Goal: Task Accomplishment & Management: Manage account settings

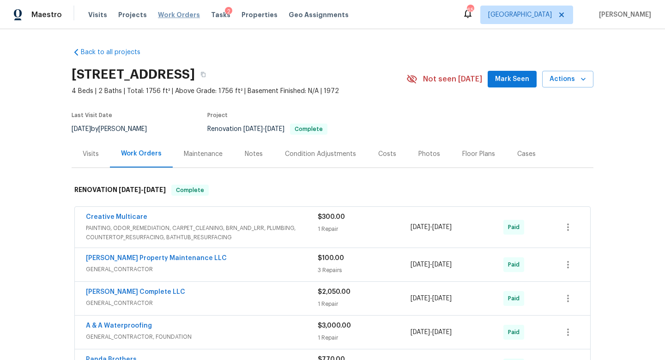
click at [169, 12] on span "Work Orders" at bounding box center [179, 14] width 42 height 9
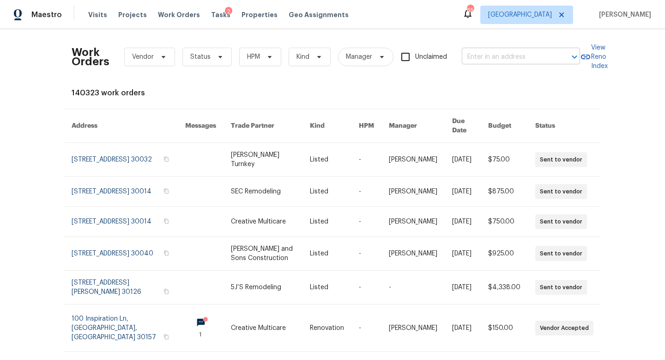
click at [494, 53] on input "text" at bounding box center [508, 57] width 92 height 14
paste input "[STREET_ADDRESS][PERSON_NAME]"
type input "690 Horsley Mill Rd, Carrollton, GA 30116"
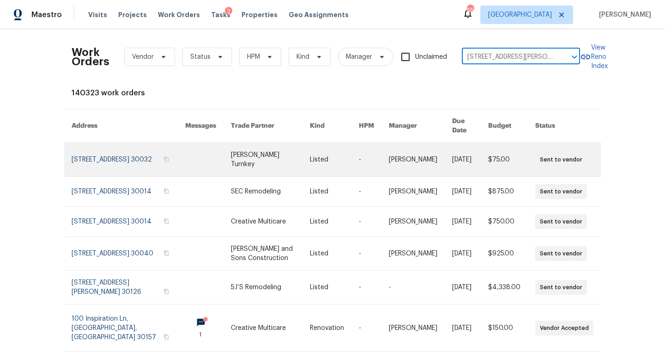
scroll to position [0, 37]
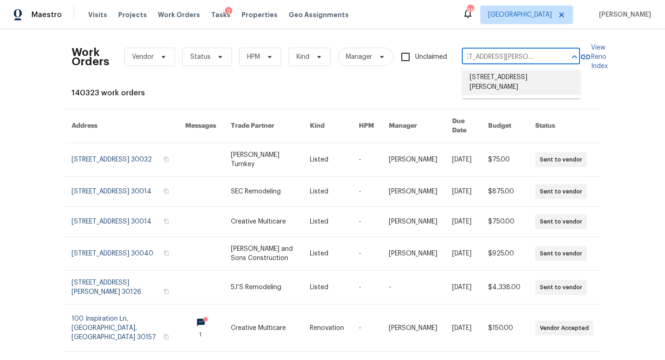
click at [499, 77] on li "690 Horsley Mill Rd, Carrollton, GA 30116" at bounding box center [522, 82] width 118 height 25
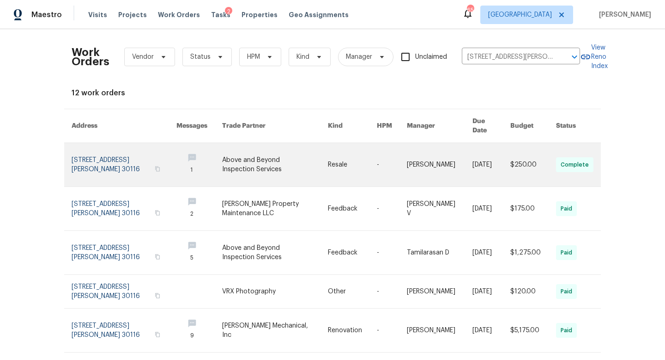
click at [109, 161] on link at bounding box center [124, 164] width 105 height 43
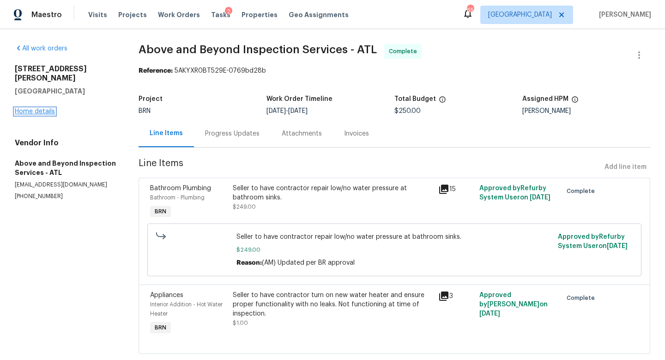
click at [25, 108] on link "Home details" at bounding box center [35, 111] width 40 height 6
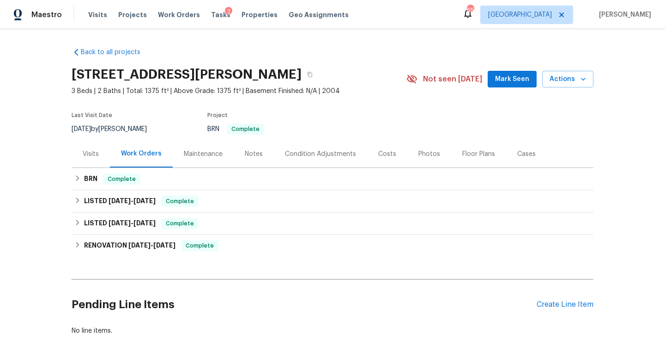
scroll to position [38, 0]
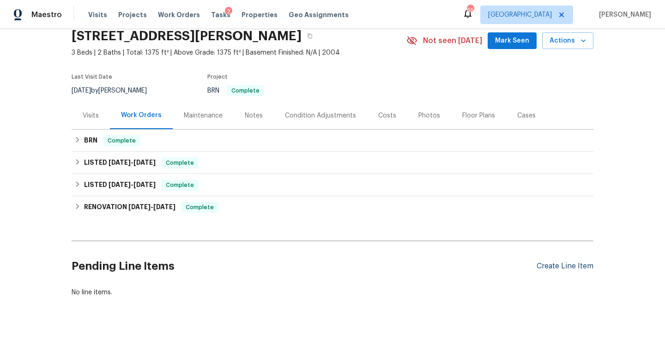
click at [562, 264] on div "Create Line Item" at bounding box center [565, 266] width 57 height 9
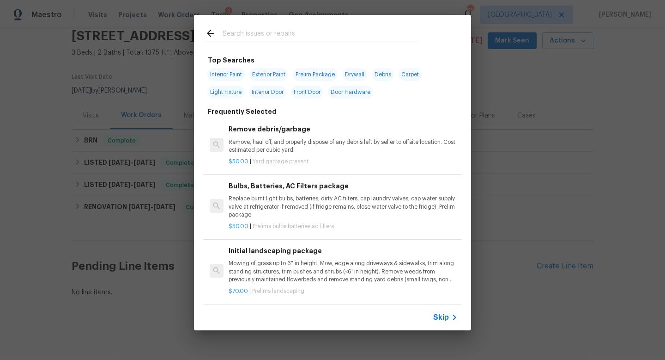
click at [242, 30] on input "text" at bounding box center [321, 35] width 196 height 14
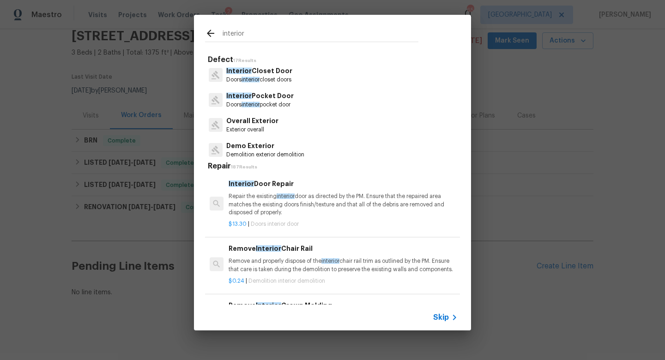
scroll to position [177, 0]
type input "interior"
click at [294, 125] on div "Overall Exterior Exterior overall" at bounding box center [332, 125] width 255 height 25
click at [284, 125] on div "Overall Exterior Exterior overall" at bounding box center [332, 125] width 255 height 25
click at [268, 125] on p "Overall Exterior" at bounding box center [252, 122] width 52 height 10
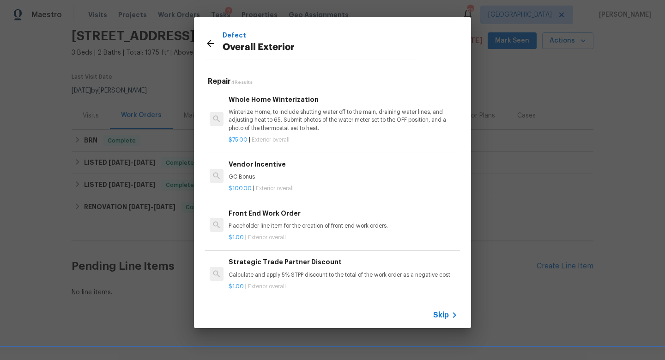
scroll to position [1, 0]
click at [305, 225] on p "Placeholder line item for the creation of front end work orders." at bounding box center [343, 224] width 229 height 8
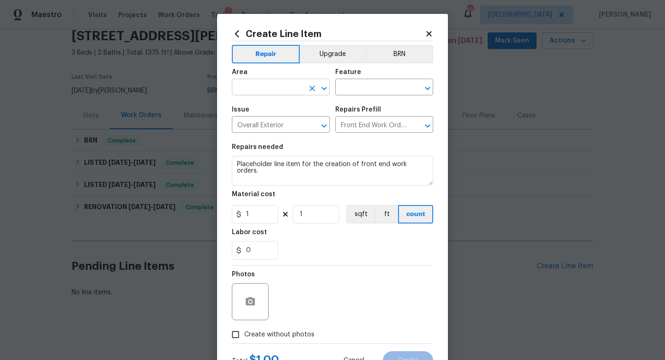
click at [280, 90] on input "text" at bounding box center [268, 88] width 72 height 14
click at [266, 126] on li "Interior Overall" at bounding box center [281, 123] width 98 height 15
type input "Interior Overall"
click at [360, 90] on input "text" at bounding box center [372, 88] width 72 height 14
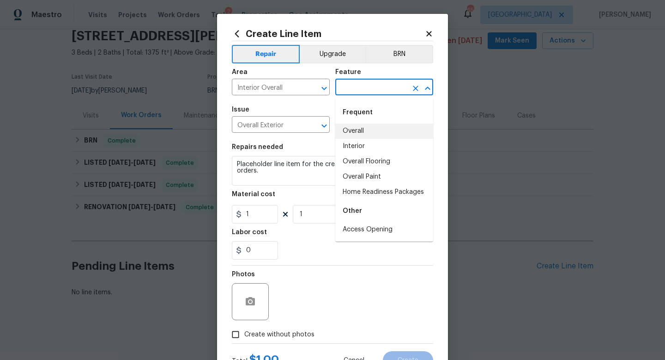
click at [366, 126] on li "Overall" at bounding box center [385, 130] width 98 height 15
type input "Overall"
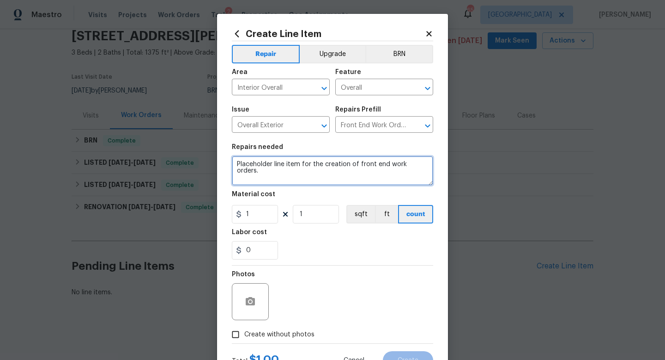
drag, startPoint x: 419, startPoint y: 167, endPoint x: 214, endPoint y: 163, distance: 204.8
click at [214, 163] on div "Create Line Item Repair Upgrade BRN Area Interior Overall ​ Feature Overall ​ I…" at bounding box center [332, 180] width 665 height 360
type textarea "Please visit the home and make sure it is secure. Reports of an RV onsite acces…"
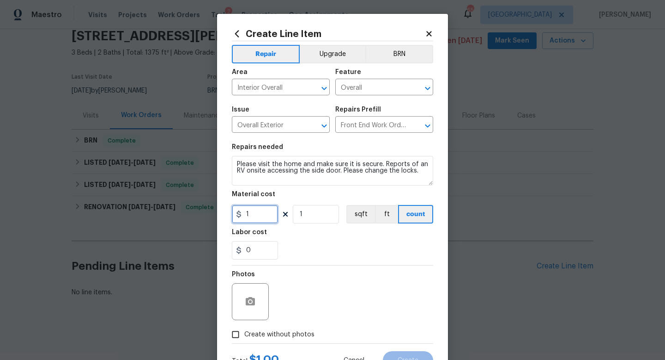
click at [259, 214] on input "1" at bounding box center [255, 214] width 46 height 18
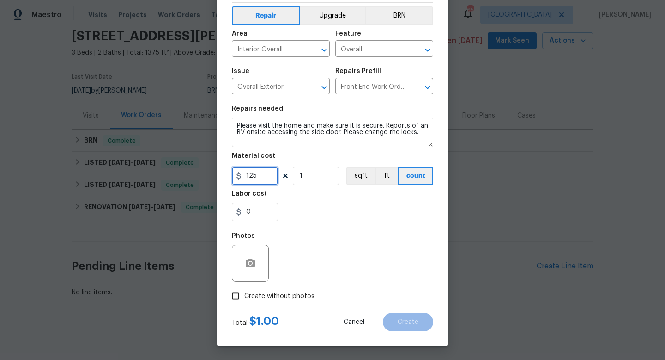
type input "125"
click at [239, 296] on input "Create without photos" at bounding box center [236, 296] width 18 height 18
checkbox input "true"
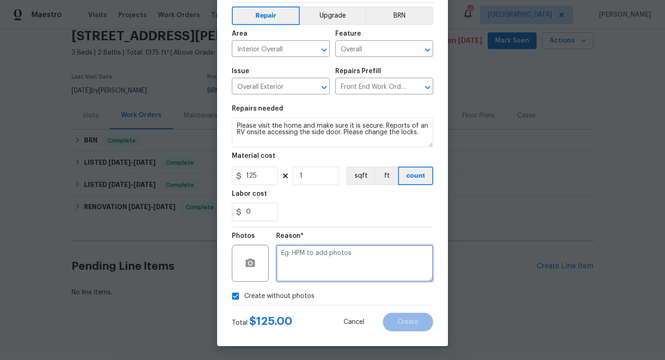
click at [354, 259] on textarea at bounding box center [354, 262] width 157 height 37
type textarea "feedback"
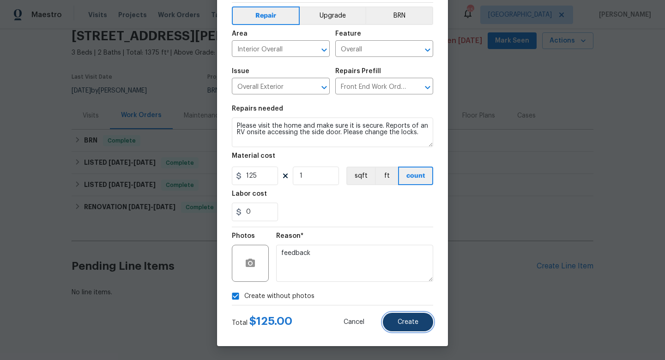
click at [406, 324] on span "Create" at bounding box center [408, 321] width 21 height 7
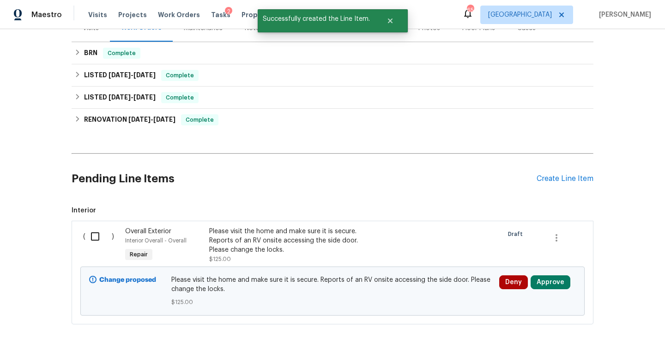
scroll to position [153, 0]
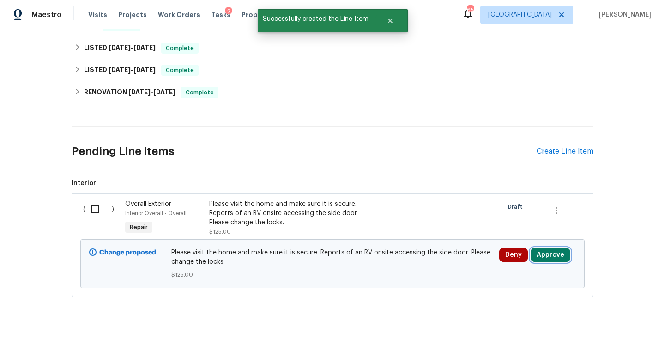
click at [551, 254] on button "Approve" at bounding box center [551, 255] width 40 height 14
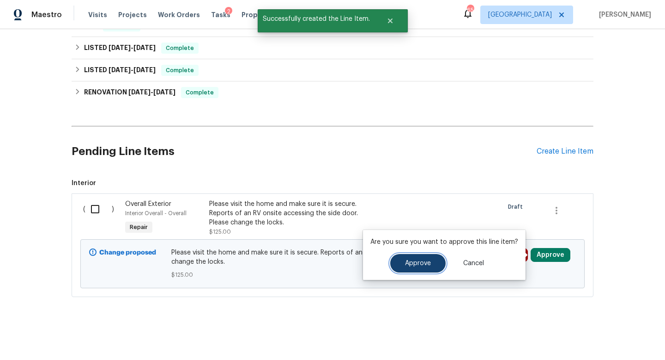
click at [427, 258] on button "Approve" at bounding box center [418, 263] width 55 height 18
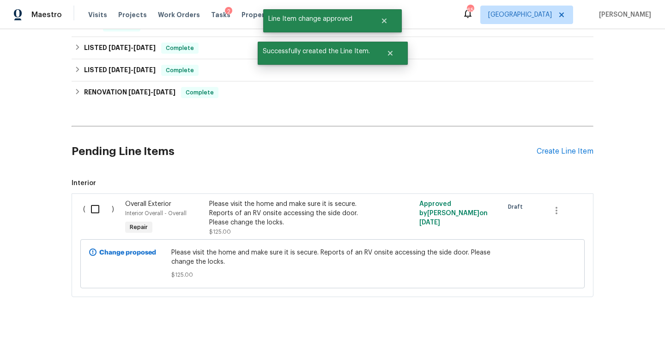
click at [92, 213] on input "checkbox" at bounding box center [98, 208] width 26 height 19
checkbox input "true"
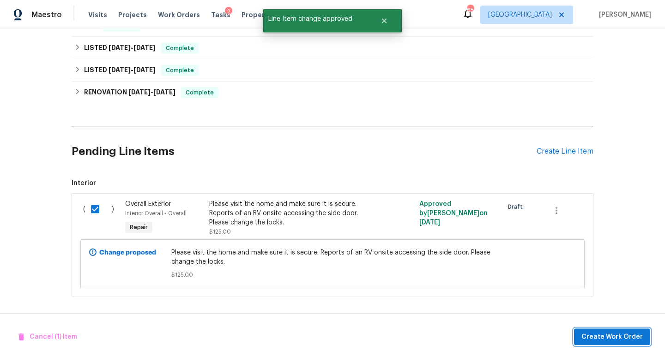
click at [589, 334] on span "Create Work Order" at bounding box center [612, 337] width 61 height 12
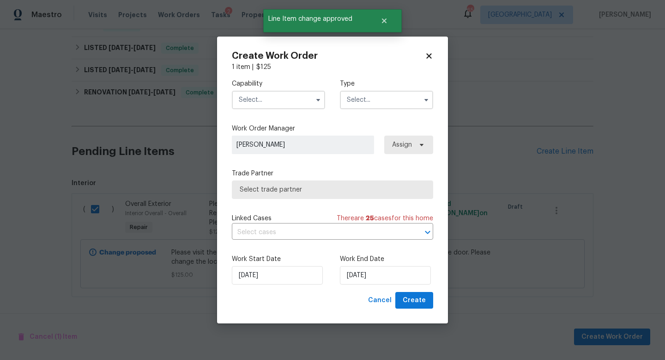
click at [287, 100] on input "text" at bounding box center [278, 100] width 93 height 18
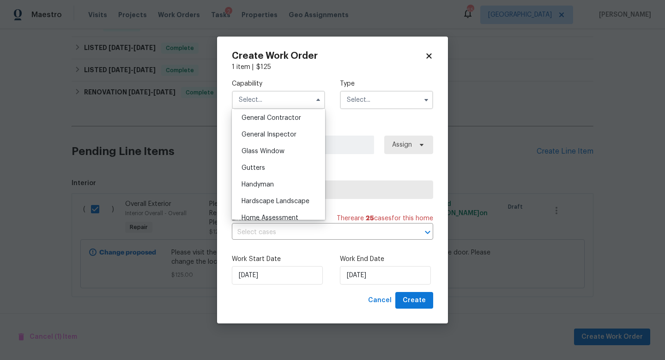
scroll to position [444, 0]
click at [274, 191] on div "Handyman" at bounding box center [278, 184] width 89 height 17
type input "Handyman"
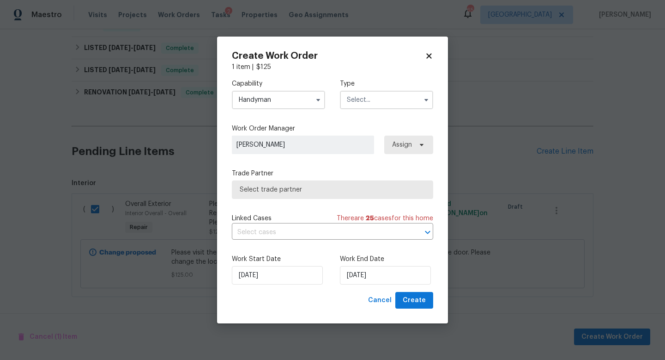
click at [361, 101] on input "text" at bounding box center [386, 100] width 93 height 18
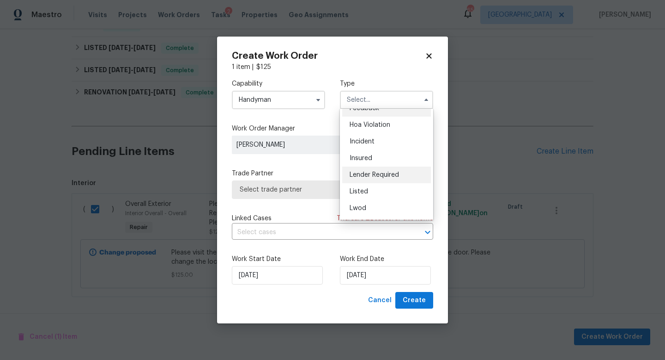
scroll to position [12, 0]
click at [356, 191] on span "Listed" at bounding box center [359, 191] width 18 height 6
type input "Listed"
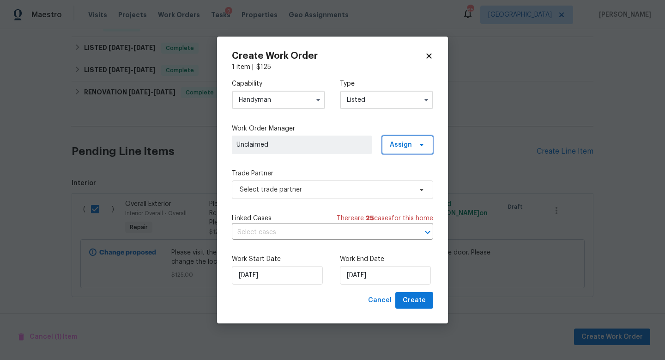
click at [398, 139] on span "Assign" at bounding box center [407, 144] width 51 height 18
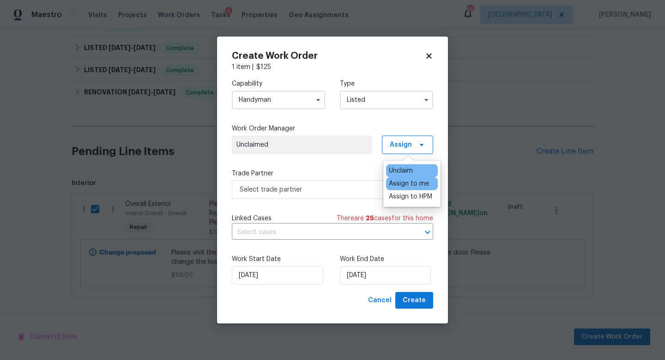
click at [397, 188] on div "Assign to me" at bounding box center [409, 183] width 40 height 9
click at [320, 186] on span "Select trade partner" at bounding box center [326, 189] width 172 height 9
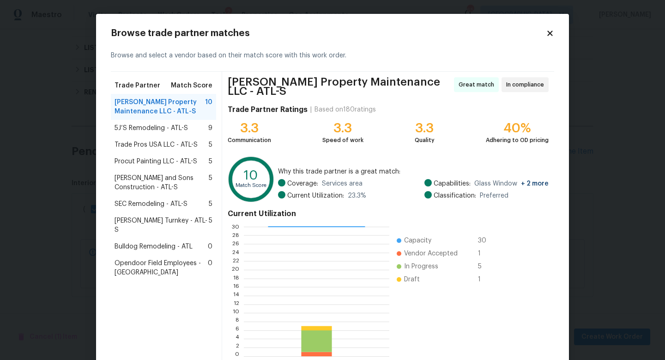
scroll to position [48, 0]
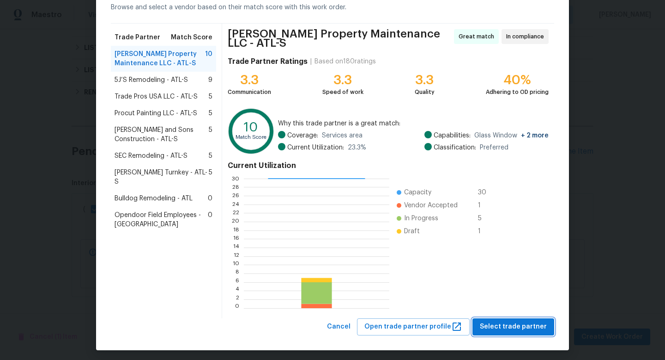
click at [513, 323] on span "Select trade partner" at bounding box center [513, 327] width 67 height 12
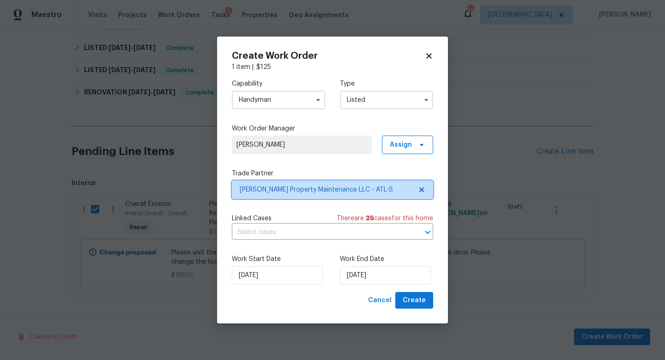
scroll to position [0, 0]
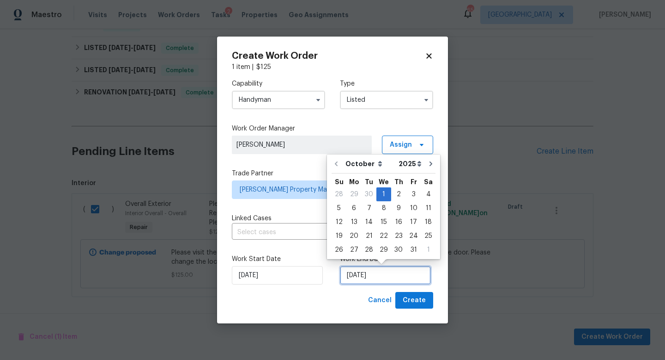
click at [396, 273] on input "[DATE]" at bounding box center [385, 275] width 91 height 18
click at [436, 278] on div "Create Work Order 1 item | $ 125 Capability Handyman Type Listed Work Order Man…" at bounding box center [332, 180] width 231 height 287
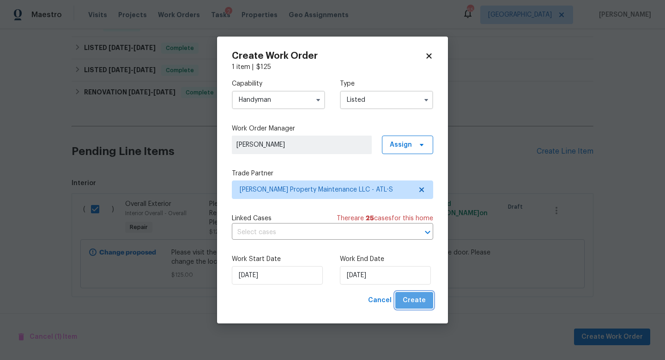
click at [416, 296] on span "Create" at bounding box center [414, 300] width 23 height 12
checkbox input "false"
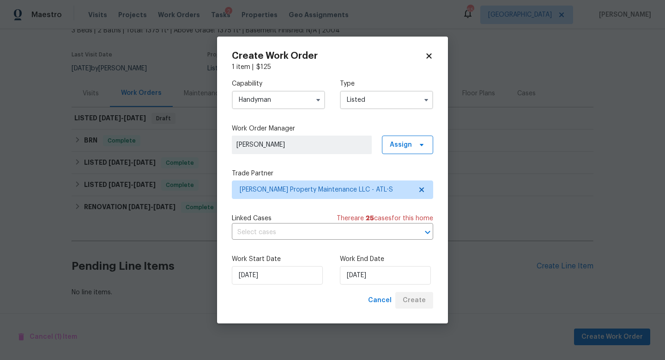
scroll to position [61, 0]
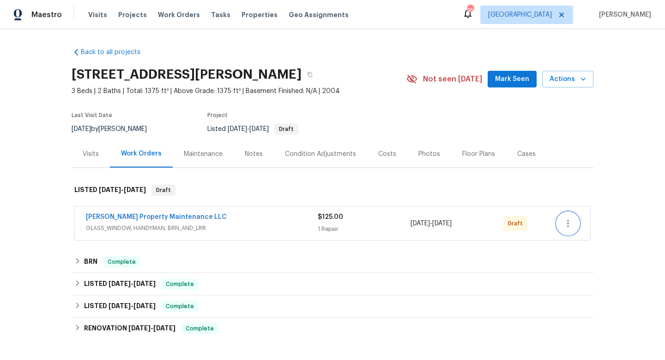
click at [574, 224] on button "button" at bounding box center [568, 223] width 22 height 22
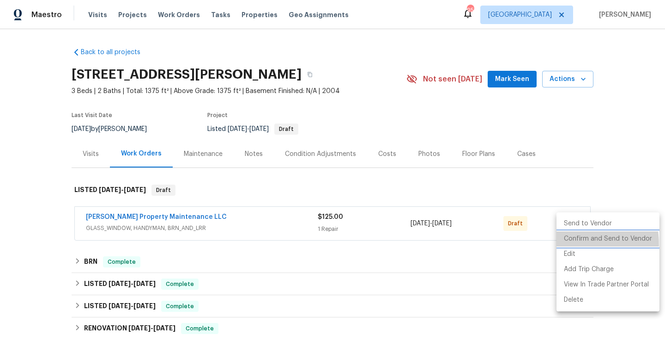
click at [573, 244] on li "Confirm and Send to Vendor" at bounding box center [608, 238] width 103 height 15
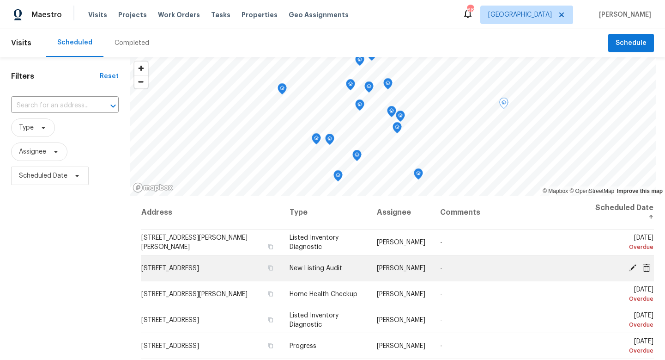
scroll to position [32, 0]
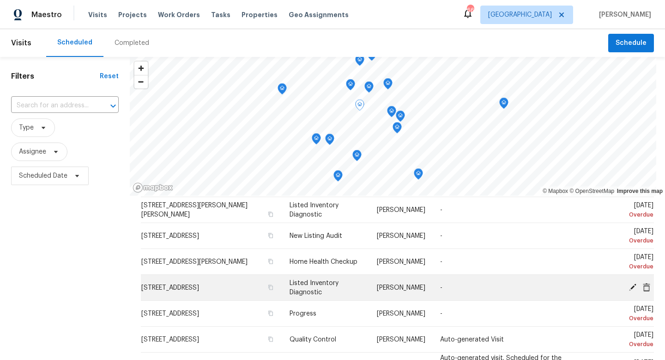
click at [647, 287] on icon at bounding box center [646, 286] width 7 height 8
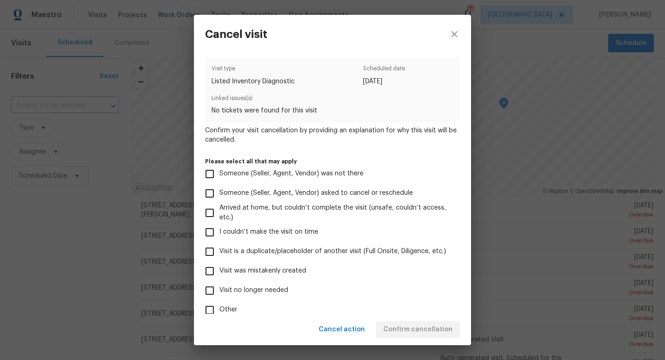
scroll to position [55, 0]
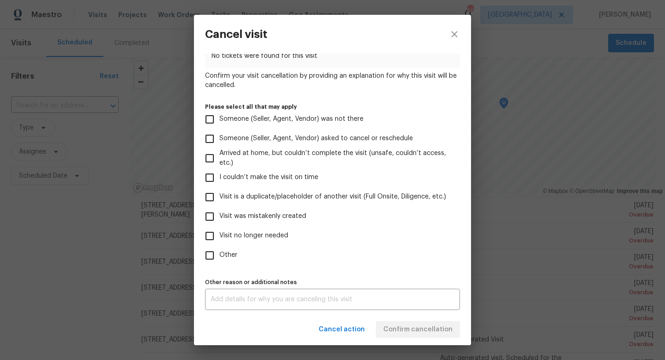
click at [207, 237] on input "Visit no longer needed" at bounding box center [209, 235] width 19 height 19
checkbox input "true"
click at [223, 314] on div "Cancel action Confirm cancellation" at bounding box center [332, 329] width 277 height 32
click at [223, 305] on div "x Other reason or additional notes" at bounding box center [332, 298] width 255 height 21
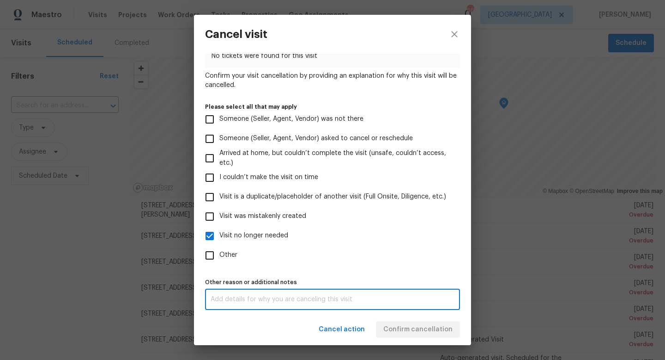
type textarea "d"
type textarea "could not gain access"
click at [324, 262] on label "Other" at bounding box center [326, 254] width 253 height 19
click at [220, 262] on input "Other" at bounding box center [209, 254] width 19 height 19
checkbox input "true"
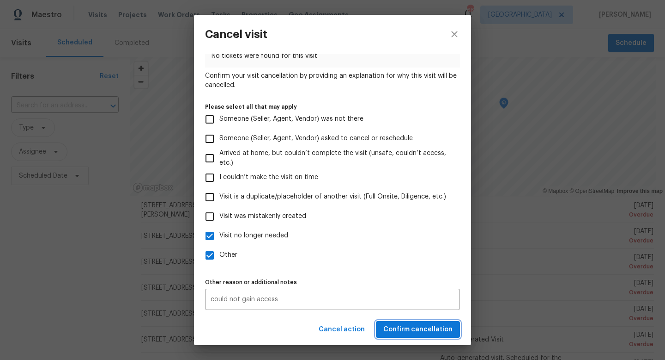
click at [404, 322] on button "Confirm cancellation" at bounding box center [418, 329] width 84 height 17
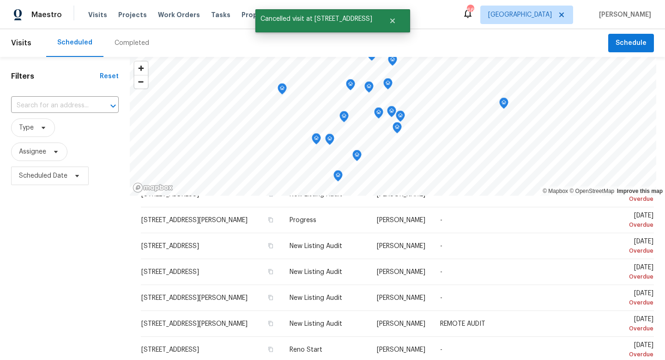
scroll to position [233, 0]
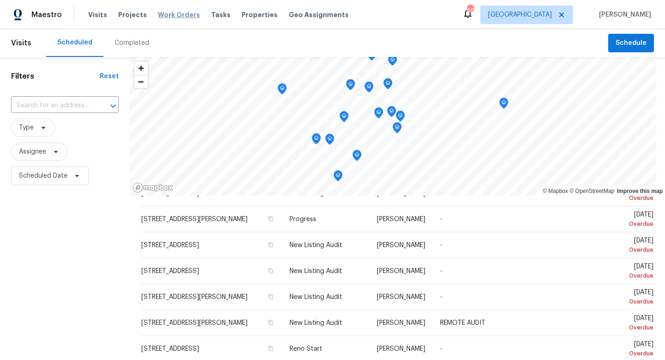
click at [178, 16] on span "Work Orders" at bounding box center [179, 14] width 42 height 9
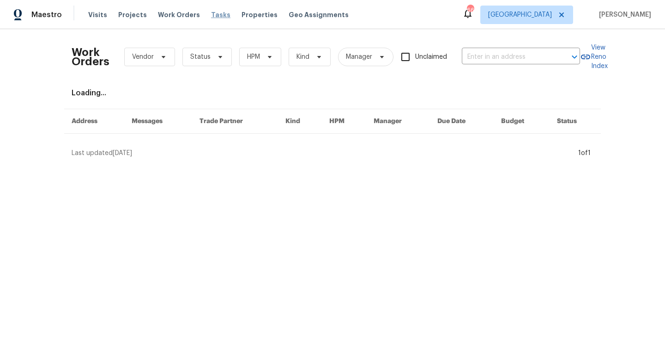
click at [211, 16] on span "Tasks" at bounding box center [220, 15] width 19 height 6
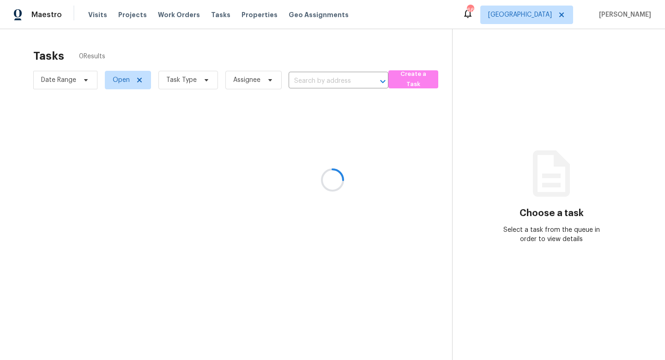
click at [183, 86] on div at bounding box center [332, 180] width 665 height 360
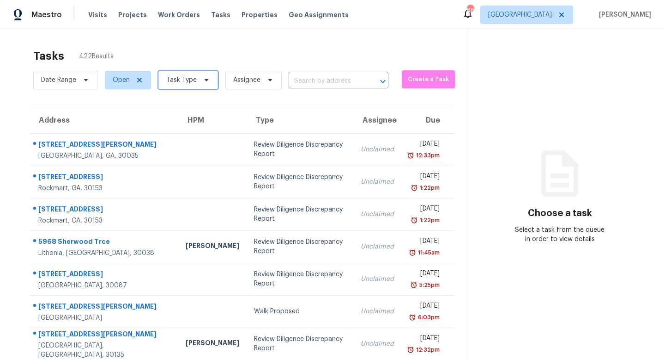
click at [184, 80] on span "Task Type" at bounding box center [181, 79] width 31 height 9
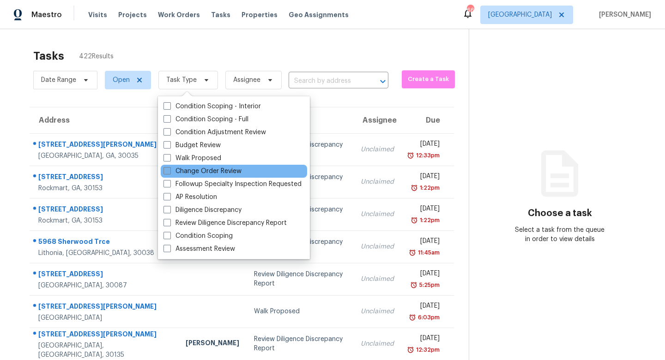
click at [189, 174] on label "Change Order Review" at bounding box center [203, 170] width 78 height 9
click at [170, 172] on input "Change Order Review" at bounding box center [167, 169] width 6 height 6
checkbox input "true"
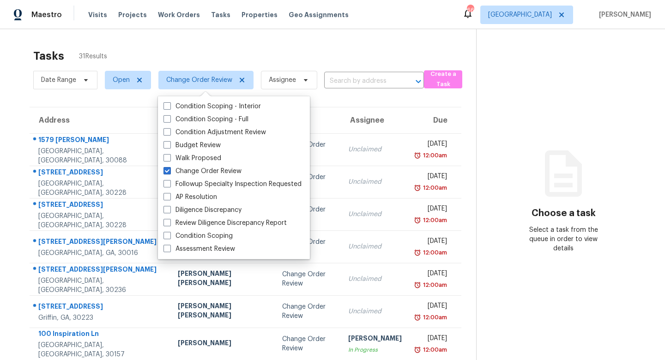
click at [355, 50] on div "Tasks 31 Results" at bounding box center [254, 56] width 443 height 24
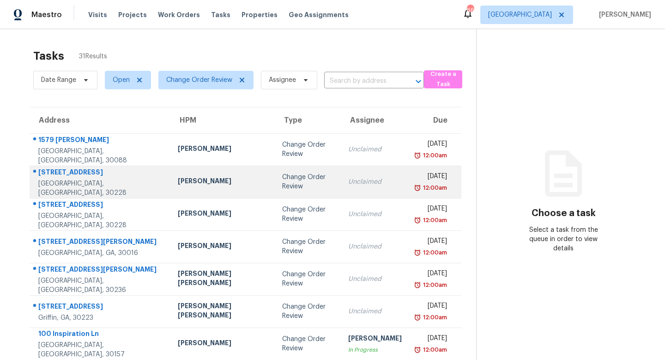
click at [283, 186] on div "Change Order Review" at bounding box center [307, 181] width 51 height 18
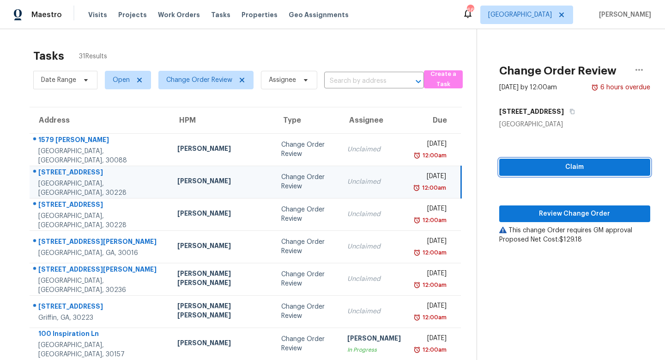
click at [554, 171] on span "Claim" at bounding box center [575, 167] width 136 height 12
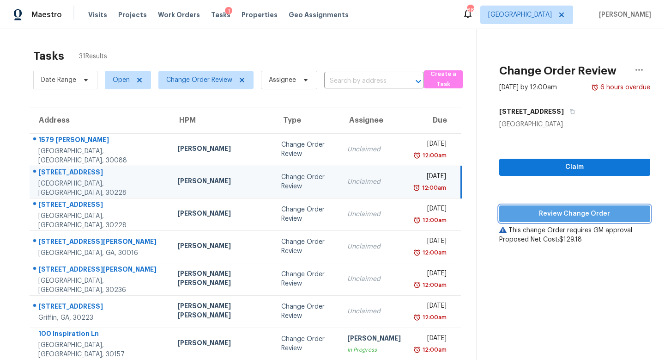
click at [553, 210] on span "Review Change Order" at bounding box center [575, 214] width 136 height 12
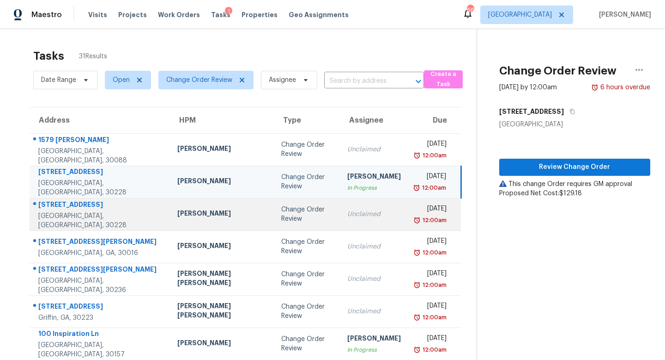
click at [348, 214] on div "Unclaimed" at bounding box center [375, 213] width 54 height 9
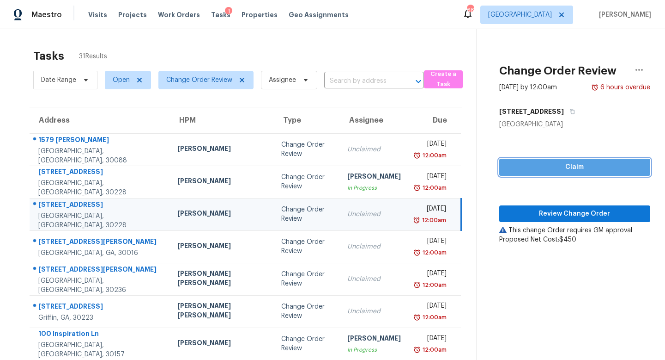
click at [554, 166] on span "Claim" at bounding box center [575, 167] width 136 height 12
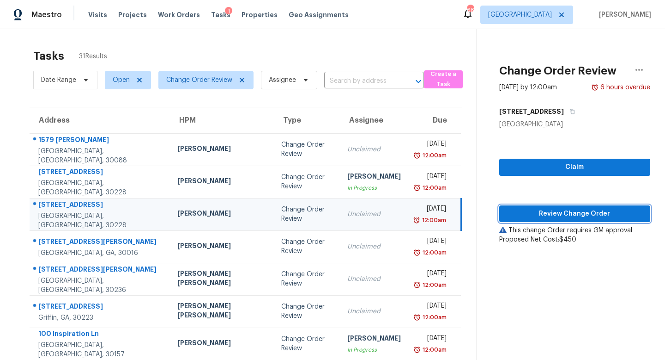
click at [548, 207] on button "Review Change Order" at bounding box center [575, 213] width 151 height 17
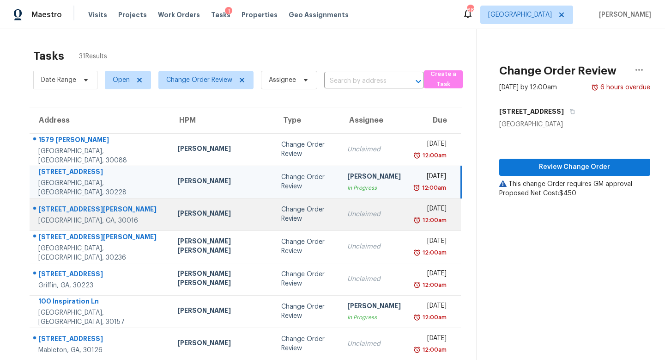
click at [340, 207] on td "Unclaimed" at bounding box center [374, 214] width 68 height 32
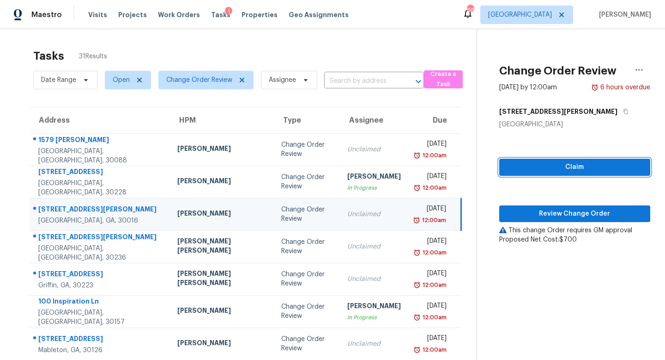
click at [570, 162] on span "Claim" at bounding box center [575, 167] width 136 height 12
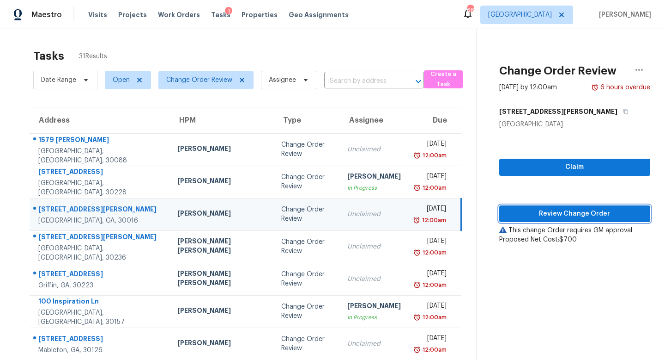
click at [558, 209] on span "Review Change Order" at bounding box center [575, 214] width 136 height 12
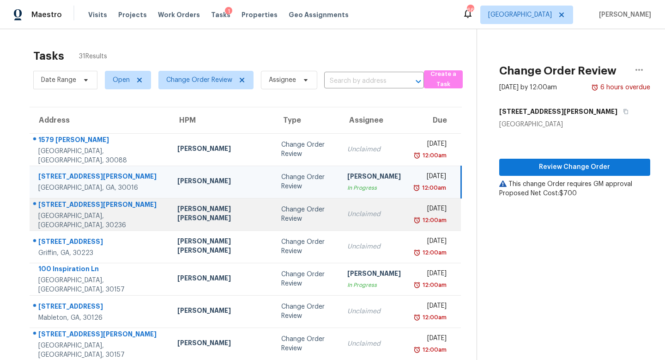
click at [340, 223] on td "Unclaimed" at bounding box center [374, 214] width 68 height 32
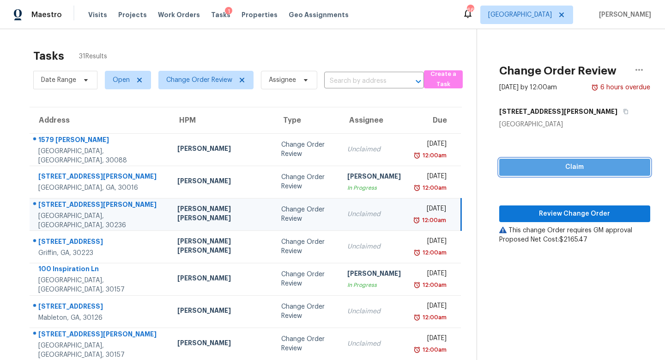
click at [553, 168] on span "Claim" at bounding box center [575, 167] width 136 height 12
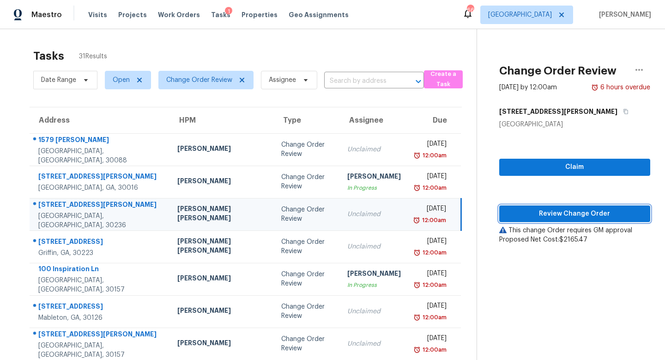
click at [556, 209] on span "Review Change Order" at bounding box center [575, 214] width 136 height 12
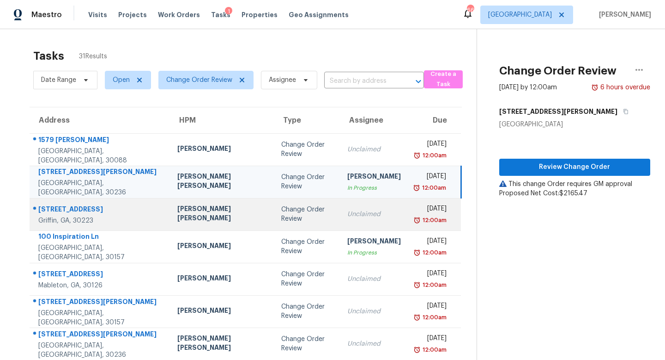
click at [340, 220] on td "Unclaimed" at bounding box center [374, 214] width 68 height 32
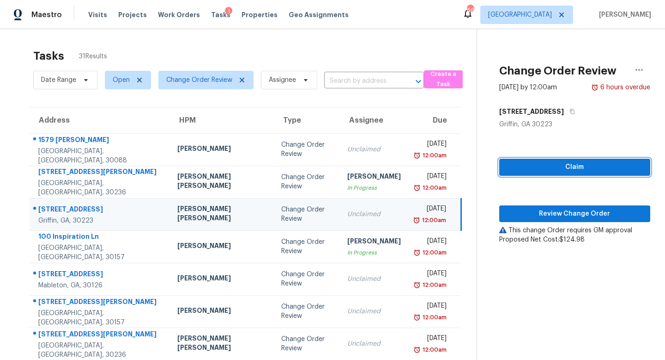
click at [565, 162] on span "Claim" at bounding box center [575, 167] width 136 height 12
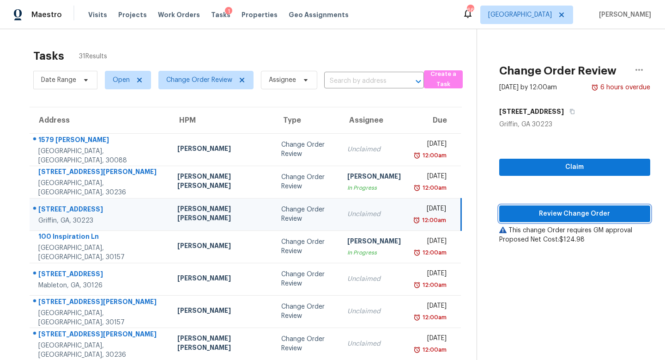
click at [551, 213] on span "Review Change Order" at bounding box center [575, 214] width 136 height 12
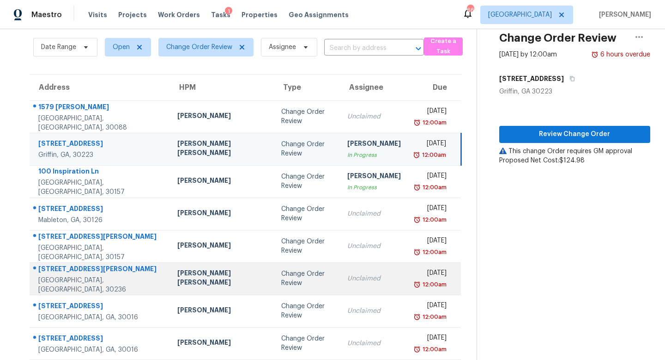
scroll to position [34, 0]
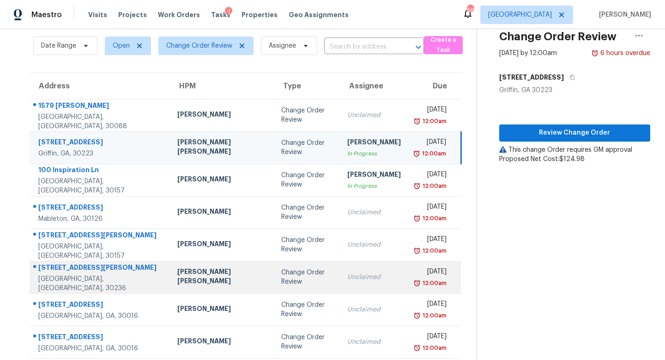
click at [348, 281] on div "Unclaimed" at bounding box center [375, 276] width 54 height 9
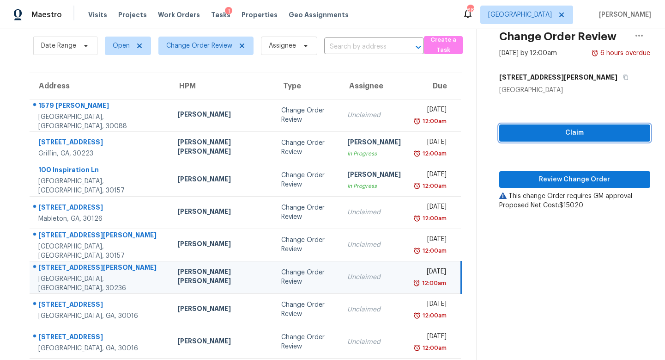
click at [551, 133] on span "Claim" at bounding box center [575, 133] width 136 height 12
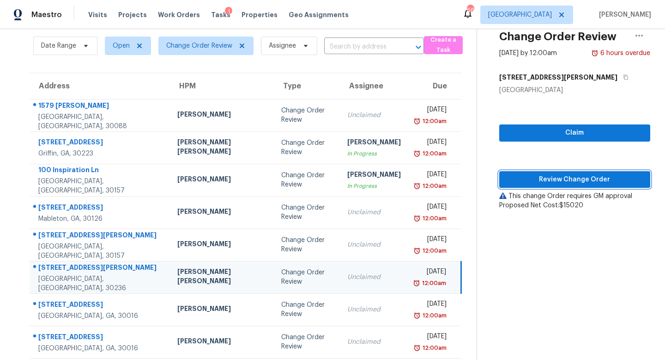
click at [555, 176] on span "Review Change Order" at bounding box center [575, 180] width 136 height 12
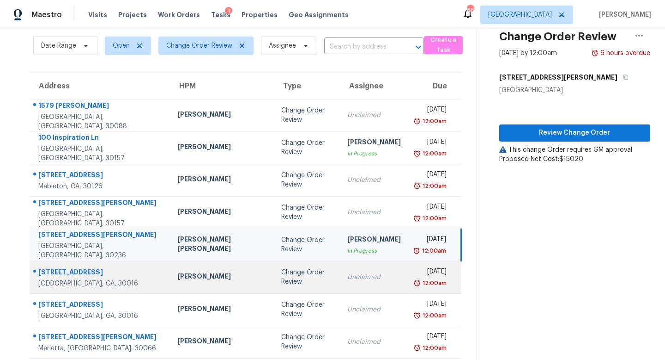
click at [191, 277] on div "Wesley Brooks" at bounding box center [221, 277] width 89 height 12
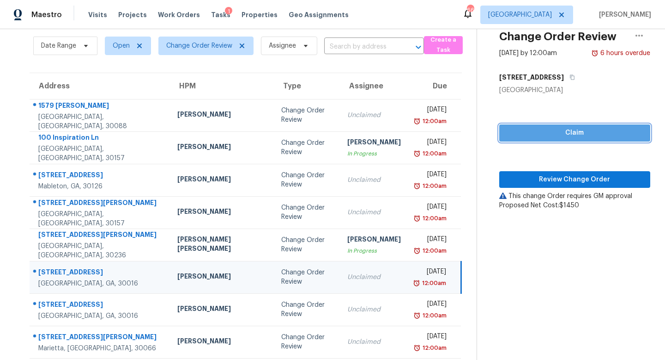
click at [563, 134] on span "Claim" at bounding box center [575, 133] width 136 height 12
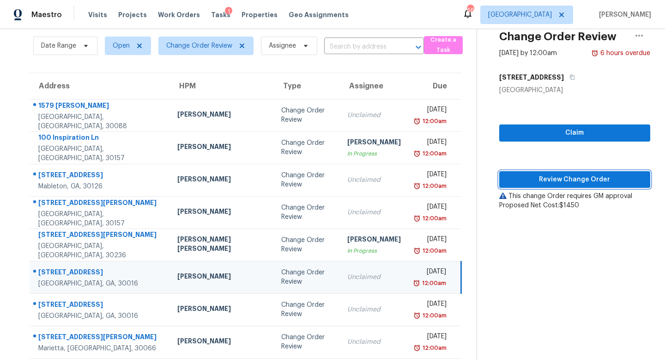
click at [560, 181] on span "Review Change Order" at bounding box center [575, 180] width 136 height 12
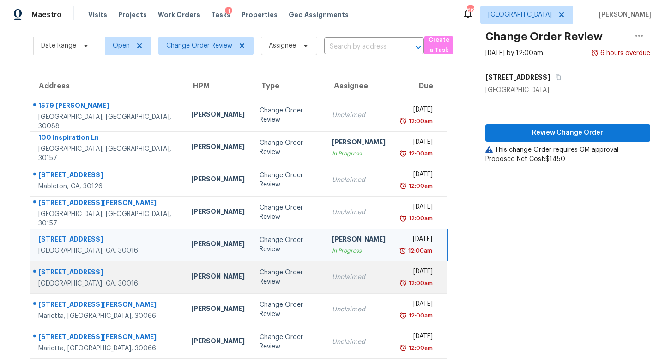
click at [273, 270] on td "Change Order Review" at bounding box center [288, 277] width 73 height 32
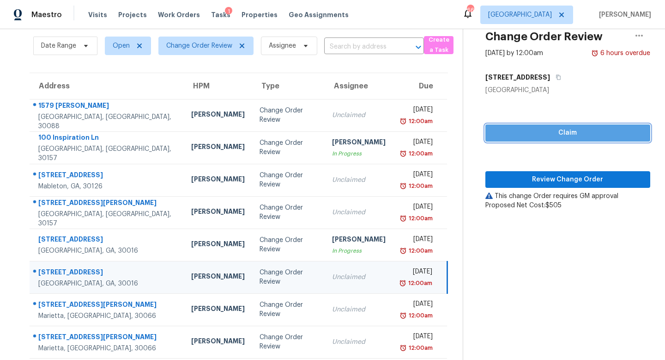
click at [543, 130] on span "Claim" at bounding box center [568, 133] width 150 height 12
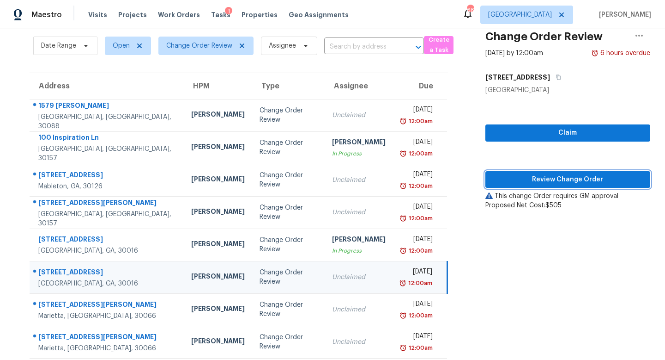
click at [564, 178] on span "Review Change Order" at bounding box center [568, 180] width 150 height 12
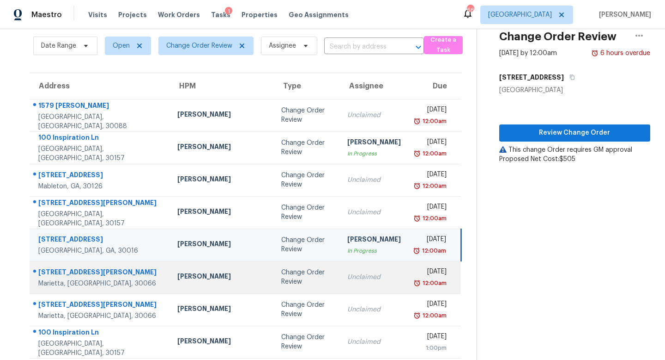
click at [281, 281] on div "Change Order Review" at bounding box center [306, 277] width 51 height 18
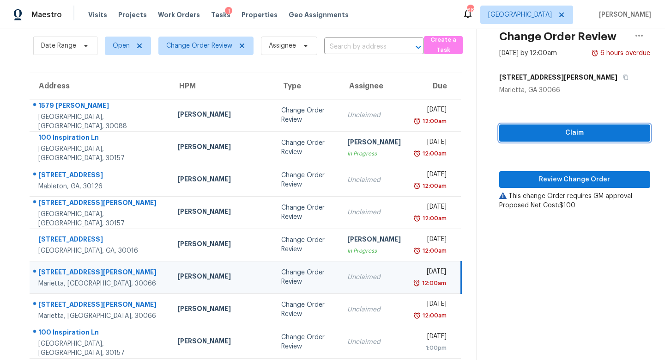
click at [564, 128] on span "Claim" at bounding box center [575, 133] width 136 height 12
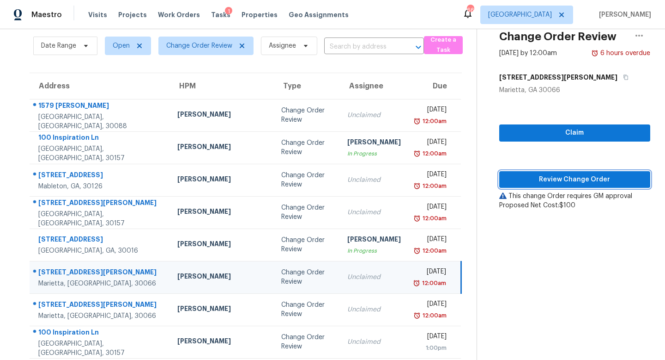
click at [557, 178] on span "Review Change Order" at bounding box center [575, 180] width 136 height 12
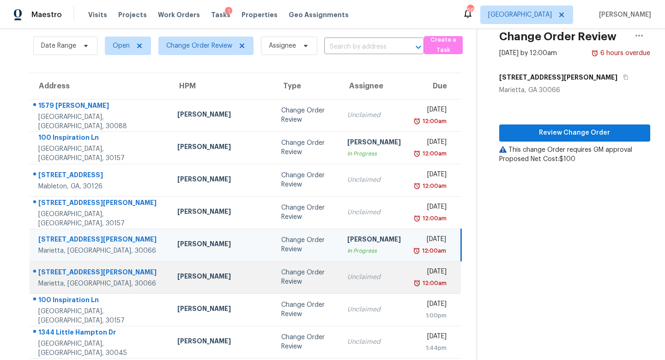
click at [281, 281] on div "Change Order Review" at bounding box center [306, 277] width 51 height 18
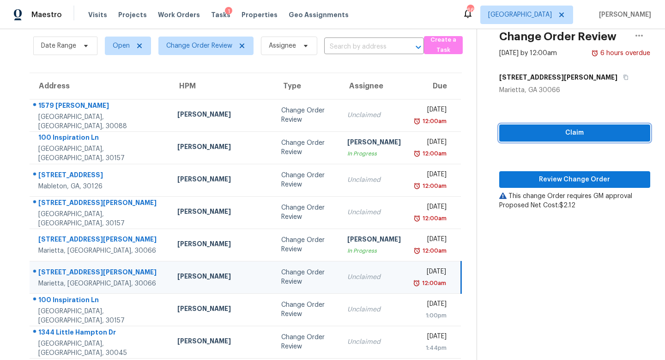
click at [559, 131] on span "Claim" at bounding box center [575, 133] width 136 height 12
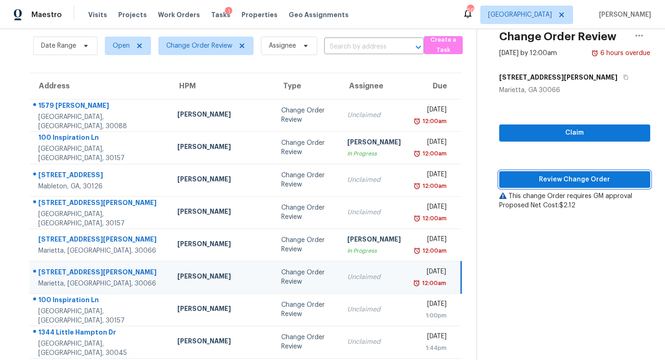
click at [559, 177] on span "Review Change Order" at bounding box center [575, 180] width 136 height 12
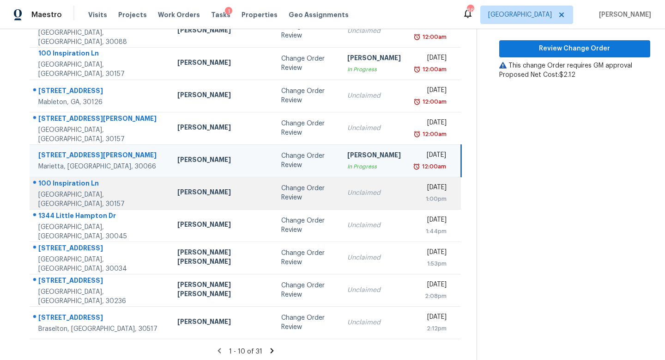
scroll to position [119, 0]
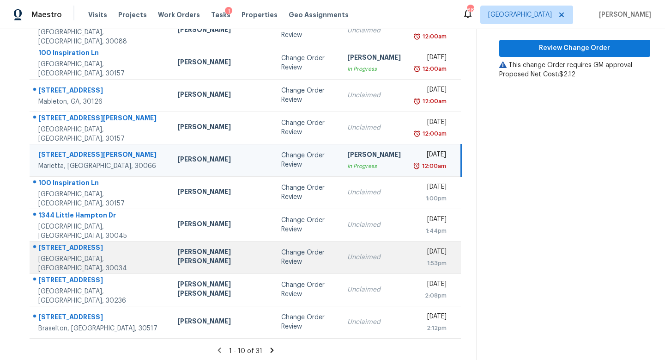
click at [292, 262] on td "Change Order Review" at bounding box center [307, 257] width 66 height 32
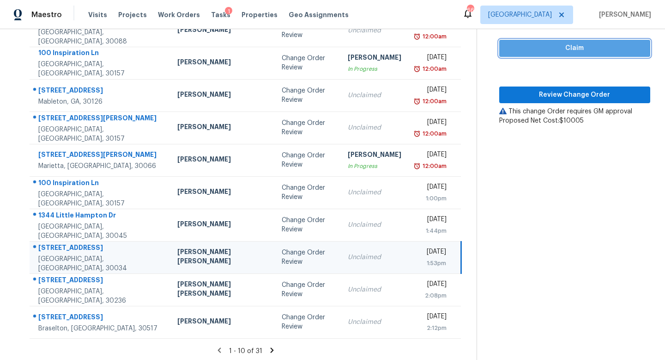
click at [559, 51] on span "Claim" at bounding box center [575, 49] width 136 height 12
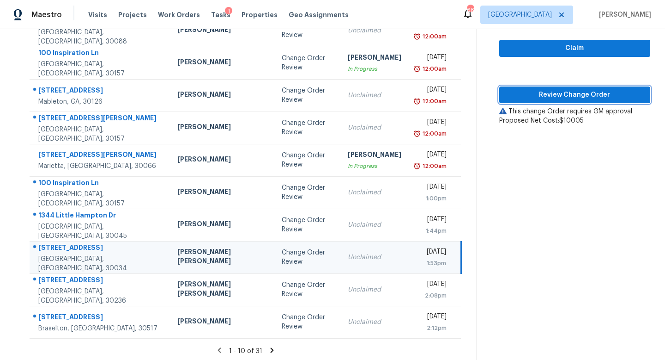
click at [559, 92] on span "Review Change Order" at bounding box center [575, 95] width 136 height 12
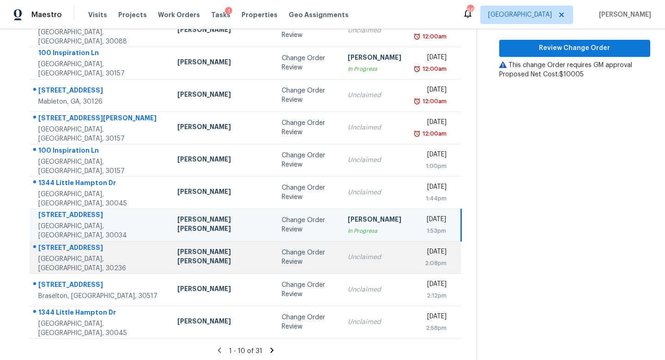
click at [275, 272] on td "Change Order Review" at bounding box center [308, 257] width 66 height 32
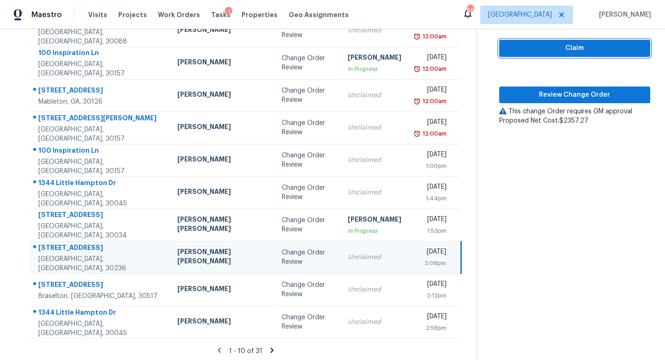
click at [543, 49] on span "Claim" at bounding box center [575, 49] width 136 height 12
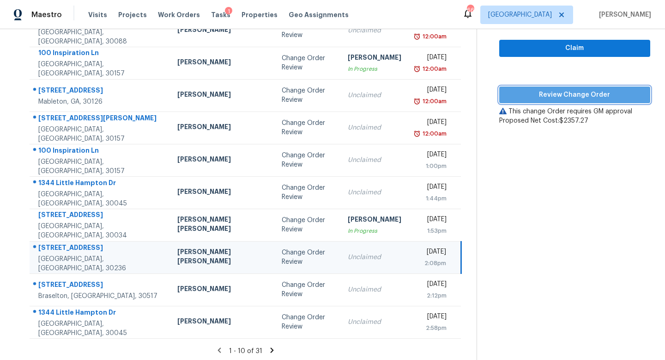
click at [544, 95] on span "Review Change Order" at bounding box center [575, 95] width 136 height 12
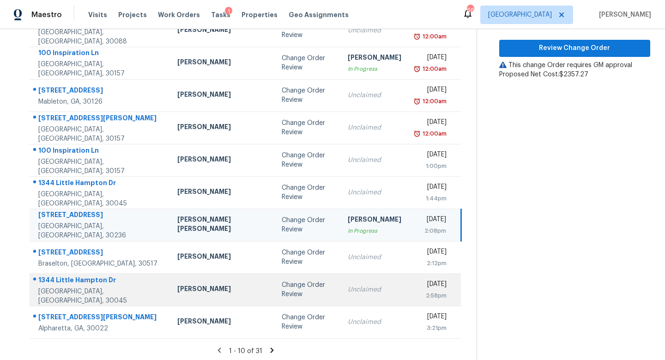
scroll to position [122, 0]
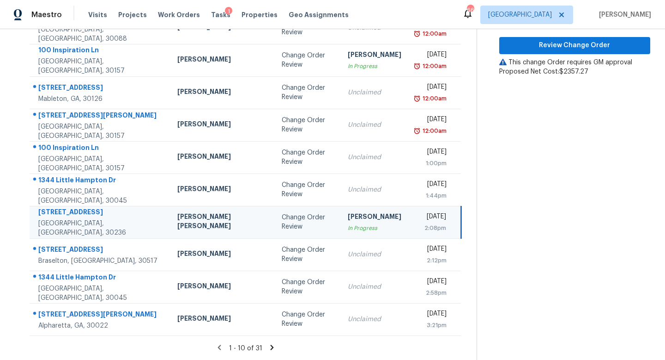
click at [270, 345] on icon at bounding box center [271, 346] width 3 height 5
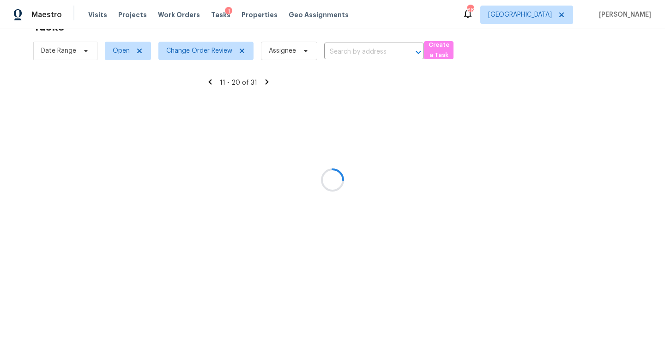
scroll to position [57, 0]
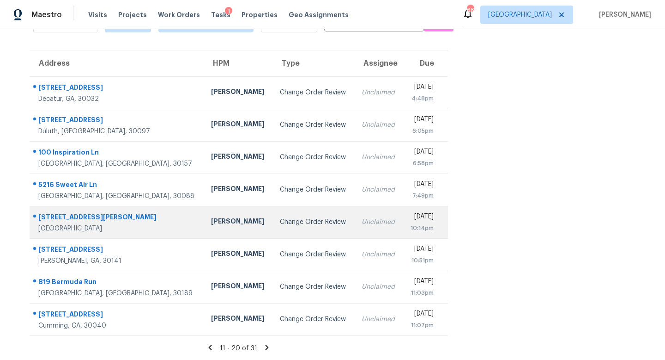
click at [204, 227] on td "Tim Godfrey" at bounding box center [238, 222] width 69 height 32
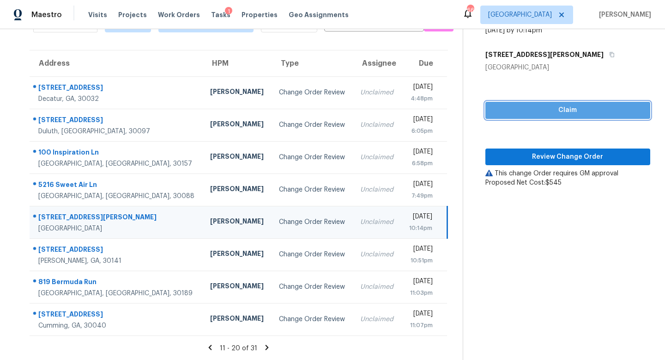
click at [573, 104] on span "Claim" at bounding box center [568, 110] width 150 height 12
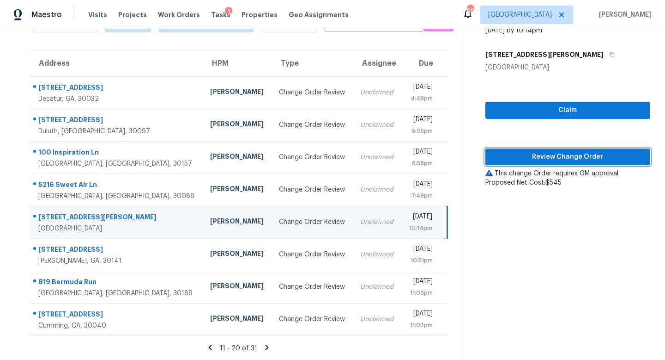
click at [557, 156] on span "Review Change Order" at bounding box center [568, 157] width 150 height 12
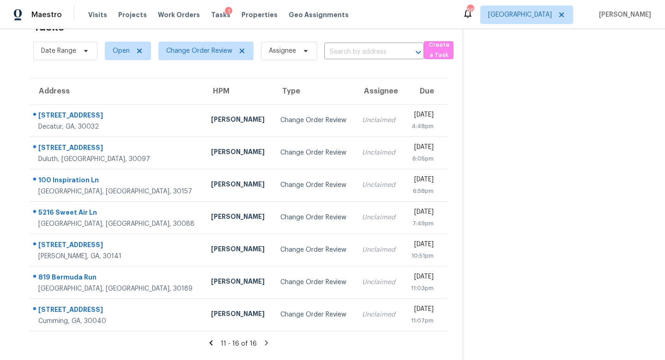
scroll to position [29, 0]
click at [266, 342] on icon at bounding box center [266, 342] width 3 height 5
click at [265, 342] on icon at bounding box center [266, 342] width 8 height 8
click at [243, 50] on icon at bounding box center [241, 50] width 7 height 7
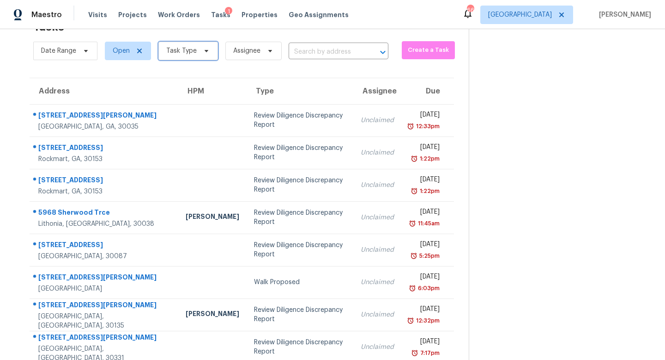
click at [178, 52] on span "Task Type" at bounding box center [181, 50] width 31 height 9
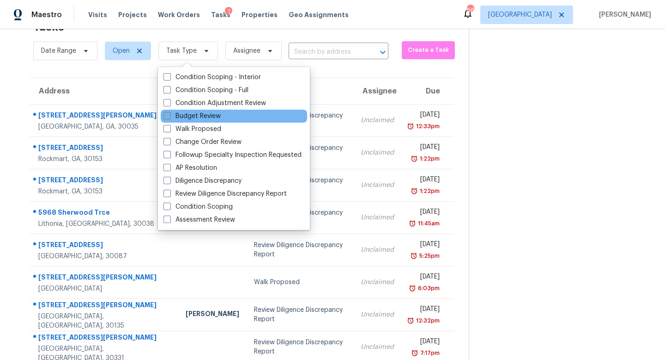
click at [188, 117] on label "Budget Review" at bounding box center [192, 115] width 57 height 9
click at [170, 117] on input "Budget Review" at bounding box center [167, 114] width 6 height 6
checkbox input "true"
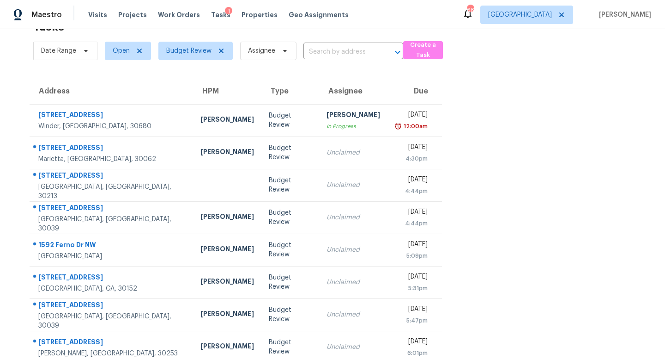
click at [462, 116] on section at bounding box center [554, 217] width 194 height 435
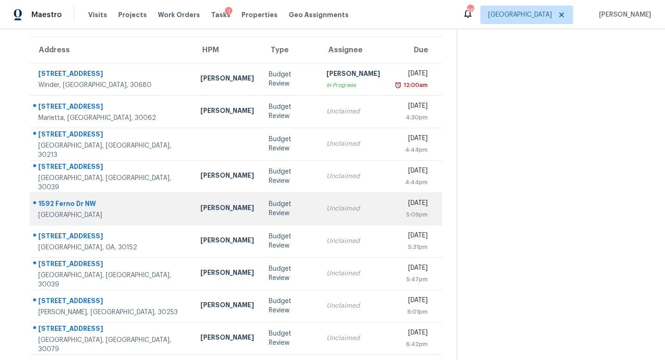
scroll to position [45, 0]
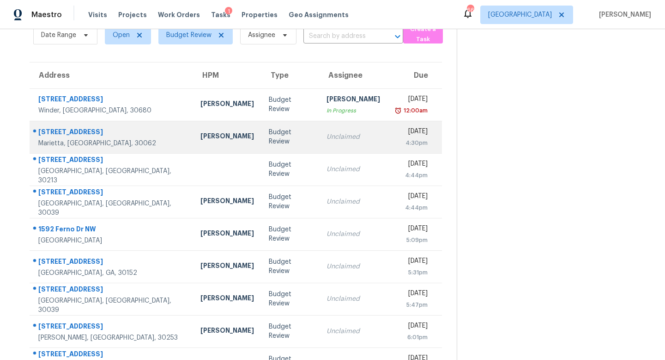
click at [336, 137] on div "Unclaimed" at bounding box center [354, 136] width 54 height 9
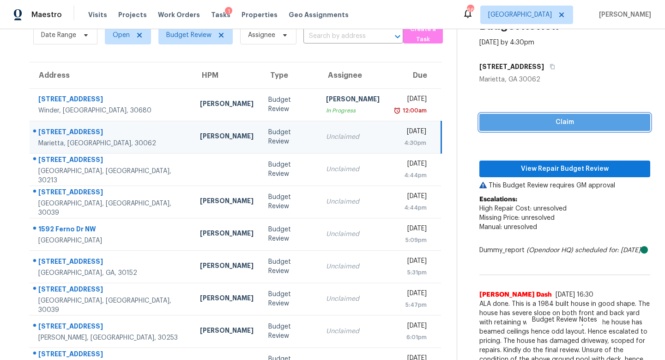
click at [525, 122] on span "Claim" at bounding box center [565, 122] width 156 height 12
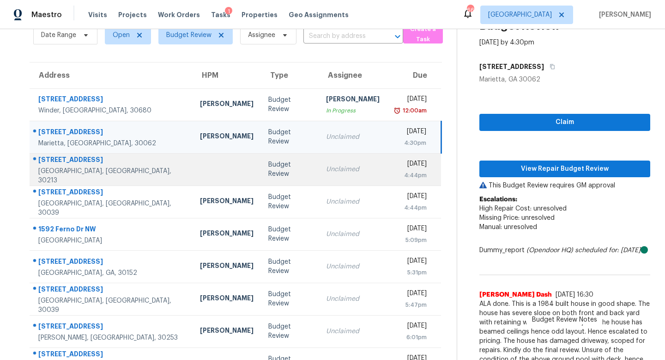
click at [395, 164] on div "[DATE]" at bounding box center [411, 165] width 32 height 12
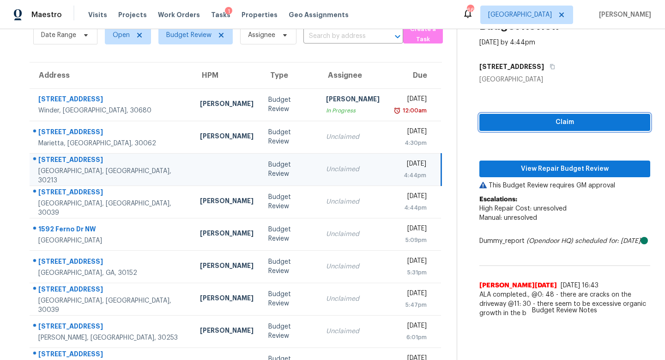
click at [482, 122] on button "Claim" at bounding box center [565, 122] width 171 height 17
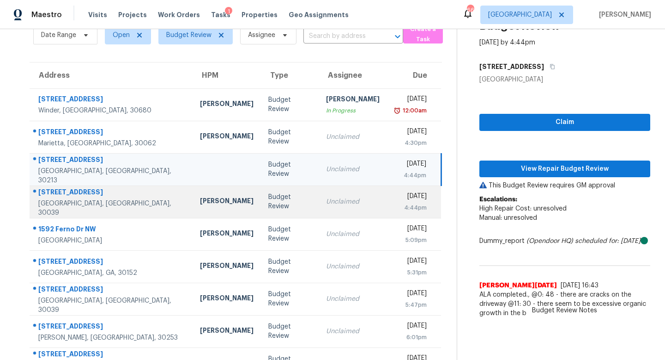
click at [387, 205] on td "Wed, Oct 1st 2025 4:44pm" at bounding box center [414, 201] width 54 height 32
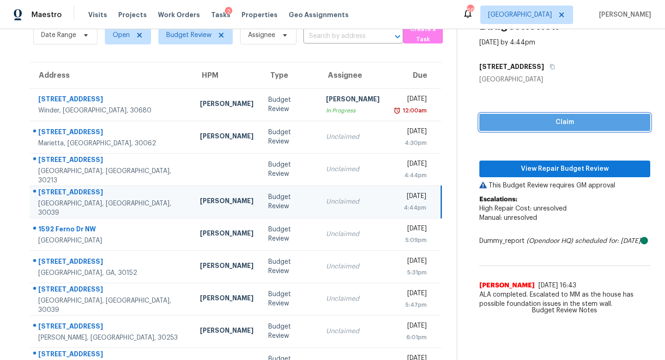
click at [508, 123] on span "Claim" at bounding box center [565, 122] width 156 height 12
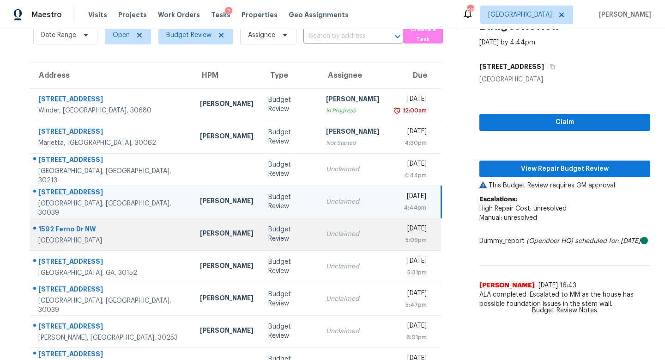
click at [358, 242] on td "Unclaimed" at bounding box center [353, 234] width 68 height 32
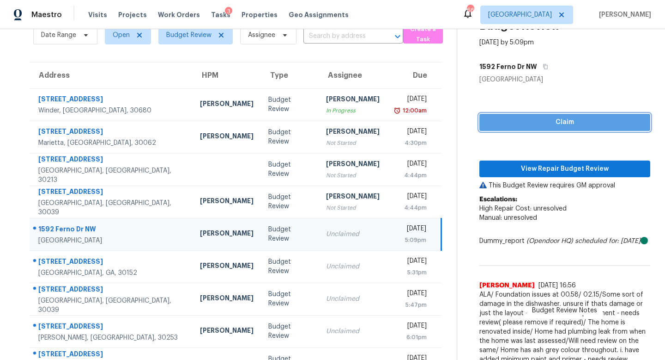
click at [488, 123] on span "Claim" at bounding box center [565, 122] width 156 height 12
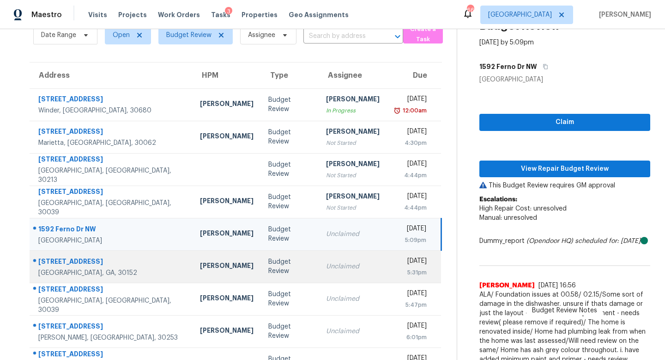
click at [333, 277] on td "Unclaimed" at bounding box center [353, 266] width 68 height 32
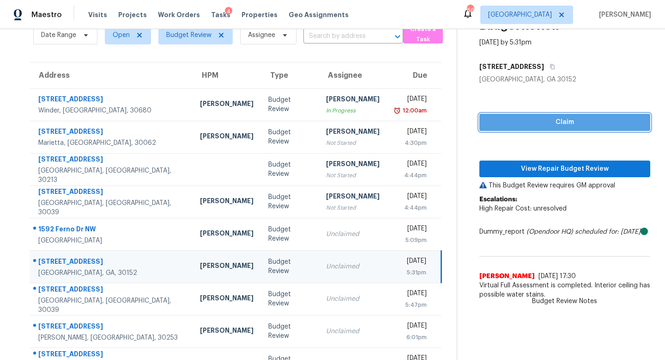
click at [491, 126] on span "Claim" at bounding box center [565, 122] width 156 height 12
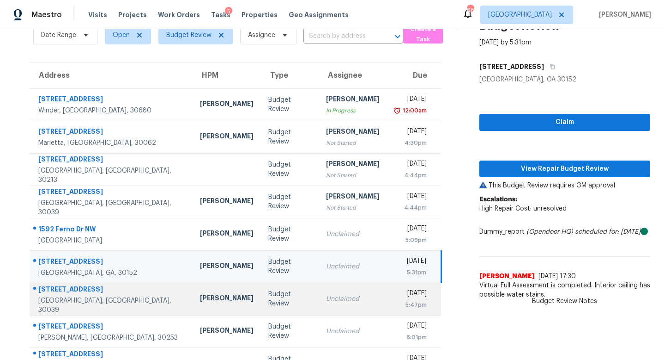
click at [330, 307] on td "Unclaimed" at bounding box center [353, 298] width 68 height 32
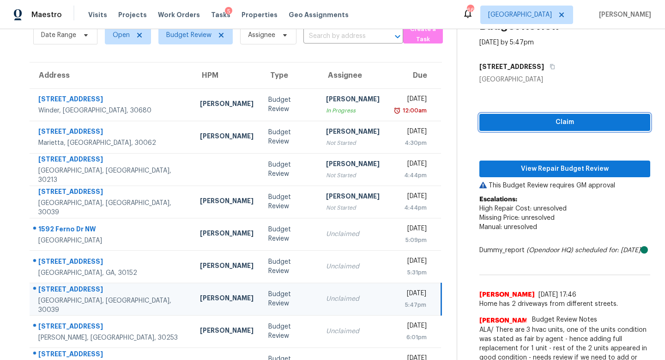
click at [502, 124] on span "Claim" at bounding box center [565, 122] width 156 height 12
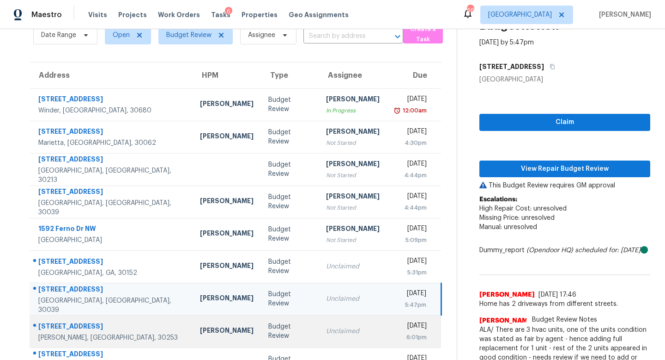
click at [326, 331] on div "Unclaimed" at bounding box center [353, 330] width 54 height 9
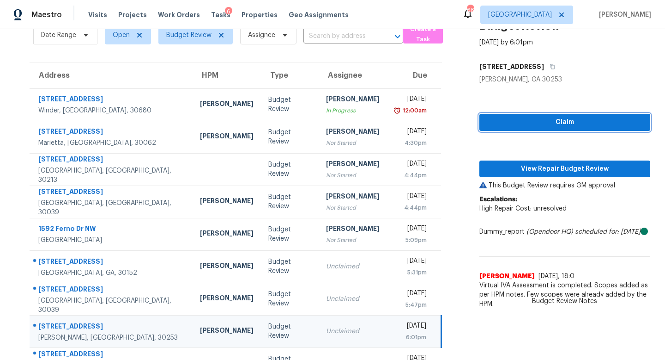
click at [495, 122] on span "Claim" at bounding box center [565, 122] width 156 height 12
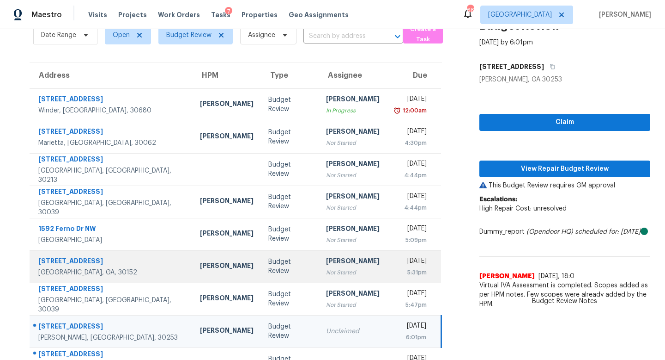
scroll to position [104, 0]
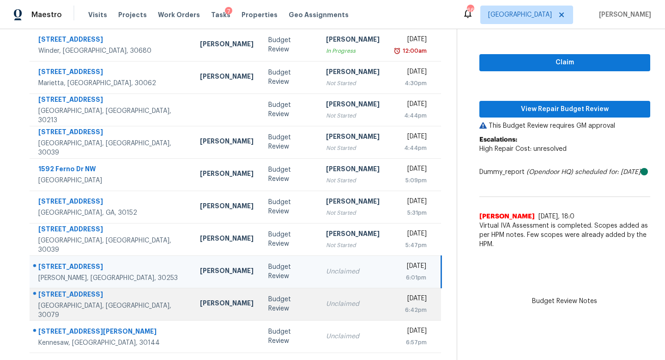
click at [326, 301] on div "Unclaimed" at bounding box center [353, 303] width 54 height 9
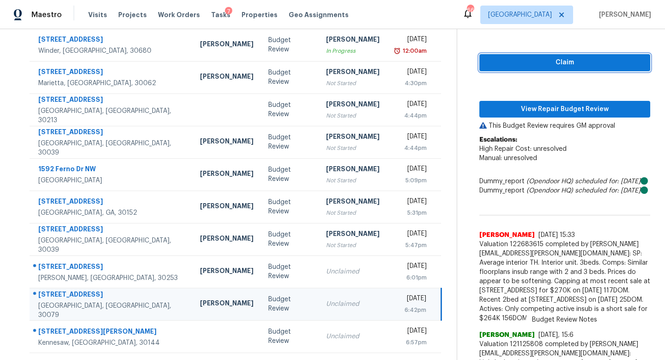
click at [555, 61] on span "Claim" at bounding box center [565, 63] width 156 height 12
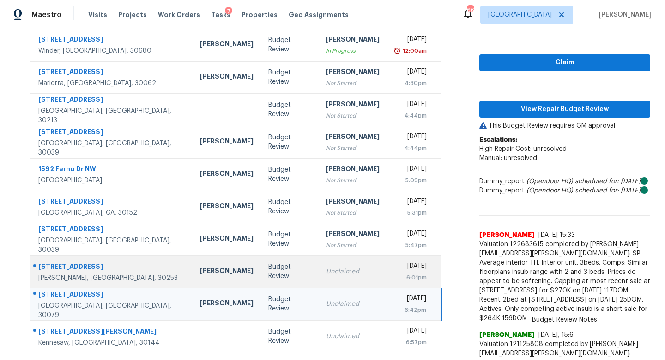
click at [326, 268] on div "Unclaimed" at bounding box center [353, 271] width 54 height 9
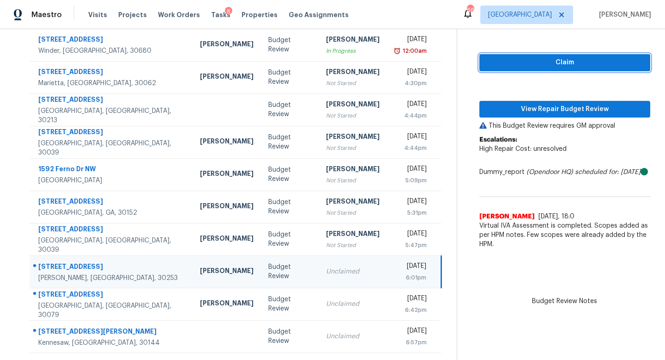
click at [513, 61] on span "Claim" at bounding box center [565, 63] width 156 height 12
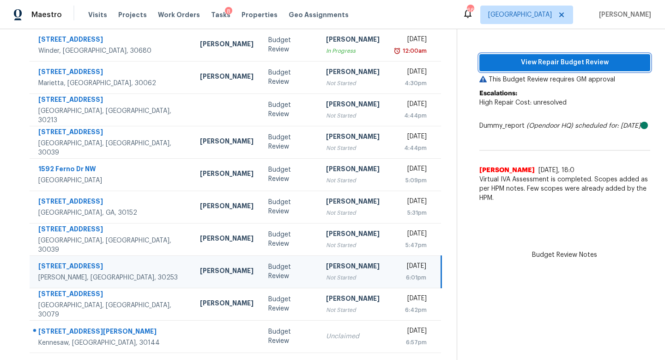
click at [580, 60] on span "View Repair Budget Review" at bounding box center [565, 63] width 156 height 12
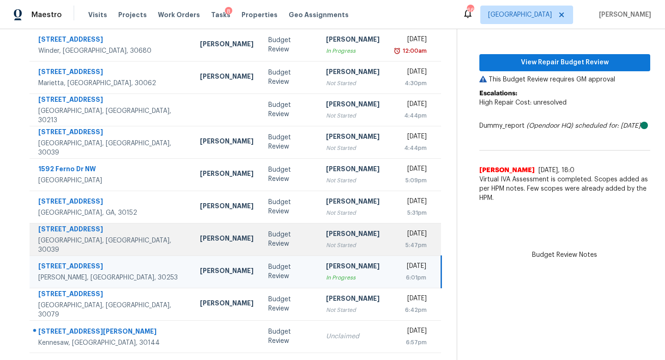
click at [326, 231] on div "[PERSON_NAME]" at bounding box center [353, 235] width 54 height 12
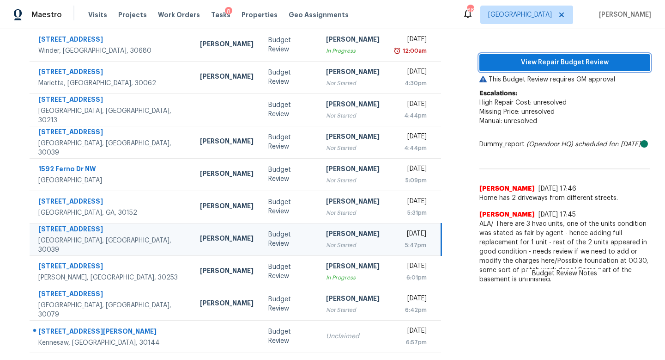
click at [557, 63] on span "View Repair Budget Review" at bounding box center [565, 63] width 156 height 12
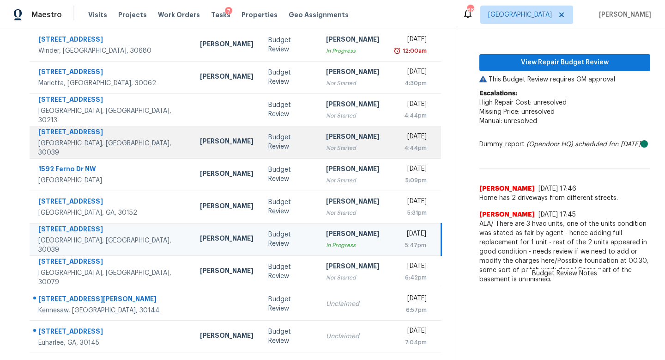
scroll to position [0, 0]
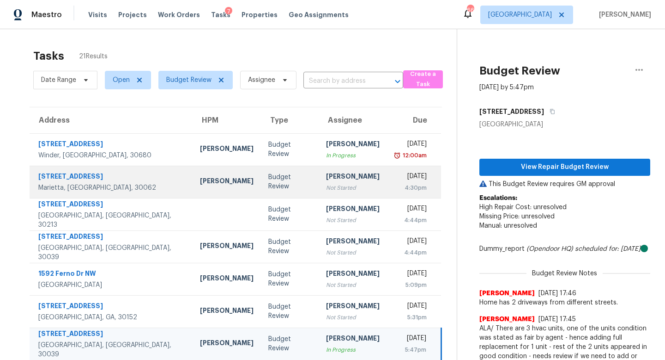
click at [326, 184] on div "Not Started" at bounding box center [353, 187] width 54 height 9
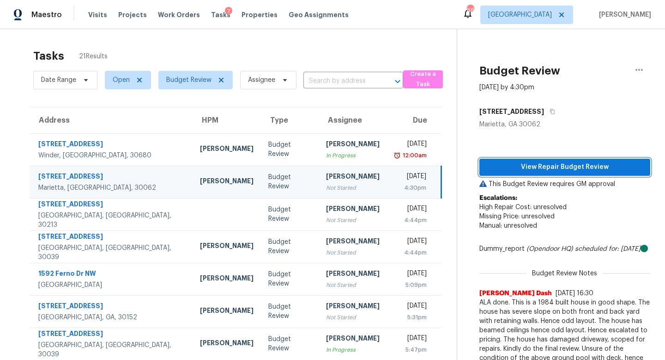
click at [550, 163] on span "View Repair Budget Review" at bounding box center [565, 167] width 156 height 12
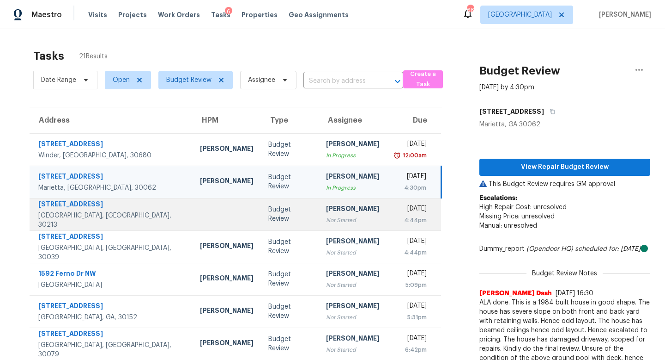
click at [334, 215] on div "Not Started" at bounding box center [353, 219] width 54 height 9
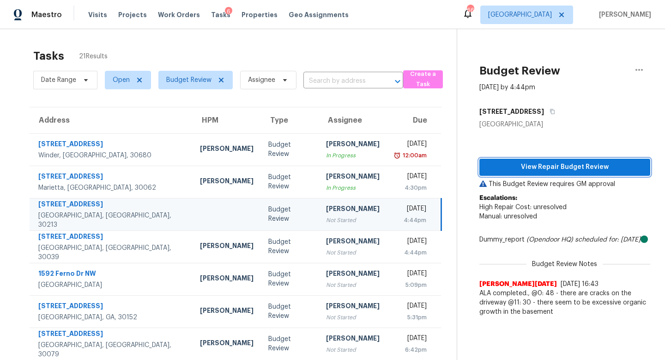
click at [515, 169] on span "View Repair Budget Review" at bounding box center [565, 167] width 156 height 12
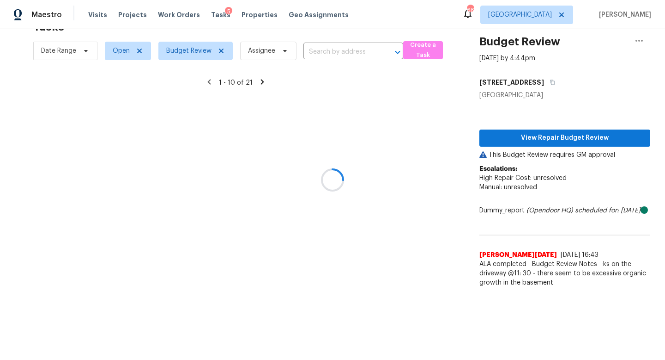
scroll to position [122, 0]
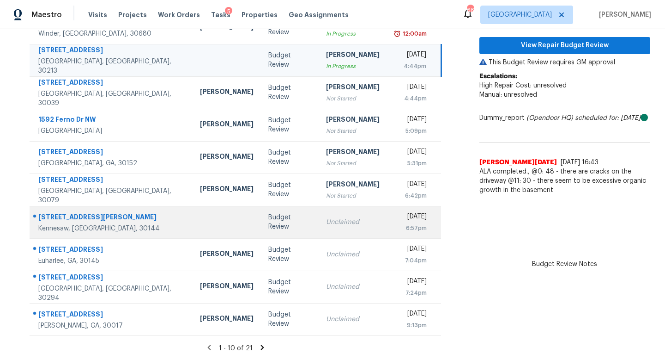
click at [319, 232] on td "Unclaimed" at bounding box center [353, 222] width 68 height 32
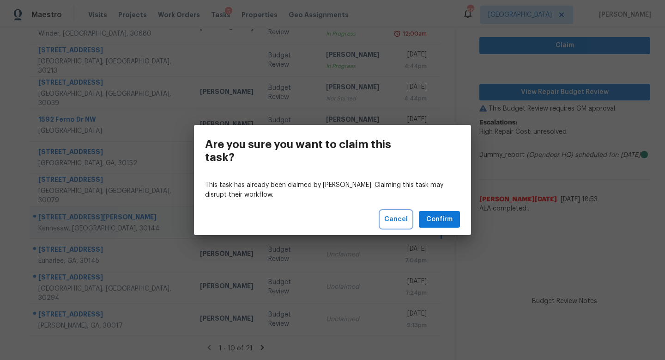
click at [403, 216] on span "Cancel" at bounding box center [397, 220] width 24 height 12
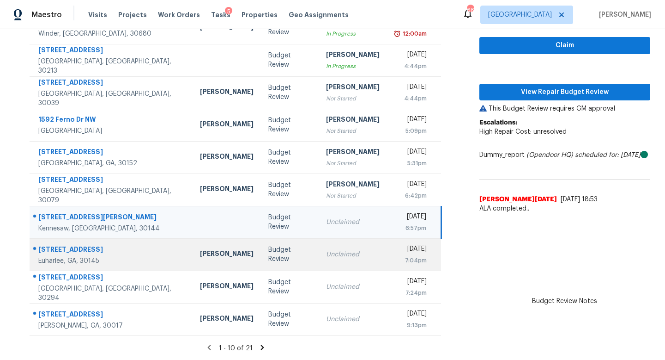
click at [319, 257] on td "Unclaimed" at bounding box center [353, 254] width 68 height 32
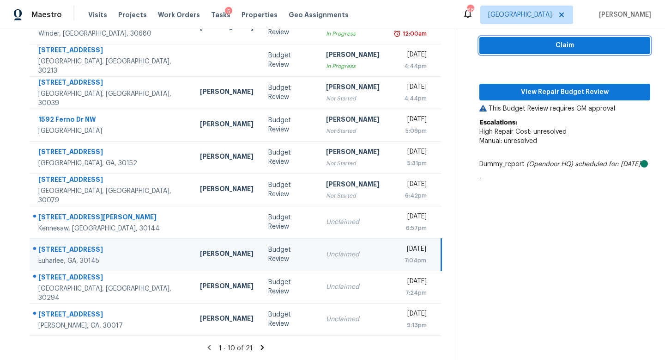
click at [513, 45] on span "Claim" at bounding box center [565, 46] width 156 height 12
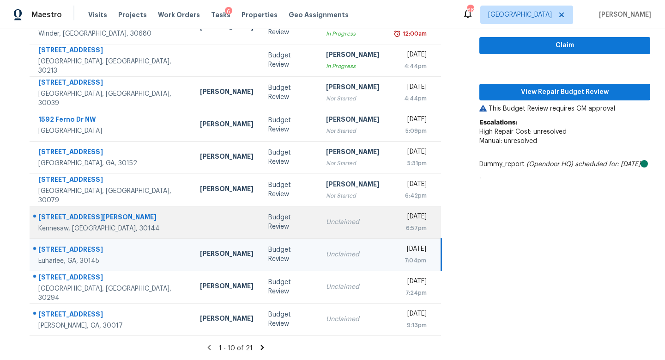
click at [326, 220] on div "Unclaimed" at bounding box center [353, 221] width 54 height 9
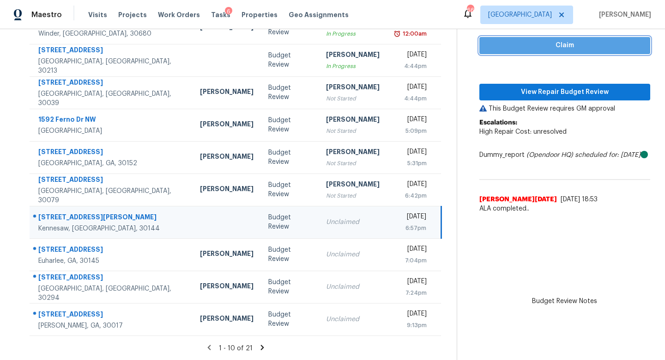
click at [523, 44] on span "Claim" at bounding box center [565, 46] width 156 height 12
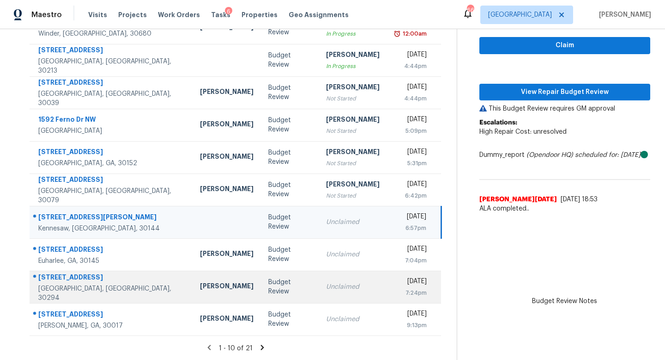
click at [319, 292] on td "Unclaimed" at bounding box center [353, 286] width 68 height 32
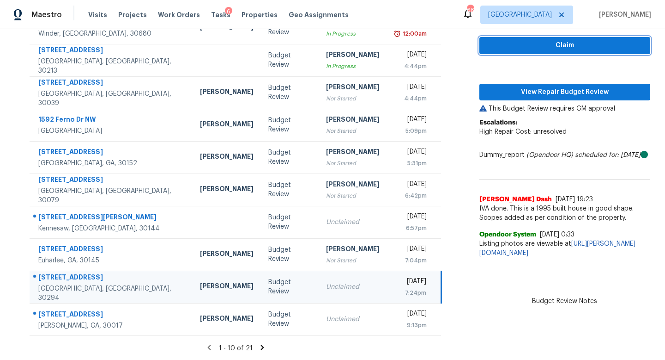
click at [509, 41] on span "Claim" at bounding box center [565, 46] width 156 height 12
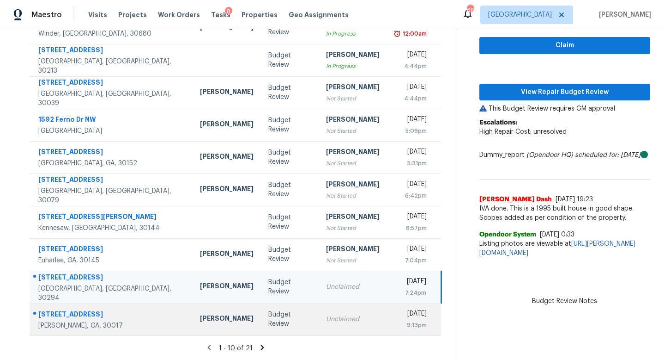
click at [326, 316] on div "Unclaimed" at bounding box center [353, 318] width 54 height 9
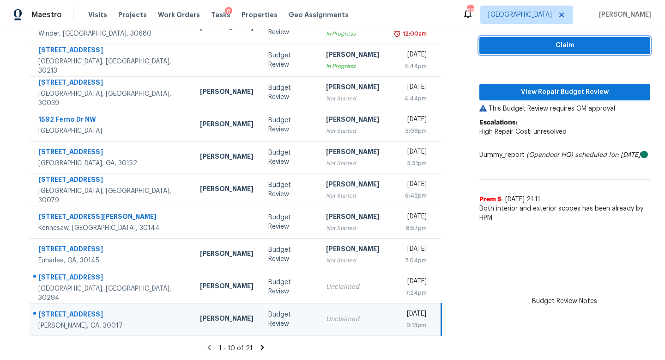
click at [494, 50] on span "Claim" at bounding box center [565, 46] width 156 height 12
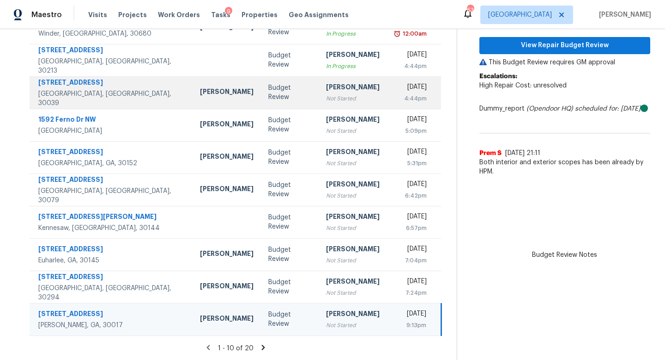
click at [326, 94] on div "Not Started" at bounding box center [353, 98] width 54 height 9
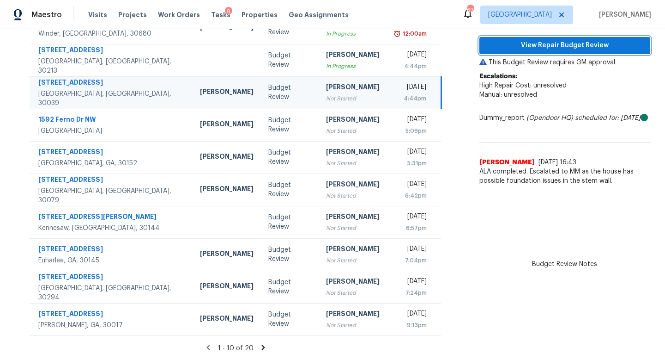
click at [555, 50] on span "View Repair Budget Review" at bounding box center [565, 46] width 156 height 12
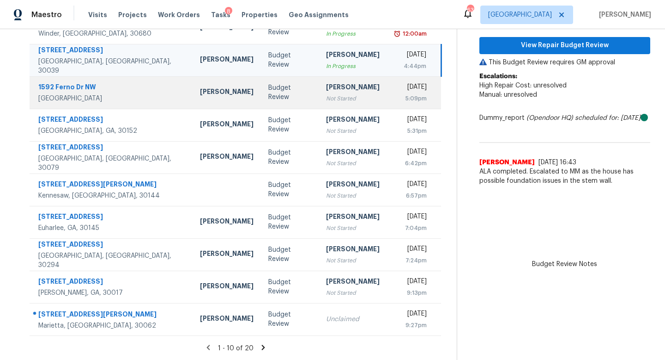
click at [319, 104] on td "[PERSON_NAME] Not Started" at bounding box center [353, 92] width 68 height 32
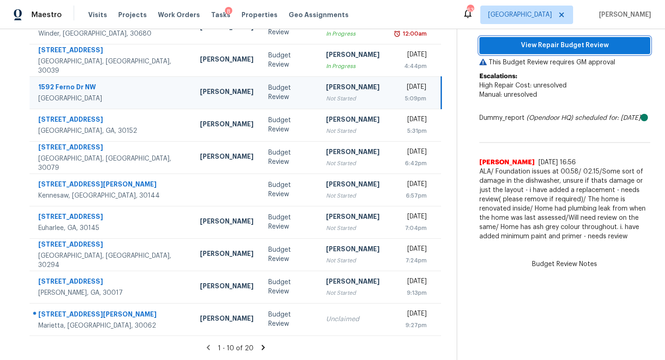
click at [564, 47] on span "View Repair Budget Review" at bounding box center [565, 46] width 156 height 12
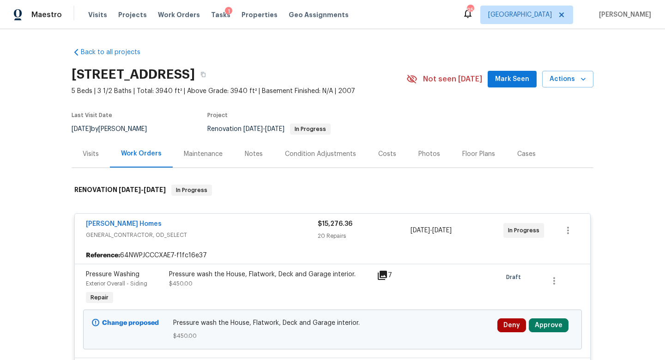
scroll to position [153, 0]
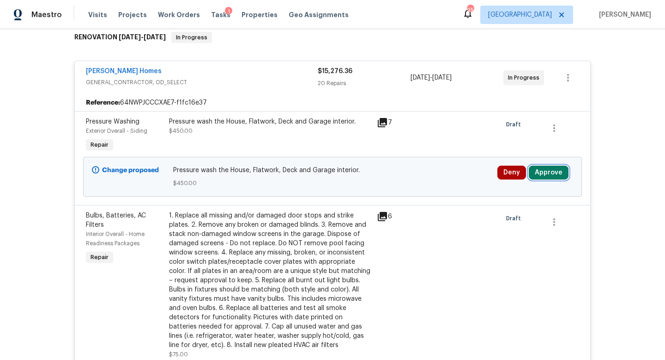
click at [549, 172] on button "Approve" at bounding box center [549, 172] width 40 height 14
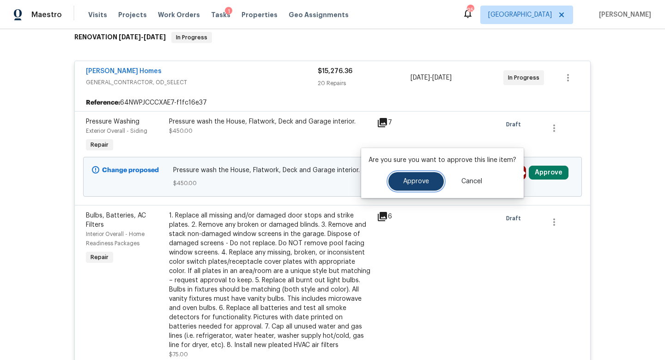
click at [432, 184] on button "Approve" at bounding box center [416, 181] width 55 height 18
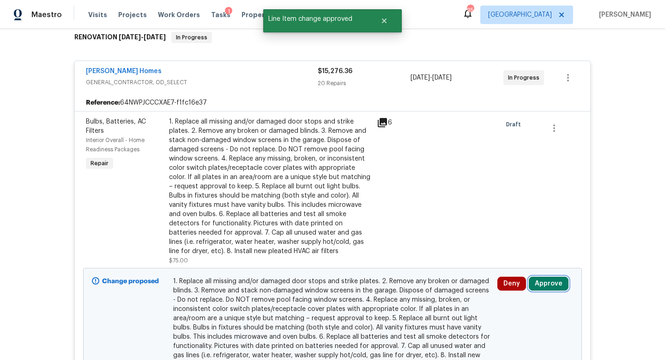
click at [552, 277] on button "Approve" at bounding box center [549, 283] width 40 height 14
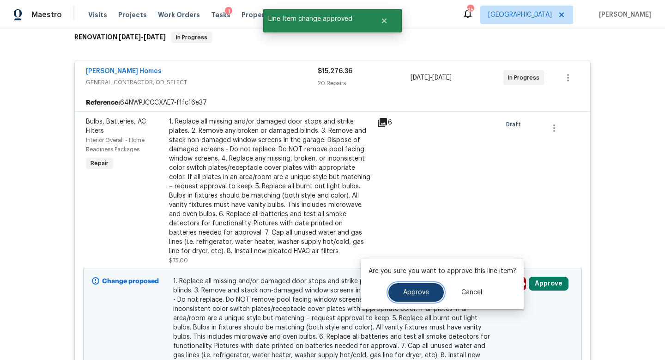
click at [435, 291] on button "Approve" at bounding box center [416, 292] width 55 height 18
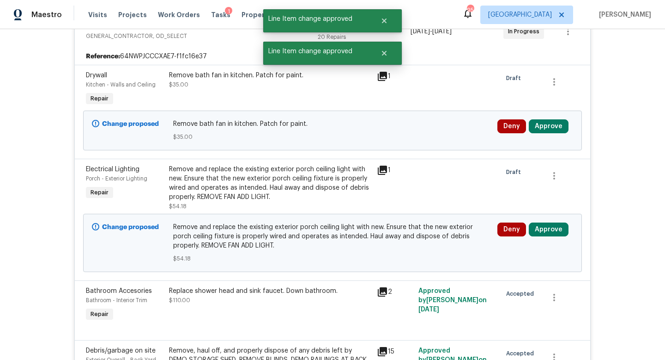
scroll to position [213, 0]
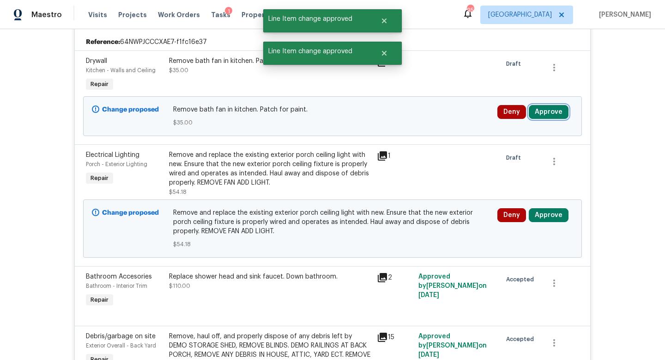
click at [535, 116] on button "Approve" at bounding box center [549, 112] width 40 height 14
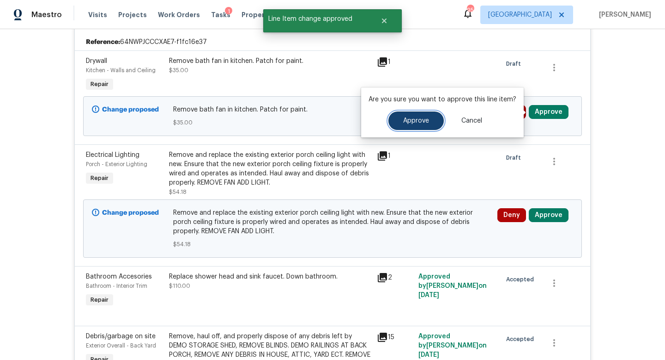
click at [419, 122] on span "Approve" at bounding box center [416, 120] width 26 height 7
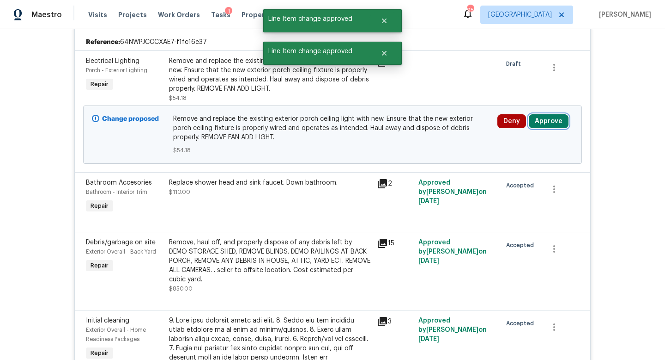
click at [549, 119] on button "Approve" at bounding box center [549, 121] width 40 height 14
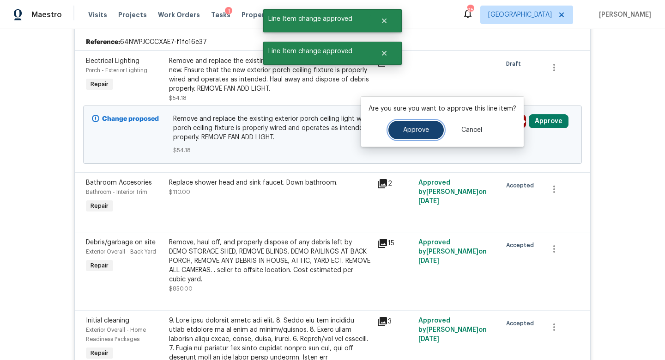
click at [411, 130] on span "Approve" at bounding box center [416, 130] width 26 height 7
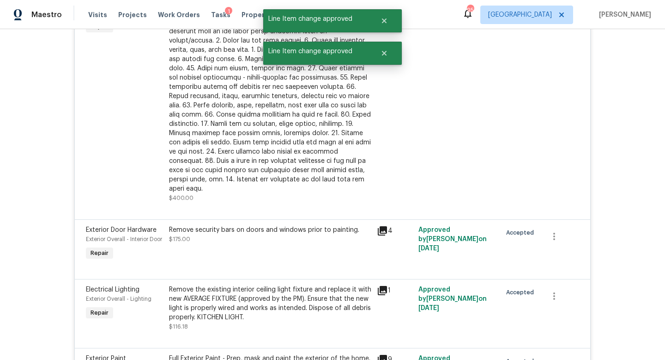
scroll to position [0, 0]
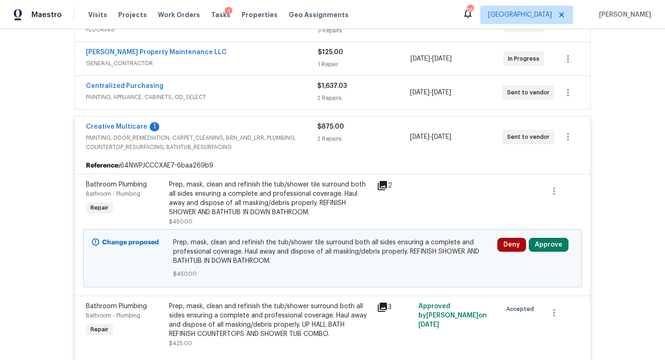
scroll to position [296, 0]
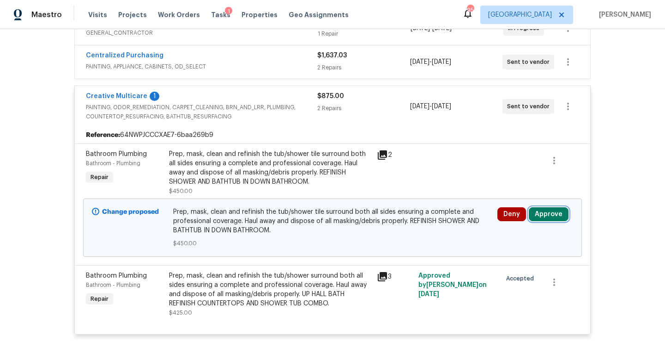
click at [543, 214] on button "Approve" at bounding box center [549, 214] width 40 height 14
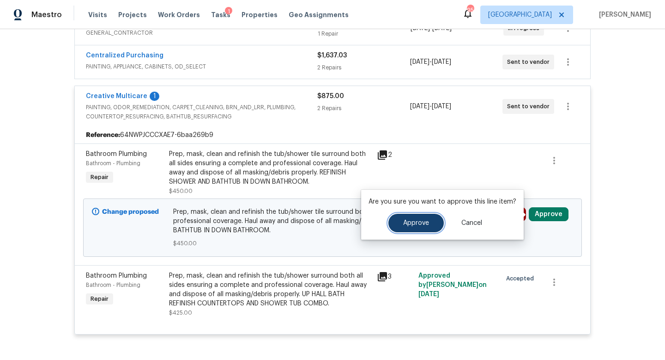
click at [398, 224] on button "Approve" at bounding box center [416, 223] width 55 height 18
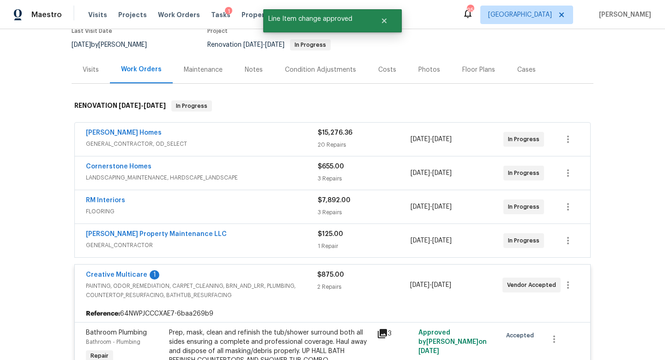
scroll to position [0, 0]
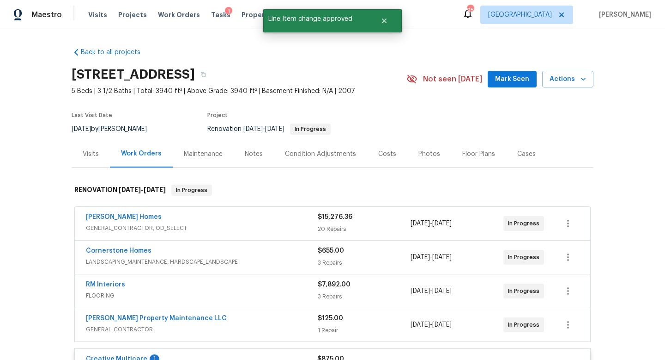
click at [387, 153] on div "Costs" at bounding box center [387, 153] width 18 height 9
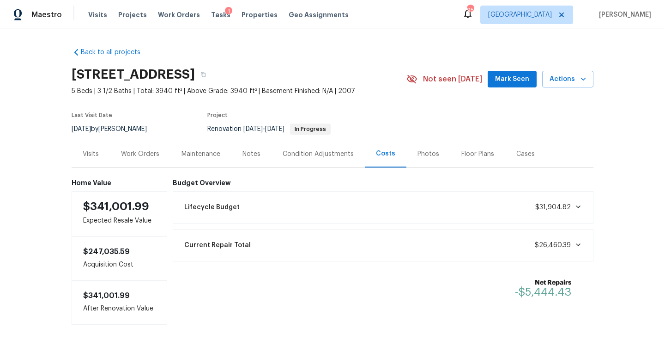
click at [308, 157] on div "Condition Adjustments" at bounding box center [318, 153] width 71 height 9
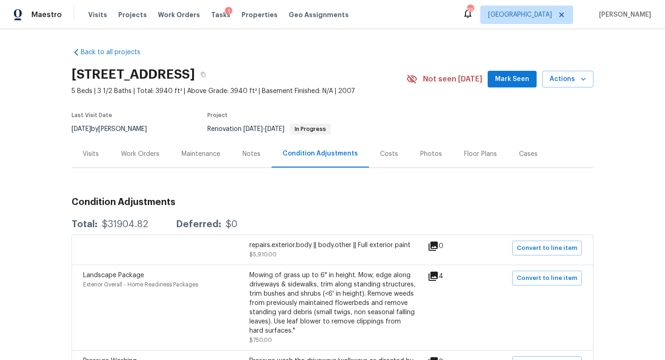
click at [247, 156] on div "Notes" at bounding box center [252, 153] width 18 height 9
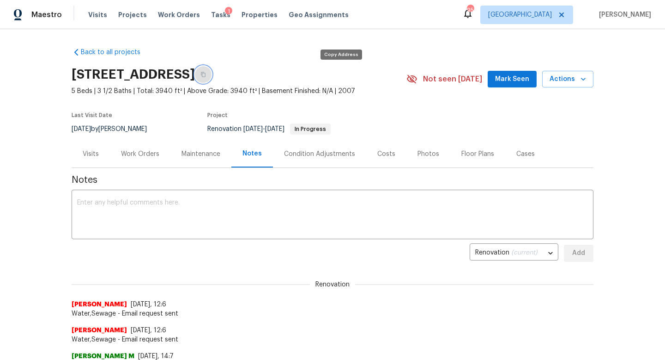
click at [206, 74] on icon "button" at bounding box center [204, 75] width 6 height 6
click at [87, 154] on div "Visits" at bounding box center [91, 153] width 16 height 9
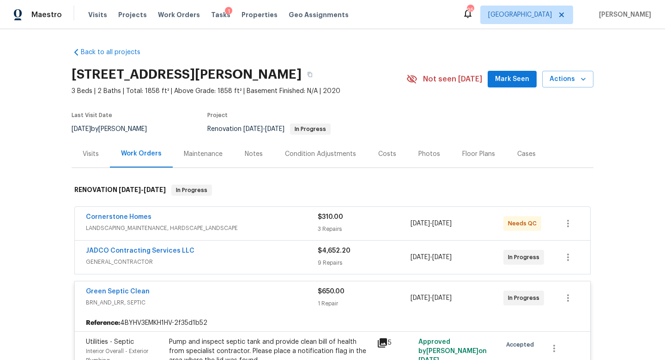
click at [250, 152] on div "Notes" at bounding box center [254, 153] width 18 height 9
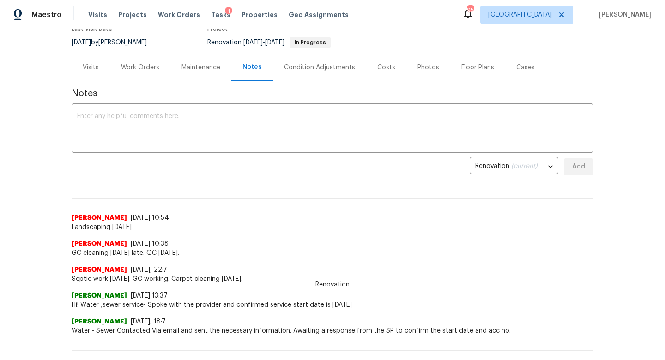
scroll to position [90, 0]
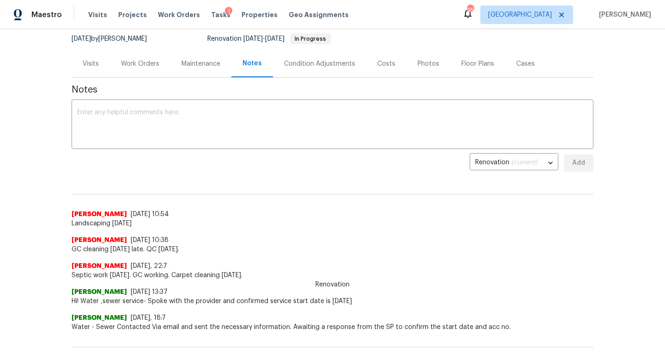
click at [390, 66] on div "Costs" at bounding box center [387, 63] width 18 height 9
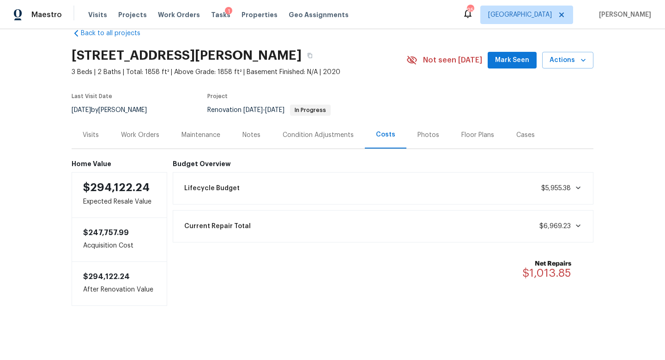
scroll to position [21, 0]
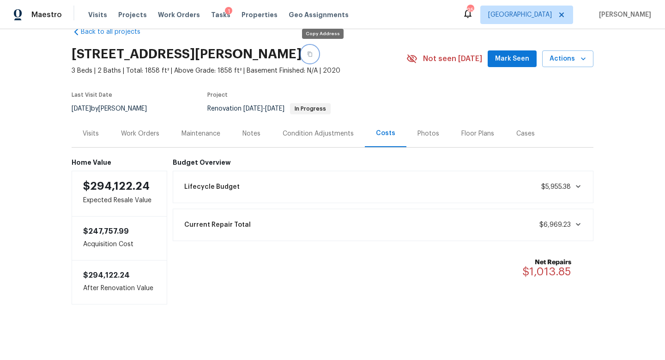
click at [318, 54] on button "button" at bounding box center [310, 54] width 17 height 17
click at [142, 135] on div "Work Orders" at bounding box center [140, 133] width 38 height 9
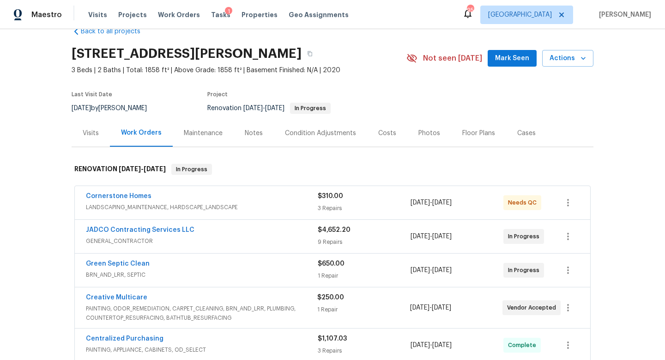
scroll to position [42, 0]
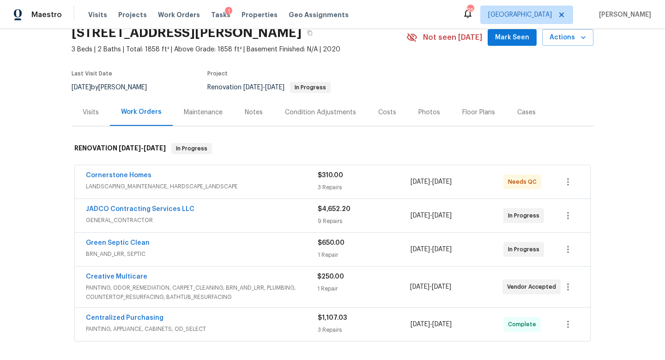
click at [256, 179] on div "Cornerstone Homes" at bounding box center [202, 176] width 232 height 11
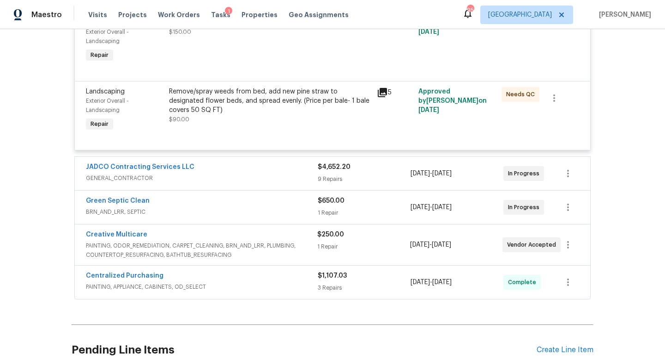
scroll to position [433, 0]
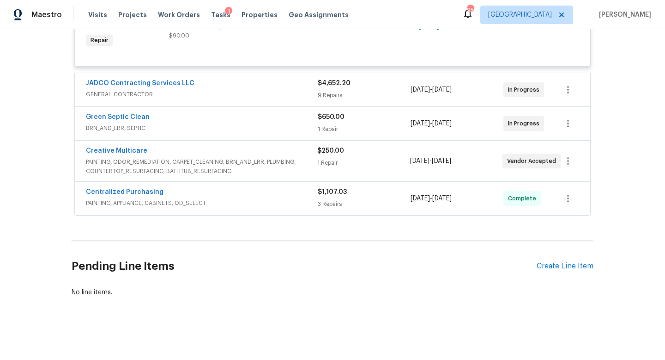
click at [260, 98] on span "GENERAL_CONTRACTOR" at bounding box center [202, 94] width 232 height 9
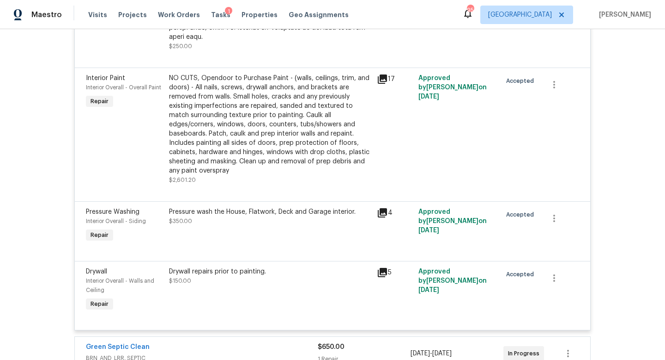
scroll to position [1282, 0]
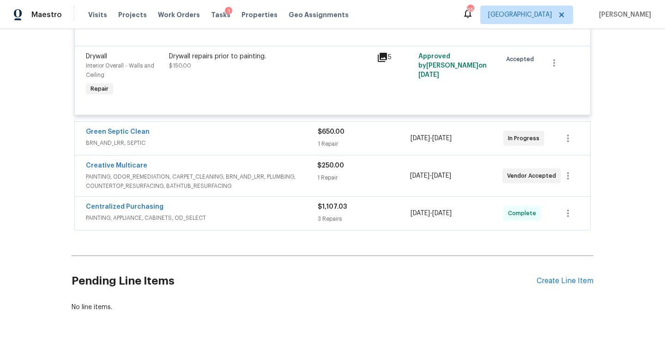
click at [261, 127] on div "Green Septic Clean" at bounding box center [202, 132] width 232 height 11
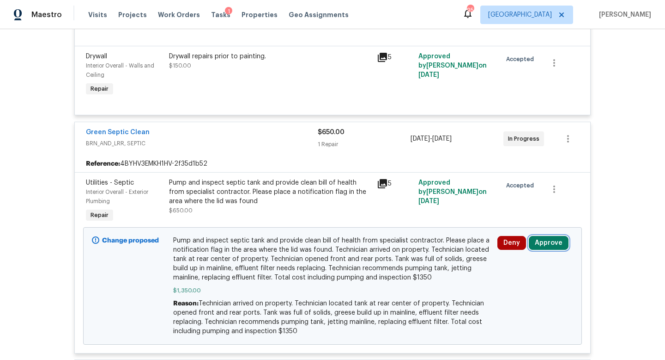
click at [538, 236] on button "Approve" at bounding box center [549, 243] width 40 height 14
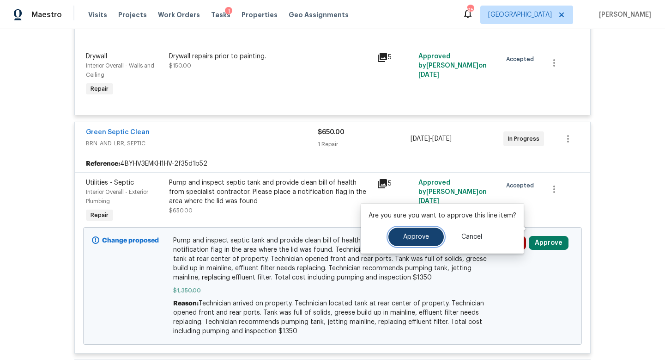
click at [418, 236] on span "Approve" at bounding box center [416, 236] width 26 height 7
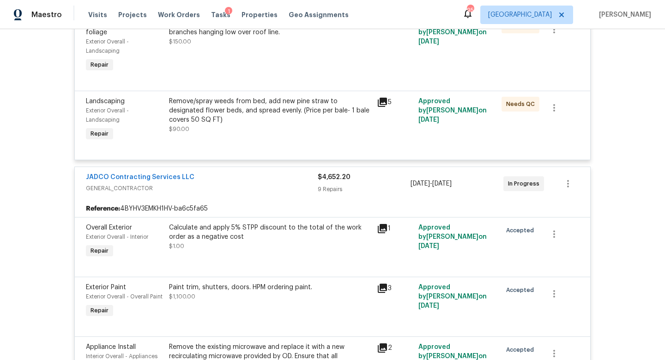
scroll to position [0, 0]
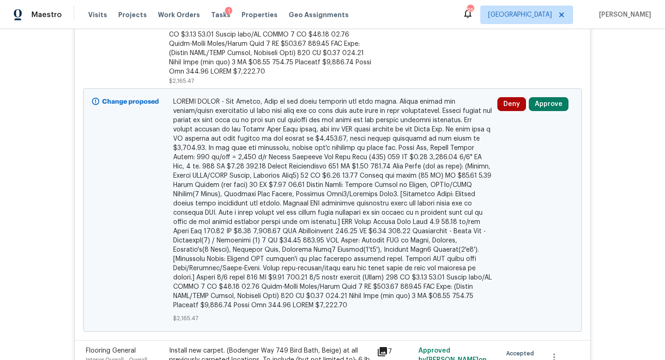
scroll to position [598, 0]
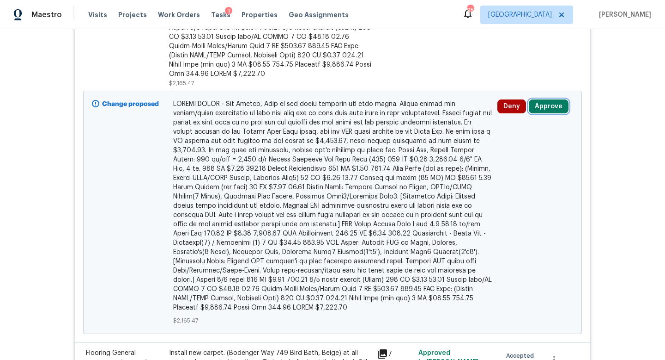
click at [545, 99] on button "Approve" at bounding box center [549, 106] width 40 height 14
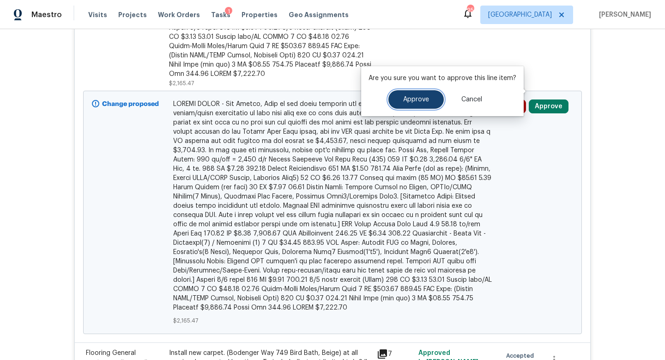
click at [429, 99] on button "Approve" at bounding box center [416, 99] width 55 height 18
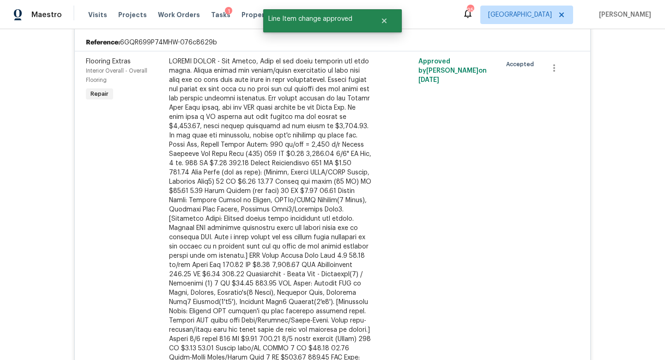
scroll to position [0, 0]
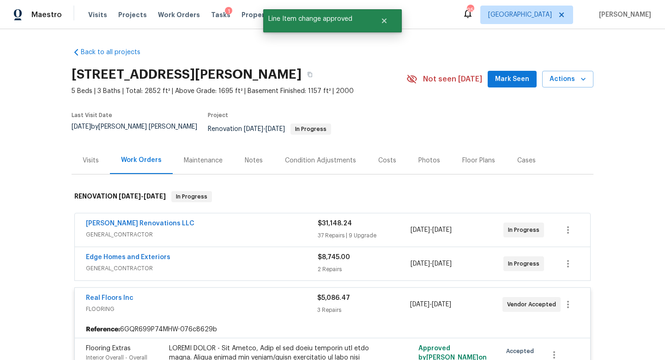
click at [374, 150] on div "Costs" at bounding box center [387, 159] width 40 height 27
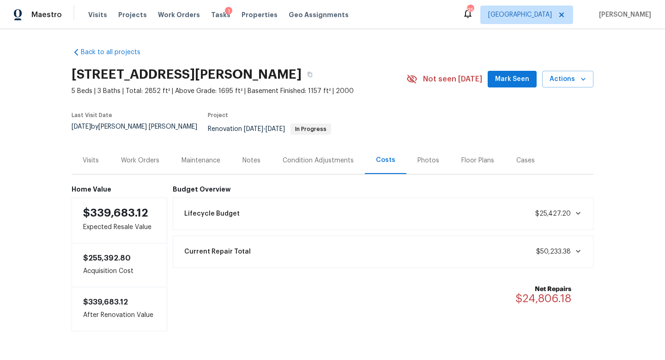
click at [254, 159] on div "Notes" at bounding box center [252, 159] width 40 height 27
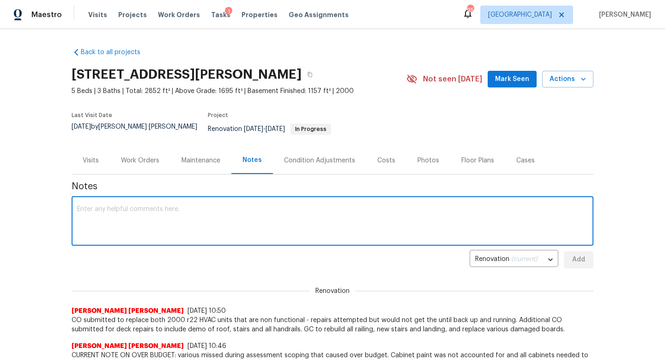
click at [155, 206] on textarea at bounding box center [332, 222] width 511 height 32
click at [79, 206] on textarea "change orders approved." at bounding box center [332, 222] width 511 height 32
click at [209, 206] on textarea "Change orders approved." at bounding box center [332, 222] width 511 height 32
type textarea "Change orders approved. Scheduled a progress walk to justify spend and check on…"
click at [575, 255] on span "Add" at bounding box center [579, 260] width 15 height 12
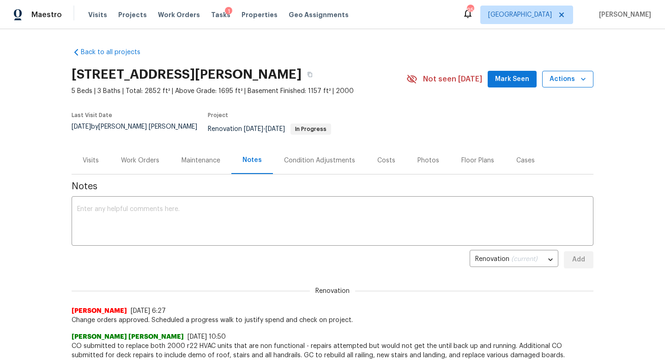
click at [564, 83] on span "Actions" at bounding box center [568, 79] width 37 height 12
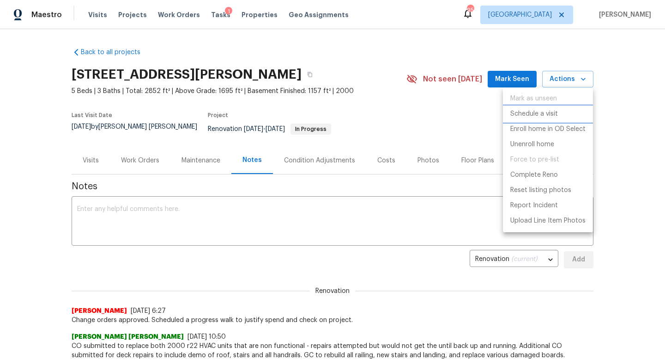
click at [547, 112] on p "Schedule a visit" at bounding box center [535, 114] width 48 height 10
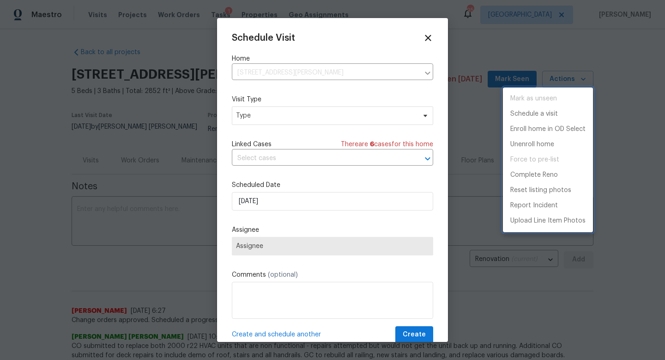
click at [270, 120] on div at bounding box center [332, 180] width 665 height 360
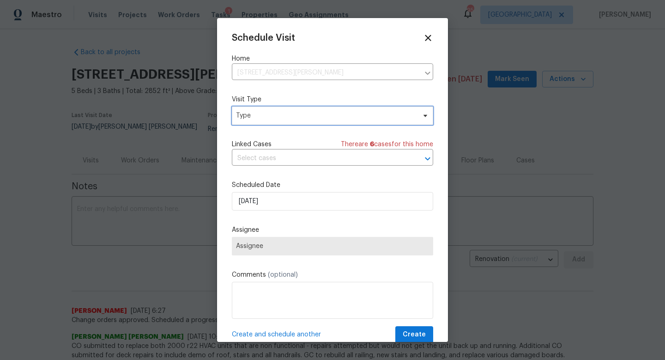
click at [252, 113] on span "Type" at bounding box center [326, 115] width 180 height 9
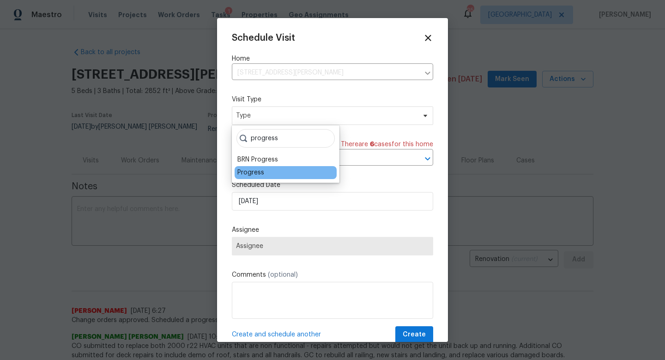
type input "progress"
click at [253, 171] on div "Progress" at bounding box center [251, 172] width 27 height 9
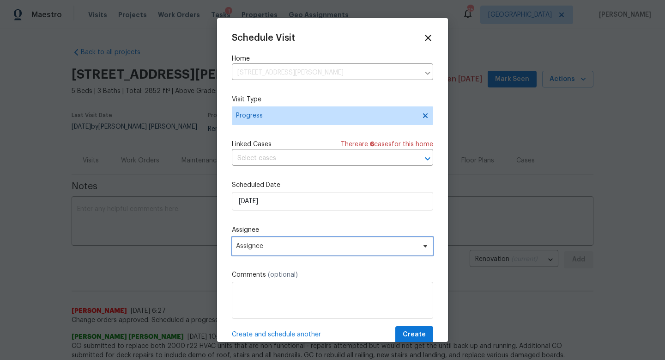
click at [274, 250] on span "Assignee" at bounding box center [326, 245] width 181 height 7
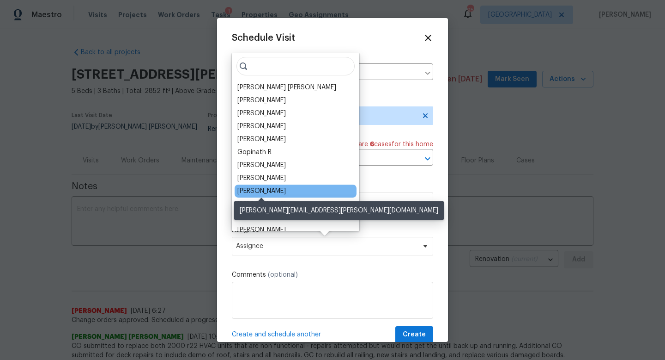
click at [274, 186] on div "[PERSON_NAME]" at bounding box center [262, 190] width 49 height 9
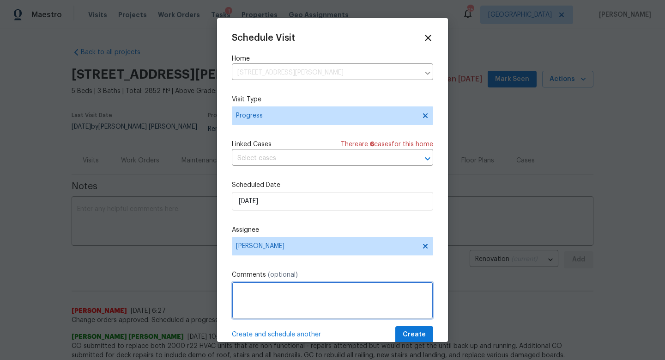
click at [267, 307] on textarea at bounding box center [332, 299] width 201 height 37
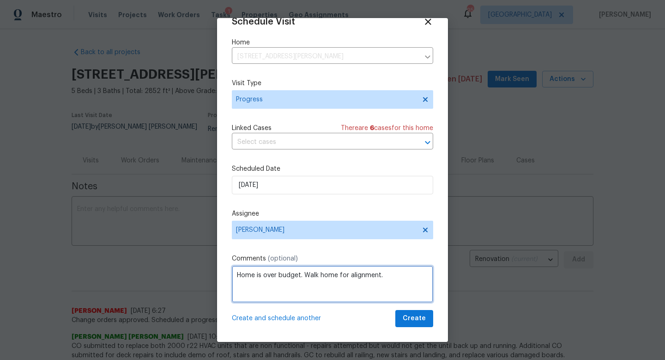
type textarea "Home is over budget. Walk home for alignment."
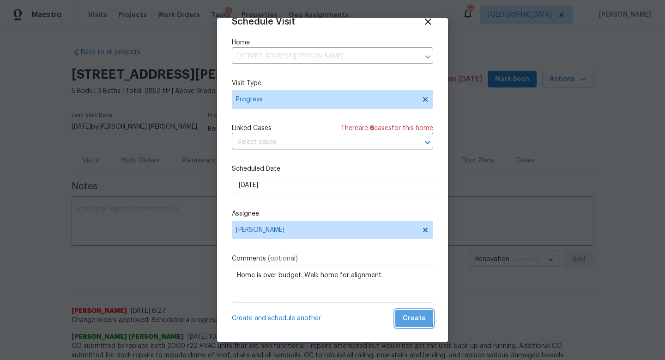
click at [415, 317] on span "Create" at bounding box center [414, 318] width 23 height 12
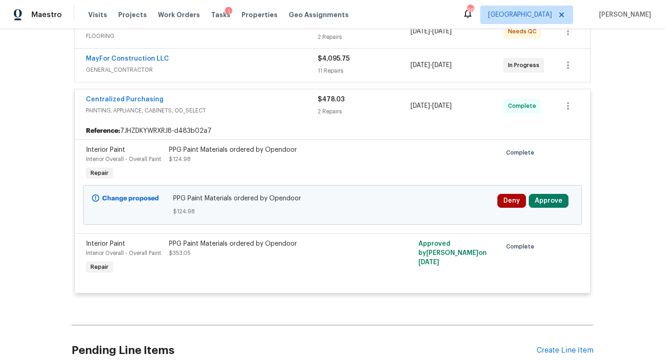
scroll to position [203, 0]
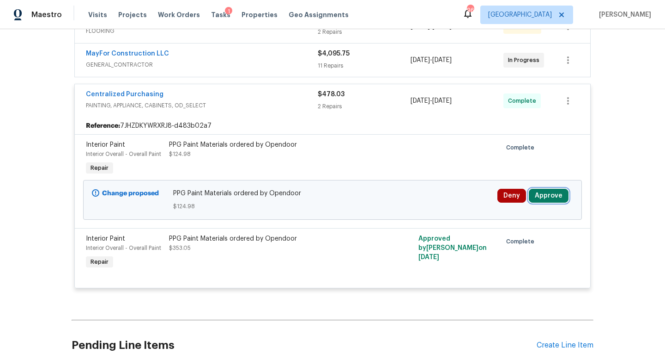
click at [557, 189] on button "Approve" at bounding box center [549, 196] width 40 height 14
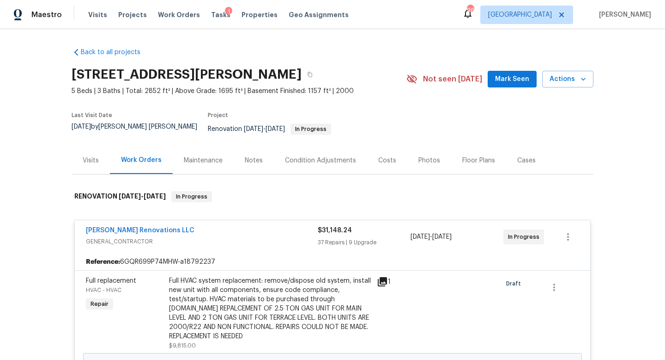
scroll to position [148, 0]
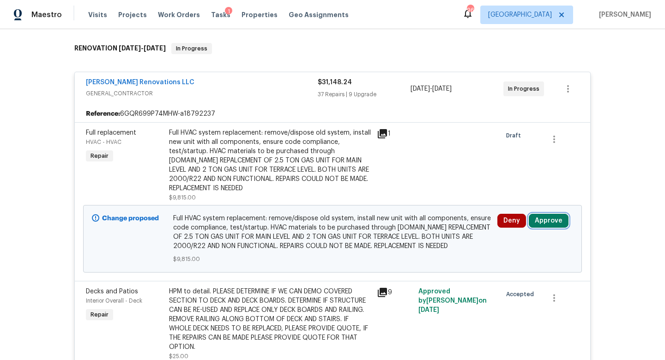
click at [545, 214] on button "Approve" at bounding box center [549, 221] width 40 height 14
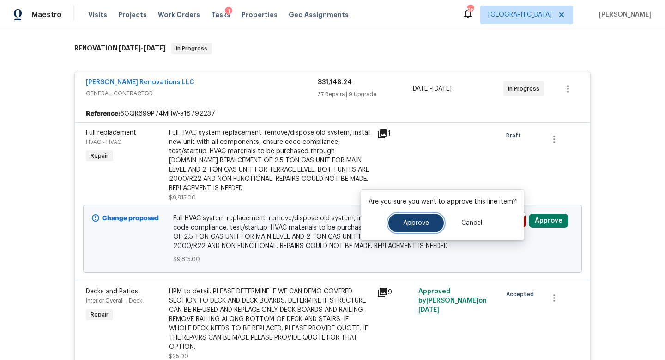
click at [426, 231] on button "Approve" at bounding box center [416, 223] width 55 height 18
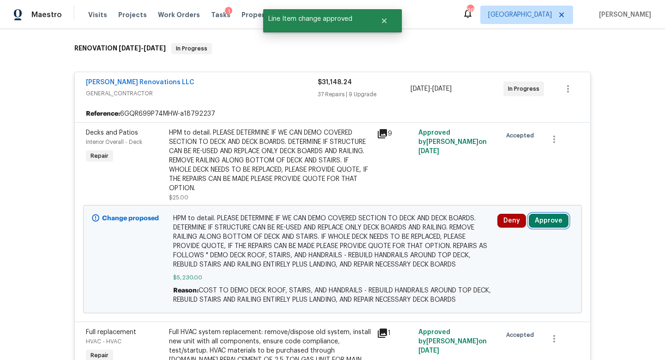
click at [551, 214] on button "Approve" at bounding box center [549, 221] width 40 height 14
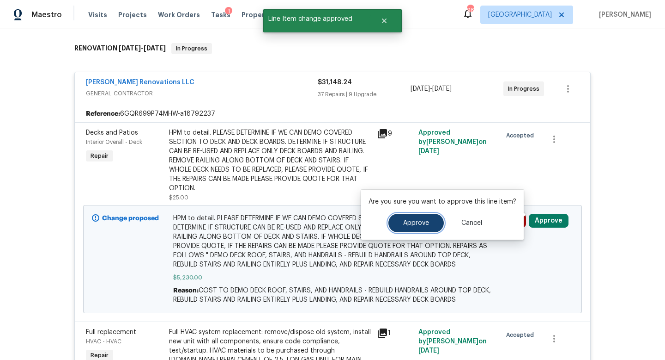
click at [416, 217] on button "Approve" at bounding box center [416, 223] width 55 height 18
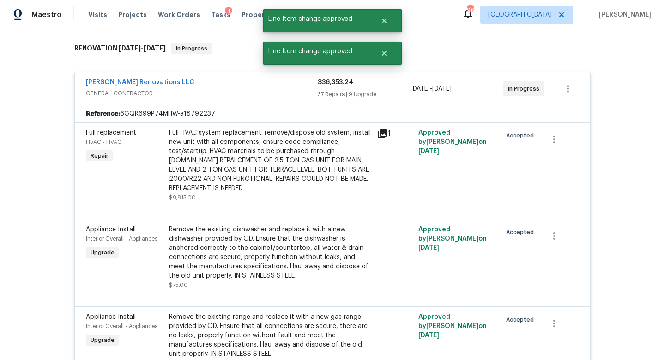
scroll to position [0, 0]
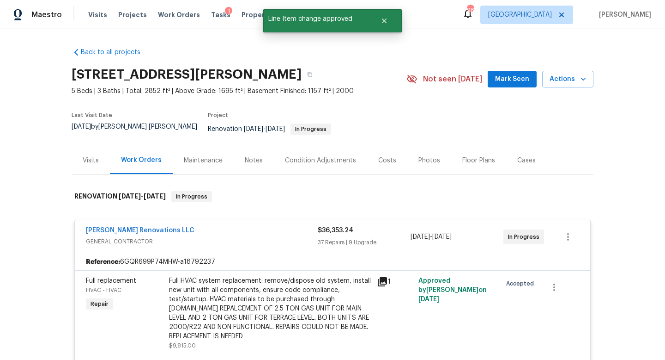
click at [380, 156] on div "Costs" at bounding box center [387, 160] width 18 height 9
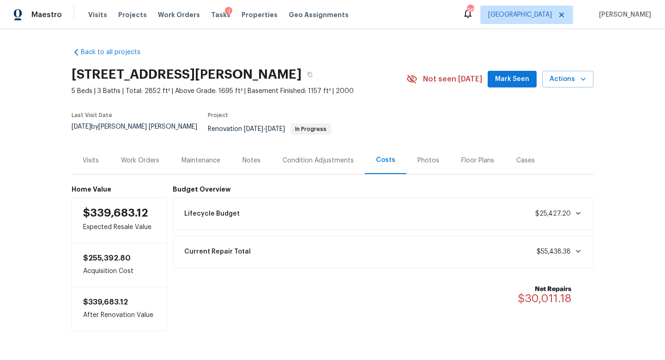
click at [246, 156] on div "Notes" at bounding box center [252, 160] width 18 height 9
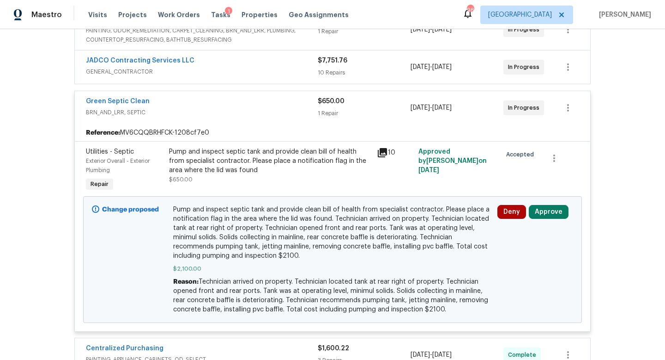
scroll to position [213, 0]
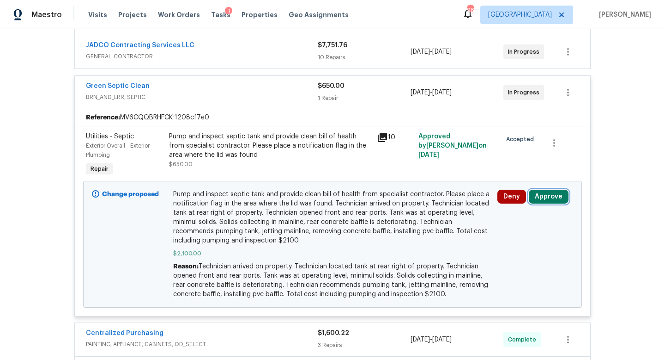
click at [542, 195] on button "Approve" at bounding box center [549, 196] width 40 height 14
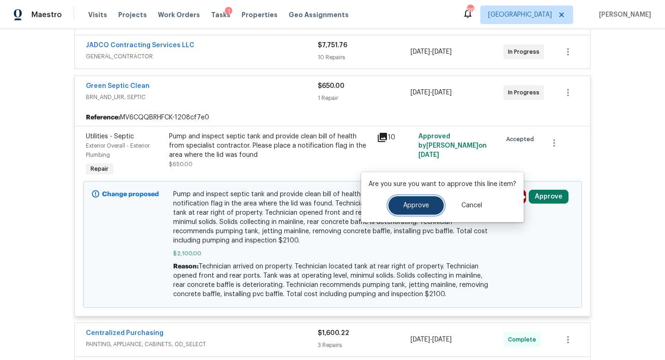
click at [407, 205] on span "Approve" at bounding box center [416, 205] width 26 height 7
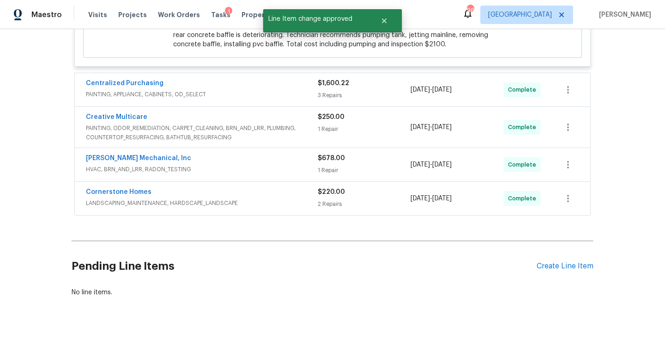
scroll to position [0, 0]
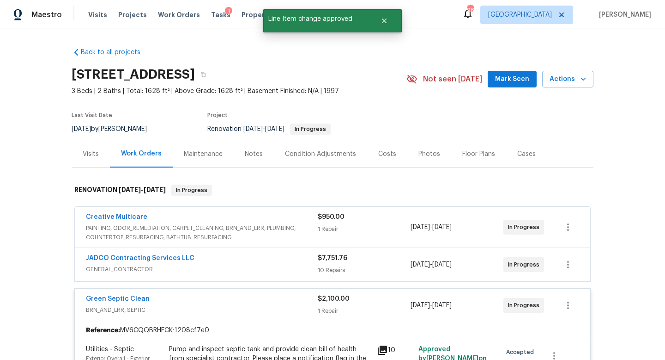
click at [251, 155] on div "Notes" at bounding box center [254, 153] width 18 height 9
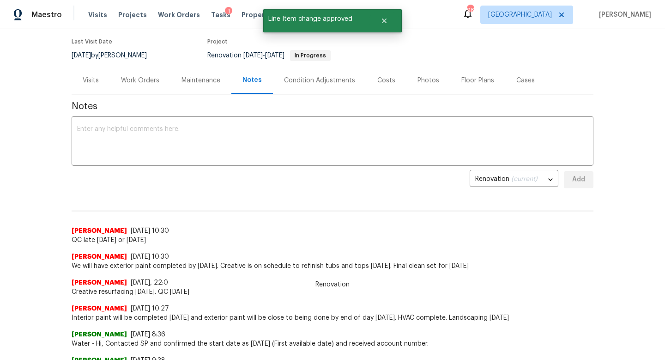
scroll to position [80, 0]
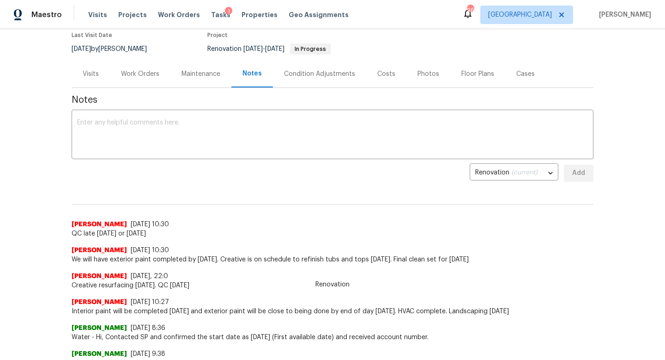
click at [388, 80] on div "Costs" at bounding box center [386, 73] width 40 height 27
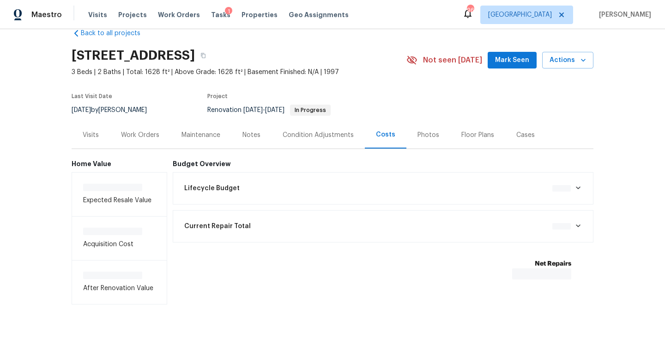
scroll to position [21, 0]
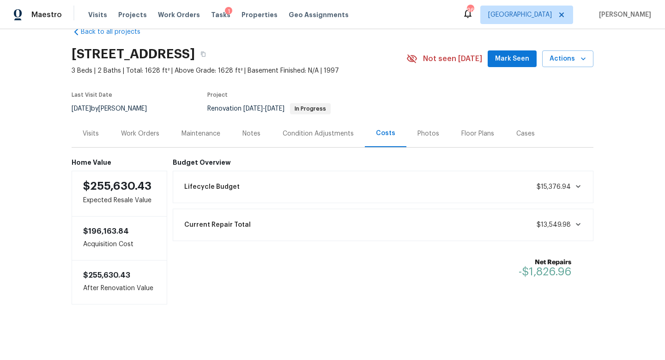
click at [146, 134] on div "Work Orders" at bounding box center [140, 133] width 38 height 9
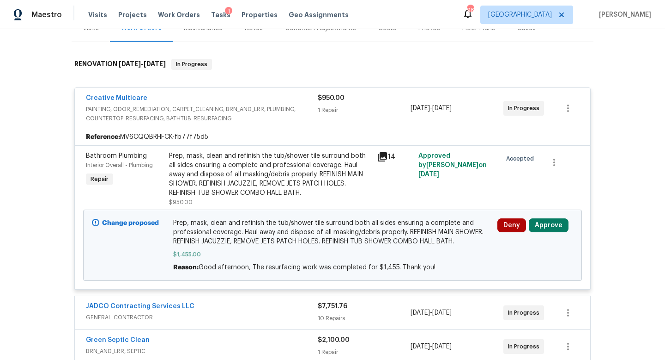
scroll to position [135, 0]
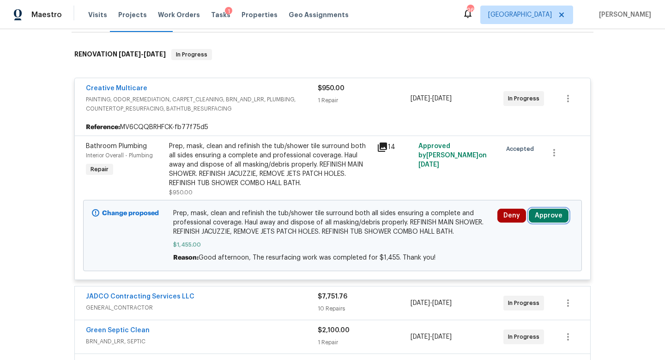
click at [541, 215] on button "Approve" at bounding box center [549, 215] width 40 height 14
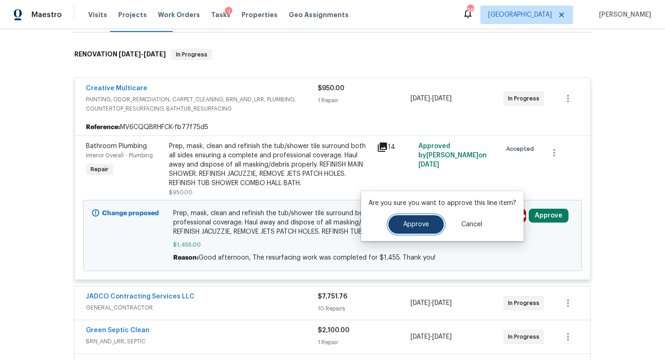
click at [406, 225] on span "Approve" at bounding box center [416, 224] width 26 height 7
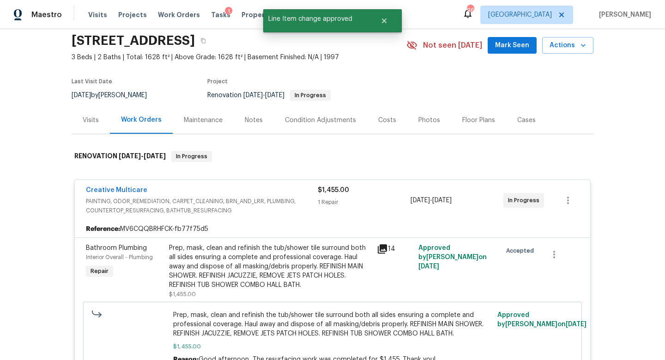
scroll to position [0, 0]
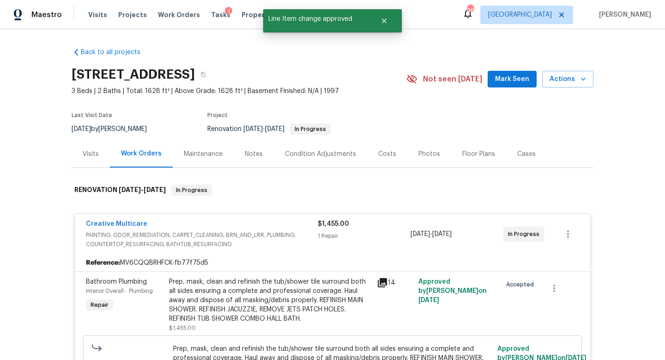
click at [246, 161] on div "Notes" at bounding box center [254, 153] width 40 height 27
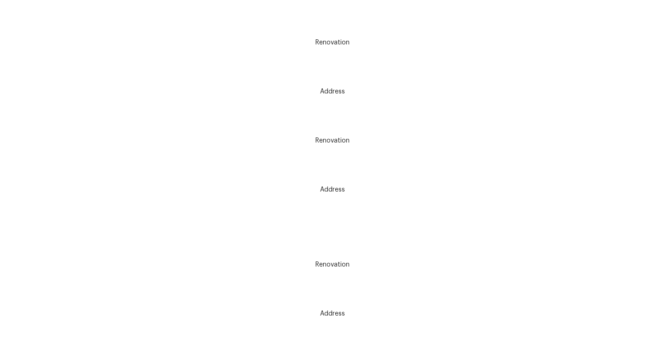
scroll to position [624, 0]
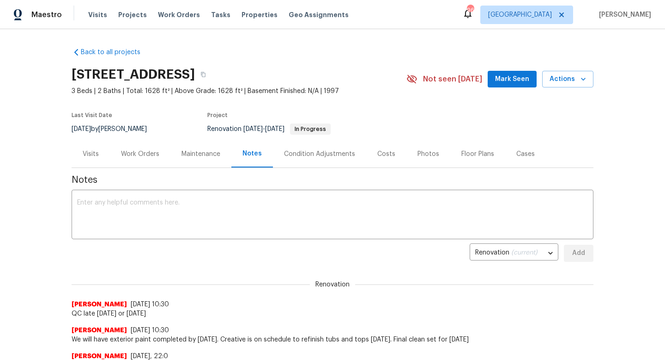
click at [145, 148] on div "Work Orders" at bounding box center [140, 153] width 61 height 27
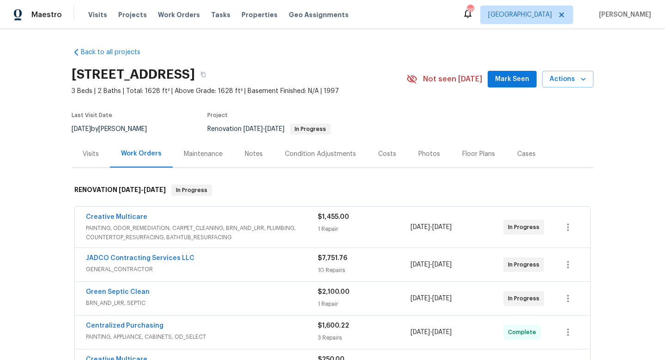
click at [385, 153] on div "Costs" at bounding box center [387, 153] width 18 height 9
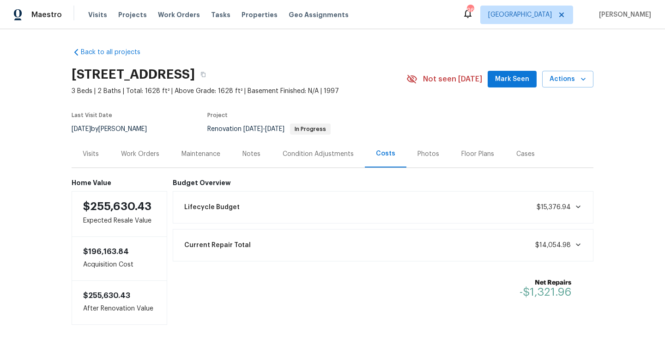
click at [320, 153] on div "Condition Adjustments" at bounding box center [318, 153] width 71 height 9
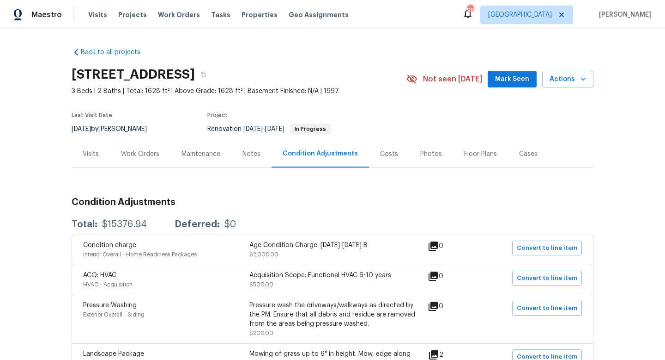
click at [250, 153] on div "Notes" at bounding box center [252, 153] width 18 height 9
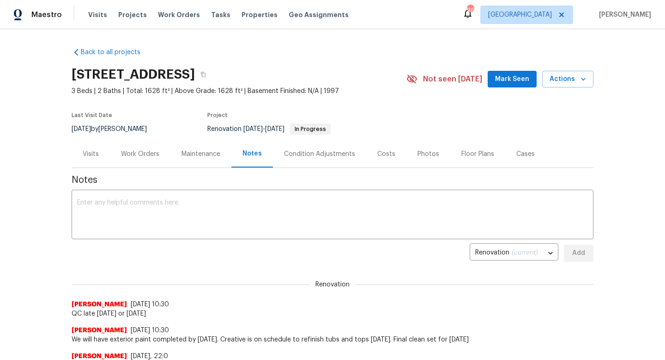
click at [145, 162] on div "Work Orders" at bounding box center [140, 153] width 61 height 27
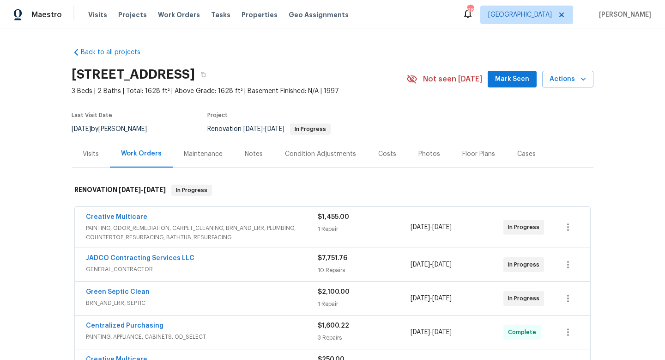
click at [91, 161] on div "Visits" at bounding box center [91, 153] width 38 height 27
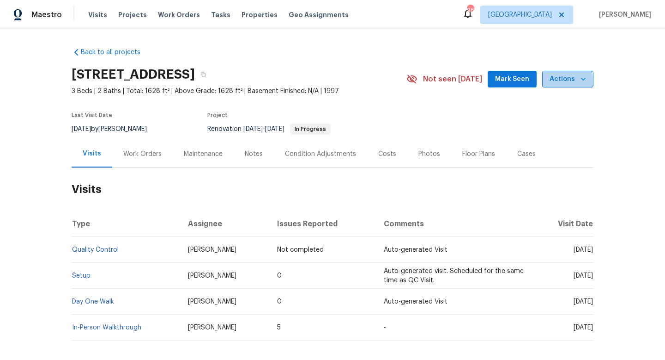
click at [567, 81] on span "Actions" at bounding box center [568, 79] width 37 height 12
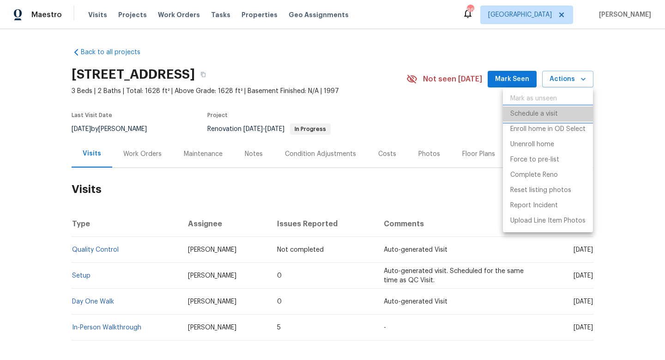
click at [534, 115] on p "Schedule a visit" at bounding box center [535, 114] width 48 height 10
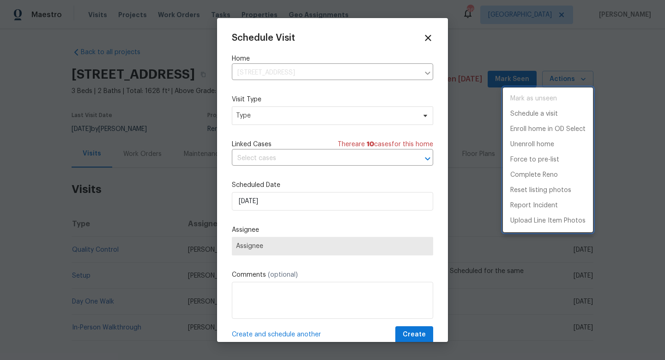
click at [277, 118] on div at bounding box center [332, 180] width 665 height 360
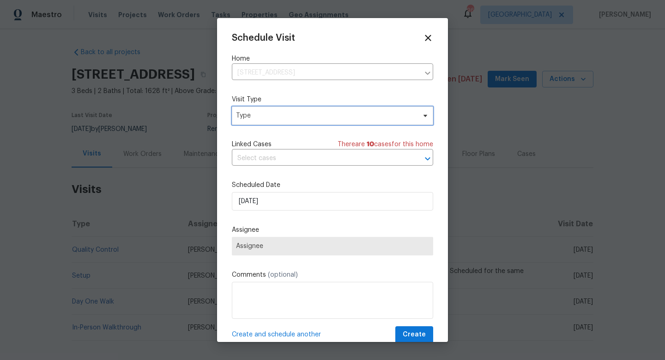
click at [253, 117] on span "Type" at bounding box center [326, 115] width 180 height 9
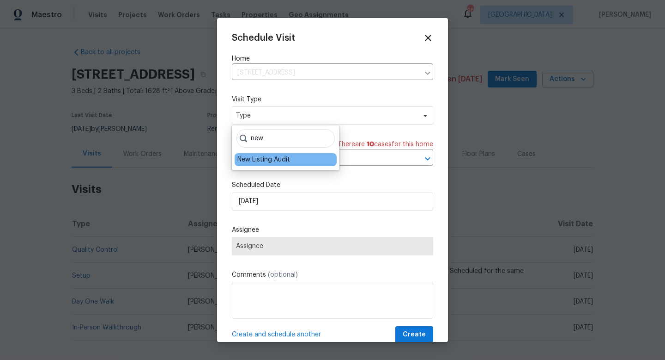
type input "new"
click at [256, 158] on div "New Listing Audit" at bounding box center [264, 159] width 53 height 9
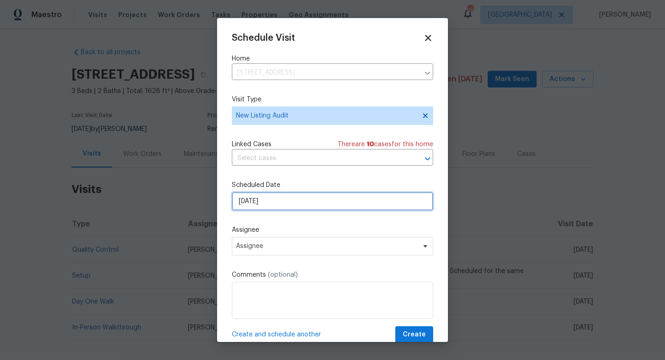
click at [274, 198] on input "[DATE]" at bounding box center [332, 201] width 201 height 18
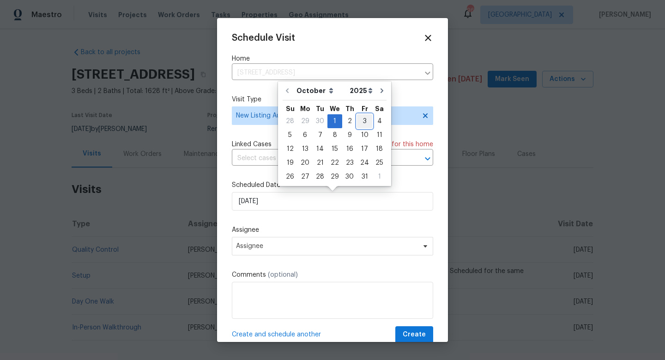
click at [362, 123] on div "3" at bounding box center [364, 121] width 15 height 13
type input "[DATE]"
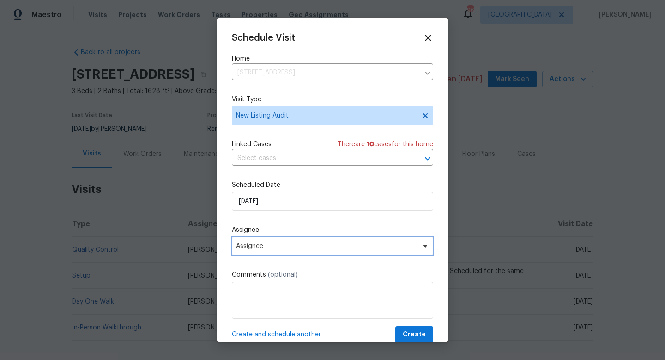
click at [275, 249] on span "Assignee" at bounding box center [326, 245] width 181 height 7
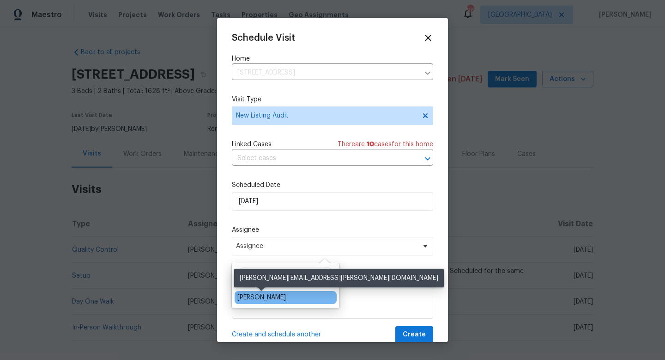
type input "[PERSON_NAME]"
click at [273, 293] on div "[PERSON_NAME]" at bounding box center [262, 297] width 49 height 9
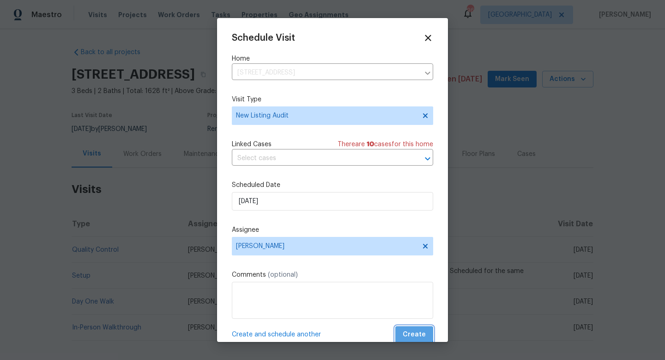
click at [413, 332] on span "Create" at bounding box center [414, 335] width 23 height 12
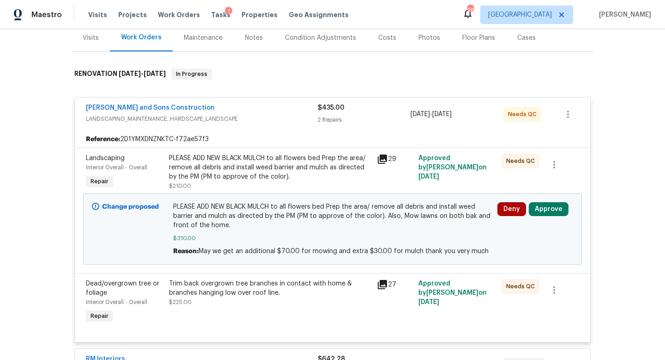
scroll to position [120, 0]
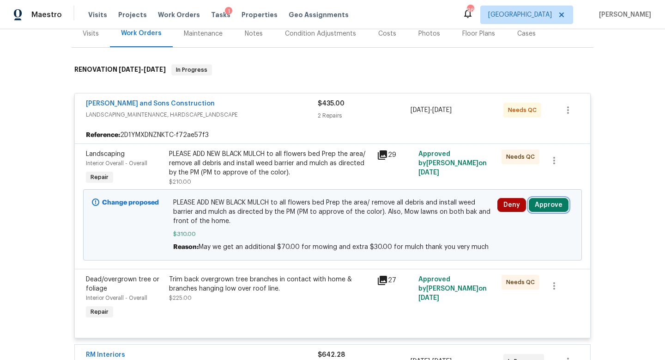
click at [537, 206] on button "Approve" at bounding box center [549, 205] width 40 height 14
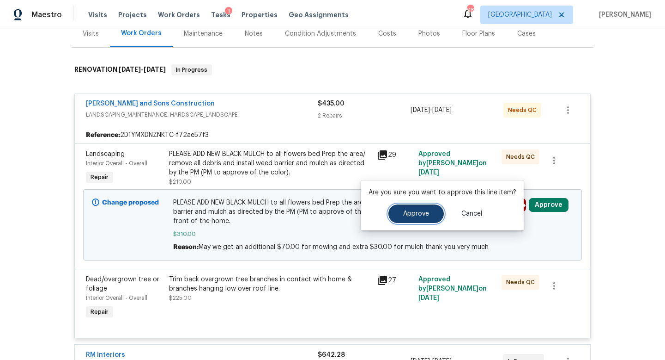
click at [401, 214] on button "Approve" at bounding box center [416, 213] width 55 height 18
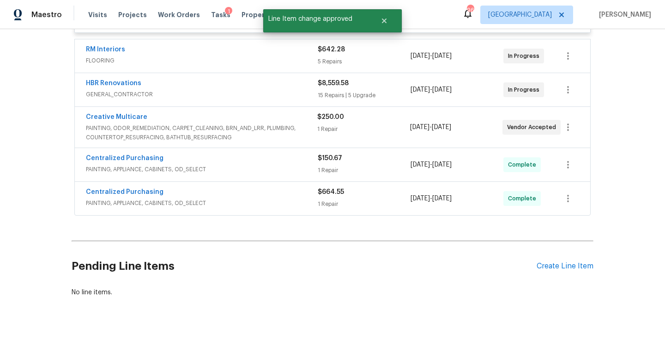
scroll to position [0, 0]
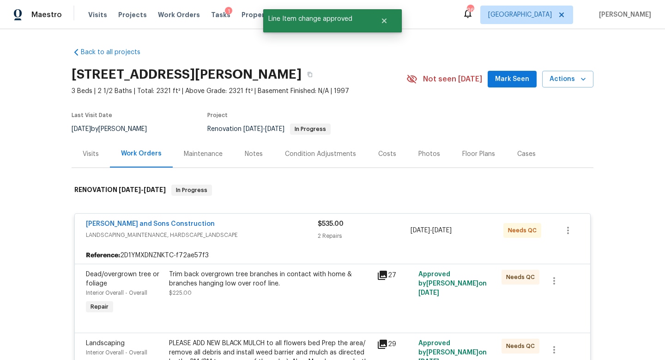
click at [256, 149] on div "Notes" at bounding box center [254, 153] width 40 height 27
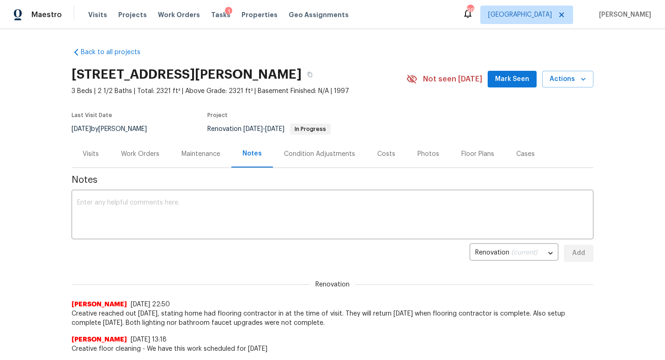
click at [133, 155] on div "Work Orders" at bounding box center [140, 153] width 38 height 9
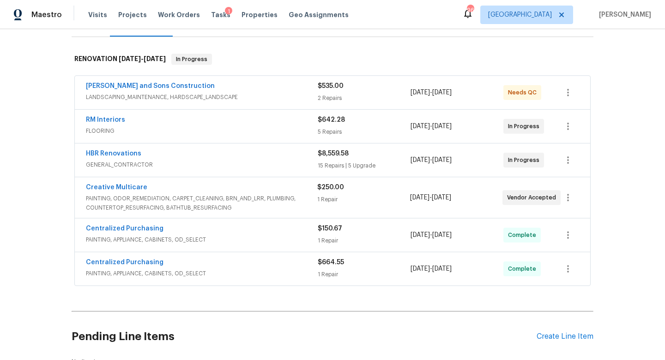
scroll to position [132, 0]
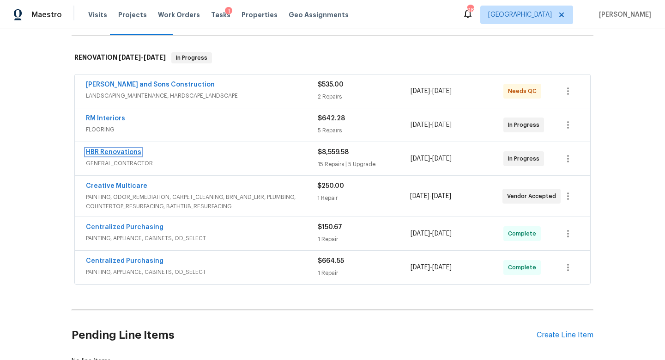
click at [128, 154] on link "HBR Renovations" at bounding box center [113, 152] width 55 height 6
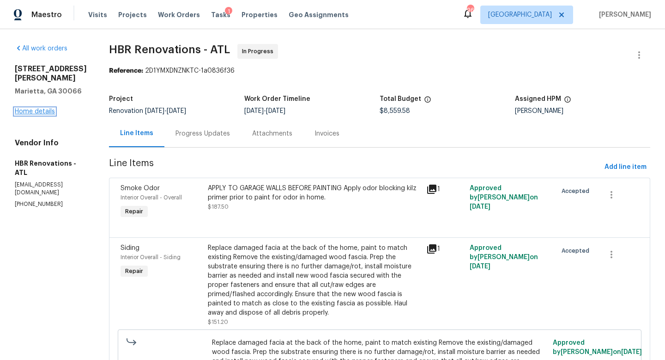
click at [43, 112] on link "Home details" at bounding box center [35, 111] width 40 height 6
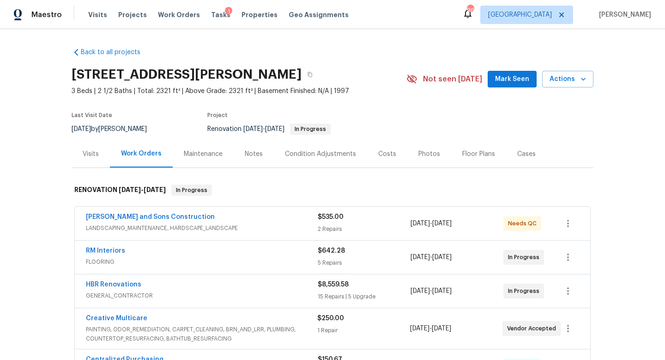
click at [86, 151] on div "Visits" at bounding box center [91, 153] width 16 height 9
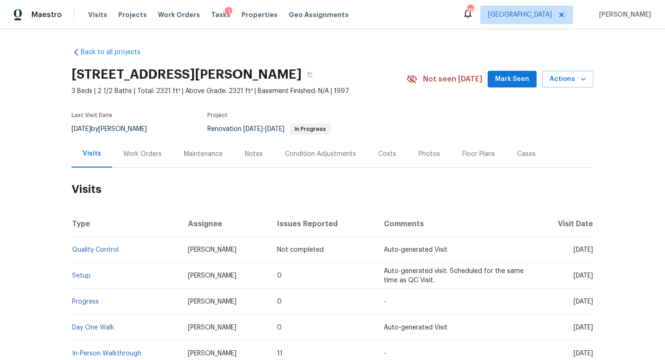
click at [510, 78] on span "Mark Seen" at bounding box center [512, 79] width 34 height 12
click at [252, 152] on div "Notes" at bounding box center [254, 153] width 18 height 9
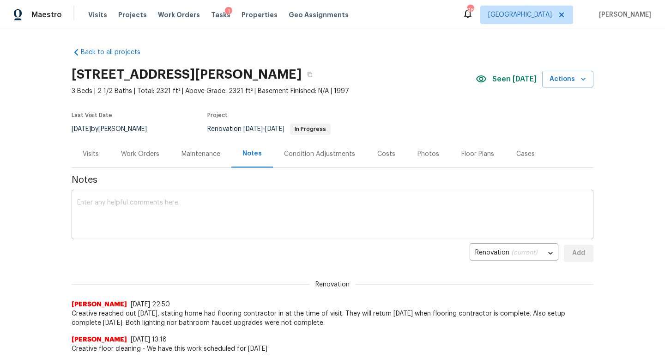
click at [136, 208] on textarea at bounding box center [332, 215] width 511 height 32
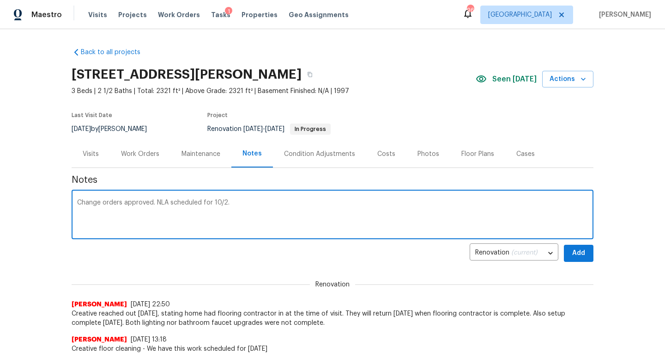
type textarea "Change orders approved. NLA scheduled for 10/2."
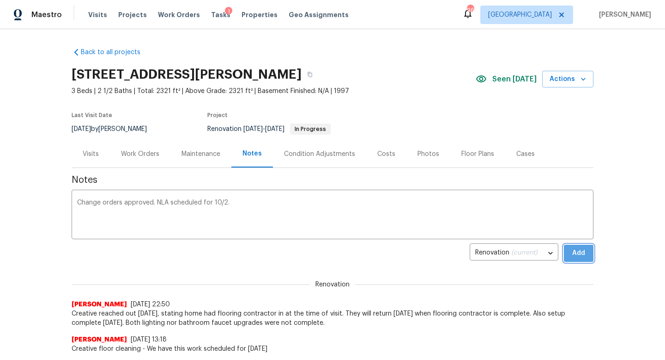
click at [580, 251] on span "Add" at bounding box center [579, 253] width 15 height 12
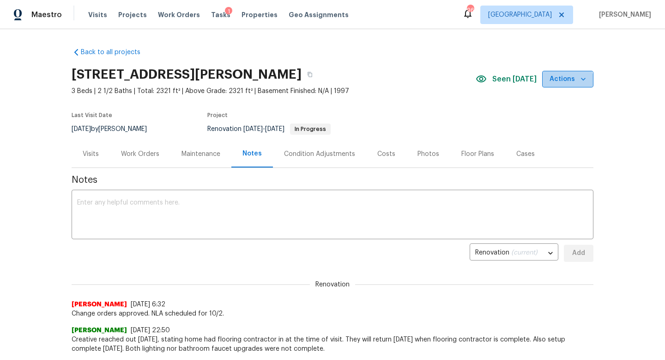
click at [568, 83] on span "Actions" at bounding box center [568, 79] width 37 height 12
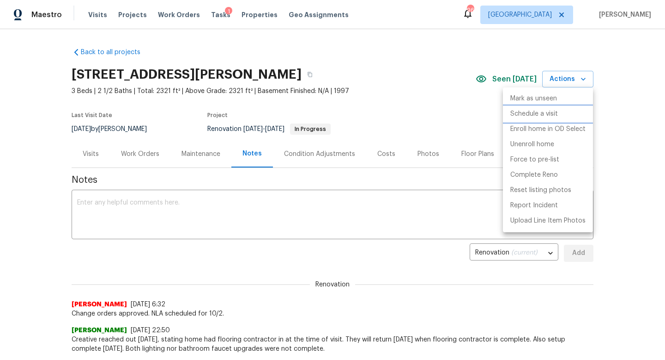
click at [523, 111] on p "Schedule a visit" at bounding box center [535, 114] width 48 height 10
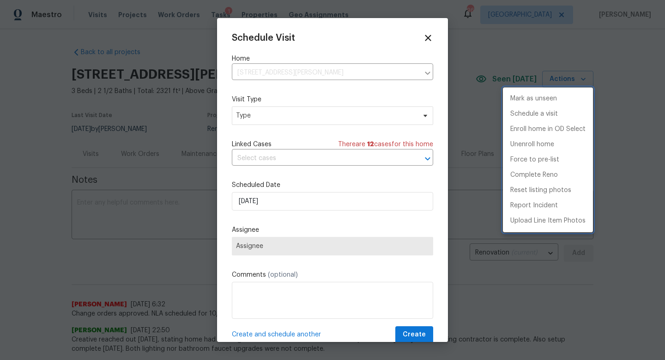
click at [290, 117] on div at bounding box center [332, 180] width 665 height 360
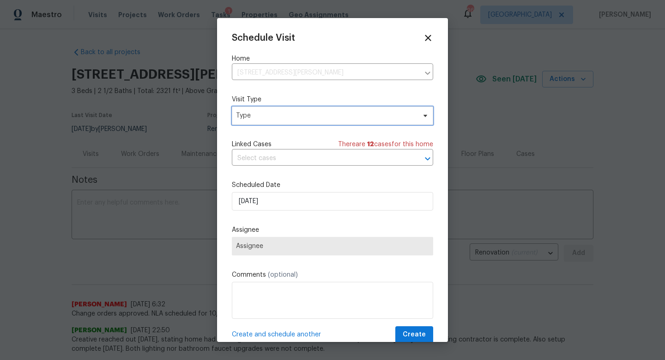
click at [290, 117] on span "Type" at bounding box center [326, 115] width 180 height 9
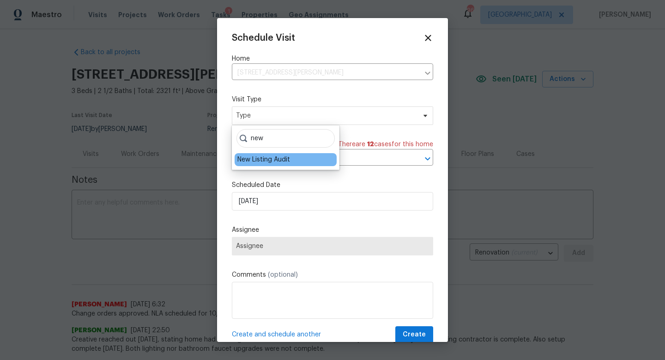
type input "new"
click at [275, 155] on div "New Listing Audit" at bounding box center [264, 159] width 53 height 9
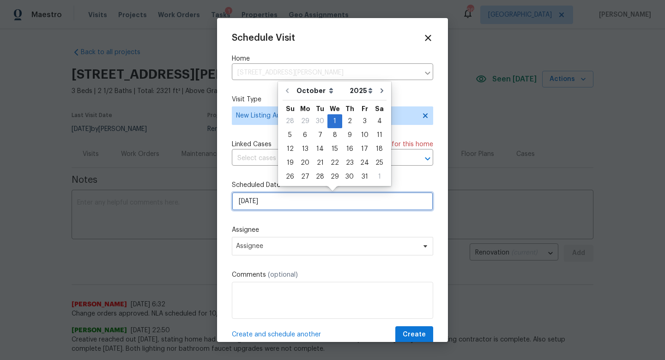
click at [275, 195] on input "[DATE]" at bounding box center [332, 201] width 201 height 18
click at [342, 122] on div "2" at bounding box center [349, 121] width 15 height 13
type input "[DATE]"
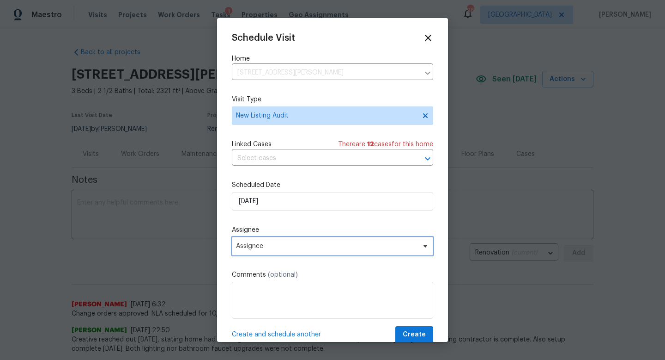
click at [281, 250] on span "Assignee" at bounding box center [326, 245] width 181 height 7
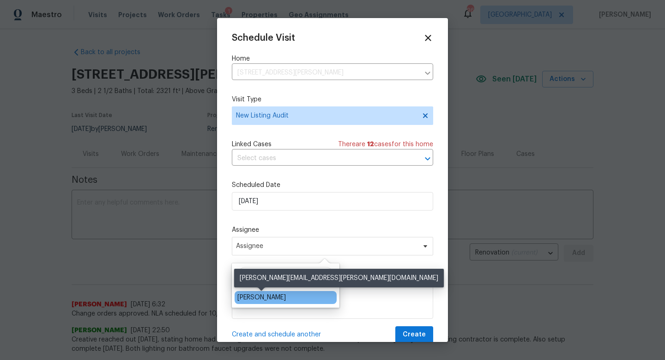
type input "cy"
click at [270, 298] on div "[PERSON_NAME]" at bounding box center [262, 297] width 49 height 9
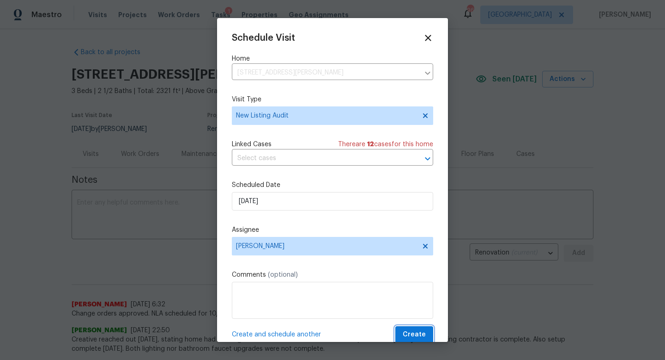
click at [409, 331] on span "Create" at bounding box center [414, 335] width 23 height 12
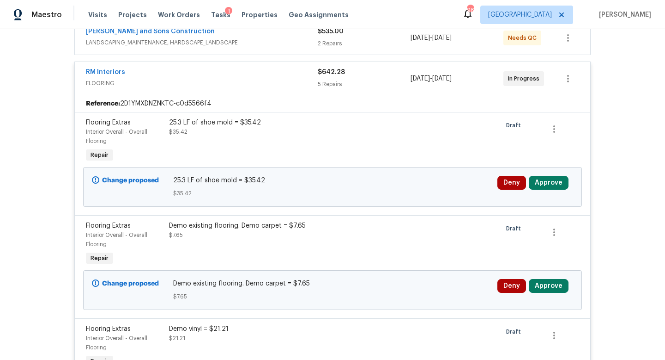
scroll to position [207, 0]
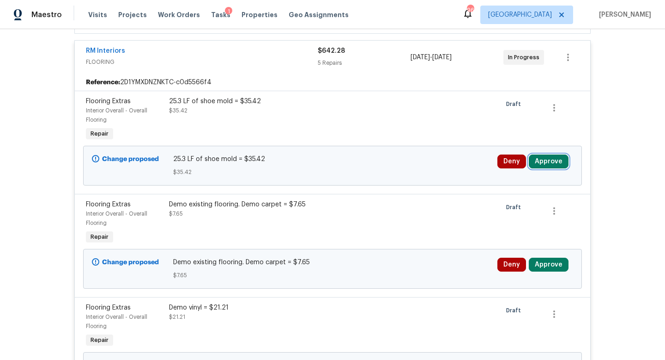
click at [550, 164] on button "Approve" at bounding box center [549, 161] width 40 height 14
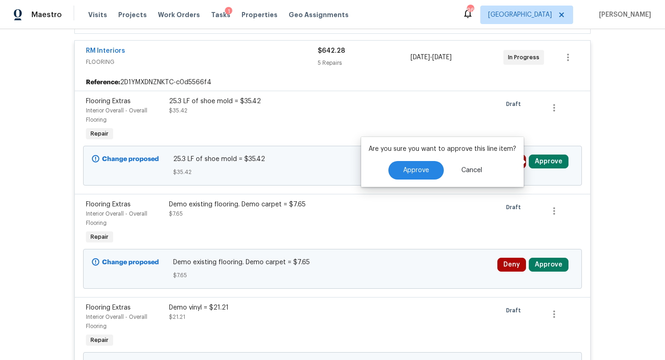
click at [407, 180] on div "Are you sure you want to approve this line item? Approve Cancel" at bounding box center [442, 162] width 163 height 50
click at [412, 172] on span "Approve" at bounding box center [416, 170] width 26 height 7
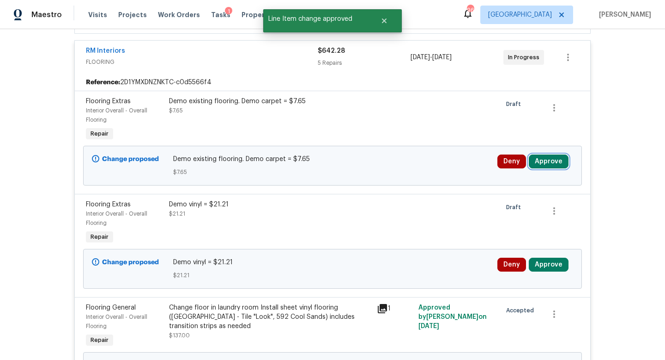
click at [550, 160] on button "Approve" at bounding box center [549, 161] width 40 height 14
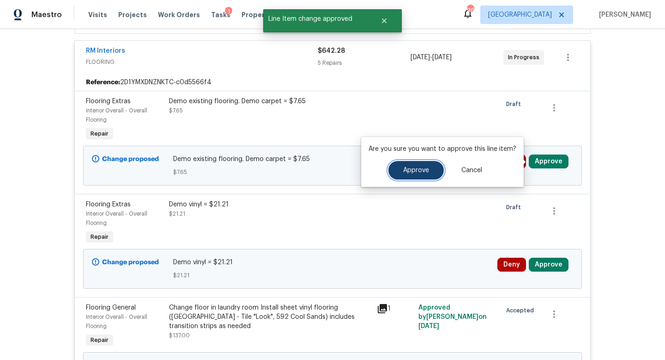
click at [419, 169] on span "Approve" at bounding box center [416, 170] width 26 height 7
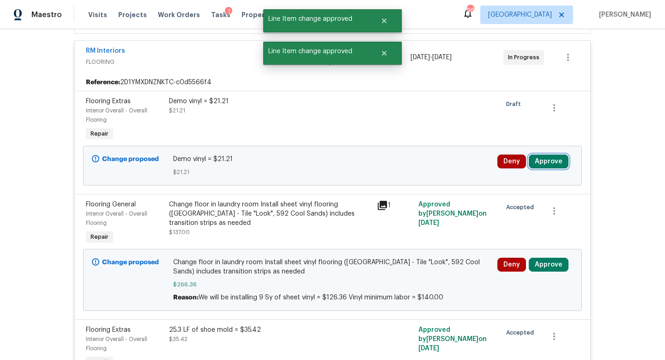
click at [543, 160] on button "Approve" at bounding box center [549, 161] width 40 height 14
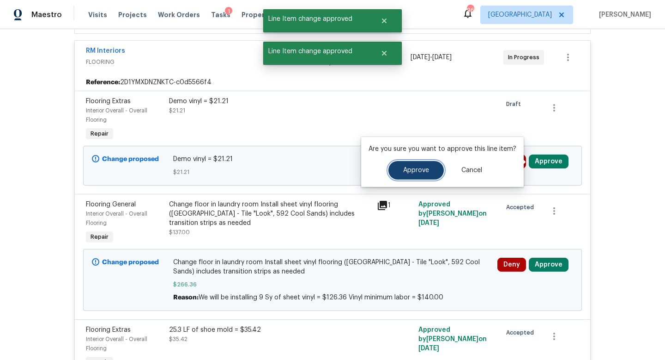
click at [414, 165] on button "Approve" at bounding box center [416, 170] width 55 height 18
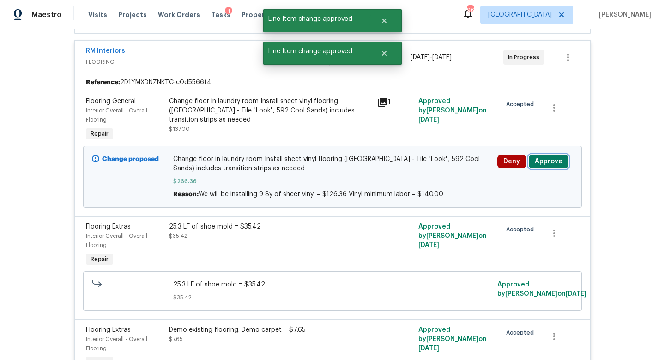
click at [549, 165] on button "Approve" at bounding box center [549, 161] width 40 height 14
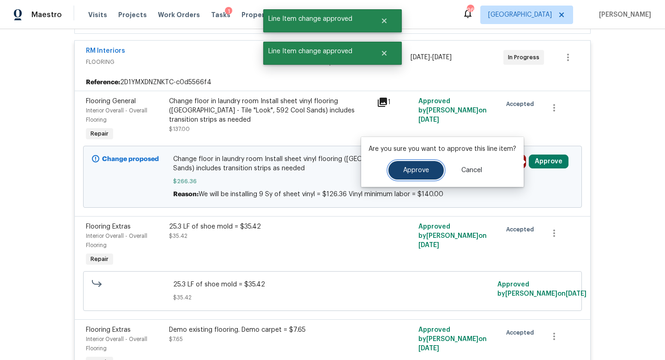
click at [413, 172] on span "Approve" at bounding box center [416, 170] width 26 height 7
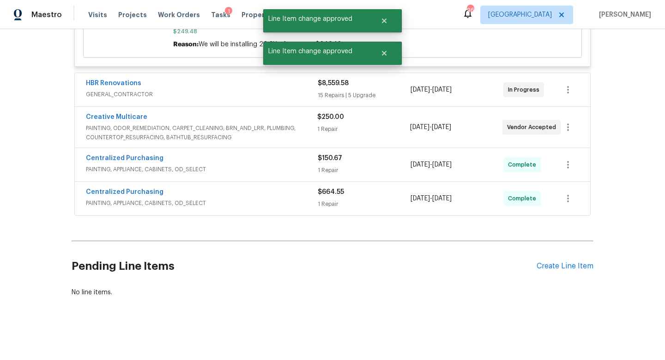
scroll to position [0, 0]
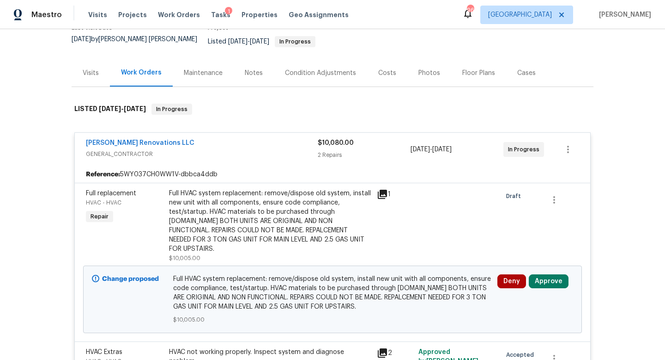
scroll to position [165, 0]
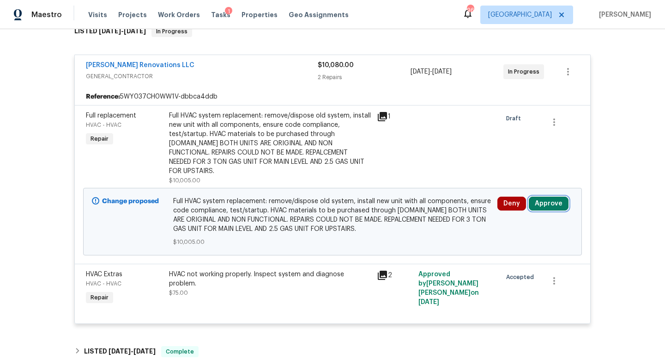
click at [548, 196] on button "Approve" at bounding box center [549, 203] width 40 height 14
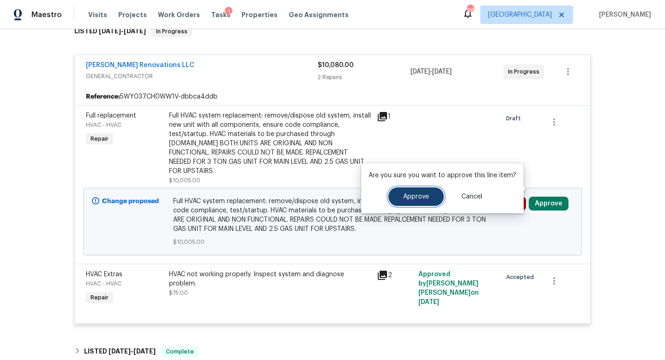
click at [426, 192] on button "Approve" at bounding box center [416, 196] width 55 height 18
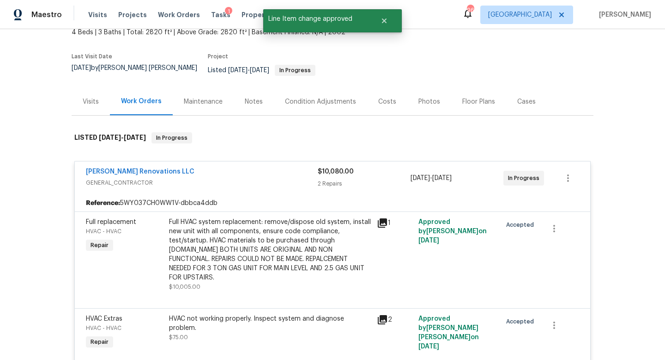
scroll to position [0, 0]
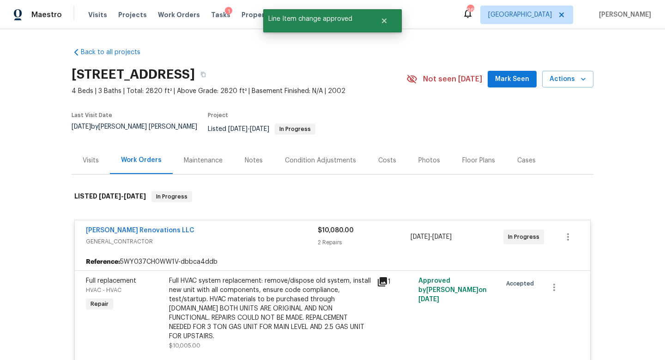
click at [93, 158] on div "Visits" at bounding box center [91, 160] width 16 height 9
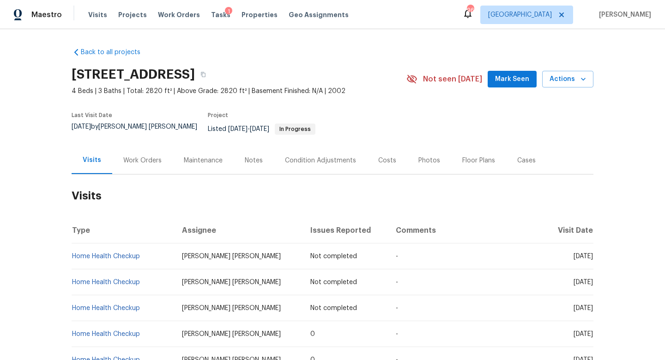
click at [511, 88] on div "[STREET_ADDRESS] 4 Beds | 3 Baths | Total: 2820 ft² | Above Grade: 2820 ft² | B…" at bounding box center [333, 78] width 522 height 33
click at [511, 79] on span "Mark Seen" at bounding box center [512, 79] width 34 height 12
click at [253, 156] on div "Notes" at bounding box center [254, 160] width 18 height 9
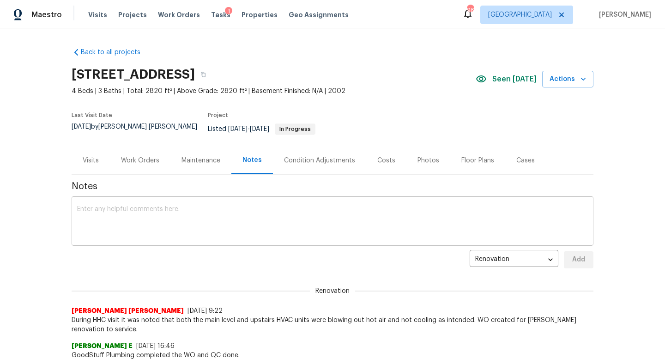
drag, startPoint x: 144, startPoint y: 220, endPoint x: 150, endPoint y: 220, distance: 6.5
click at [144, 220] on textarea at bounding box center [332, 222] width 511 height 32
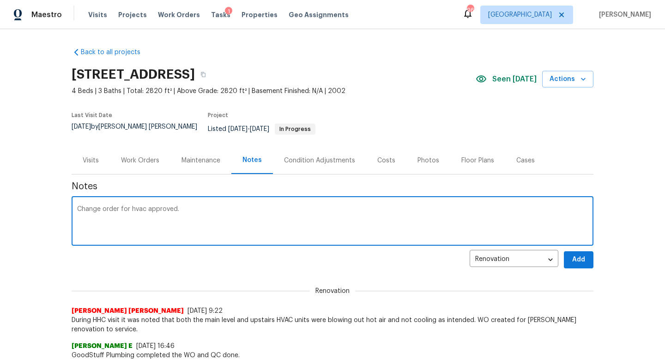
type textarea "Change order for hvac approved."
click at [581, 259] on button "Add" at bounding box center [579, 259] width 30 height 17
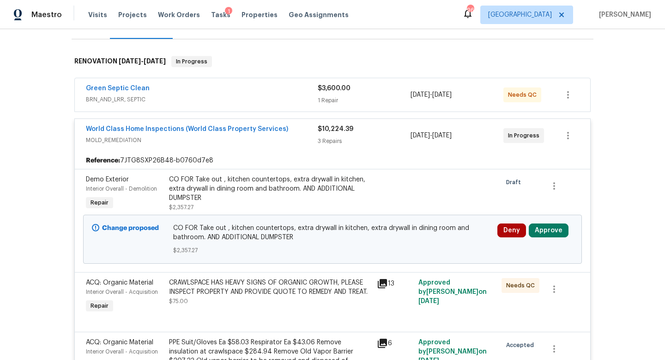
scroll to position [158, 0]
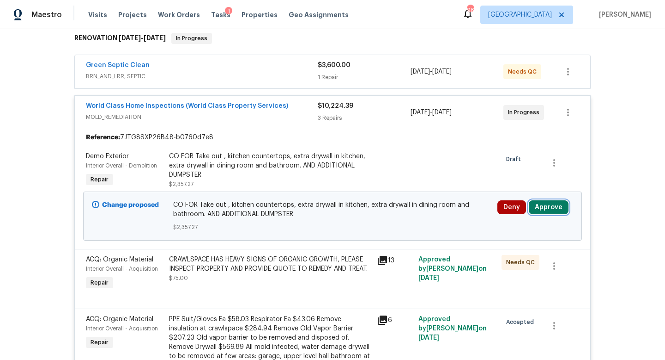
click at [544, 205] on button "Approve" at bounding box center [549, 207] width 40 height 14
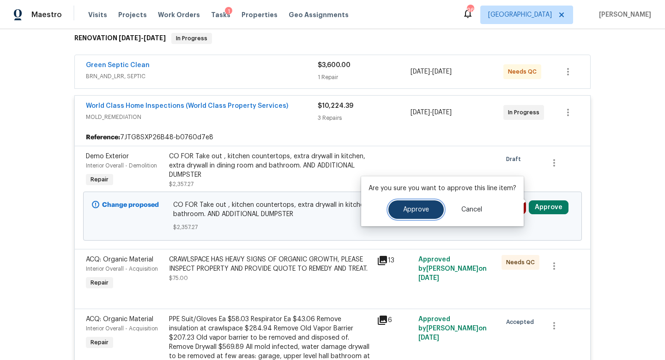
click at [436, 206] on button "Approve" at bounding box center [416, 209] width 55 height 18
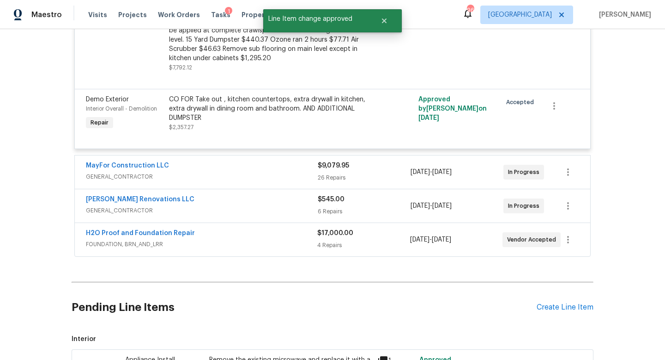
scroll to position [456, 0]
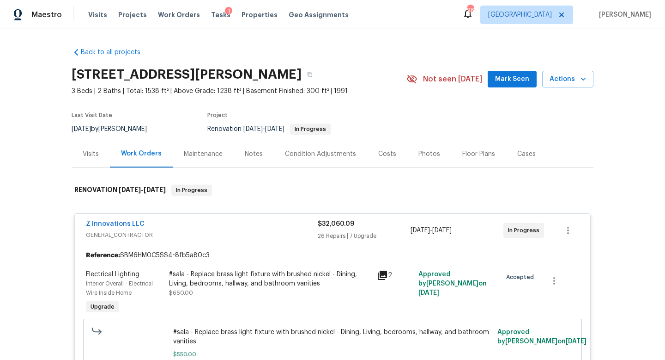
click at [92, 142] on div "Visits" at bounding box center [91, 153] width 38 height 27
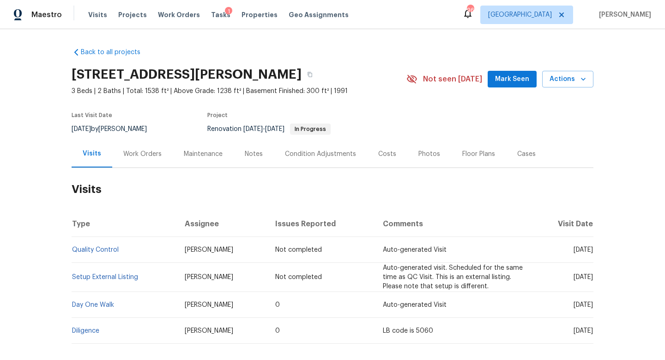
click at [140, 157] on div "Work Orders" at bounding box center [142, 153] width 38 height 9
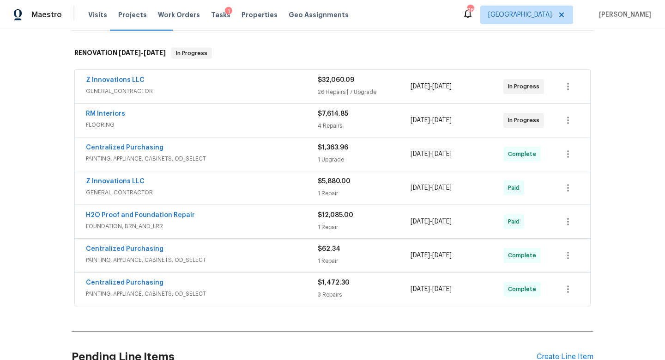
scroll to position [126, 0]
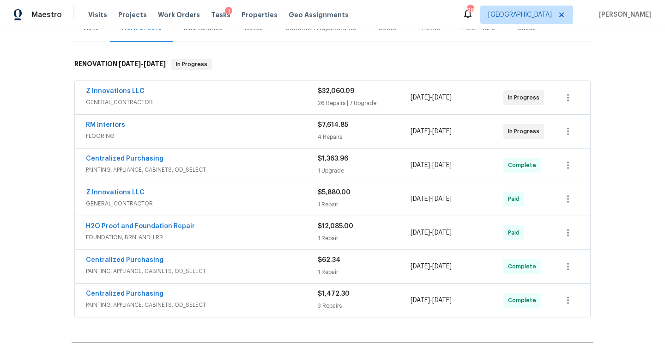
click at [134, 132] on span "FLOORING" at bounding box center [202, 135] width 232 height 9
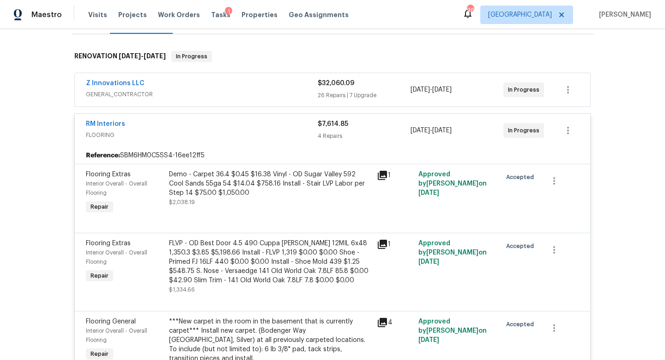
scroll to position [55, 0]
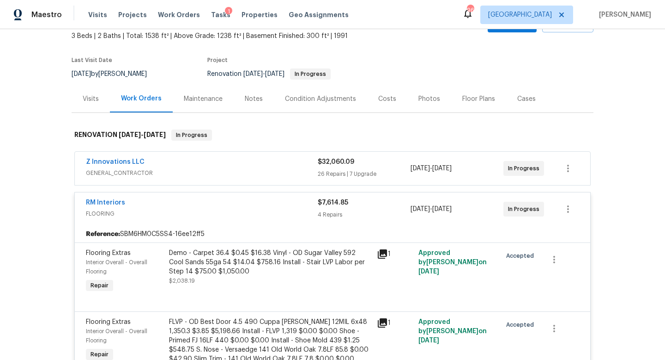
click at [185, 169] on span "GENERAL_CONTRACTOR" at bounding box center [202, 172] width 232 height 9
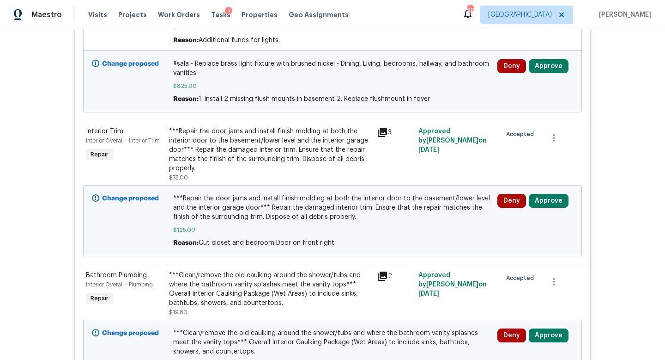
scroll to position [378, 0]
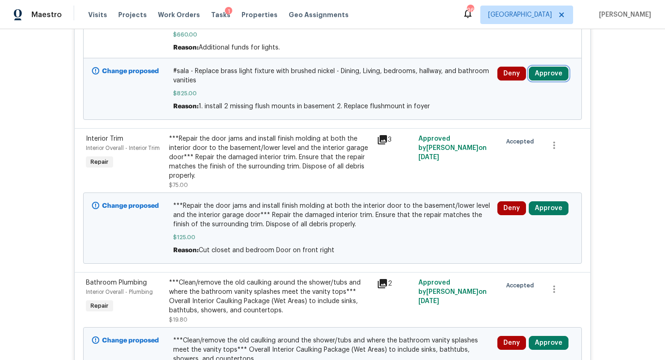
click at [544, 76] on button "Approve" at bounding box center [549, 74] width 40 height 14
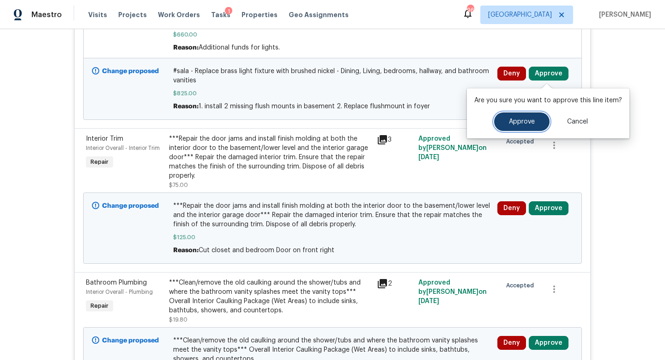
click at [513, 115] on button "Approve" at bounding box center [521, 121] width 55 height 18
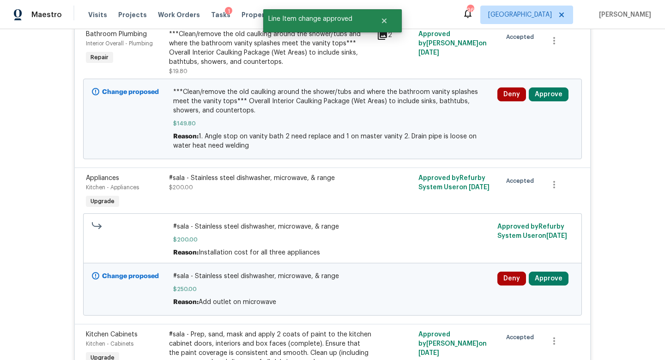
click at [535, 107] on div "Deny Approve" at bounding box center [535, 119] width 81 height 68
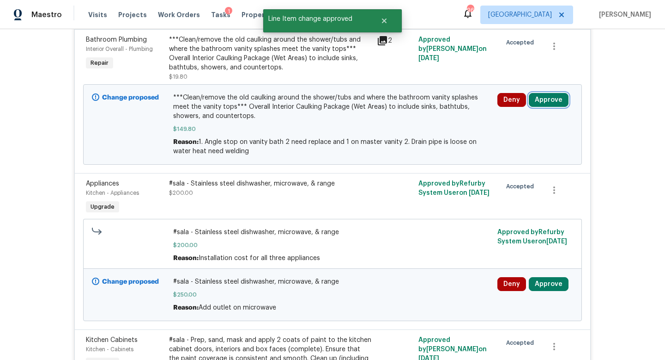
click at [544, 99] on button "Approve" at bounding box center [549, 100] width 40 height 14
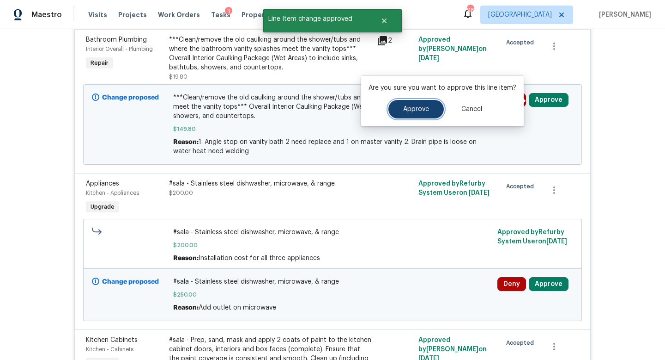
click at [433, 110] on button "Approve" at bounding box center [416, 109] width 55 height 18
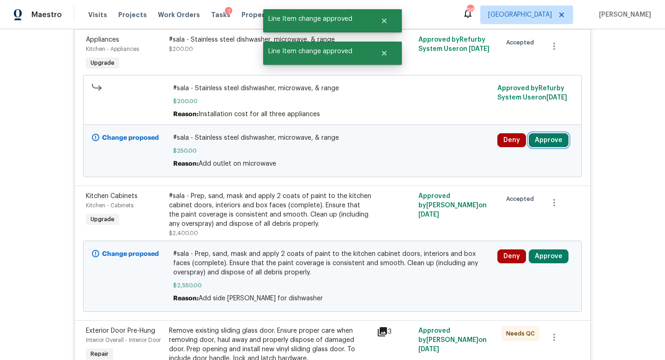
click at [549, 138] on button "Approve" at bounding box center [549, 140] width 40 height 14
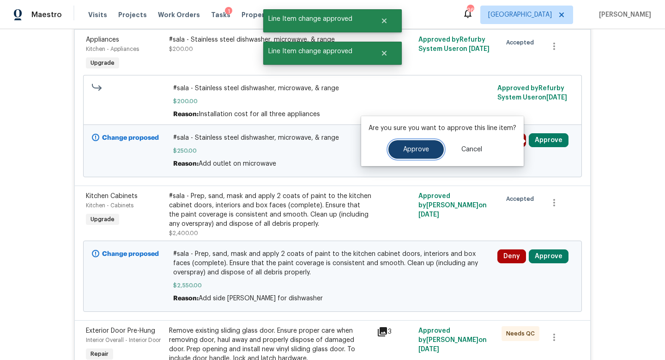
click at [432, 149] on button "Approve" at bounding box center [416, 149] width 55 height 18
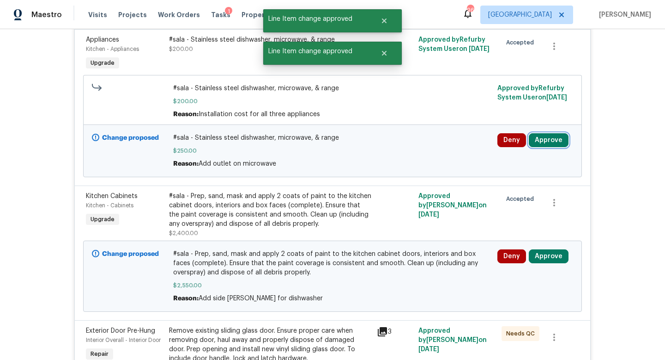
click at [538, 134] on button "Approve" at bounding box center [549, 140] width 40 height 14
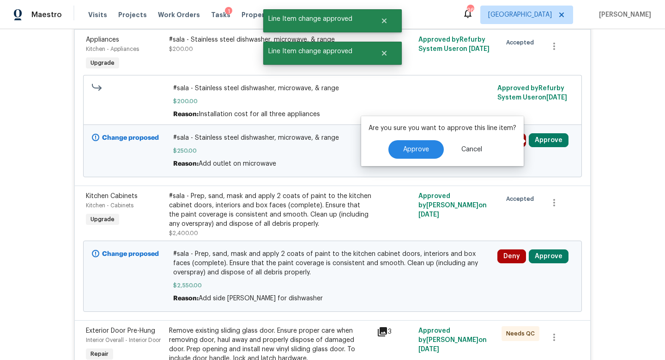
click at [403, 162] on div "Are you sure you want to approve this line item? Approve Cancel" at bounding box center [442, 141] width 163 height 50
click at [408, 153] on button "Approve" at bounding box center [416, 149] width 55 height 18
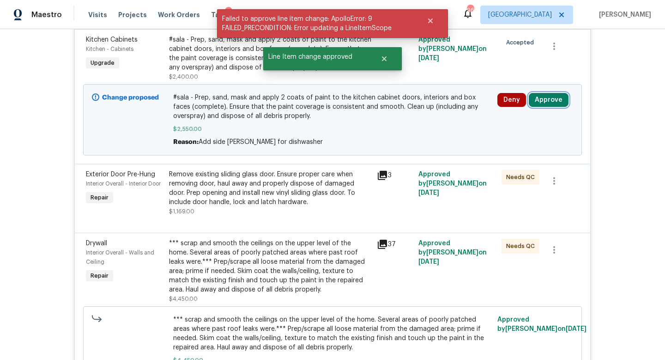
click at [540, 99] on button "Approve" at bounding box center [549, 100] width 40 height 14
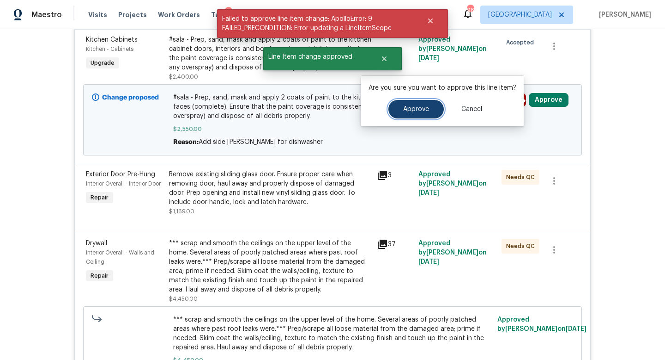
click at [429, 110] on button "Approve" at bounding box center [416, 109] width 55 height 18
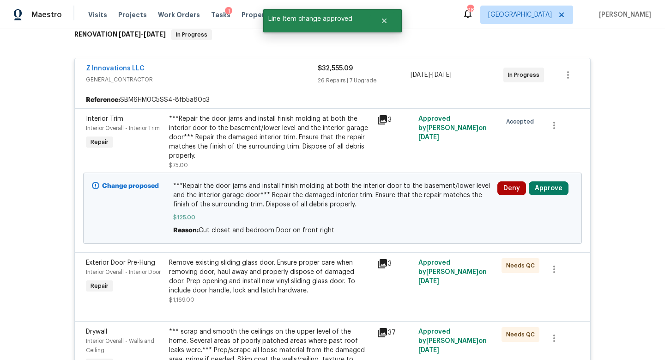
scroll to position [159, 0]
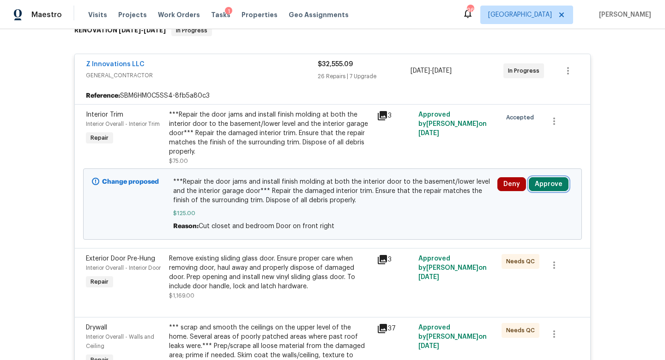
click at [541, 183] on button "Approve" at bounding box center [549, 184] width 40 height 14
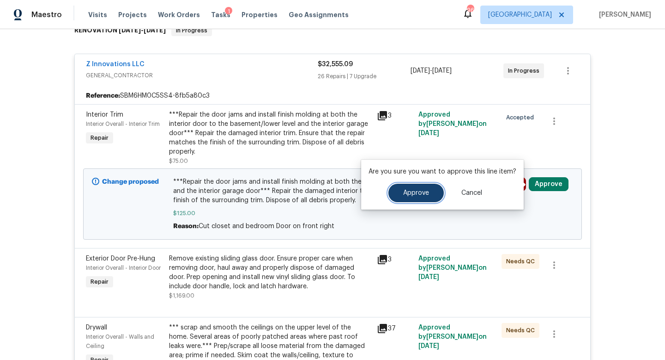
click at [429, 191] on button "Approve" at bounding box center [416, 192] width 55 height 18
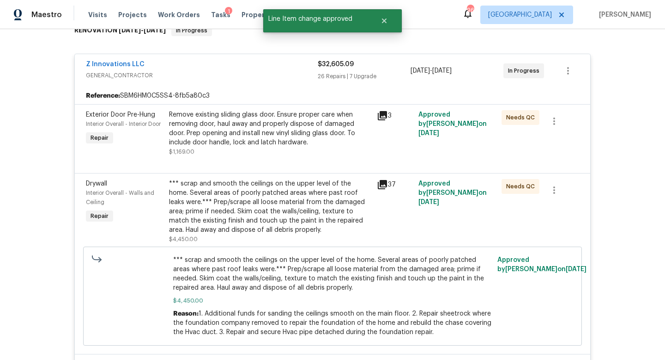
scroll to position [0, 0]
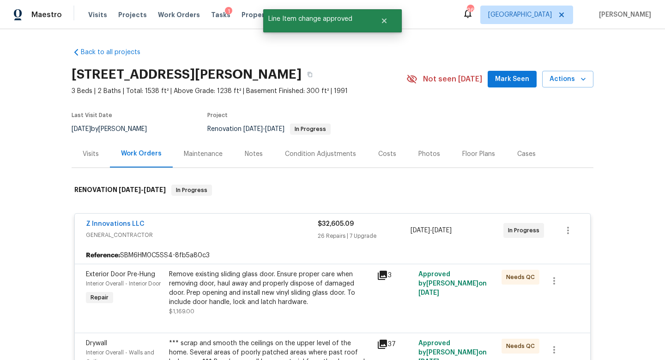
click at [248, 153] on div "Notes" at bounding box center [254, 153] width 18 height 9
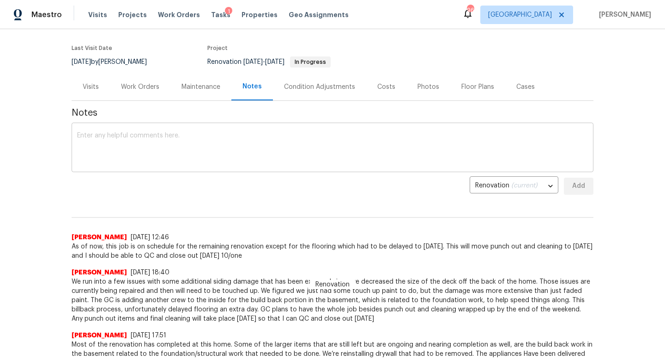
scroll to position [46, 0]
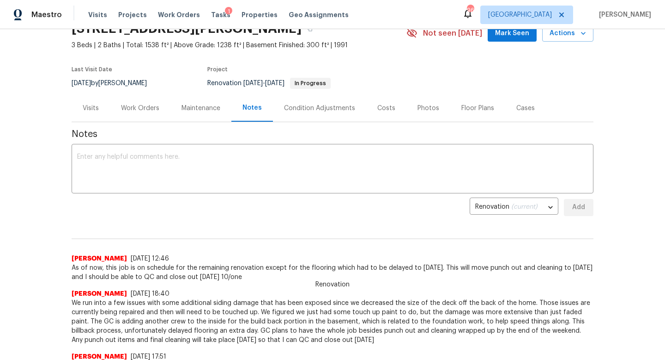
click at [363, 113] on div "Condition Adjustments" at bounding box center [319, 107] width 93 height 27
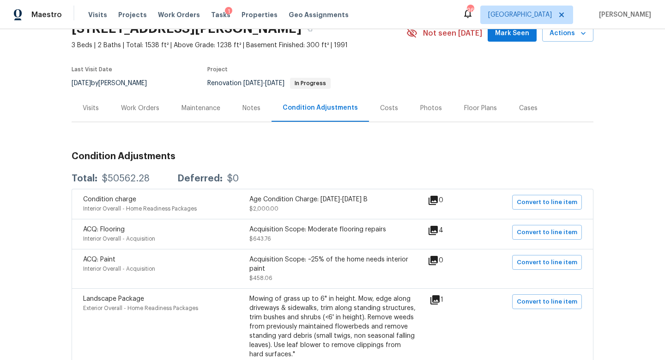
click at [385, 107] on div "Costs" at bounding box center [389, 108] width 18 height 9
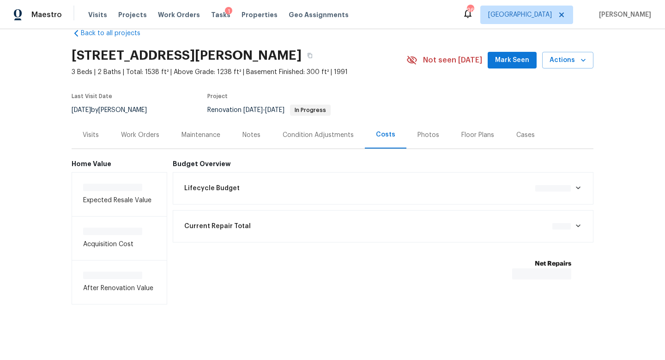
scroll to position [21, 0]
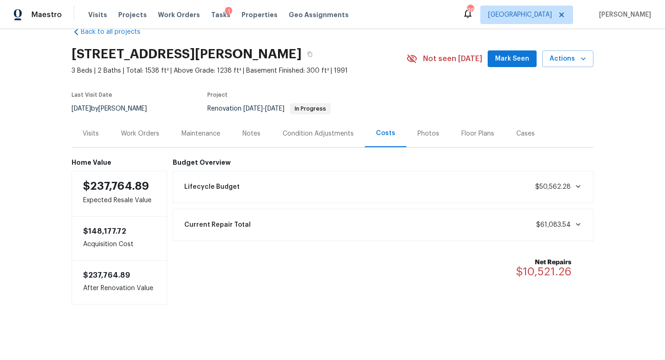
click at [247, 134] on div "Notes" at bounding box center [252, 133] width 18 height 9
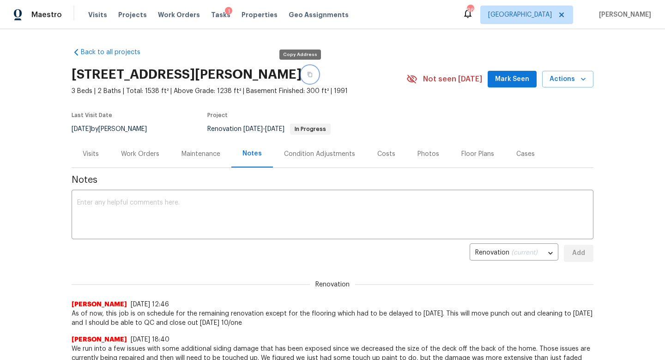
click at [308, 77] on icon "button" at bounding box center [310, 74] width 5 height 5
click at [502, 82] on span "Mark Seen" at bounding box center [512, 79] width 34 height 12
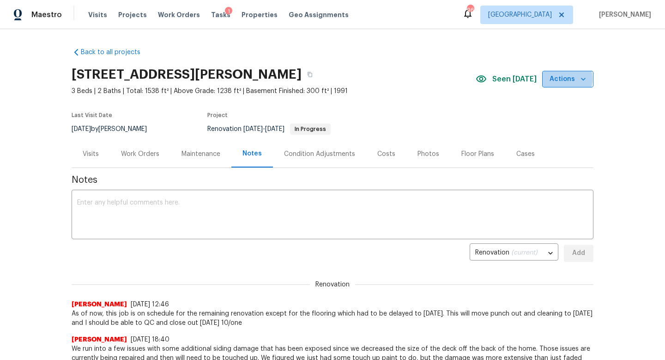
click at [560, 79] on span "Actions" at bounding box center [568, 79] width 37 height 12
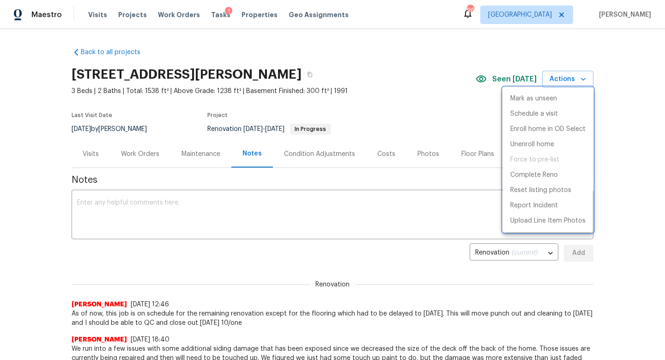
click at [86, 158] on div at bounding box center [332, 180] width 665 height 360
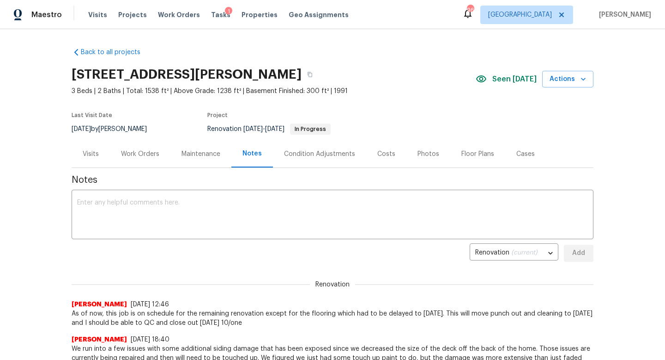
click at [86, 154] on div "Visits" at bounding box center [91, 153] width 16 height 9
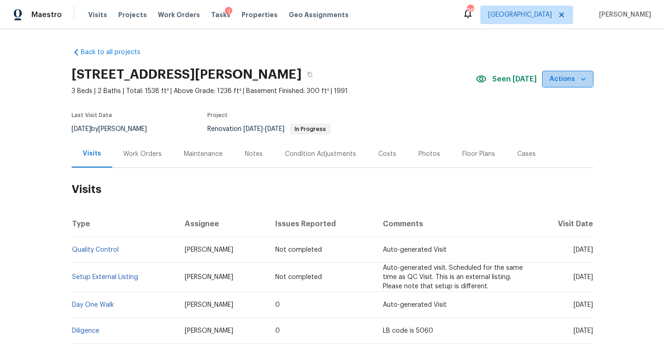
click at [567, 78] on span "Actions" at bounding box center [568, 79] width 37 height 12
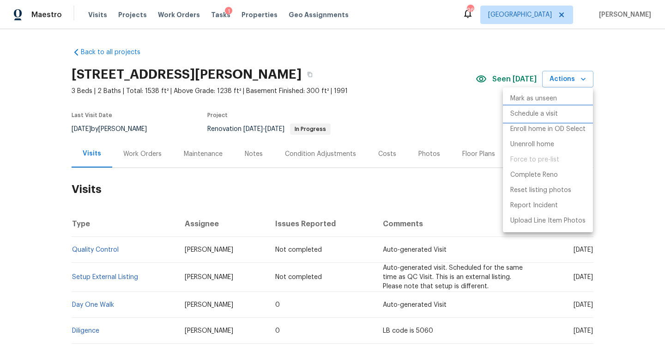
click at [539, 110] on p "Schedule a visit" at bounding box center [535, 114] width 48 height 10
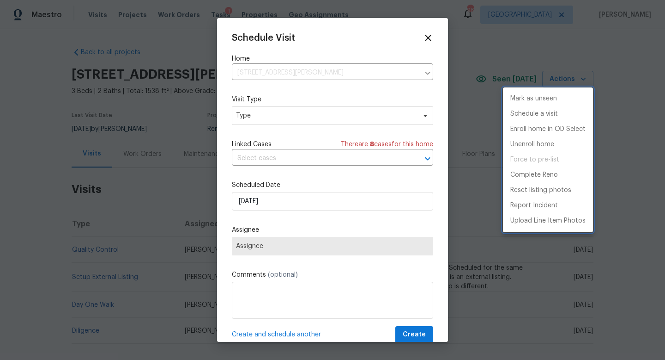
click at [259, 122] on div at bounding box center [332, 180] width 665 height 360
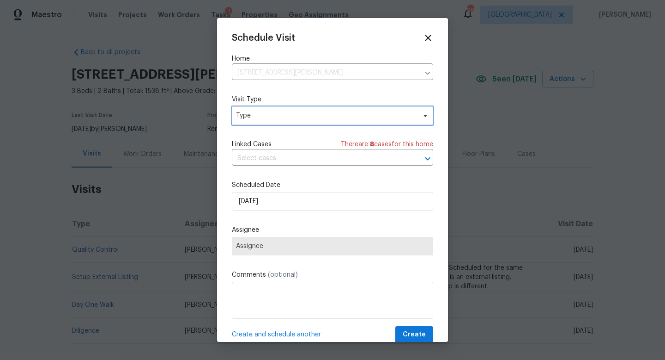
click at [258, 110] on span "Type" at bounding box center [332, 115] width 201 height 18
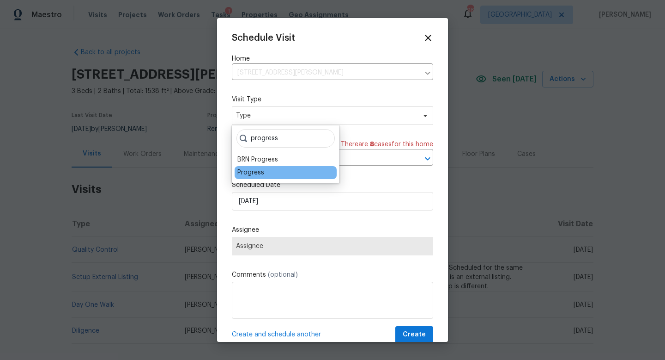
type input "progress"
click at [259, 169] on div "Progress" at bounding box center [251, 172] width 27 height 9
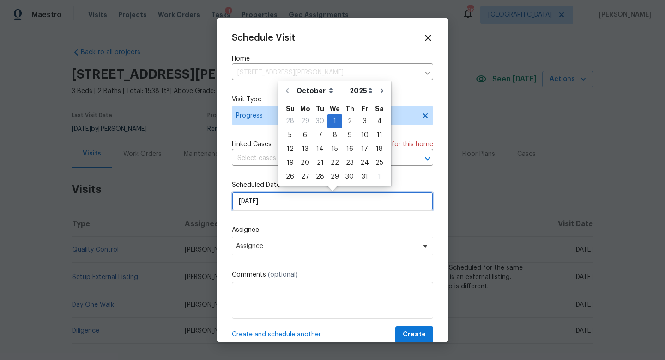
click at [274, 194] on input "[DATE]" at bounding box center [332, 201] width 201 height 18
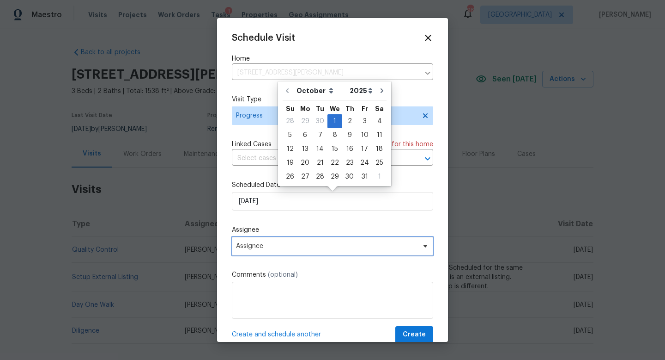
click at [266, 249] on span "Assignee" at bounding box center [326, 245] width 181 height 7
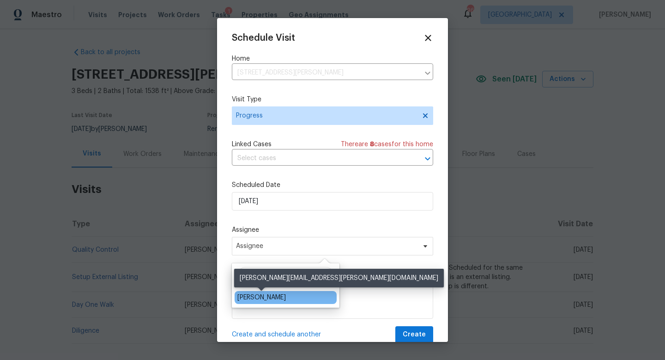
type input "[PERSON_NAME]"
click at [273, 300] on div "[PERSON_NAME]" at bounding box center [262, 297] width 49 height 9
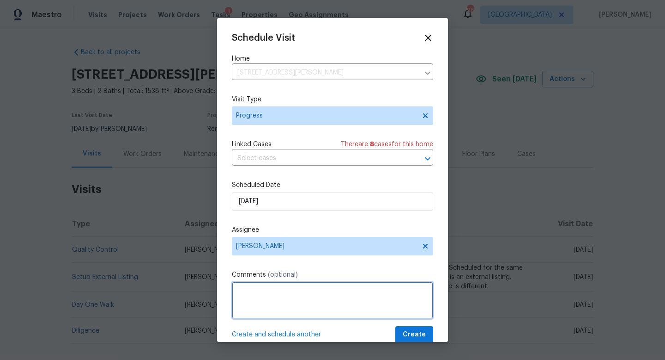
click at [277, 290] on textarea at bounding box center [332, 299] width 201 height 37
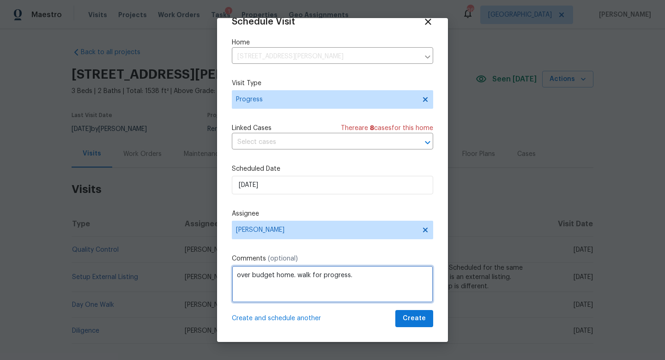
type textarea "over budget home. walk for progress."
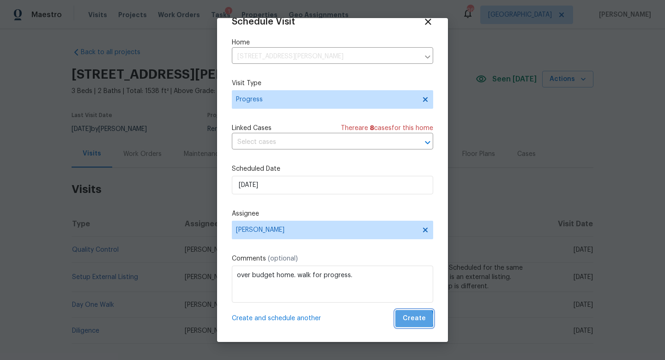
click at [415, 319] on span "Create" at bounding box center [414, 318] width 23 height 12
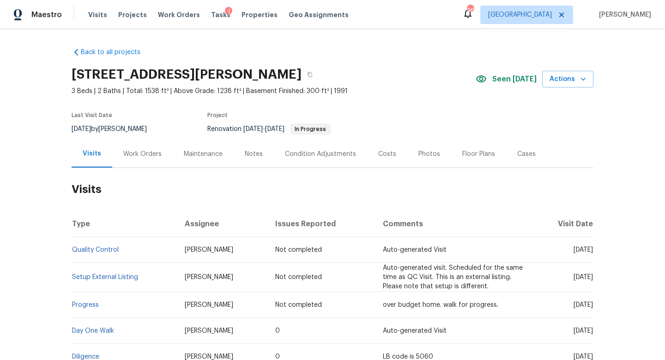
click at [258, 153] on div "Notes" at bounding box center [254, 153] width 18 height 9
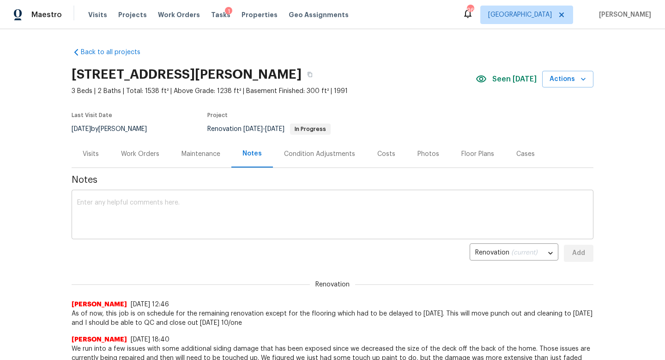
click at [179, 192] on div "x ​" at bounding box center [333, 215] width 522 height 47
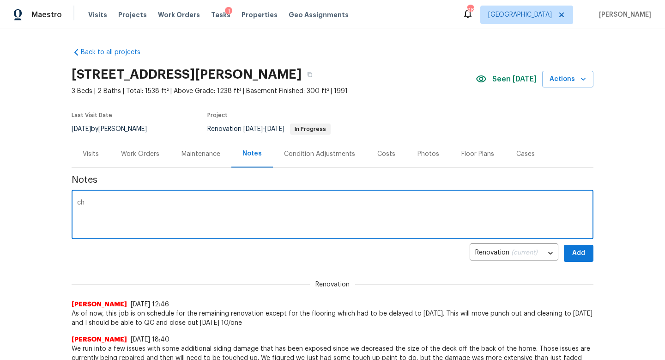
type textarea "c"
type textarea "Change orders approved."
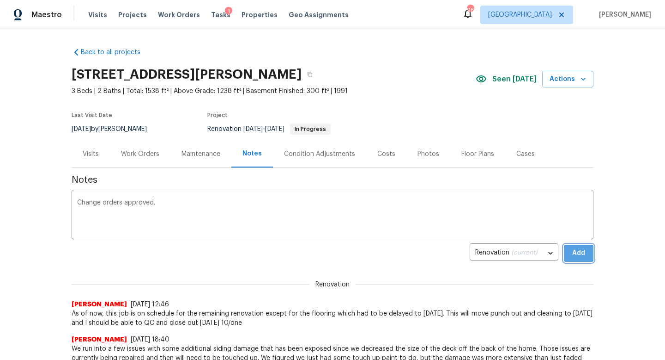
click at [577, 252] on span "Add" at bounding box center [579, 253] width 15 height 12
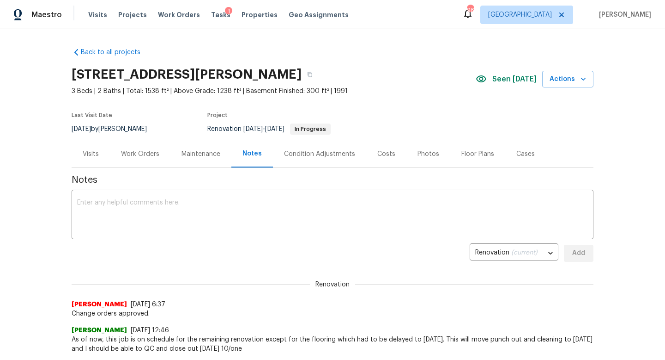
click at [100, 154] on div "Visits" at bounding box center [91, 153] width 38 height 27
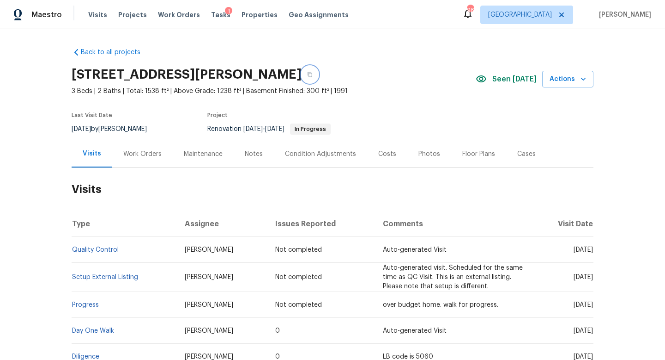
click at [307, 75] on icon "button" at bounding box center [310, 75] width 6 height 6
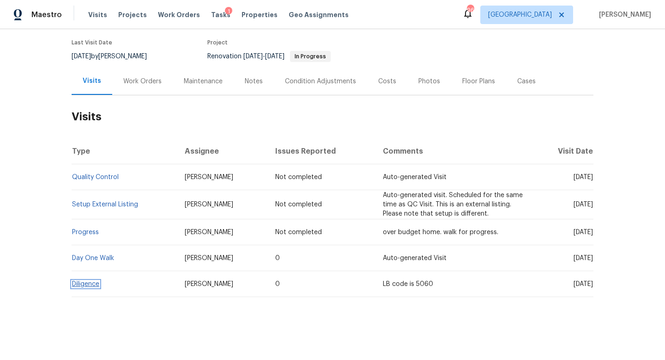
click at [84, 285] on link "Diligence" at bounding box center [85, 284] width 27 height 6
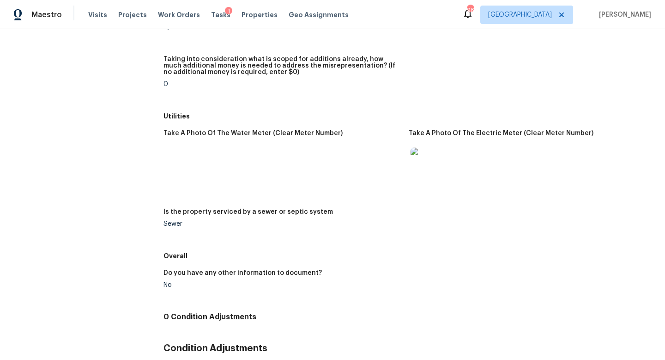
scroll to position [1406, 0]
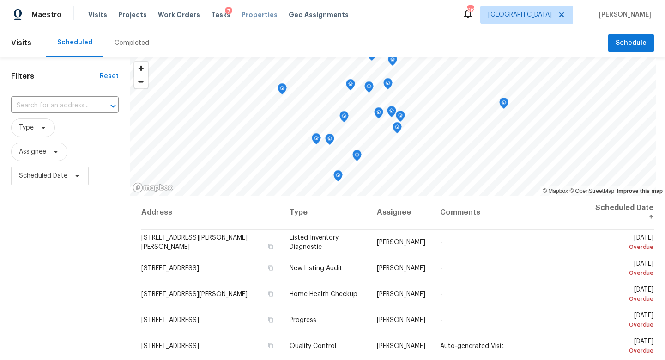
click at [242, 16] on span "Properties" at bounding box center [260, 14] width 36 height 9
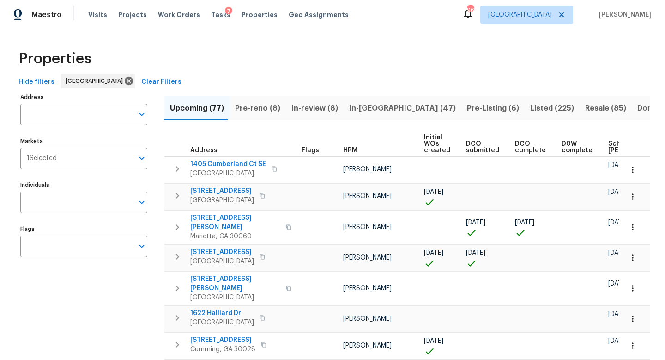
click at [467, 107] on span "Pre-Listing (6)" at bounding box center [493, 108] width 52 height 13
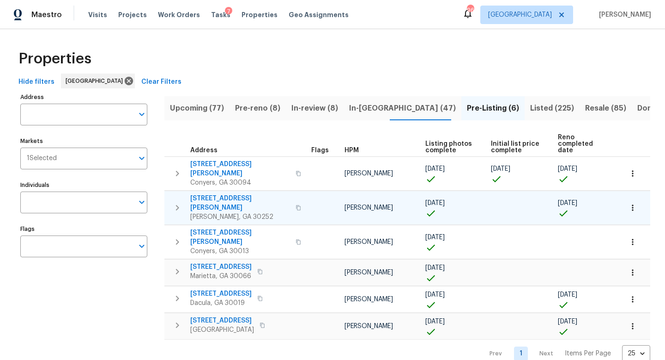
click at [178, 205] on icon "button" at bounding box center [177, 208] width 3 height 6
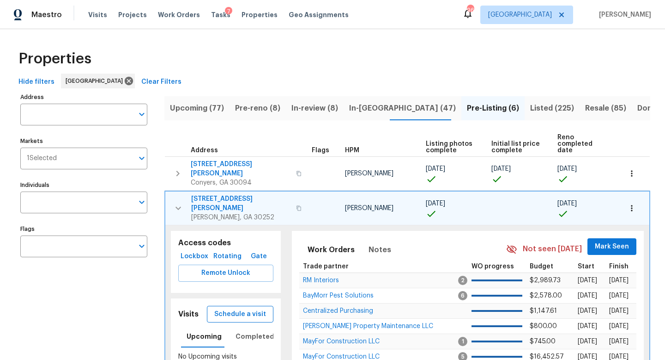
click at [244, 308] on span "Schedule a visit" at bounding box center [240, 314] width 52 height 12
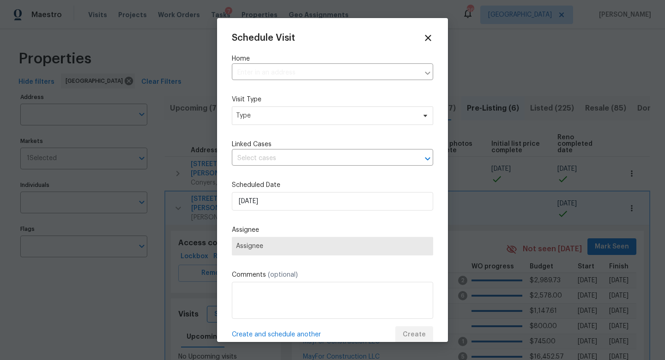
type input "[STREET_ADDRESS][PERSON_NAME][PERSON_NAME]"
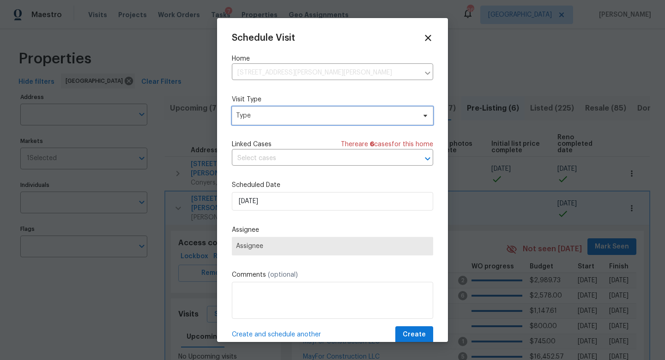
click at [277, 115] on span "Type" at bounding box center [326, 115] width 180 height 9
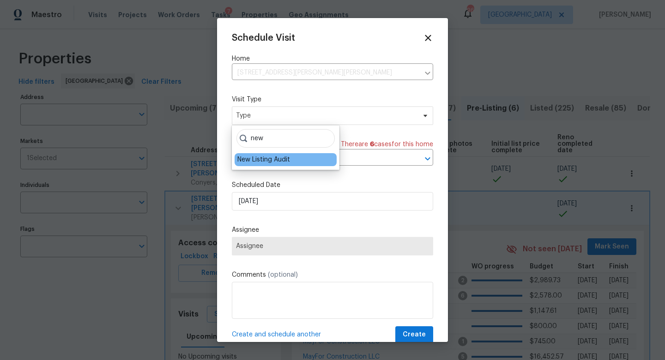
type input "new"
click at [275, 157] on div "New Listing Audit" at bounding box center [264, 159] width 53 height 9
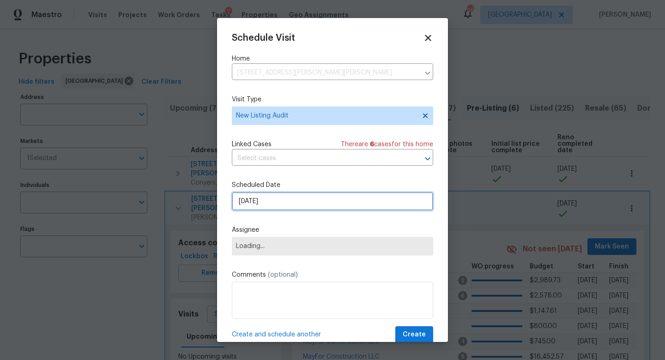
click at [276, 202] on input "[DATE]" at bounding box center [332, 201] width 201 height 18
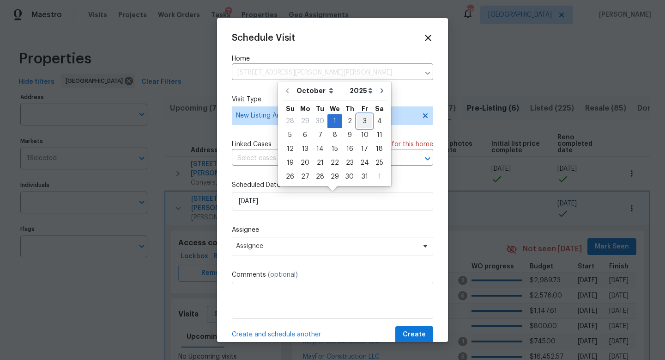
click at [361, 121] on div "3" at bounding box center [364, 121] width 15 height 13
type input "[DATE]"
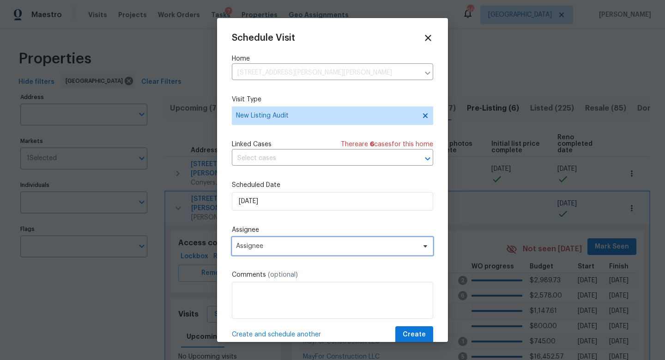
click at [277, 244] on span "Assignee" at bounding box center [326, 245] width 181 height 7
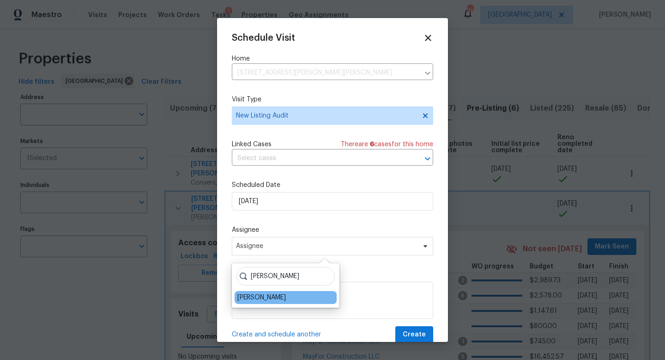
type input "[PERSON_NAME]"
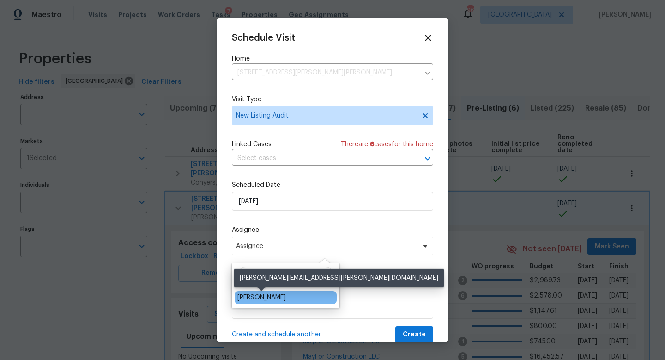
click at [268, 300] on div "[PERSON_NAME]" at bounding box center [262, 297] width 49 height 9
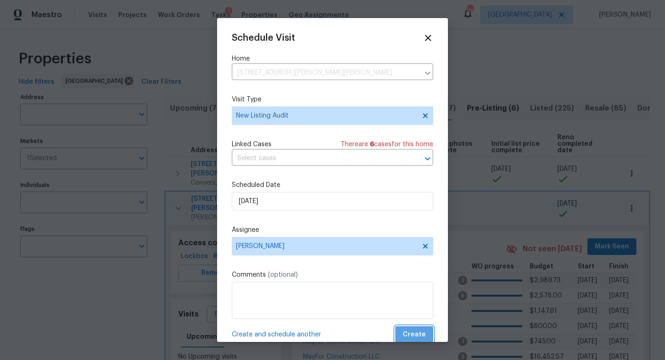
click at [421, 330] on span "Create" at bounding box center [414, 335] width 23 height 12
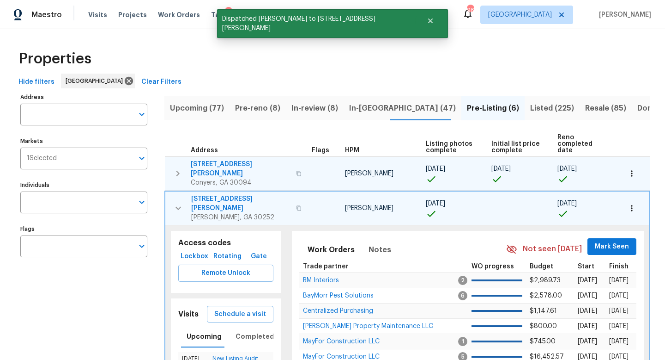
click at [177, 168] on icon "button" at bounding box center [177, 173] width 11 height 11
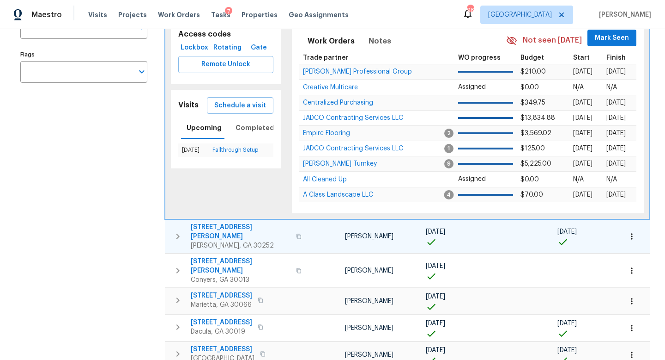
scroll to position [191, 0]
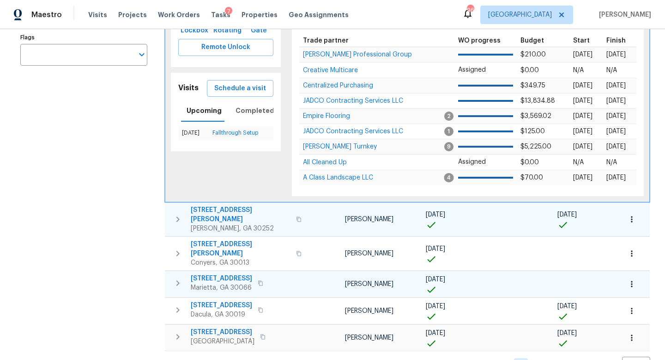
click at [180, 277] on icon "button" at bounding box center [177, 282] width 11 height 11
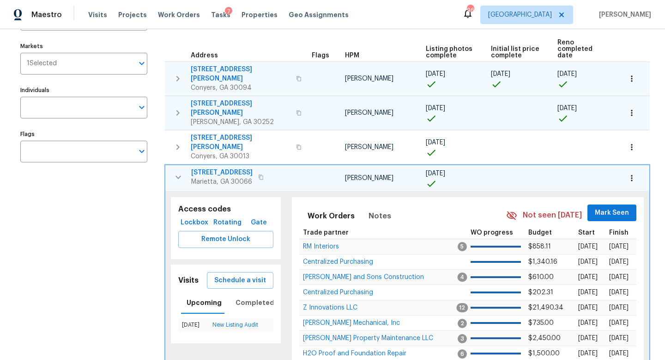
scroll to position [0, 0]
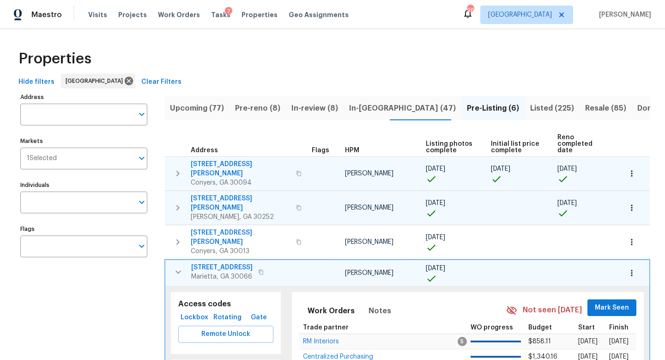
click at [531, 111] on span "Listed (225)" at bounding box center [553, 108] width 44 height 13
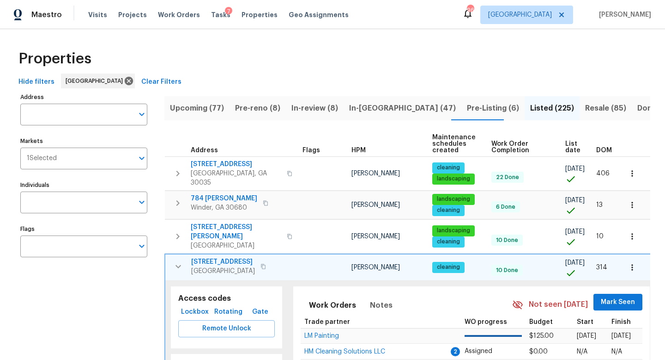
click at [602, 150] on span "DOM" at bounding box center [605, 150] width 16 height 6
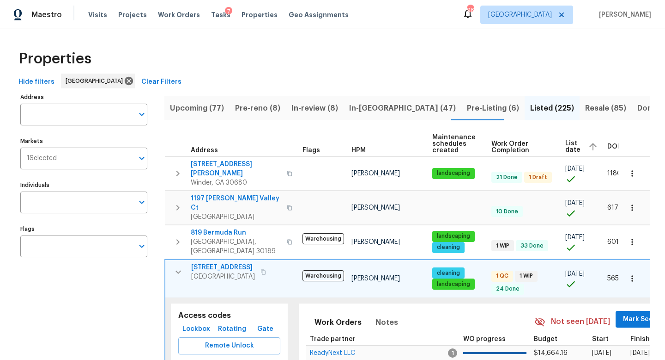
click at [611, 147] on span "DOM" at bounding box center [616, 146] width 16 height 6
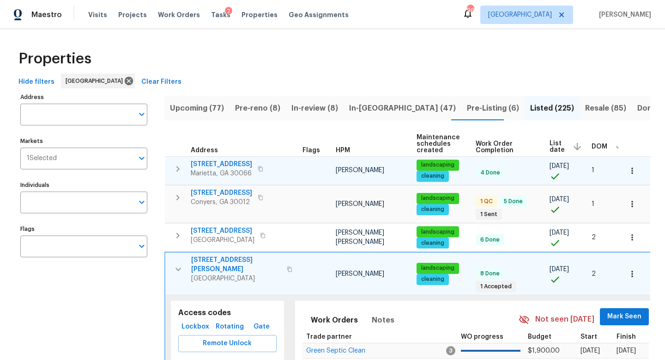
click at [177, 170] on icon "button" at bounding box center [178, 169] width 3 height 6
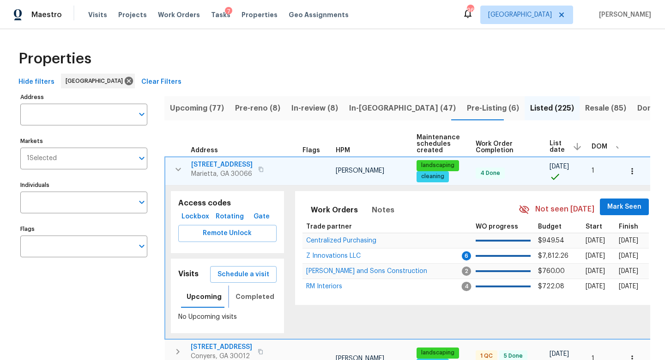
click at [238, 293] on span "Completed" at bounding box center [255, 297] width 39 height 12
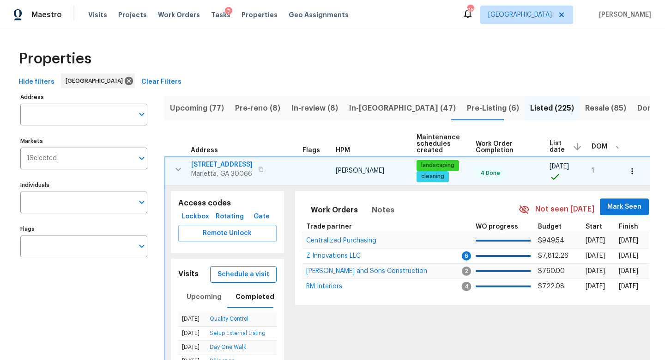
click at [232, 277] on span "Schedule a visit" at bounding box center [244, 275] width 52 height 12
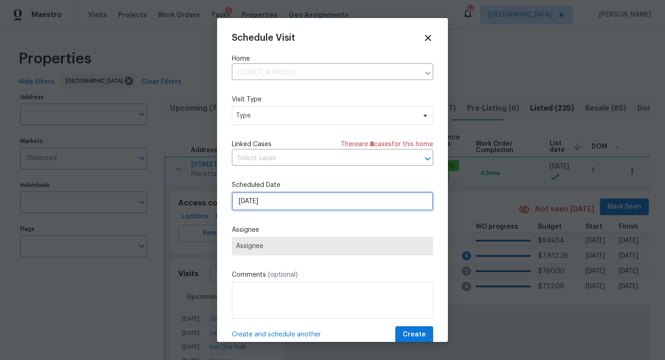
click at [275, 197] on input "[DATE]" at bounding box center [332, 201] width 201 height 18
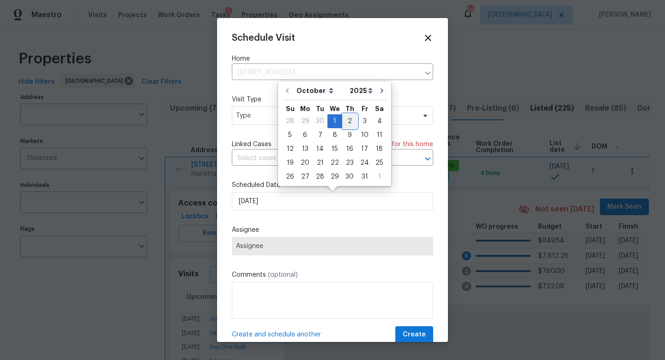
click at [343, 122] on div "2" at bounding box center [349, 121] width 15 height 13
type input "[DATE]"
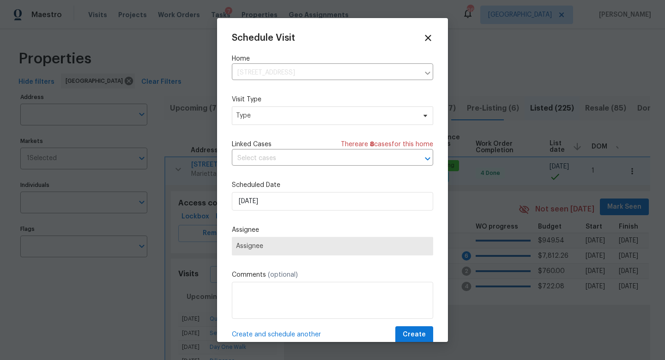
click at [278, 243] on span "Assignee" at bounding box center [332, 245] width 193 height 7
click at [267, 120] on span "Type" at bounding box center [332, 115] width 201 height 18
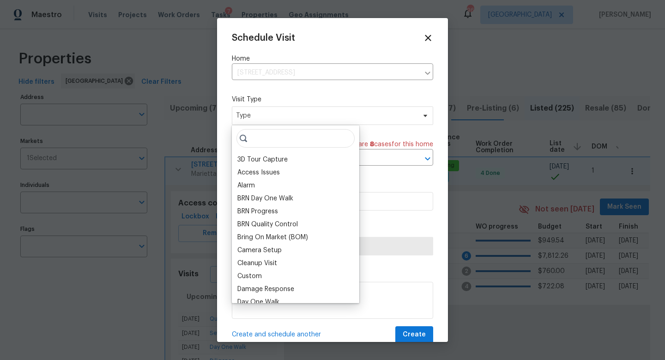
type input "m"
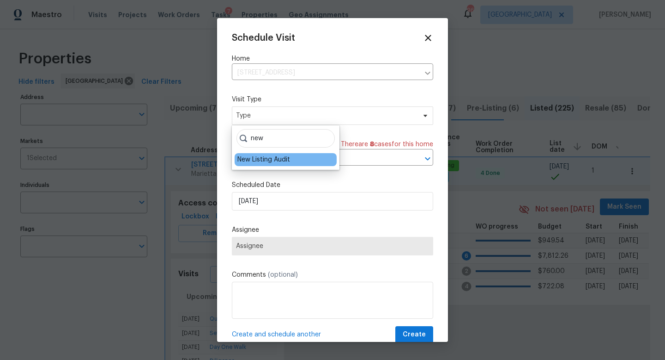
type input "new"
click at [274, 164] on div "New Listing Audit" at bounding box center [264, 159] width 53 height 9
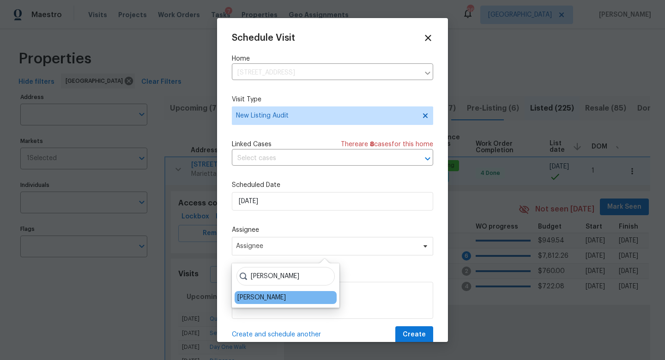
type input "[PERSON_NAME]"
click at [266, 298] on div "[PERSON_NAME]" at bounding box center [262, 297] width 49 height 9
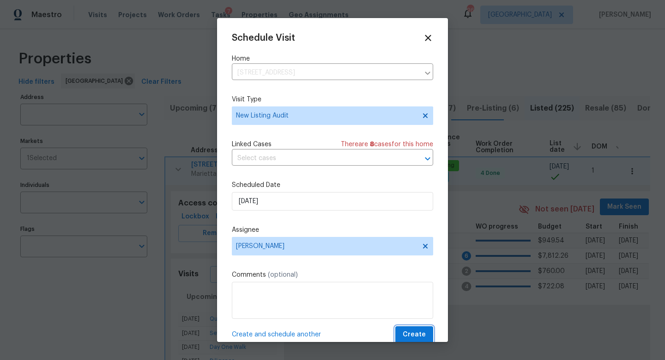
click at [409, 332] on span "Create" at bounding box center [414, 335] width 23 height 12
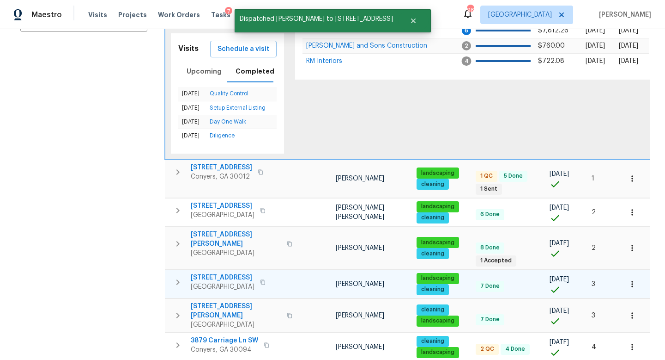
scroll to position [226, 0]
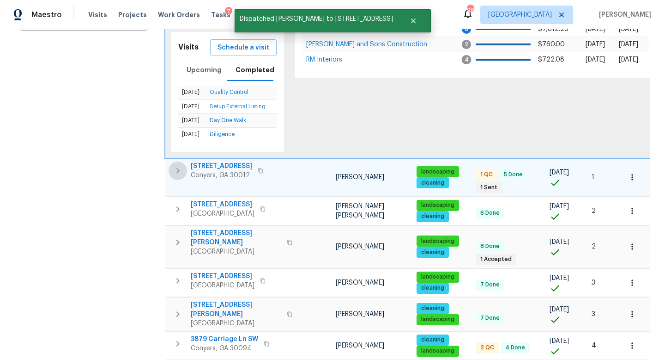
click at [181, 167] on icon "button" at bounding box center [177, 170] width 11 height 11
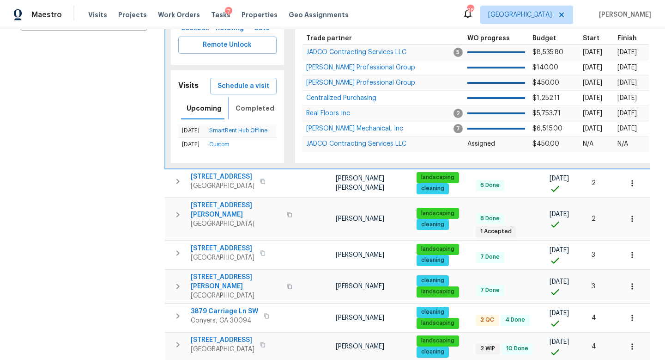
click at [252, 108] on span "Completed" at bounding box center [255, 109] width 39 height 12
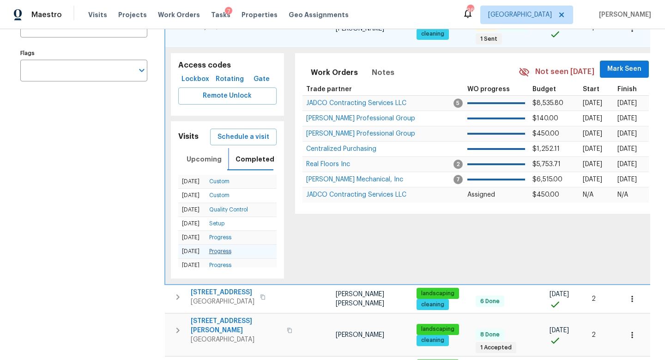
scroll to position [175, 0]
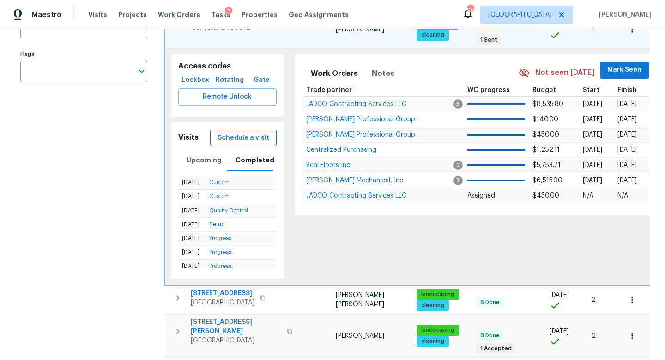
click at [238, 140] on span "Schedule a visit" at bounding box center [244, 138] width 52 height 12
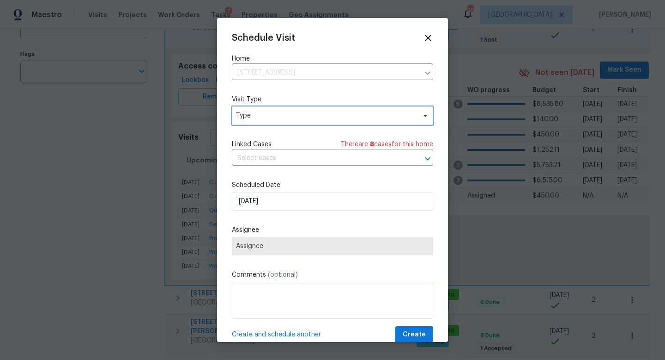
click at [273, 116] on span "Type" at bounding box center [326, 115] width 180 height 9
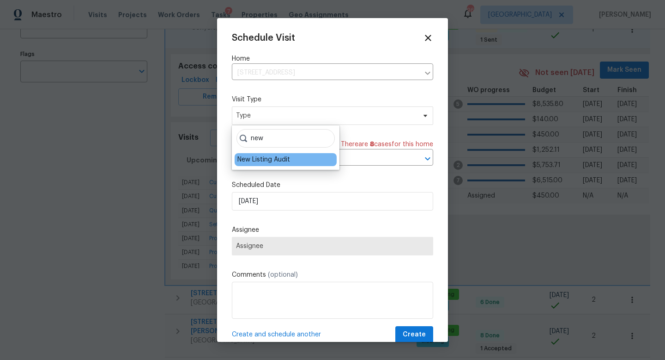
type input "new"
click at [271, 156] on div "New Listing Audit" at bounding box center [264, 159] width 53 height 9
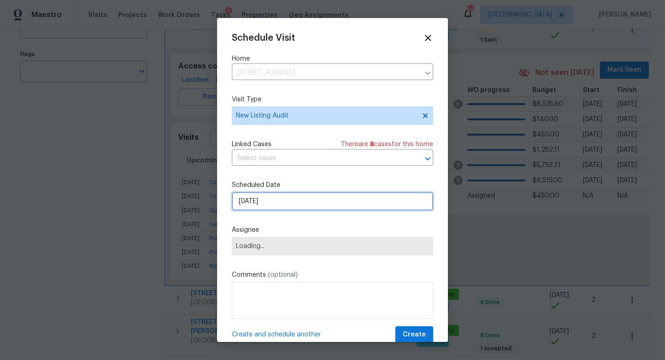
click at [272, 200] on input "[DATE]" at bounding box center [332, 201] width 201 height 18
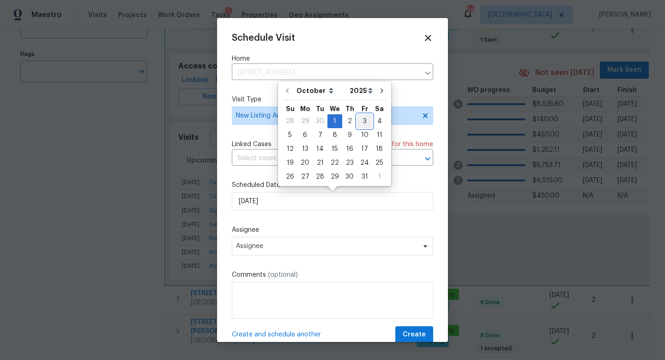
click at [360, 120] on div "3" at bounding box center [364, 121] width 15 height 13
type input "10/3/2025"
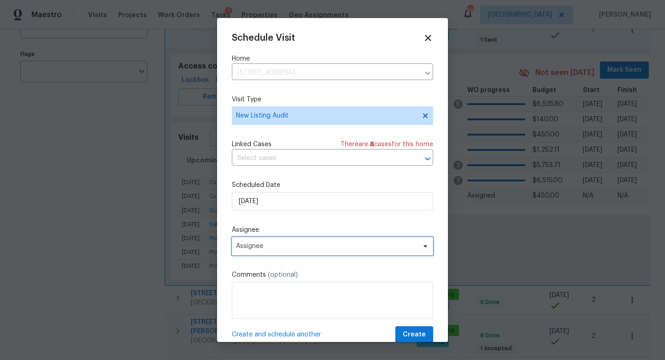
click at [269, 245] on span "Assignee" at bounding box center [326, 245] width 181 height 7
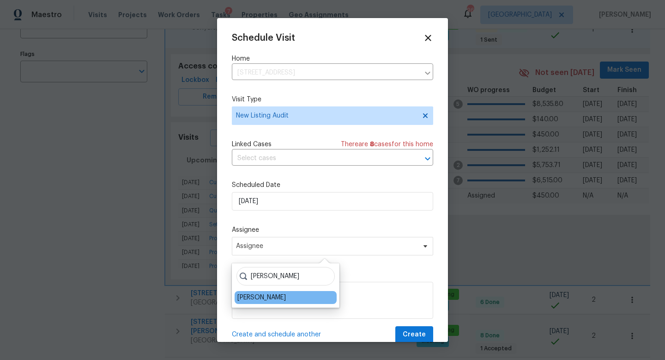
type input "cynthia"
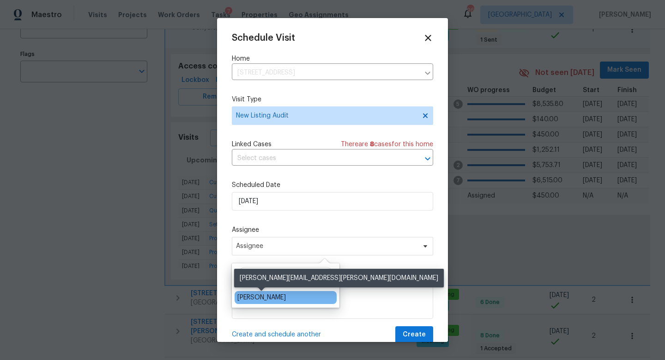
click at [274, 299] on div "[PERSON_NAME]" at bounding box center [262, 297] width 49 height 9
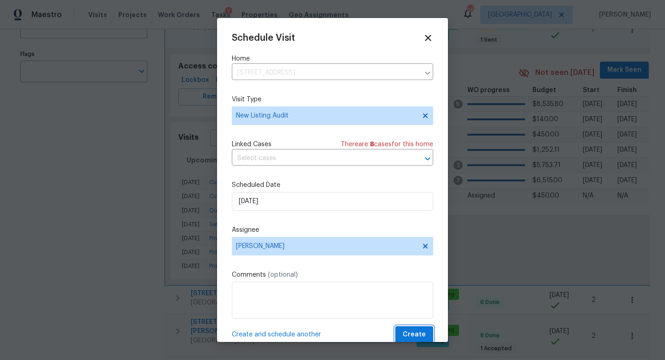
click at [416, 330] on span "Create" at bounding box center [414, 335] width 23 height 12
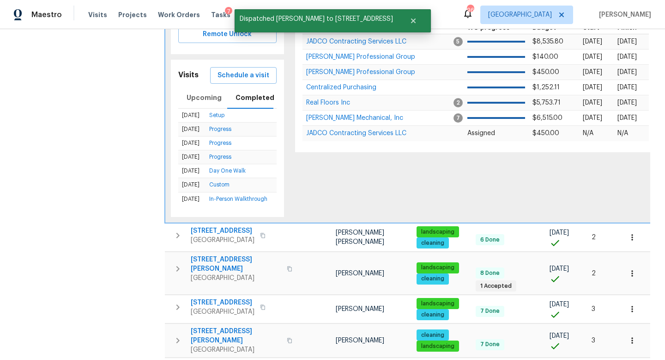
scroll to position [239, 0]
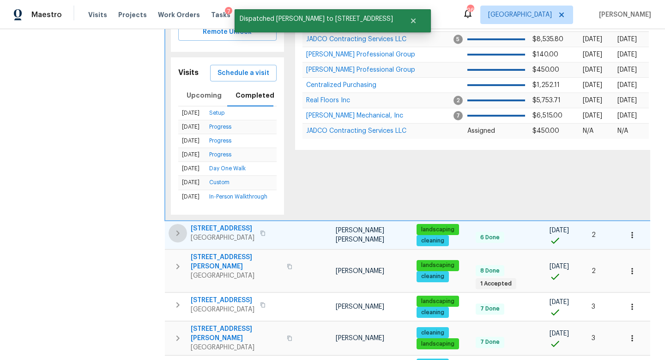
click at [175, 237] on icon "button" at bounding box center [177, 232] width 11 height 11
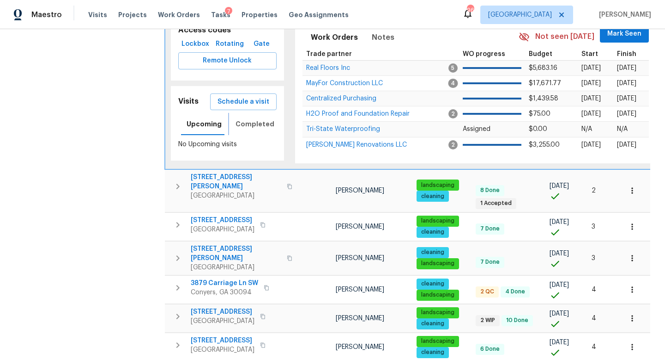
click at [250, 125] on span "Completed" at bounding box center [255, 124] width 39 height 12
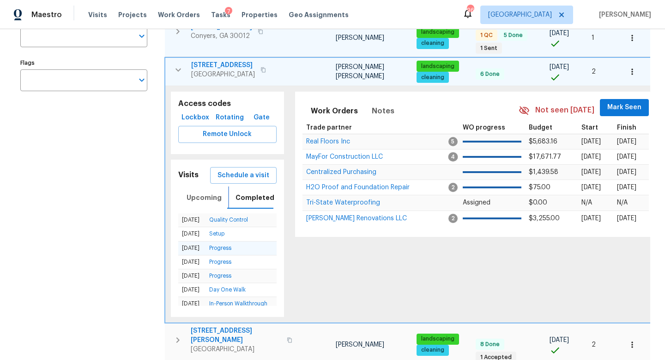
scroll to position [163, 0]
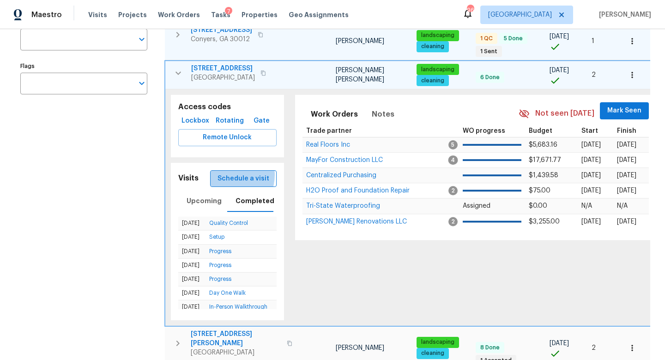
click at [229, 175] on span "Schedule a visit" at bounding box center [244, 179] width 52 height 12
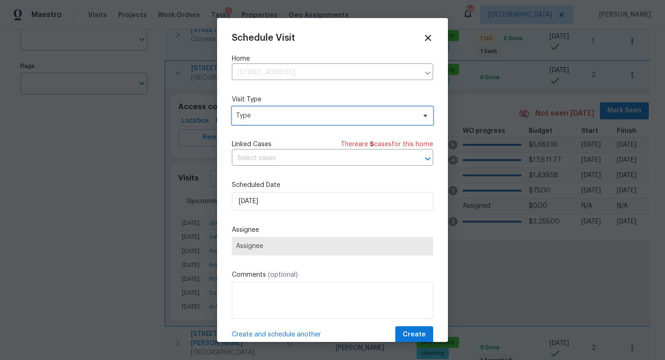
click at [262, 116] on span "Type" at bounding box center [326, 115] width 180 height 9
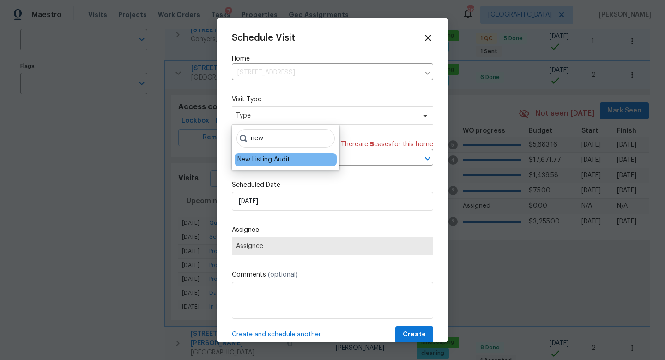
type input "new"
click at [268, 158] on div "New Listing Audit" at bounding box center [264, 159] width 53 height 9
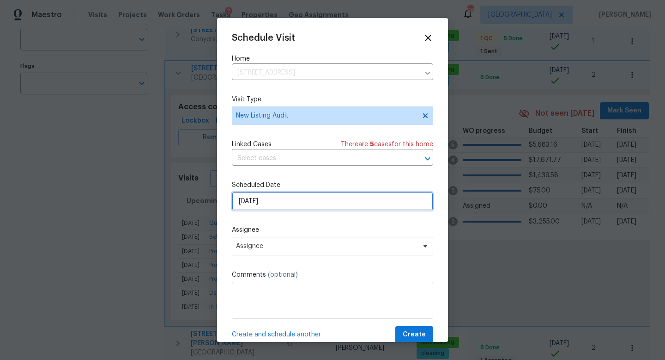
click at [269, 201] on input "[DATE]" at bounding box center [332, 201] width 201 height 18
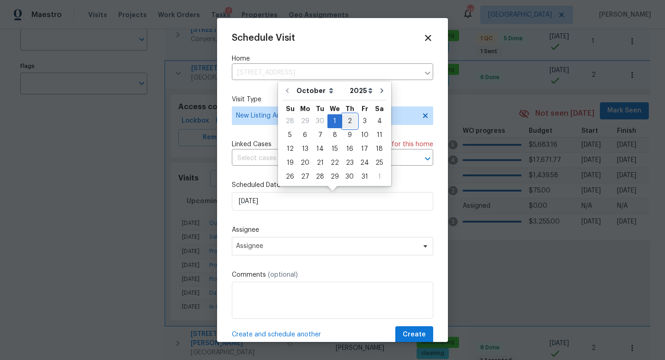
click at [342, 123] on div "2" at bounding box center [349, 121] width 15 height 13
type input "[DATE]"
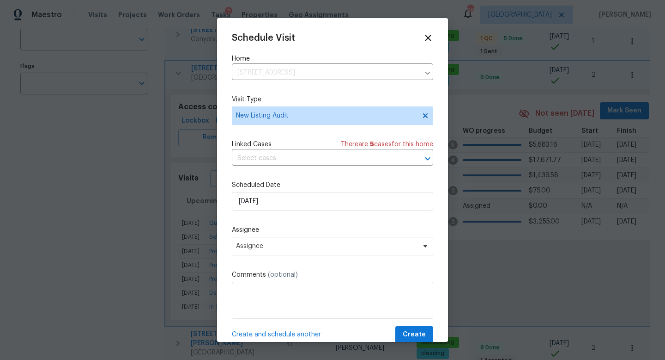
click at [267, 233] on label "Assignee" at bounding box center [332, 229] width 201 height 9
click at [263, 246] on span "Assignee" at bounding box center [326, 245] width 181 height 7
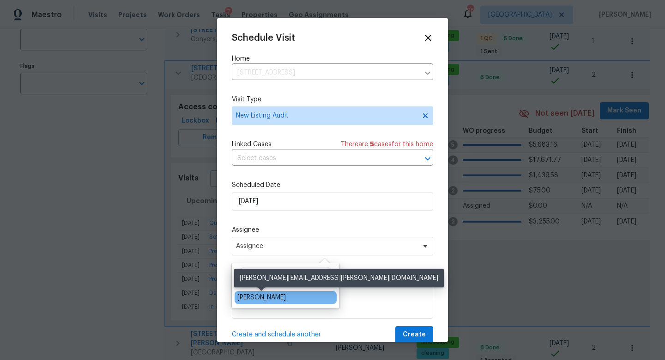
type input "cynthia"
click at [262, 295] on div "[PERSON_NAME]" at bounding box center [262, 297] width 49 height 9
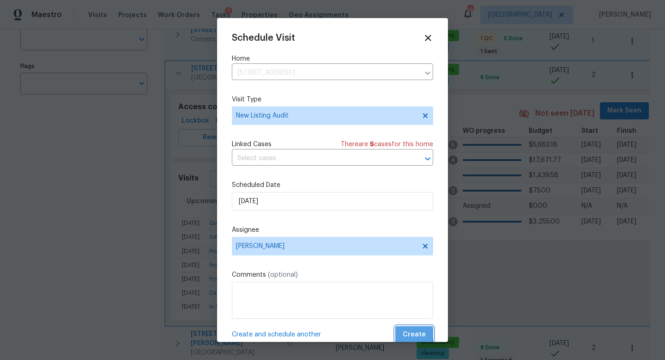
click at [407, 332] on span "Create" at bounding box center [414, 335] width 23 height 12
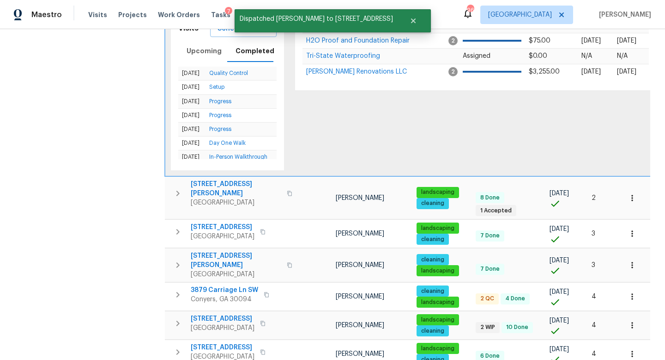
scroll to position [321, 0]
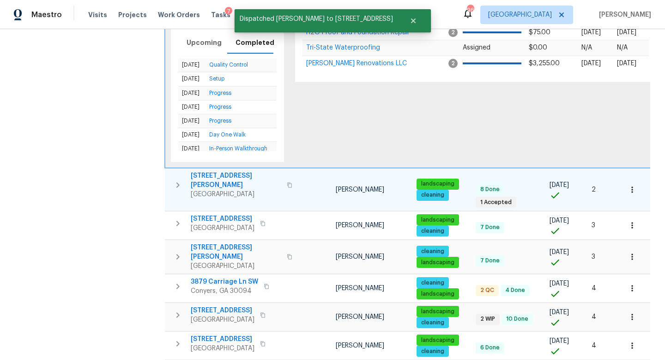
click at [175, 182] on icon "button" at bounding box center [177, 184] width 11 height 11
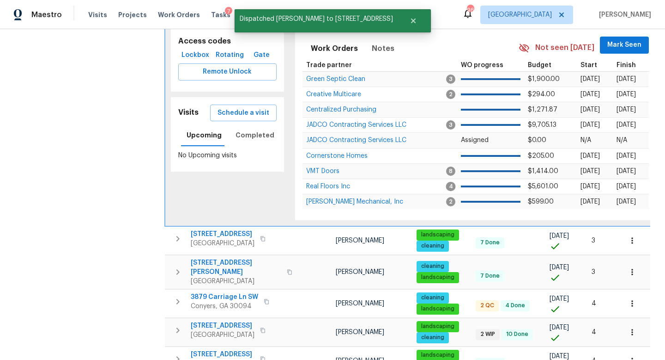
scroll to position [271, 0]
click at [239, 133] on span "Completed" at bounding box center [255, 136] width 39 height 12
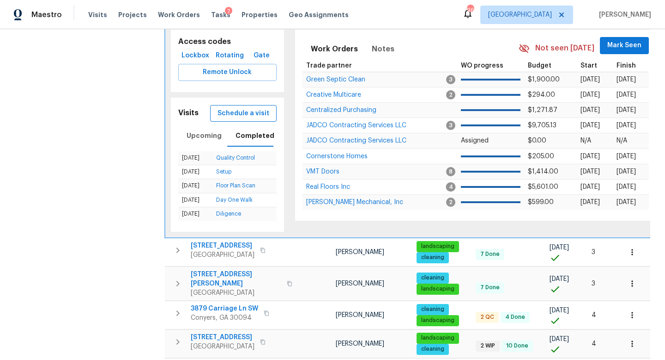
click at [241, 111] on span "Schedule a visit" at bounding box center [244, 114] width 52 height 12
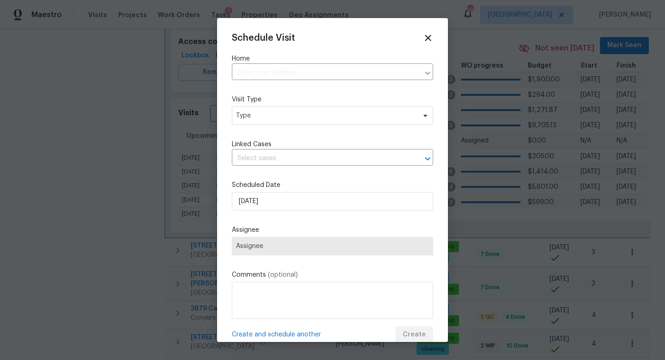
type input "230 Oak Meadows Pl, Covington, GA 30016"
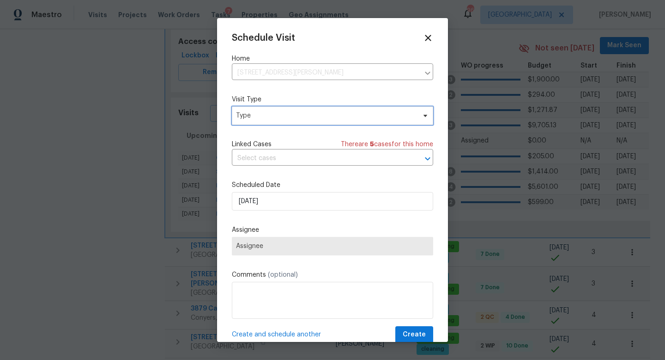
click at [281, 115] on span "Type" at bounding box center [326, 115] width 180 height 9
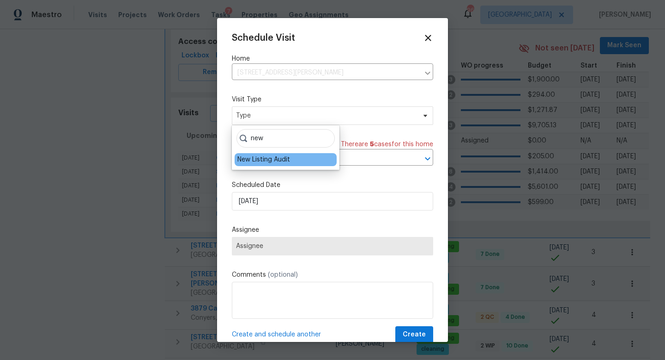
type input "new"
click at [279, 157] on div "New Listing Audit" at bounding box center [264, 159] width 53 height 9
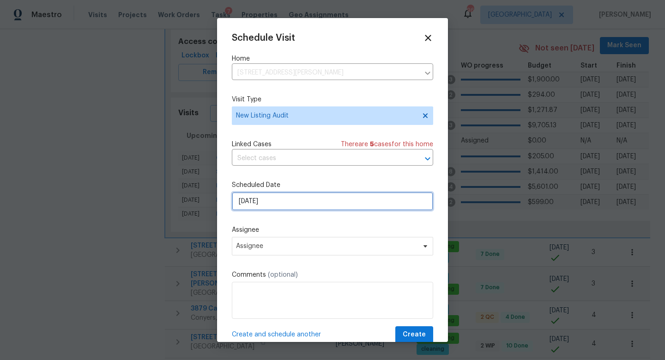
click at [276, 200] on input "[DATE]" at bounding box center [332, 201] width 201 height 18
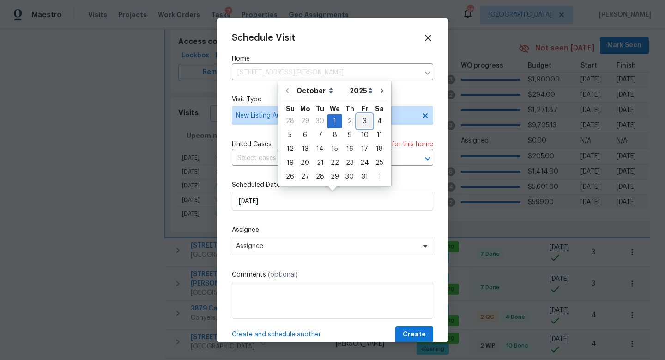
click at [360, 116] on div "3" at bounding box center [364, 121] width 15 height 13
type input "10/3/2025"
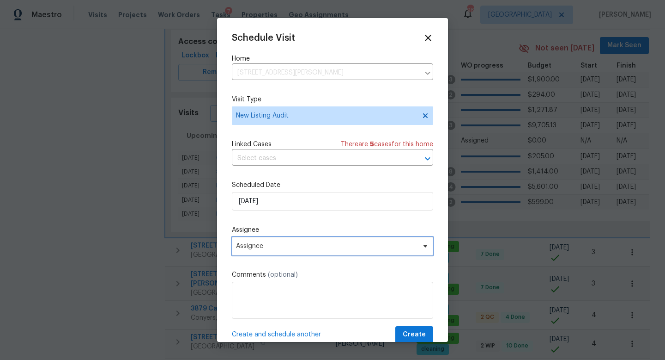
click at [271, 244] on span "Assignee" at bounding box center [326, 245] width 181 height 7
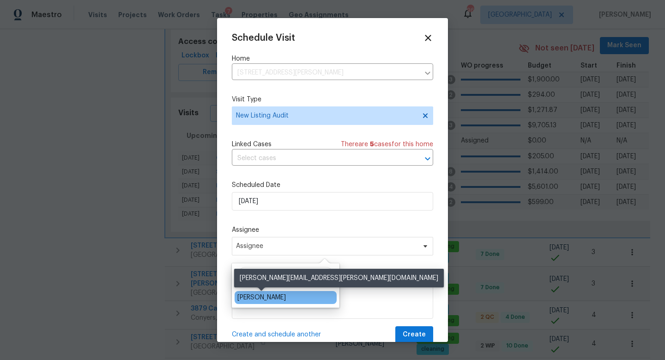
type input "cynthia"
click at [269, 296] on div "[PERSON_NAME]" at bounding box center [262, 297] width 49 height 9
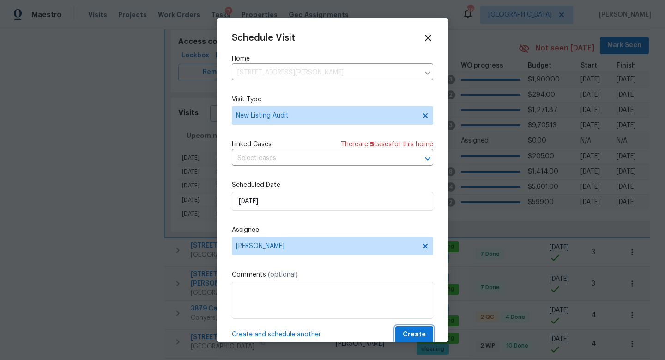
click at [418, 332] on span "Create" at bounding box center [414, 335] width 23 height 12
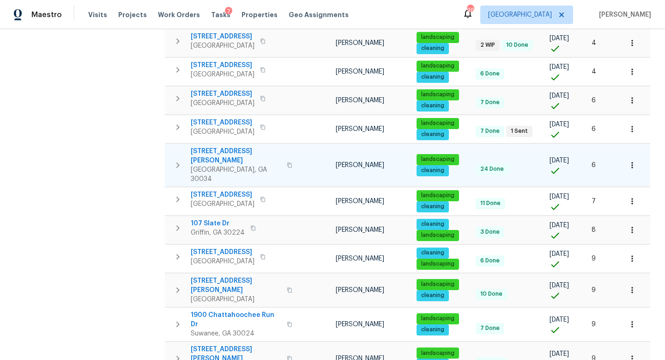
scroll to position [574, 0]
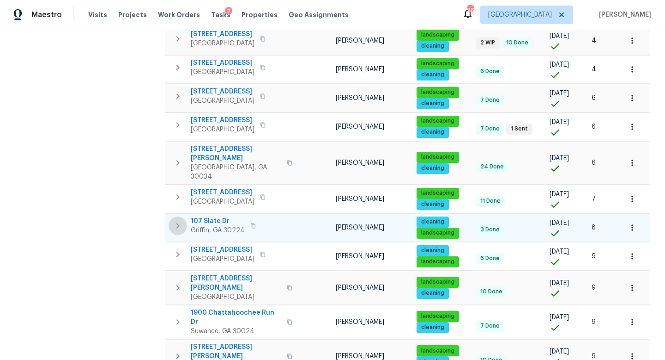
click at [179, 223] on icon "button" at bounding box center [178, 226] width 3 height 6
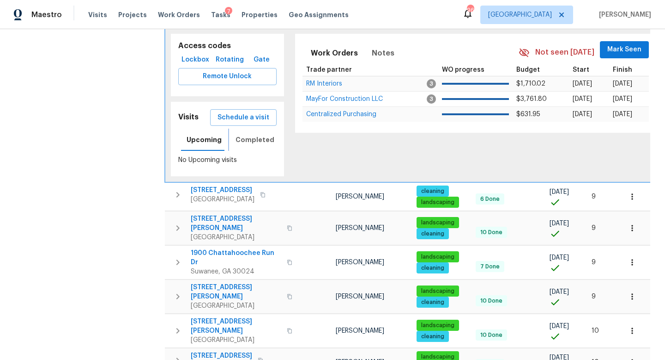
click at [247, 134] on span "Completed" at bounding box center [255, 140] width 39 height 12
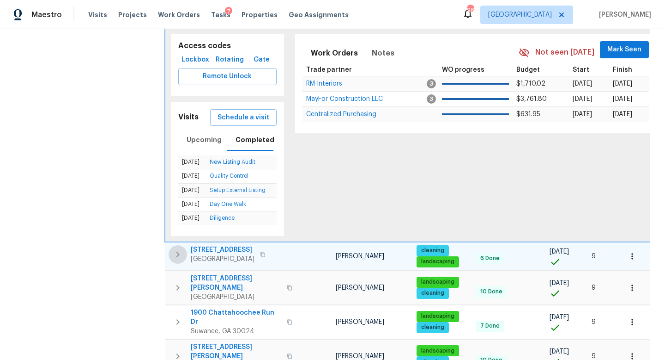
click at [179, 249] on icon "button" at bounding box center [177, 254] width 11 height 11
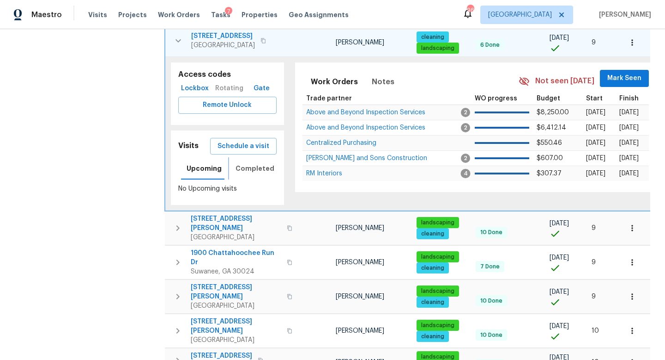
click at [245, 163] on span "Completed" at bounding box center [255, 169] width 39 height 12
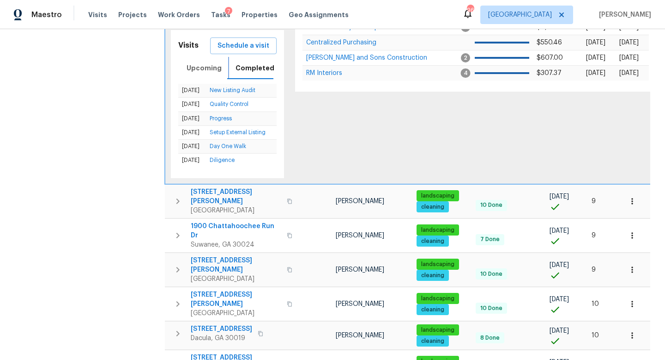
scroll to position [680, 0]
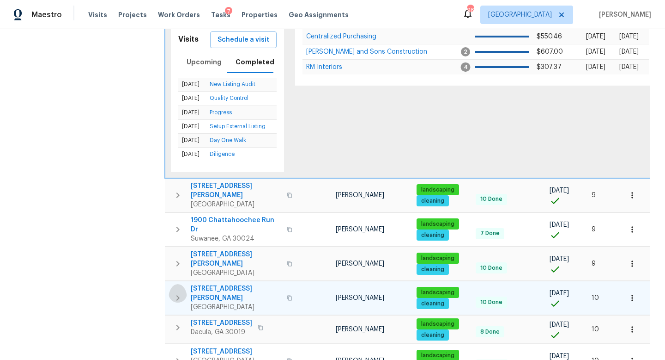
click at [182, 292] on icon "button" at bounding box center [177, 297] width 11 height 11
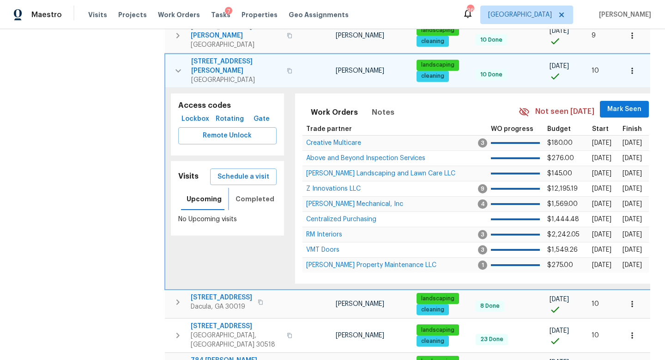
click at [252, 193] on span "Completed" at bounding box center [255, 199] width 39 height 12
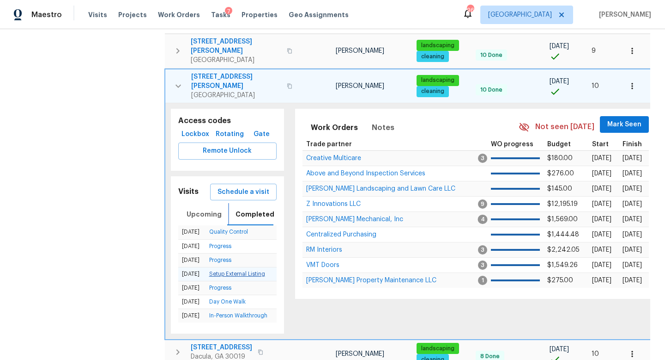
scroll to position [0, 0]
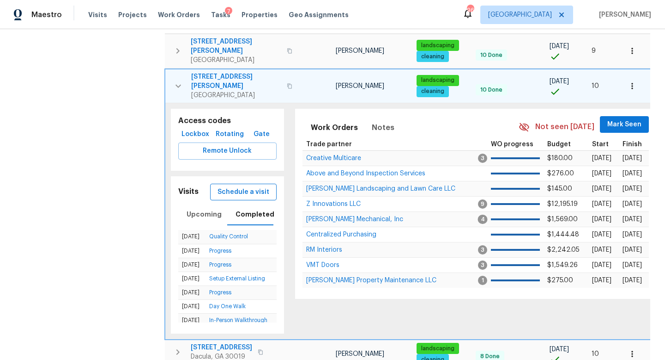
click at [252, 186] on span "Schedule a visit" at bounding box center [244, 192] width 52 height 12
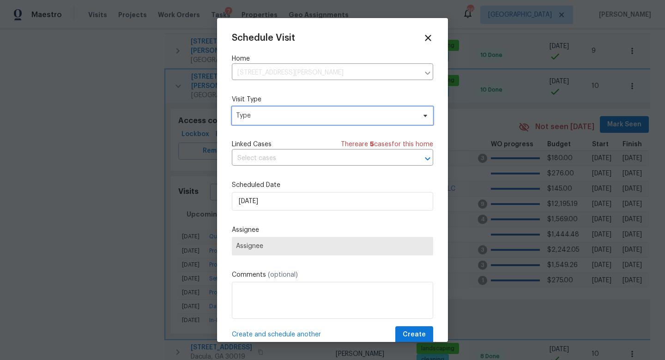
click at [248, 119] on span "Type" at bounding box center [326, 115] width 180 height 9
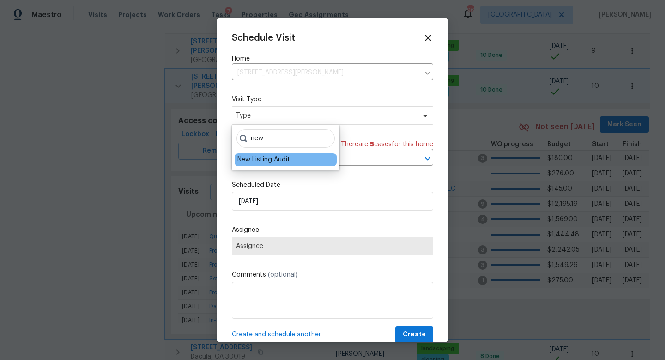
type input "new"
click at [257, 159] on div "New Listing Audit" at bounding box center [264, 159] width 53 height 9
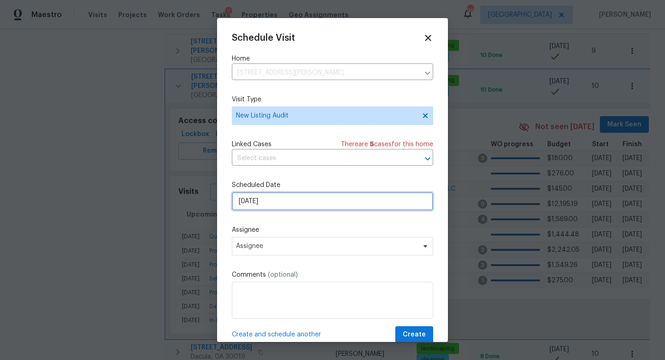
click at [276, 198] on input "10/1/2025" at bounding box center [332, 201] width 201 height 18
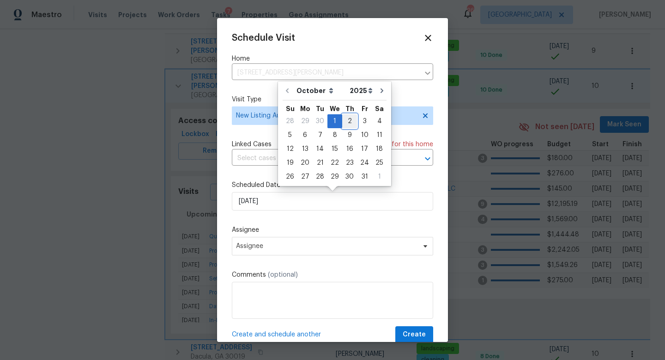
click at [349, 118] on div "2" at bounding box center [349, 121] width 15 height 13
type input "10/2/2025"
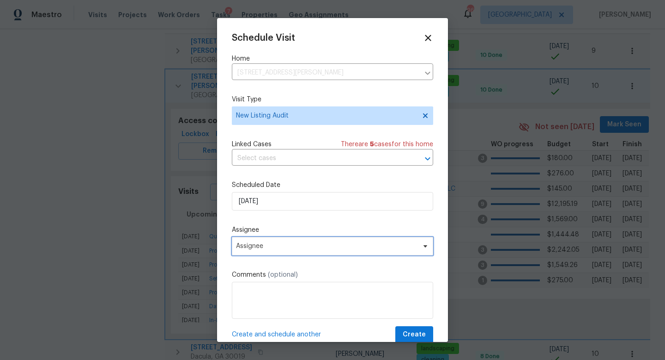
click at [278, 244] on span "Assignee" at bounding box center [326, 245] width 181 height 7
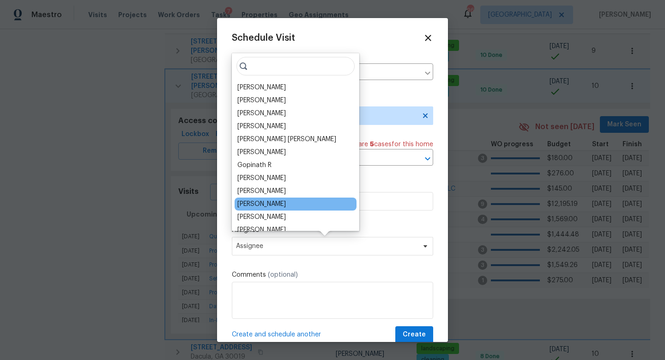
click at [275, 203] on div "[PERSON_NAME]" at bounding box center [262, 203] width 49 height 9
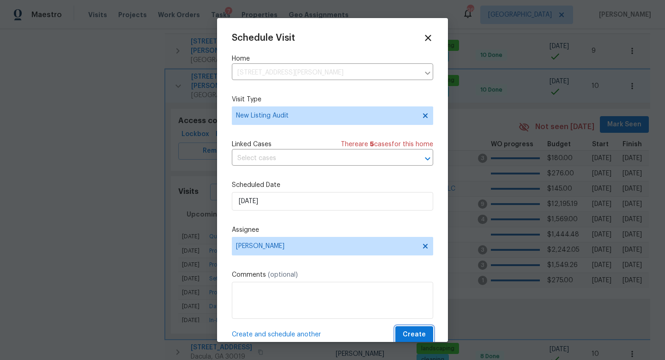
click at [411, 336] on span "Create" at bounding box center [414, 335] width 23 height 12
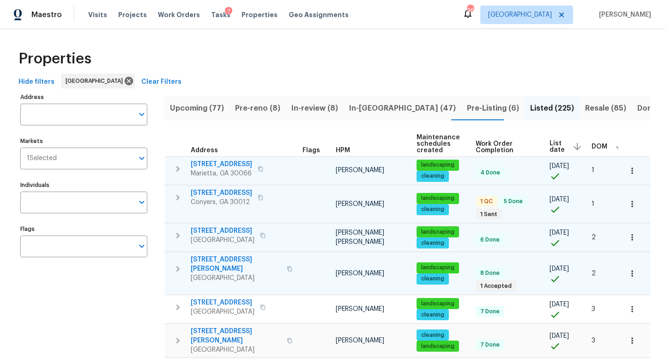
click at [263, 106] on span "Pre-reno (8)" at bounding box center [257, 108] width 45 height 13
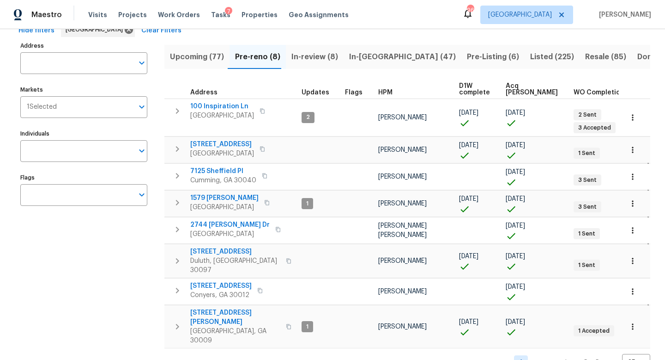
scroll to position [53, 0]
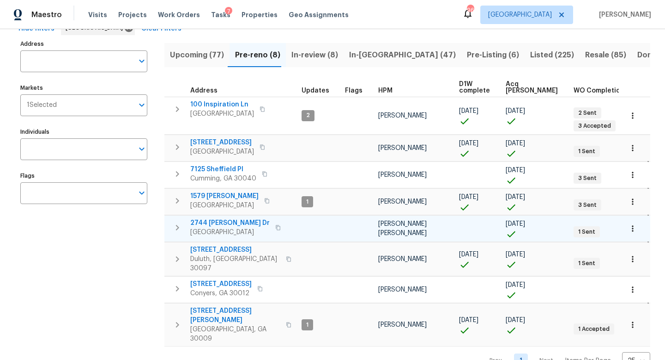
click at [174, 226] on icon "button" at bounding box center [177, 227] width 11 height 11
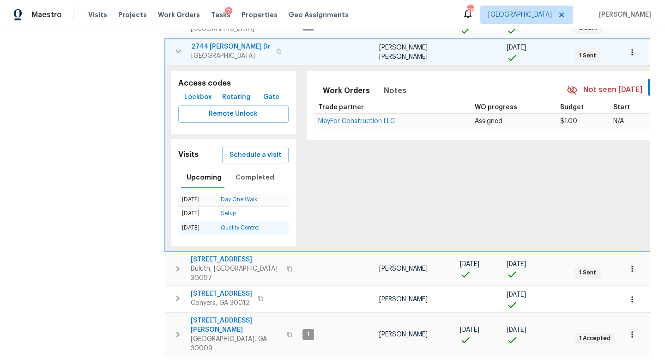
scroll to position [239, 0]
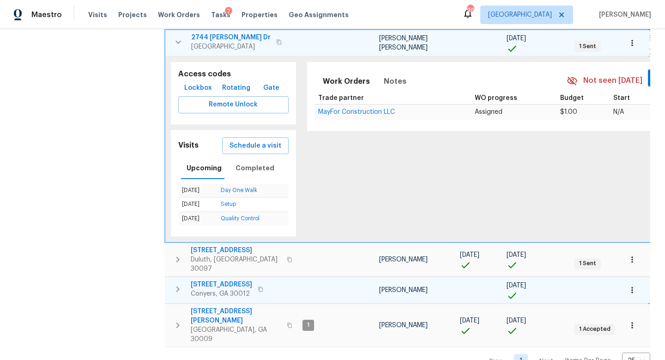
click at [178, 283] on icon "button" at bounding box center [177, 288] width 11 height 11
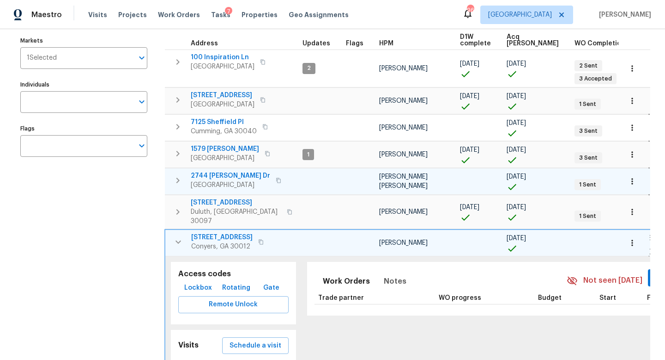
scroll to position [94, 0]
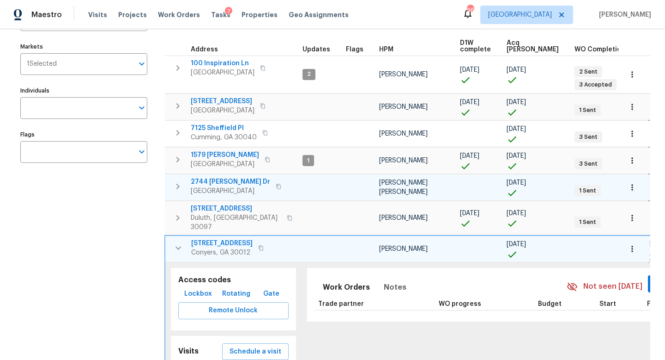
click at [154, 224] on div "Address Address Markets 1 Selected Markets Individuals Individuals Flags Flags" at bounding box center [89, 241] width 139 height 490
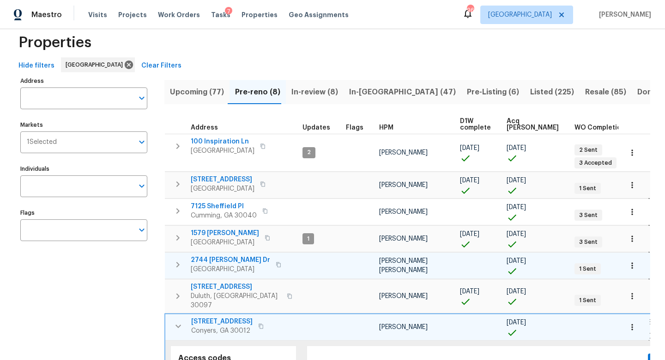
scroll to position [0, 0]
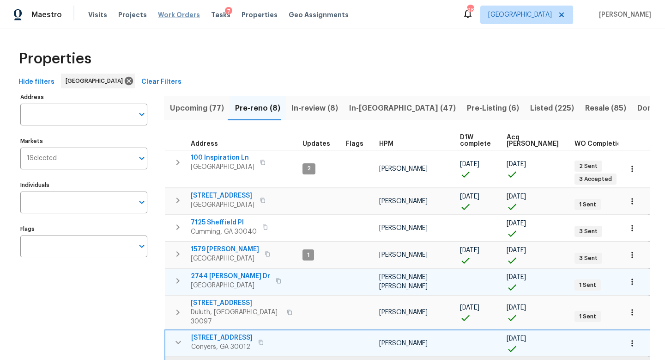
click at [170, 13] on span "Work Orders" at bounding box center [179, 14] width 42 height 9
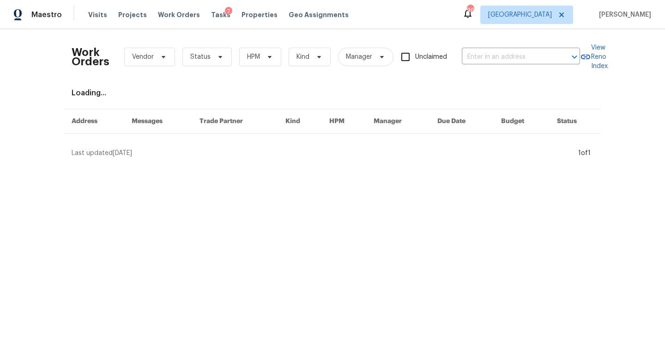
click at [478, 67] on div "Work Orders Vendor Status HPM Kind Manager Unclaimed ​" at bounding box center [326, 57] width 509 height 41
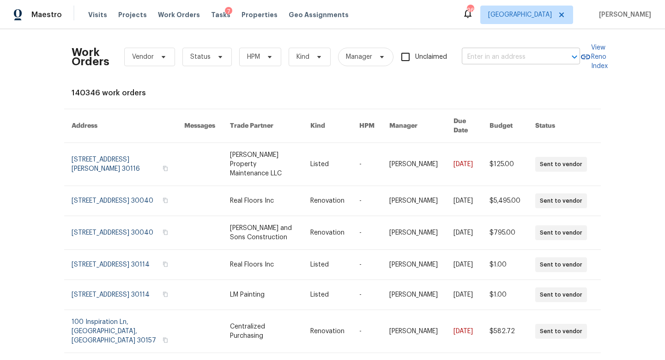
click at [478, 57] on input "text" at bounding box center [508, 57] width 92 height 14
type input "1005 WINTER"
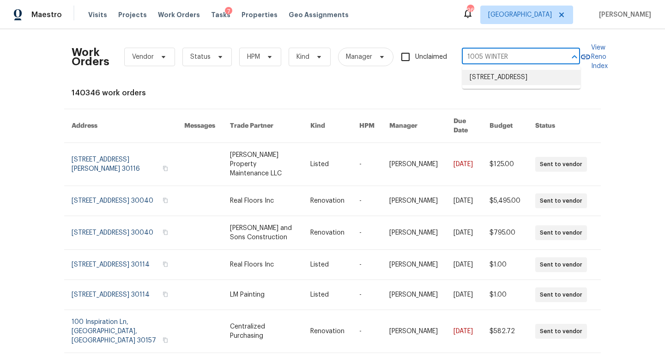
click at [480, 85] on li "1005 Winter Side Ln, Atlanta, GA 30349" at bounding box center [522, 77] width 118 height 15
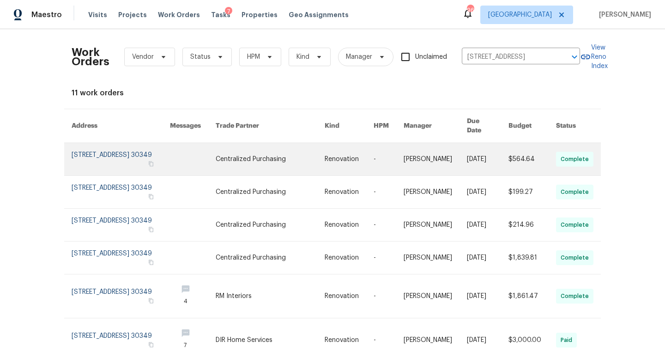
click at [149, 149] on link at bounding box center [121, 159] width 98 height 32
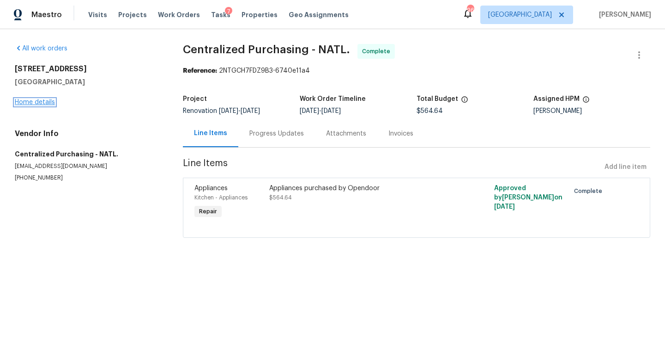
click at [44, 100] on link "Home details" at bounding box center [35, 102] width 40 height 6
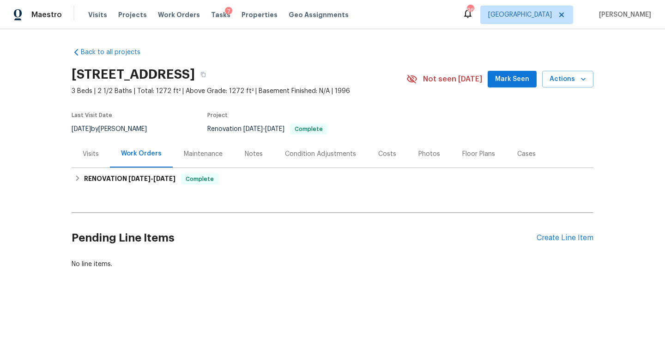
click at [388, 155] on div "Costs" at bounding box center [387, 153] width 18 height 9
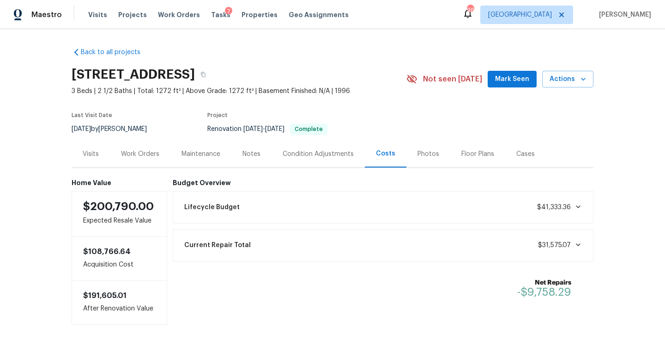
click at [202, 151] on div "Maintenance" at bounding box center [201, 153] width 39 height 9
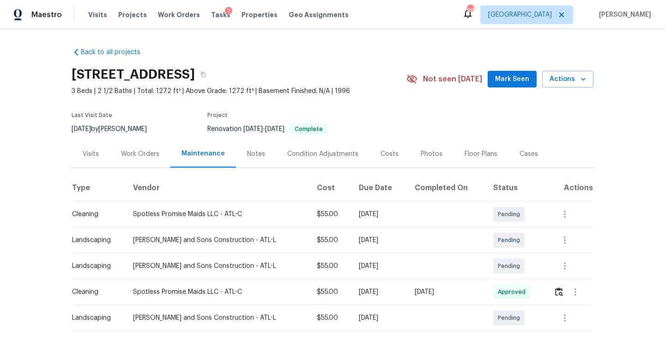
click at [130, 156] on div "Work Orders" at bounding box center [140, 153] width 38 height 9
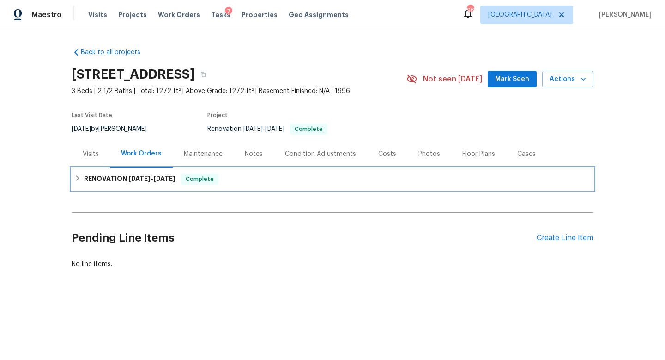
click at [156, 183] on h6 "RENOVATION 8/19/25 - 9/17/25" at bounding box center [130, 178] width 92 height 11
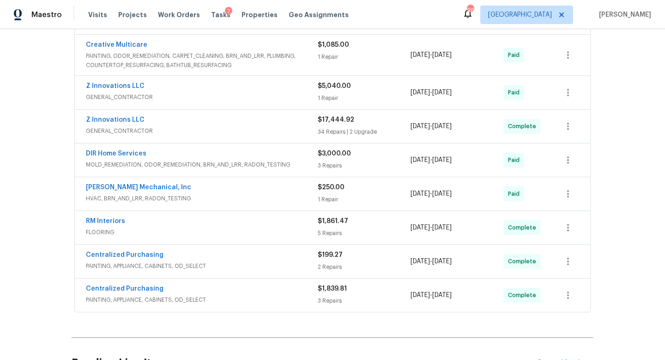
scroll to position [274, 0]
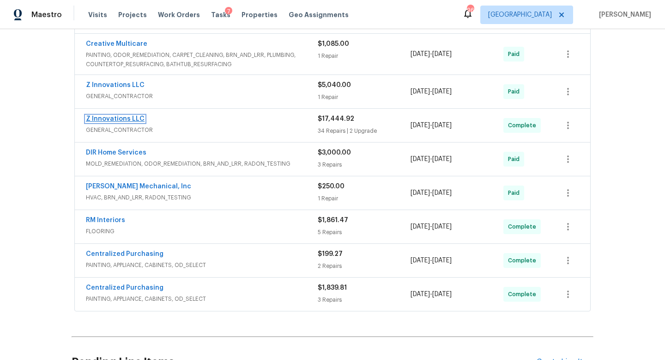
click at [125, 117] on link "Z Innovations LLC" at bounding box center [115, 119] width 59 height 6
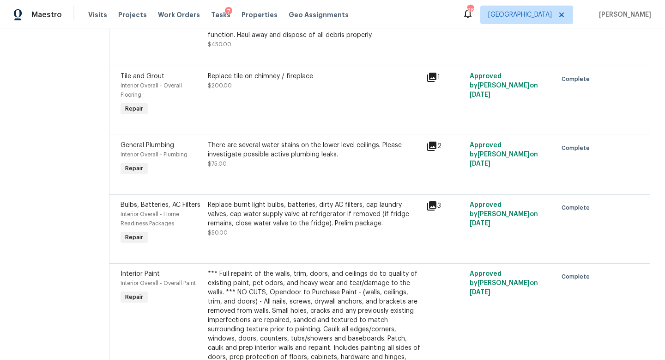
scroll to position [1881, 0]
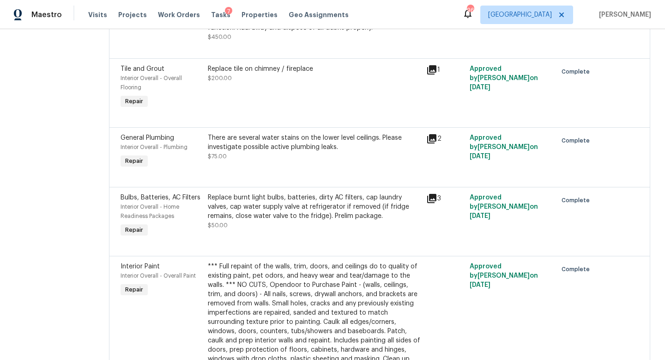
click at [85, 14] on div "Maestro Visits Projects Work Orders Tasks 7 Properties Geo Assignments" at bounding box center [180, 15] width 360 height 18
click at [93, 14] on span "Visits" at bounding box center [97, 14] width 19 height 9
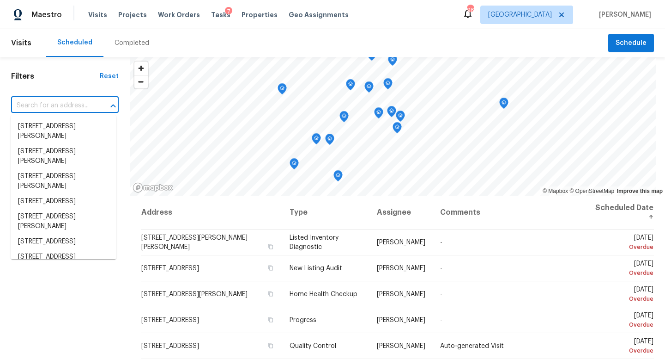
click at [53, 108] on input "text" at bounding box center [52, 105] width 82 height 14
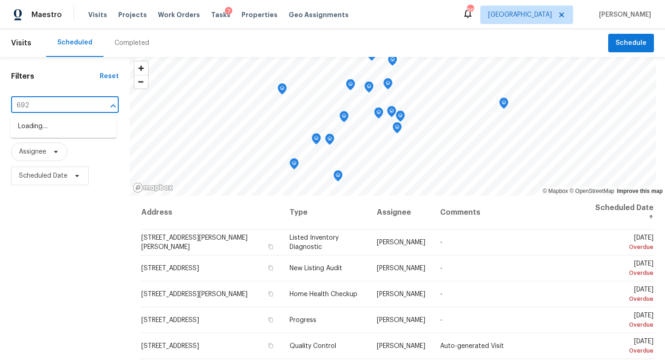
type input "692 S"
click at [76, 134] on li "692 Suholden Cir, Marietta, GA 30066" at bounding box center [64, 126] width 106 height 15
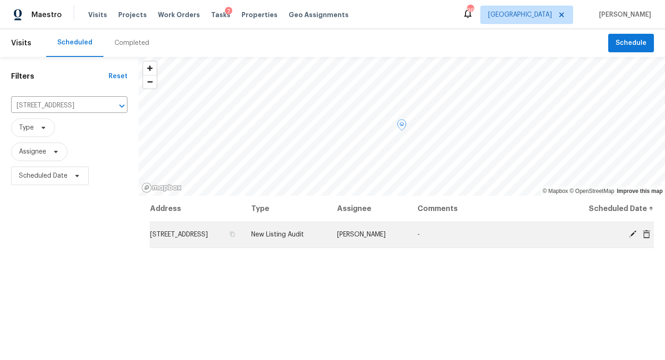
click at [635, 234] on icon at bounding box center [633, 234] width 8 height 8
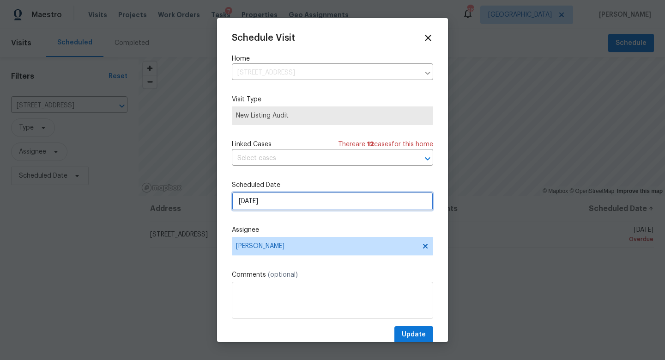
click at [281, 208] on input "9/26/2025" at bounding box center [332, 201] width 201 height 18
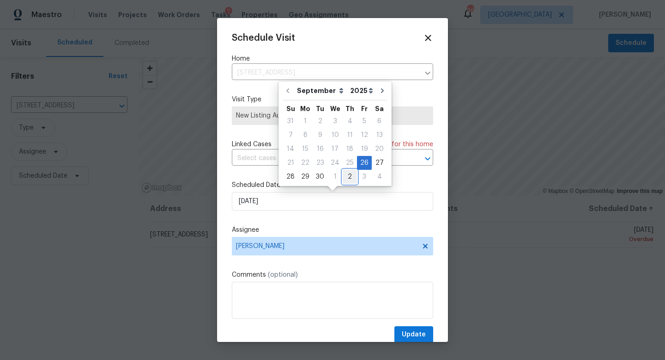
click at [343, 174] on div "2" at bounding box center [350, 176] width 14 height 13
type input "10/2/2025"
select select "9"
click at [412, 337] on span "Update" at bounding box center [414, 335] width 24 height 12
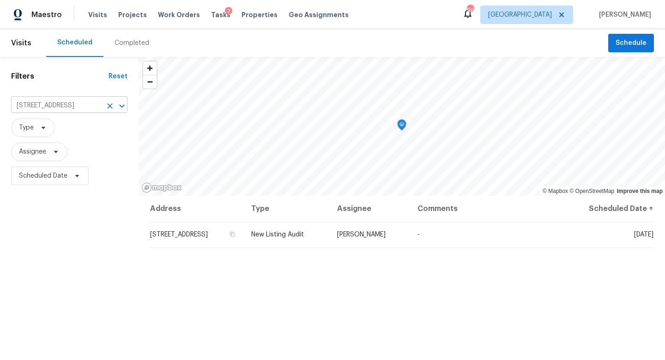
click at [112, 104] on icon "Clear" at bounding box center [109, 105] width 9 height 9
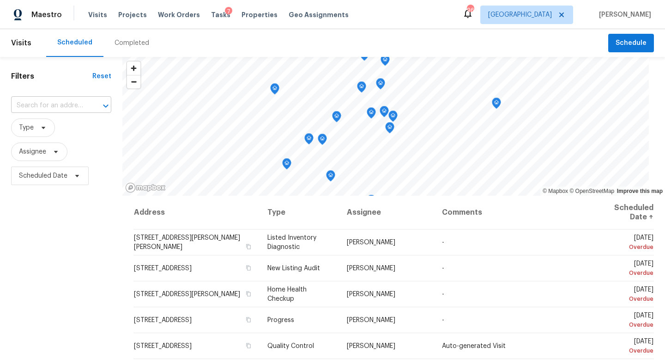
click at [36, 103] on input "text" at bounding box center [48, 105] width 74 height 14
type input "121 NORTH"
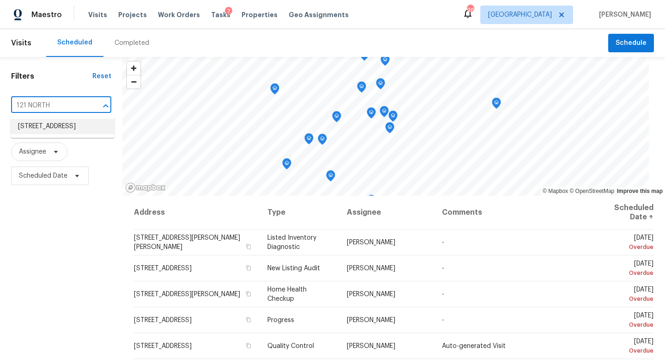
click at [38, 120] on li "121 Northwoods Rd, Sharpsburg, GA 30277" at bounding box center [63, 126] width 104 height 15
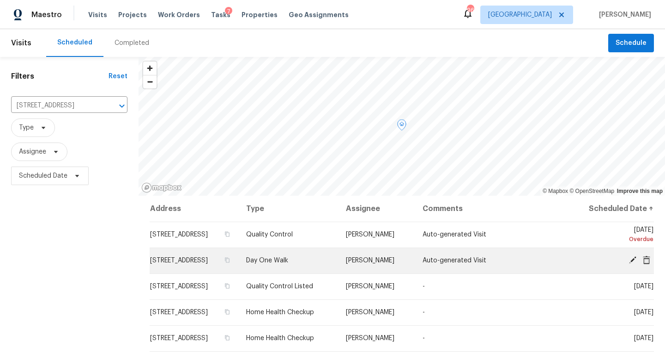
click at [651, 264] on icon at bounding box center [647, 260] width 8 height 8
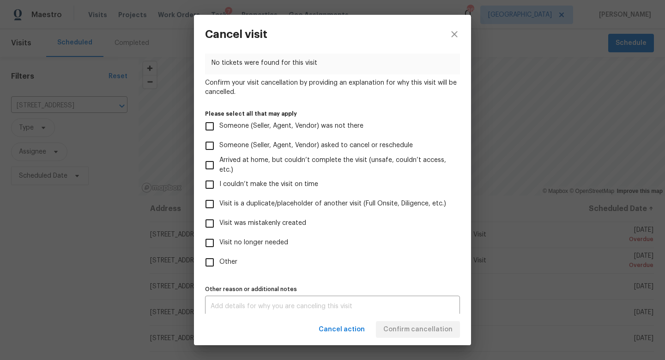
scroll to position [55, 0]
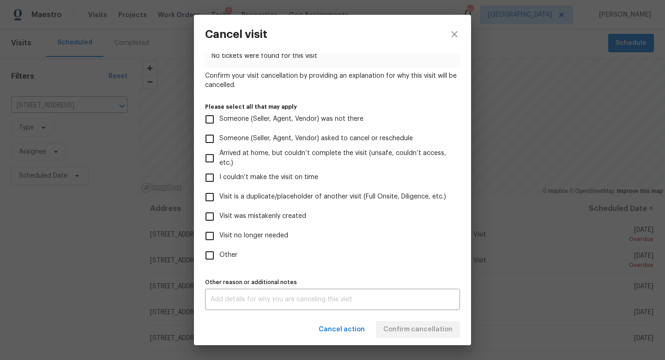
click at [210, 254] on input "Other" at bounding box center [209, 254] width 19 height 19
checkbox input "true"
click at [214, 213] on input "Visit was mistakenly created" at bounding box center [209, 216] width 19 height 19
checkbox input "true"
click at [328, 288] on div "x Other reason or additional notes" at bounding box center [332, 298] width 255 height 21
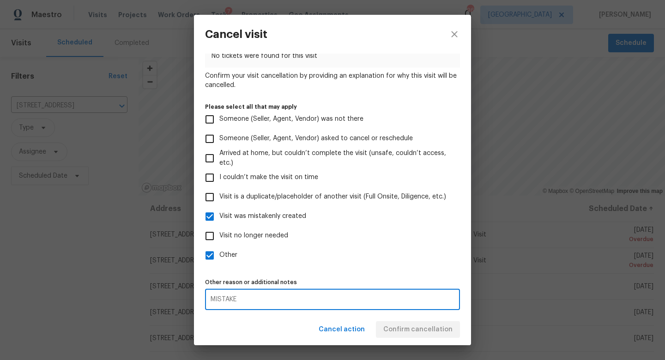
type textarea "MISTAKE"
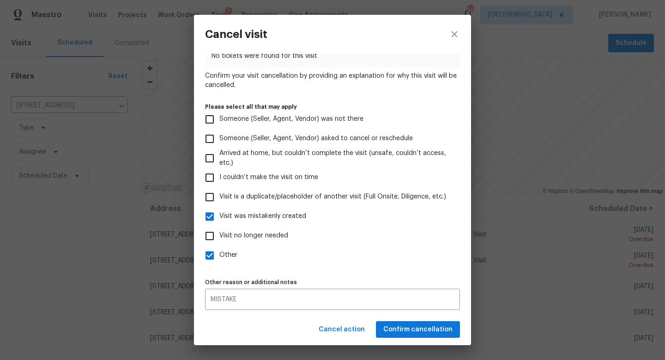
click at [444, 255] on label "Other" at bounding box center [326, 254] width 253 height 19
click at [220, 255] on input "Other" at bounding box center [209, 254] width 19 height 19
checkbox input "false"
click at [423, 339] on div "Cancel action Confirm cancellation" at bounding box center [332, 329] width 277 height 32
click at [421, 332] on span "Confirm cancellation" at bounding box center [418, 330] width 69 height 12
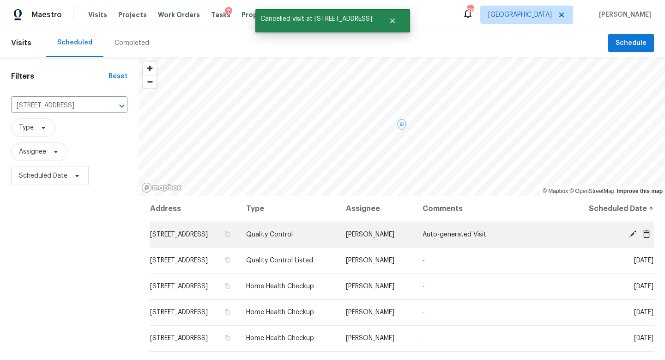
click at [631, 238] on icon at bounding box center [633, 234] width 8 height 8
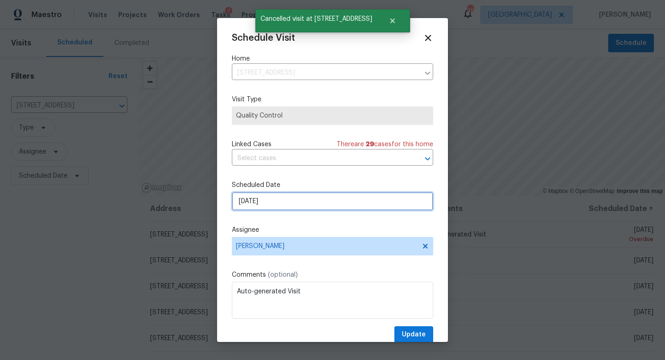
click at [281, 196] on input "9/27/2025" at bounding box center [332, 201] width 201 height 18
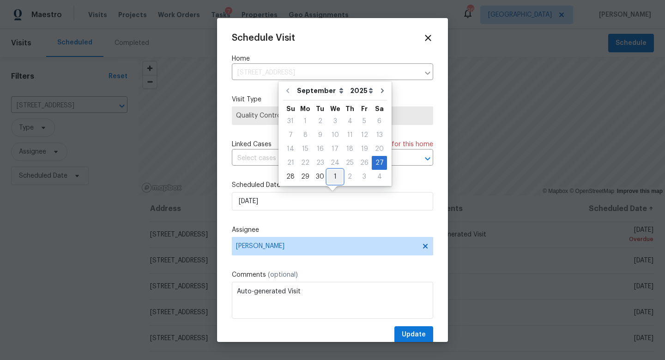
click at [340, 177] on div "1" at bounding box center [335, 176] width 15 height 13
type input "10/1/2025"
select select "9"
click at [406, 330] on span "Update" at bounding box center [414, 335] width 24 height 12
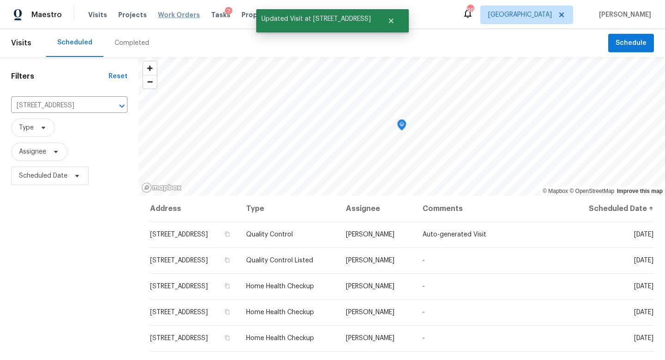
click at [184, 12] on span "Work Orders" at bounding box center [179, 14] width 42 height 9
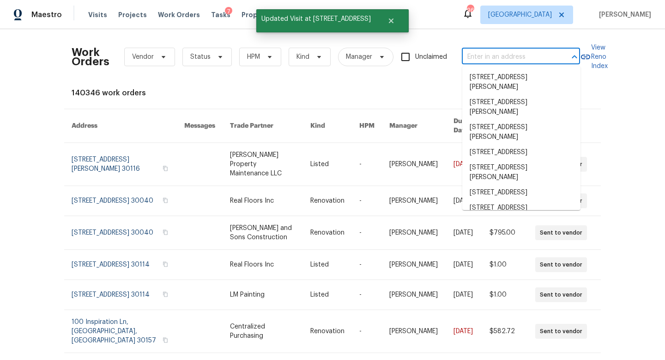
click at [523, 53] on input "text" at bounding box center [508, 57] width 92 height 14
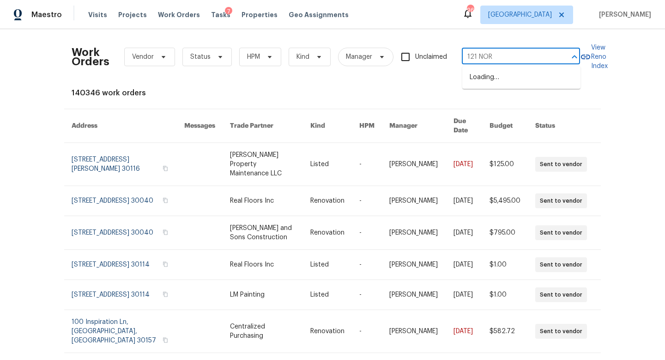
type input "121 NORT"
click at [520, 82] on li "121 Northwoods Rd, Sharpsburg, GA 30277" at bounding box center [522, 77] width 118 height 15
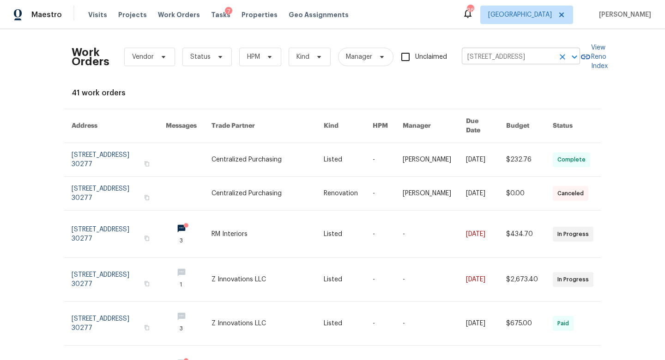
click at [563, 55] on icon "Clear" at bounding box center [562, 56] width 9 height 9
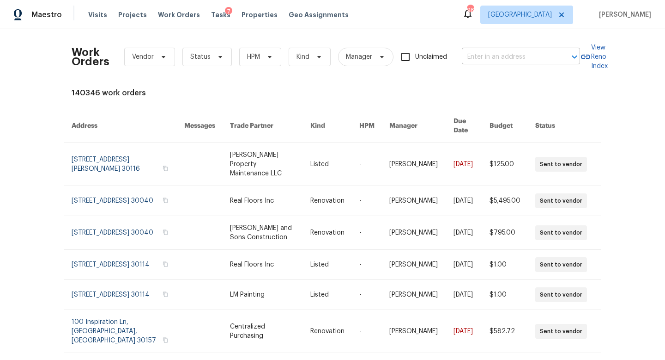
click at [505, 53] on input "text" at bounding box center [508, 57] width 92 height 14
type input "121 NO"
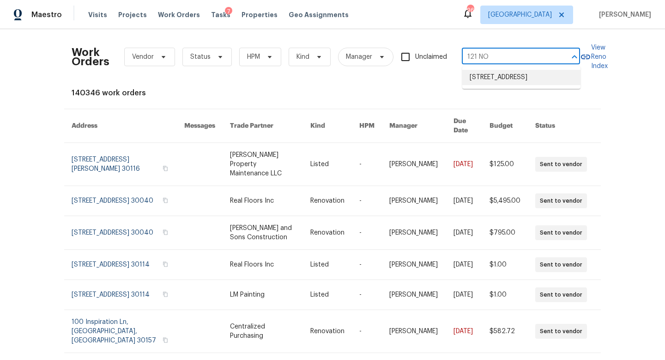
click at [491, 81] on li "121 Northwoods Rd, Sharpsburg, GA 30277" at bounding box center [522, 77] width 118 height 15
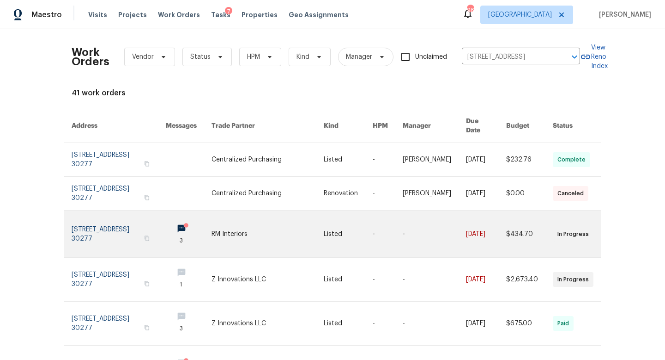
click at [151, 226] on link at bounding box center [119, 233] width 94 height 47
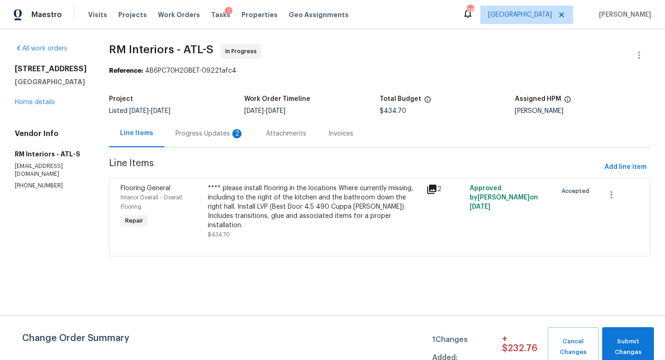
click at [217, 133] on div "Progress Updates 2" at bounding box center [210, 133] width 68 height 9
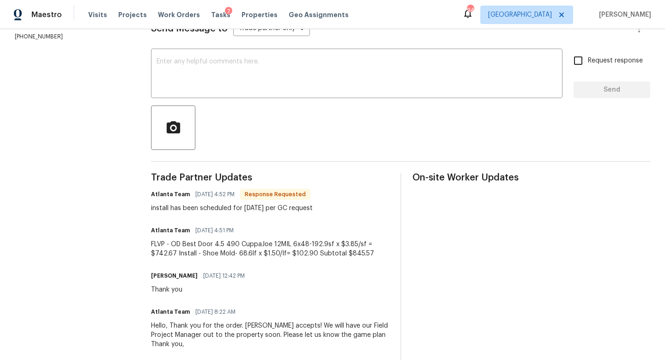
scroll to position [144, 0]
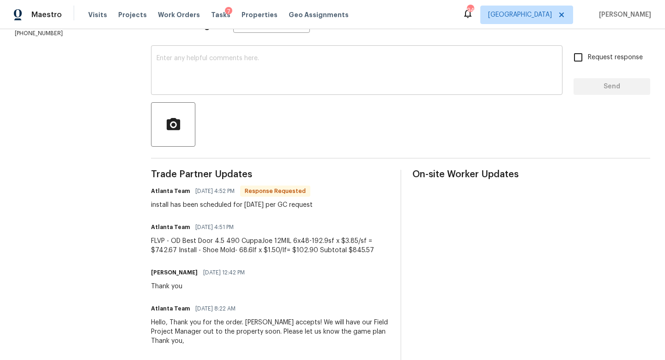
click at [196, 77] on textarea at bounding box center [357, 71] width 401 height 32
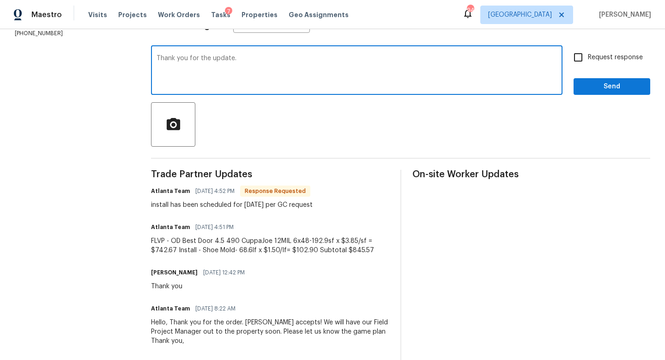
type textarea "Thank you for the update."
click at [584, 92] on span "Send" at bounding box center [612, 87] width 62 height 12
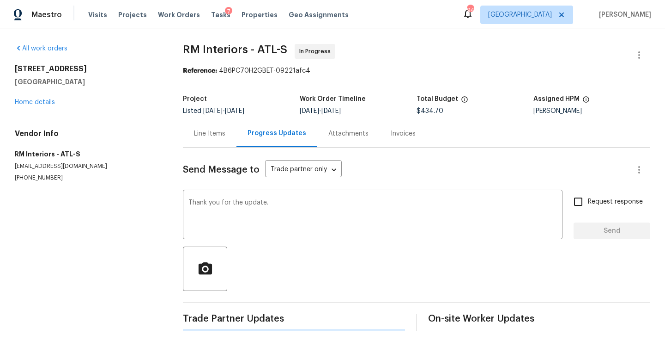
scroll to position [0, 0]
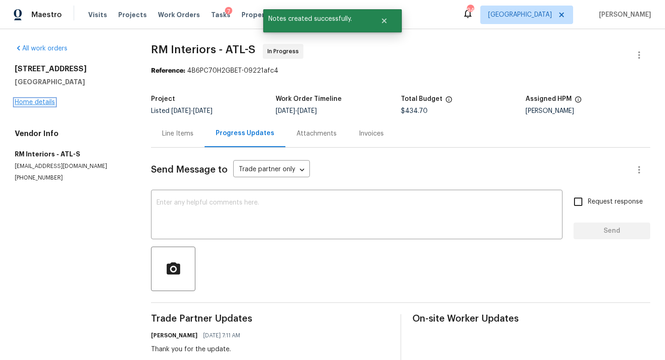
click at [42, 102] on link "Home details" at bounding box center [35, 102] width 40 height 6
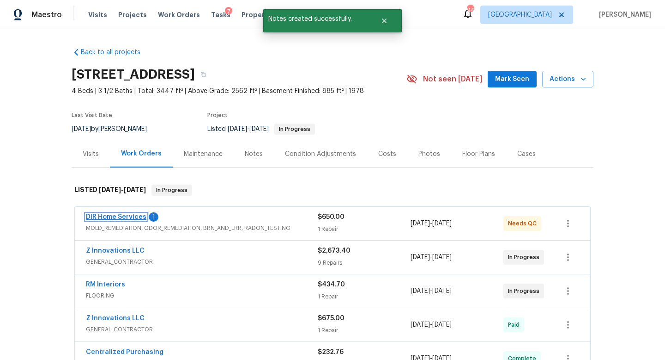
click at [134, 217] on link "DIR Home Services" at bounding box center [116, 217] width 61 height 6
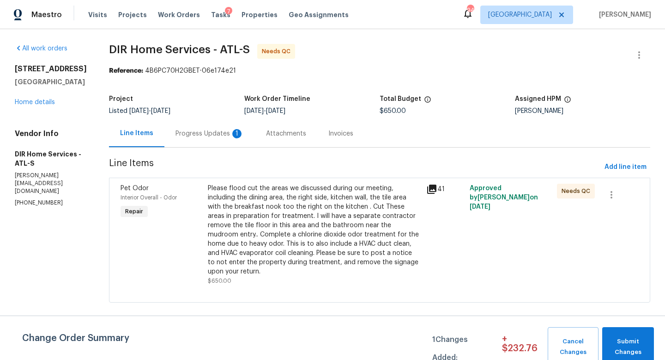
click at [222, 139] on div "Progress Updates 1" at bounding box center [210, 133] width 91 height 27
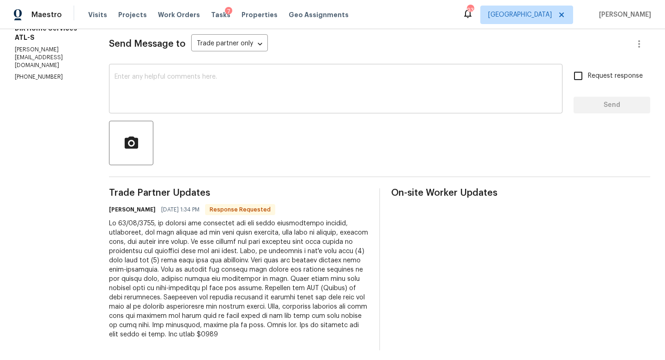
scroll to position [131, 0]
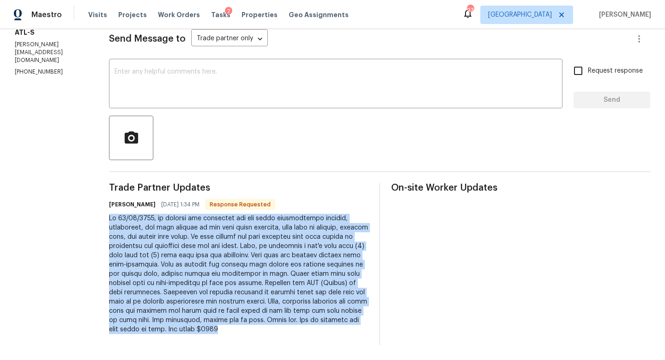
drag, startPoint x: 236, startPoint y: 329, endPoint x: 117, endPoint y: 218, distance: 163.2
click at [117, 218] on div at bounding box center [238, 274] width 259 height 120
copy div "On 09/24/2025, we removed and discarded all pet urine contaminated drywall, bas…"
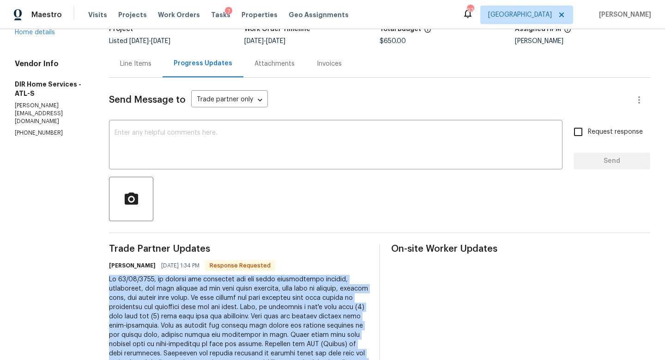
scroll to position [0, 0]
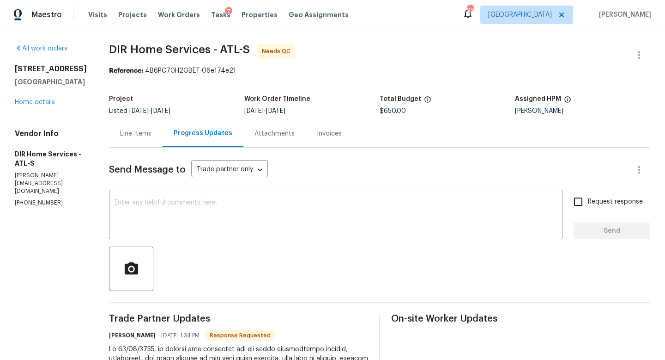
click at [149, 134] on div "Line Items" at bounding box center [135, 133] width 31 height 9
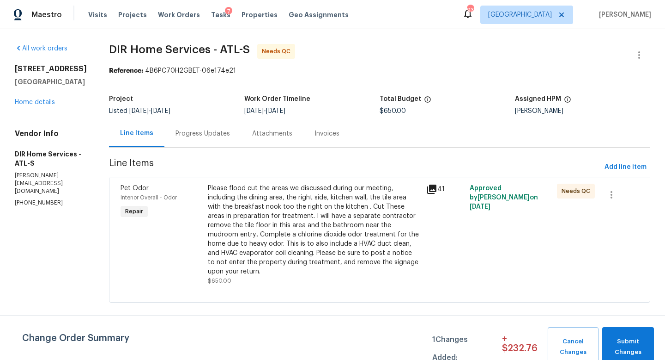
click at [269, 232] on div "Please flood cut the areas we discussed during our meeting, including the dinin…" at bounding box center [314, 229] width 213 height 92
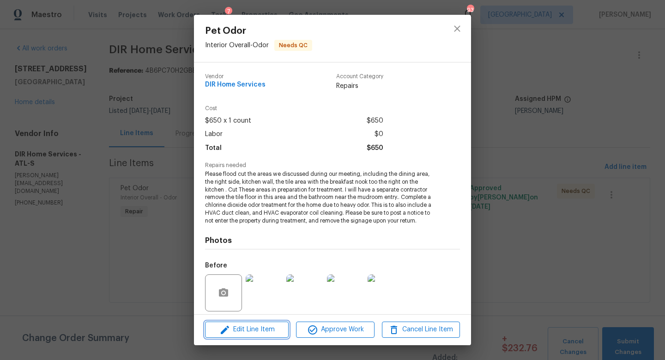
click at [273, 327] on span "Edit Line Item" at bounding box center [247, 330] width 78 height 12
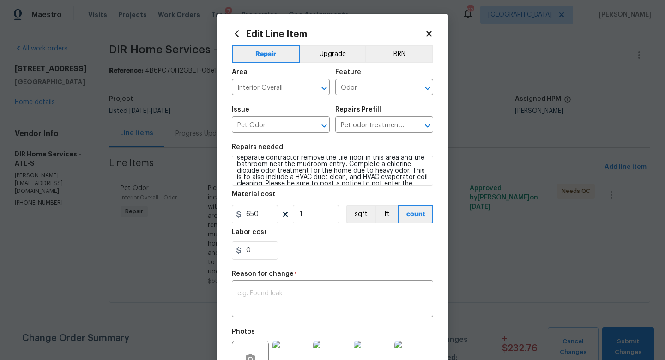
scroll to position [52, 0]
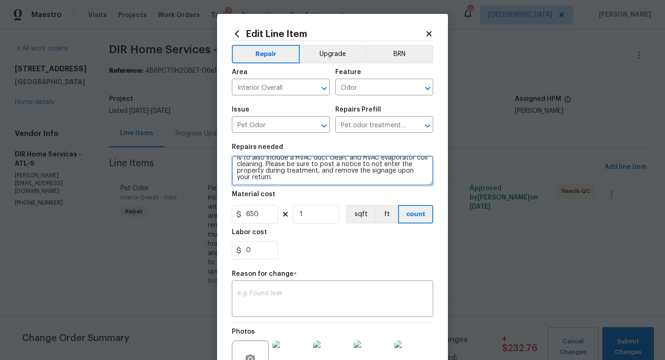
click at [278, 180] on textarea "Please flood cut the areas we discussed during our meeting, including the dinin…" at bounding box center [332, 171] width 201 height 30
paste textarea "On 09/24/2025, we removed and discarded all pet urine contaminated drywall, bas…"
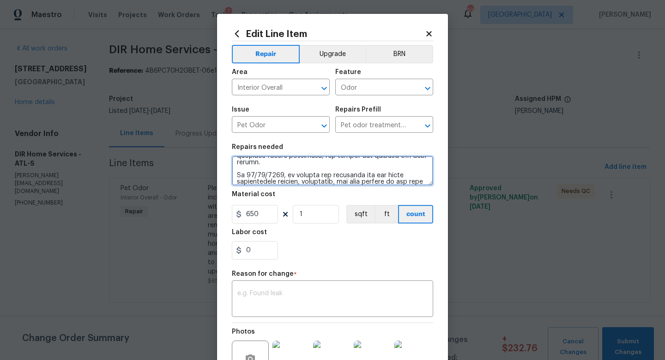
scroll to position [164, 0]
type textarea "Please flood cut the areas we discussed during our meeting, including the dinin…"
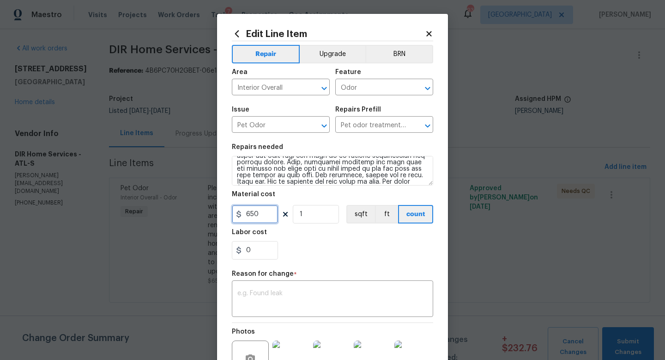
drag, startPoint x: 261, startPoint y: 216, endPoint x: 239, endPoint y: 215, distance: 21.3
click at [239, 215] on div "650" at bounding box center [255, 214] width 46 height 18
type input "1198"
click at [275, 287] on div "x ​" at bounding box center [332, 299] width 201 height 34
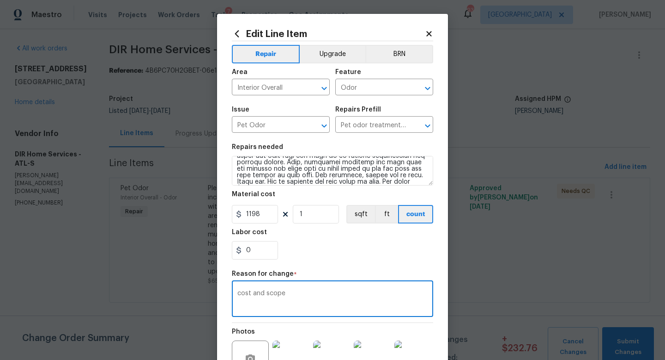
type textarea "cost and scope"
click at [334, 249] on div "0" at bounding box center [332, 250] width 201 height 18
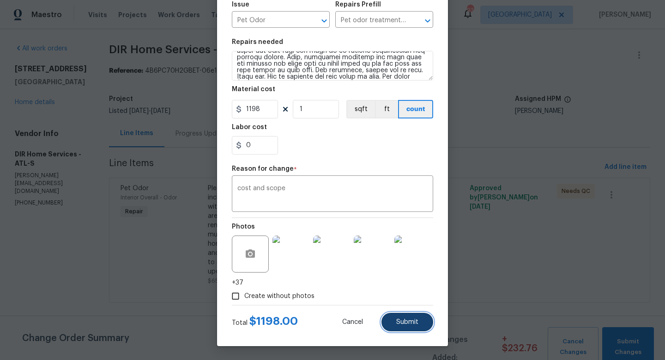
click at [403, 324] on span "Submit" at bounding box center [408, 321] width 22 height 7
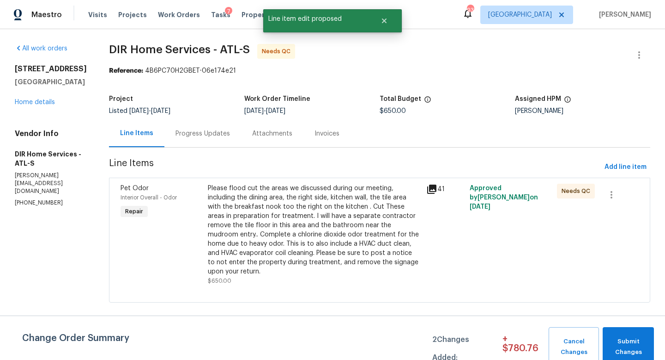
scroll to position [0, 0]
click at [622, 339] on span "Submit Changes" at bounding box center [629, 346] width 42 height 21
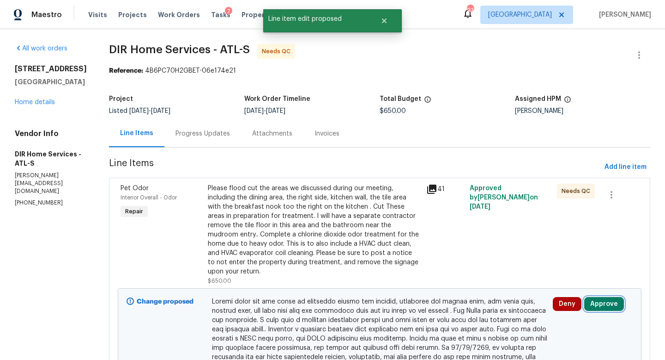
click at [602, 301] on button "Approve" at bounding box center [605, 304] width 40 height 14
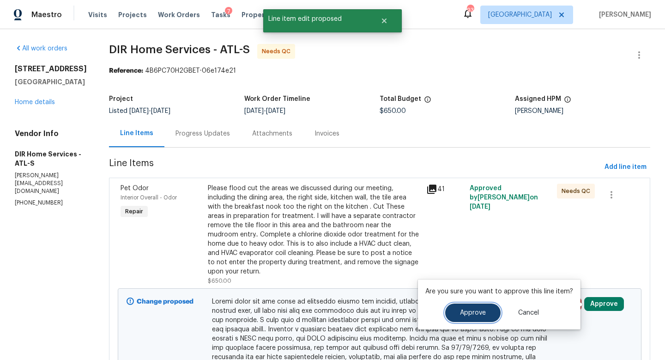
click at [475, 311] on span "Approve" at bounding box center [473, 312] width 26 height 7
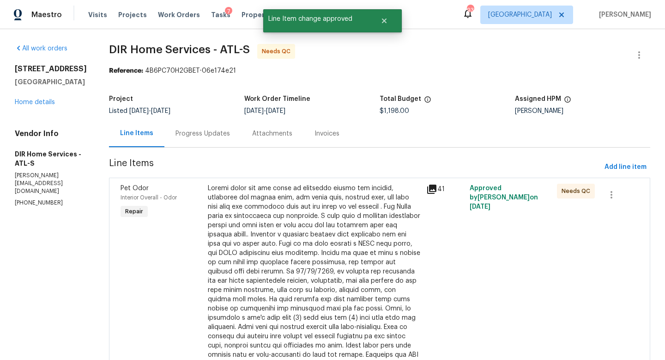
click at [319, 207] on div at bounding box center [314, 298] width 213 height 231
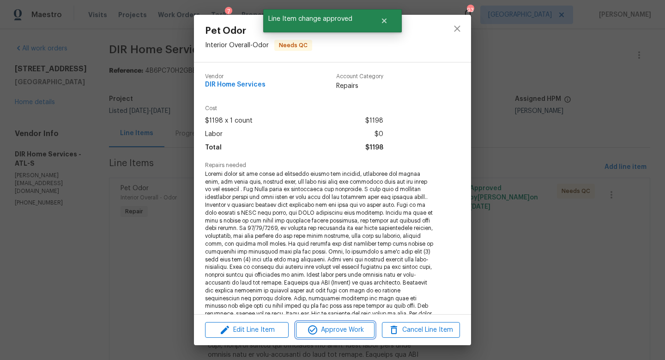
click at [331, 325] on span "Approve Work" at bounding box center [335, 330] width 73 height 12
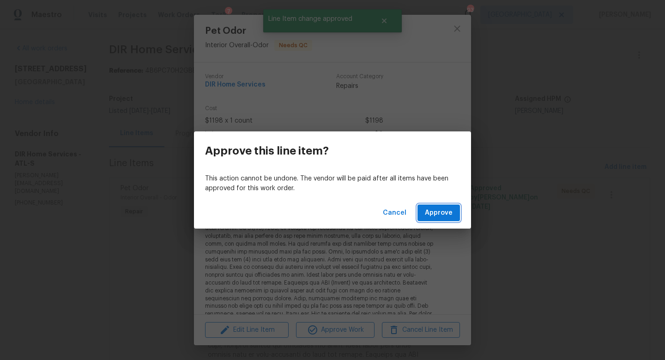
click at [445, 210] on span "Approve" at bounding box center [439, 213] width 28 height 12
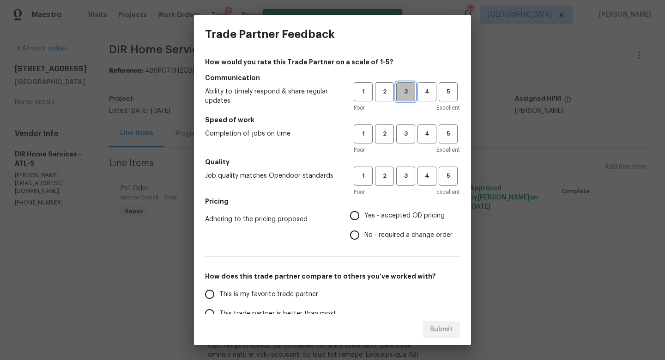
click at [406, 95] on span "3" at bounding box center [405, 91] width 17 height 11
click at [405, 128] on span "3" at bounding box center [405, 133] width 17 height 11
click at [403, 166] on button "3" at bounding box center [406, 175] width 19 height 19
click at [398, 199] on h5 "Pricing" at bounding box center [332, 200] width 255 height 9
click at [395, 217] on span "Yes - accepted OD pricing" at bounding box center [405, 216] width 80 height 10
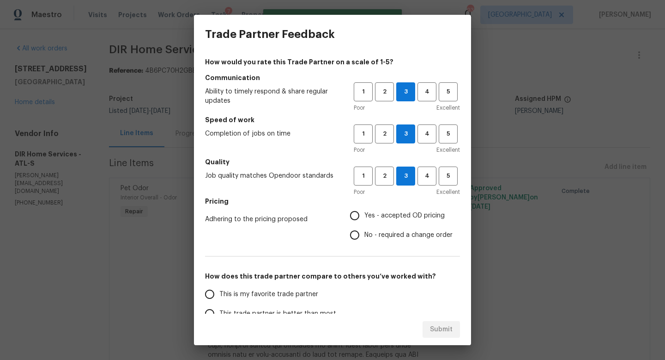
click at [365, 217] on input "Yes - accepted OD pricing" at bounding box center [354, 215] width 19 height 19
radio input "true"
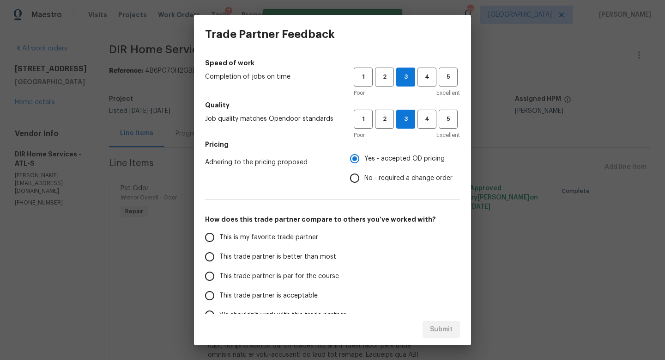
scroll to position [58, 0]
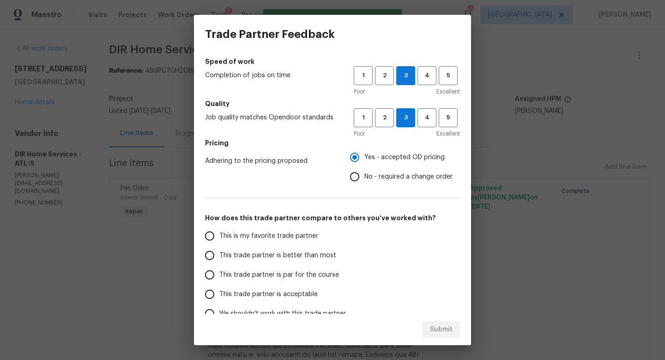
click at [330, 272] on span "This trade partner is par for the course" at bounding box center [280, 275] width 120 height 10
click at [220, 272] on input "This trade partner is par for the course" at bounding box center [209, 274] width 19 height 19
click at [420, 339] on div "Submit" at bounding box center [332, 329] width 277 height 32
click at [434, 330] on span "Submit" at bounding box center [441, 330] width 23 height 12
radio input "true"
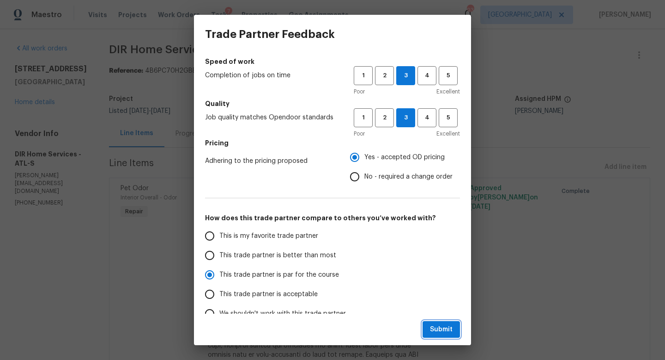
radio input "false"
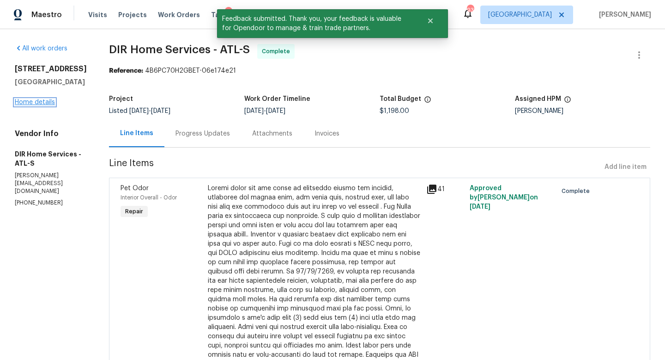
click at [47, 99] on link "Home details" at bounding box center [35, 102] width 40 height 6
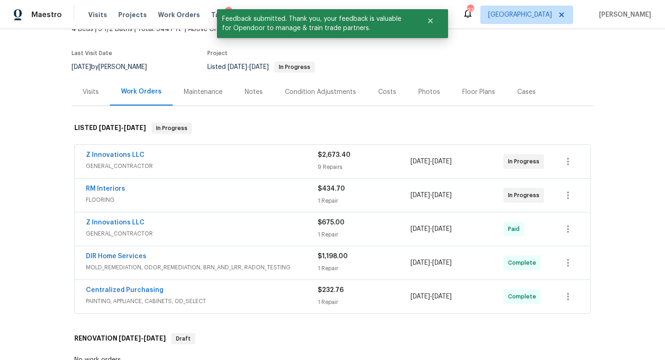
scroll to position [65, 0]
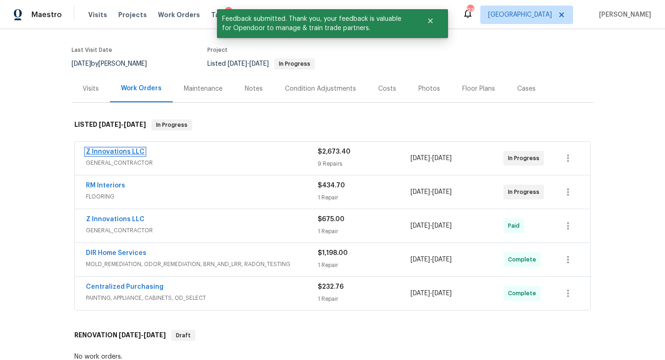
click at [114, 153] on link "Z Innovations LLC" at bounding box center [115, 151] width 59 height 6
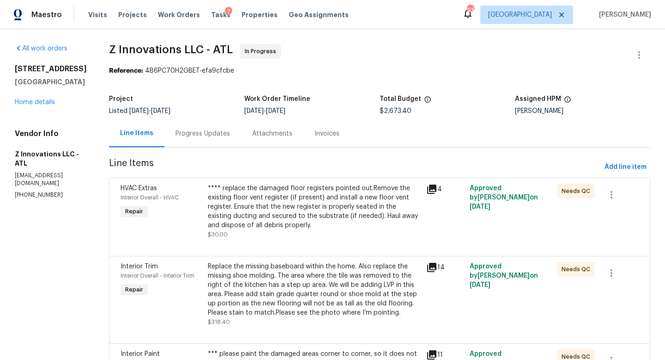
click at [193, 134] on div "Progress Updates" at bounding box center [203, 133] width 55 height 9
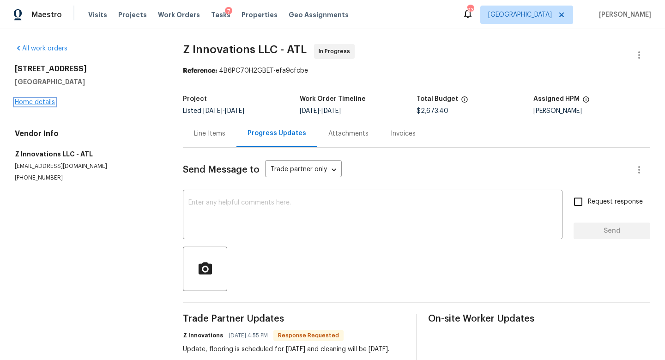
click at [45, 104] on link "Home details" at bounding box center [35, 102] width 40 height 6
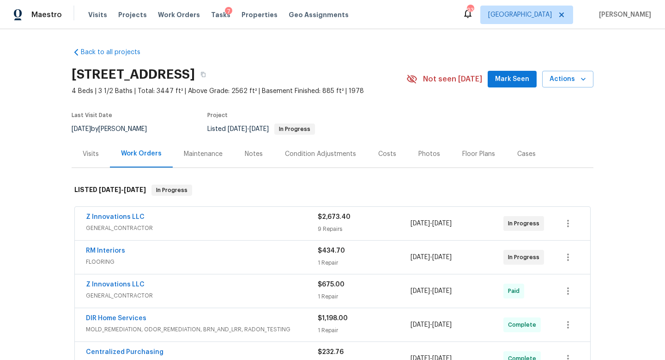
click at [246, 157] on div "Notes" at bounding box center [254, 153] width 18 height 9
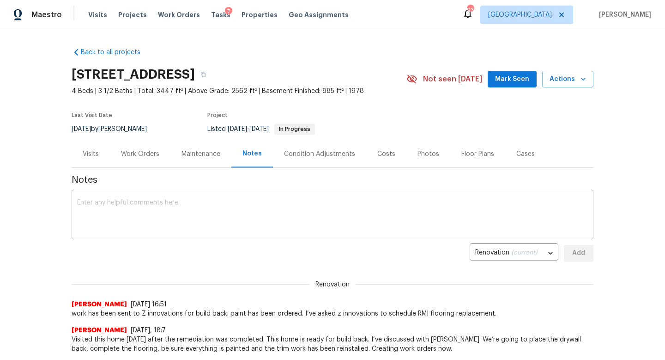
click at [168, 209] on textarea at bounding box center [332, 215] width 511 height 32
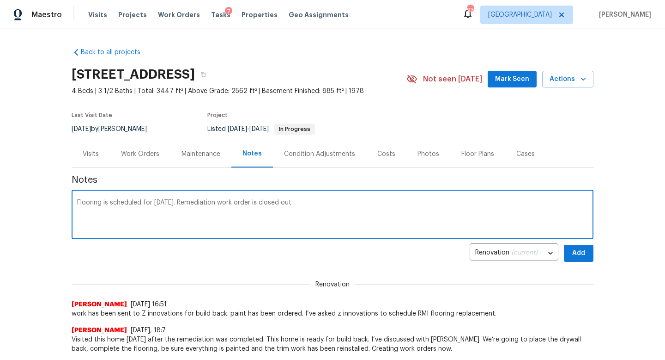
type textarea "Flooring is scheduled for today 10/1. Remediation work order is closed out."
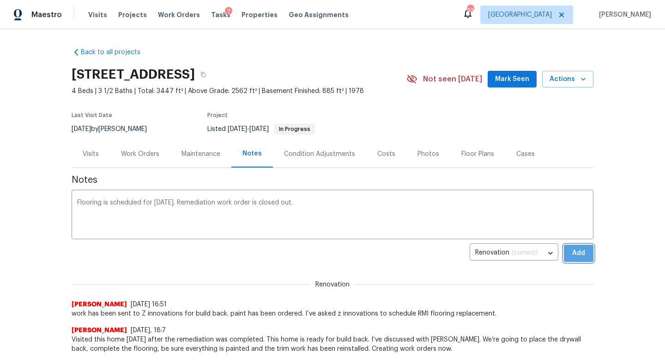
click at [571, 255] on button "Add" at bounding box center [579, 252] width 30 height 17
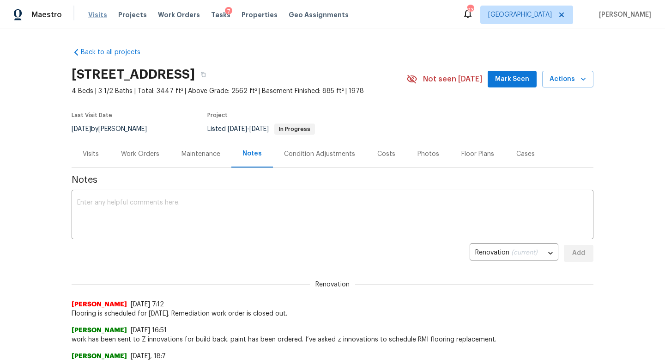
click at [96, 14] on span "Visits" at bounding box center [97, 14] width 19 height 9
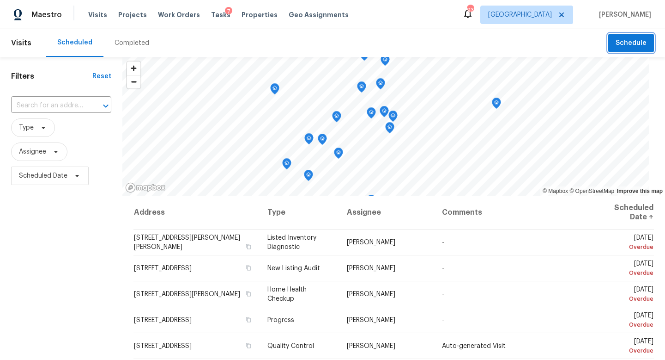
click at [619, 48] on span "Schedule" at bounding box center [631, 43] width 31 height 12
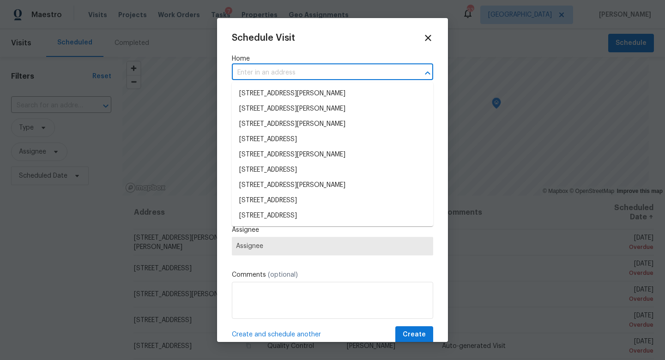
click at [293, 74] on input "text" at bounding box center [320, 73] width 176 height 14
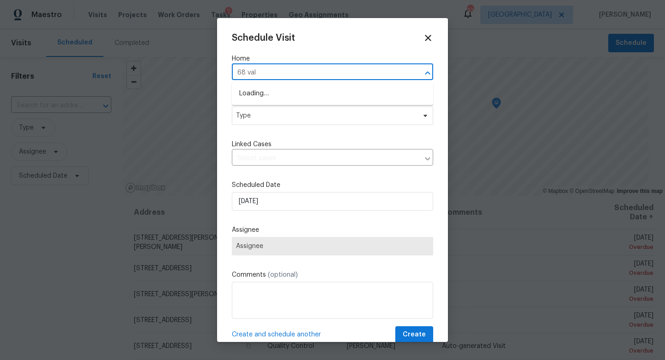
type input "68 vale"
click at [299, 97] on li "68 Vale Pt, Newnan, GA 30265" at bounding box center [332, 93] width 201 height 15
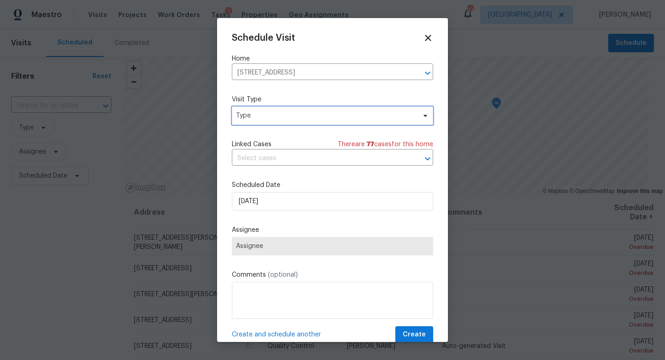
click at [284, 122] on span "Type" at bounding box center [332, 115] width 201 height 18
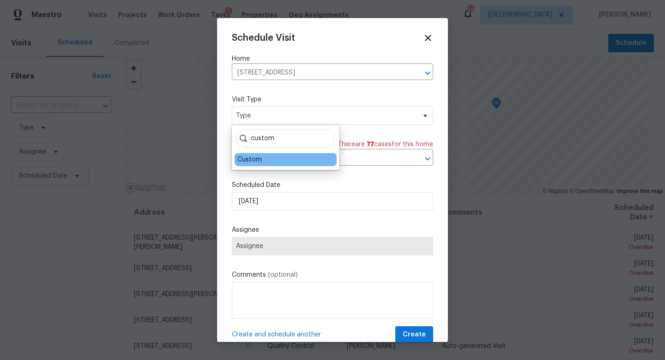
type input "custom"
click at [269, 156] on div "Custom" at bounding box center [286, 159] width 102 height 13
click at [253, 161] on div "Custom" at bounding box center [250, 159] width 24 height 9
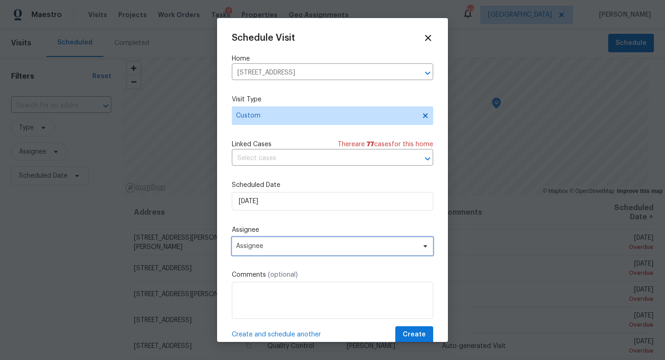
click at [266, 245] on span "Assignee" at bounding box center [326, 245] width 181 height 7
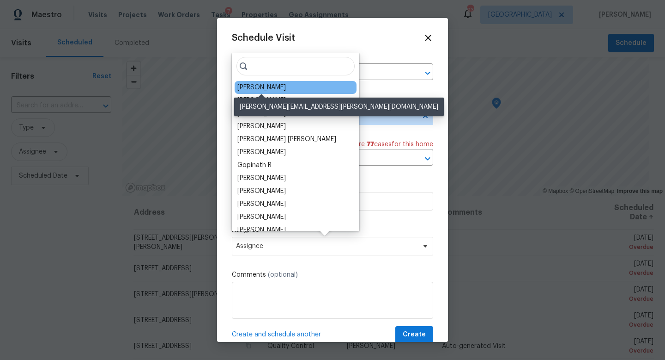
click at [258, 89] on div "[PERSON_NAME]" at bounding box center [262, 87] width 49 height 9
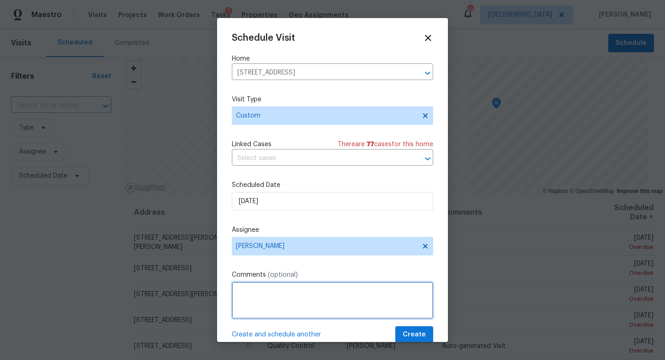
click at [265, 305] on textarea at bounding box center [332, 299] width 201 height 37
type textarea "Take new photos of kitchen with fridge removed."
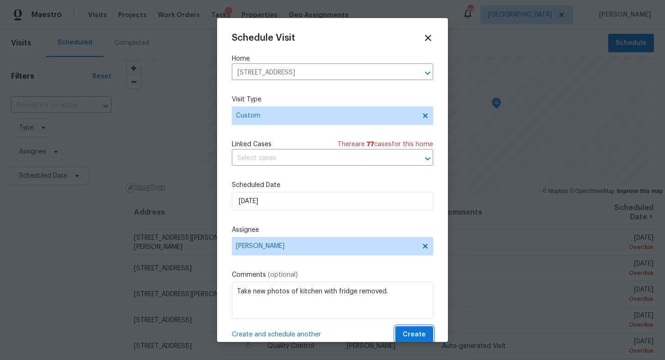
click at [416, 334] on span "Create" at bounding box center [414, 335] width 23 height 12
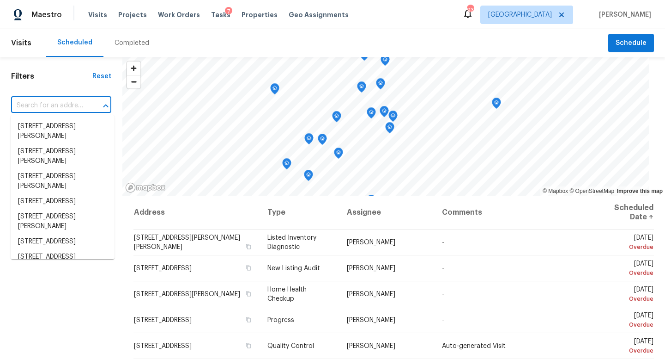
click at [44, 108] on input "text" at bounding box center [48, 105] width 74 height 14
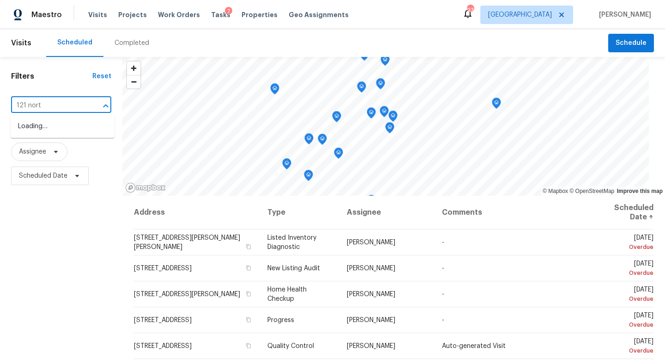
type input "121 north"
click at [47, 134] on li "121 Northwoods Rd, Sharpsburg, GA 30277" at bounding box center [63, 126] width 104 height 15
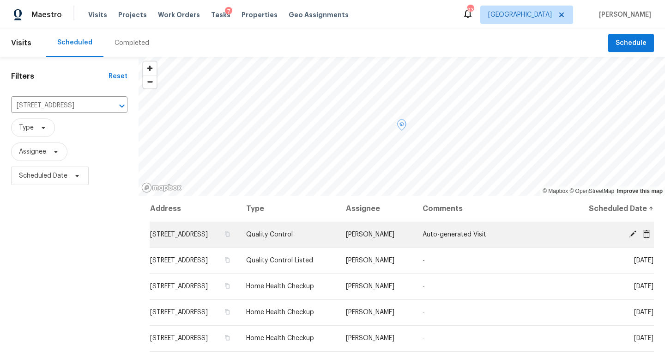
click at [636, 238] on icon at bounding box center [633, 234] width 8 height 8
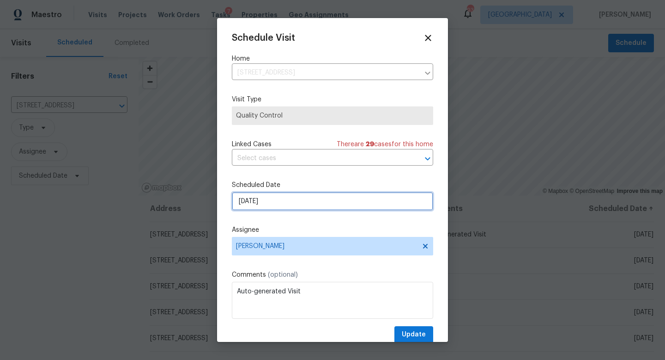
click at [343, 196] on input "10/1/2025" at bounding box center [332, 201] width 201 height 18
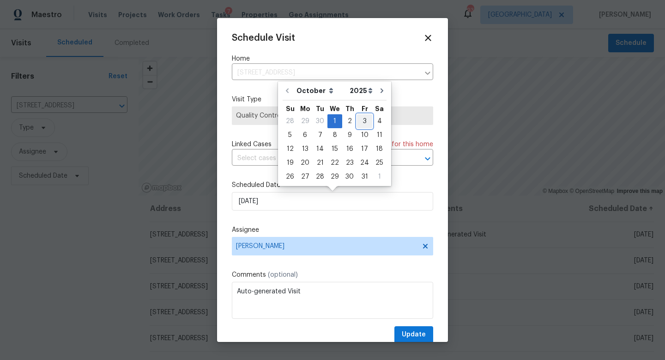
click at [365, 125] on div "3" at bounding box center [364, 121] width 15 height 13
type input "10/3/2025"
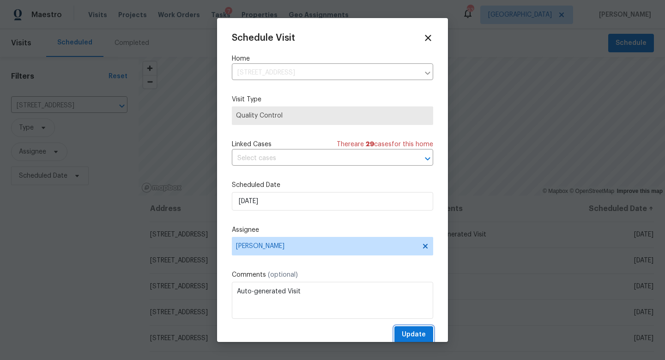
click at [416, 331] on span "Update" at bounding box center [414, 335] width 24 height 12
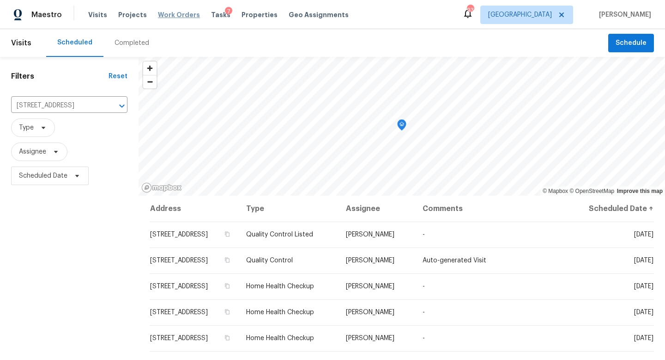
click at [179, 17] on span "Work Orders" at bounding box center [179, 14] width 42 height 9
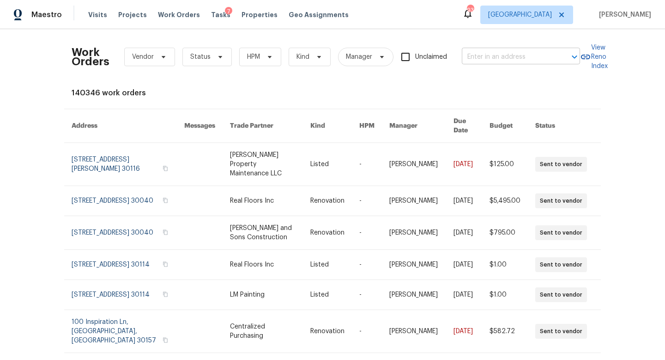
click at [480, 57] on input "text" at bounding box center [508, 57] width 92 height 14
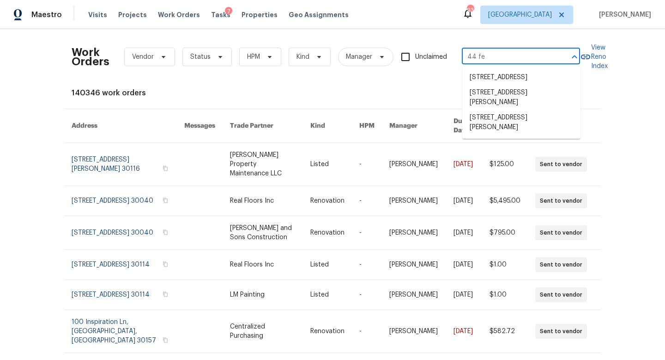
type input "44 fen"
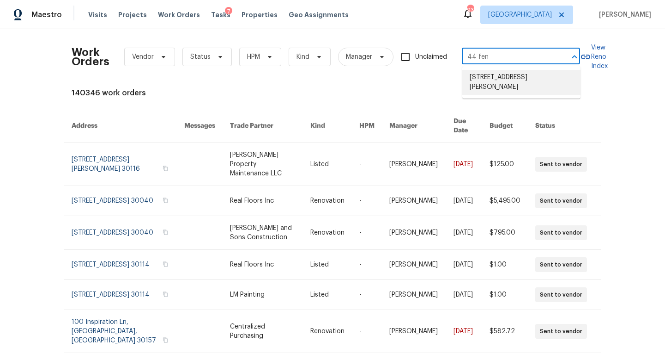
click at [491, 73] on li "44 Fendley Trce, Newnan, GA 30263" at bounding box center [522, 82] width 118 height 25
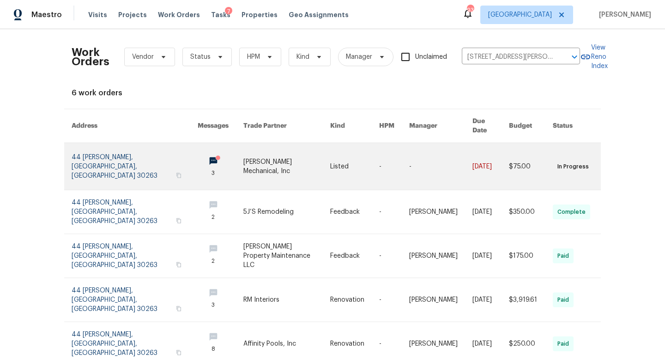
click at [117, 154] on link at bounding box center [135, 166] width 126 height 47
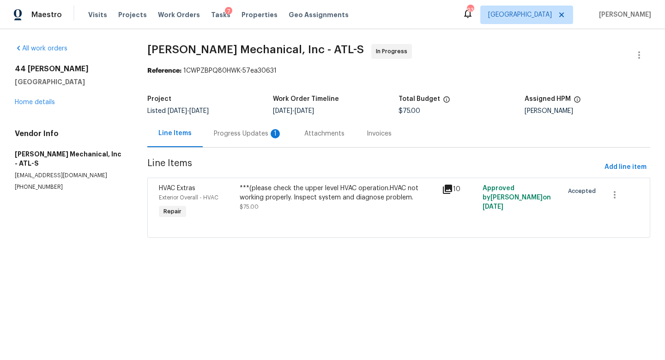
click at [240, 138] on div "Progress Updates 1" at bounding box center [248, 133] width 68 height 9
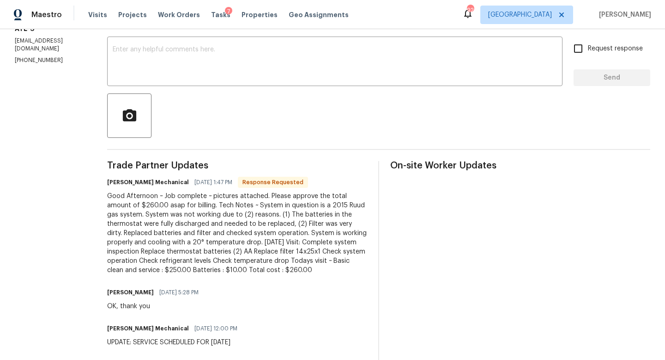
scroll to position [156, 0]
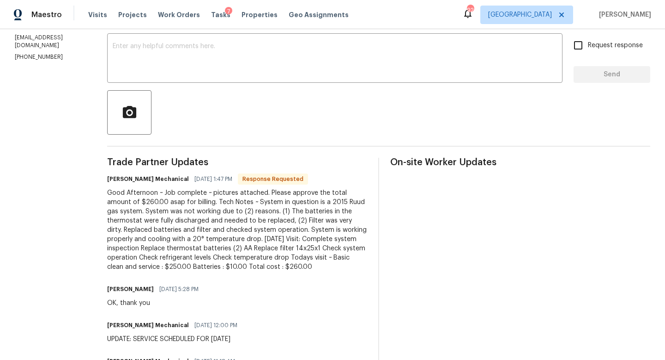
drag, startPoint x: 369, startPoint y: 268, endPoint x: 126, endPoint y: 190, distance: 254.6
click at [126, 190] on div "Good Afternoon ~ Job complete ~ pictures attached. Please approve the total amo…" at bounding box center [237, 229] width 260 height 83
copy div "Good Afternoon ~ Job complete ~ pictures attached. Please approve the total amo…"
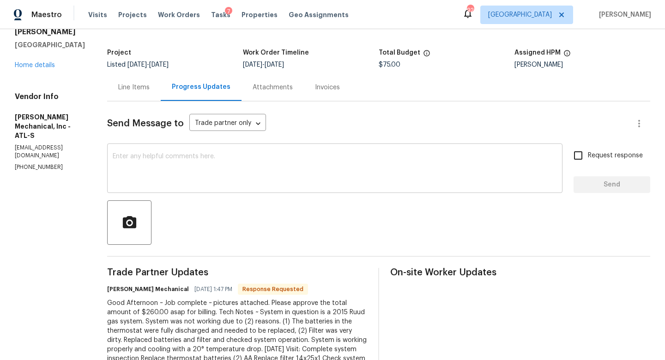
scroll to position [43, 0]
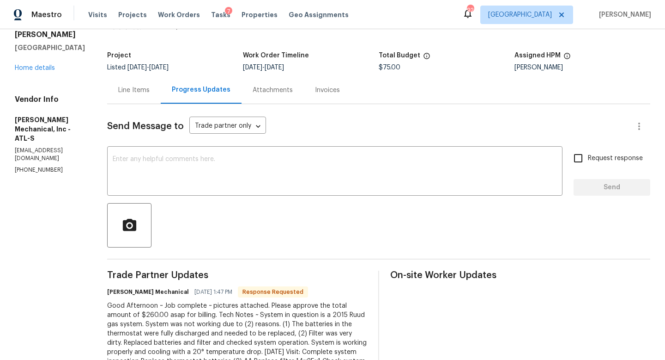
click at [155, 97] on div "Line Items" at bounding box center [134, 89] width 54 height 27
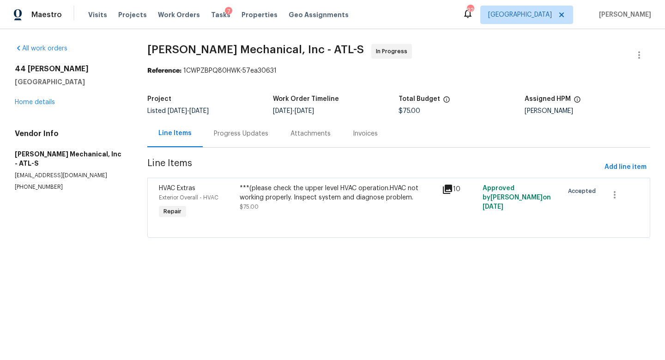
click at [270, 203] on div "***(please check the upper level HVAC operation.HVAC not working properly. Insp…" at bounding box center [338, 197] width 197 height 28
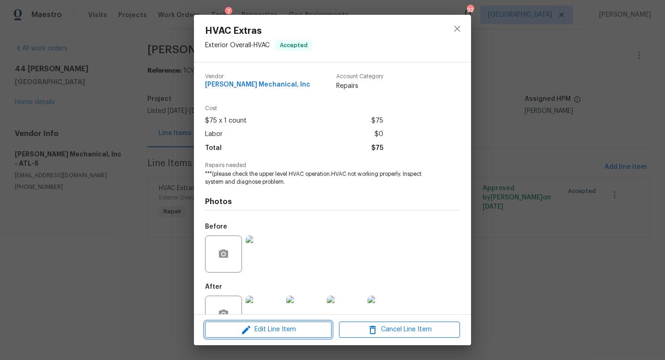
click at [257, 330] on span "Edit Line Item" at bounding box center [268, 330] width 121 height 12
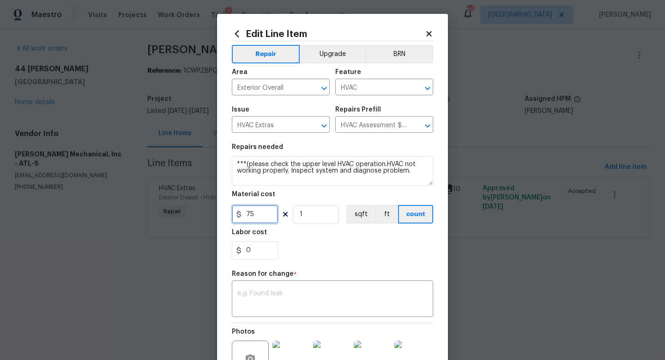
drag, startPoint x: 263, startPoint y: 212, endPoint x: 228, endPoint y: 212, distance: 35.1
click at [228, 212] on div "Edit Line Item Repair Upgrade BRN Area Exterior Overall ​ Feature HVAC ​ Issue …" at bounding box center [332, 232] width 231 height 437
type input "260"
click at [253, 299] on textarea at bounding box center [333, 299] width 190 height 19
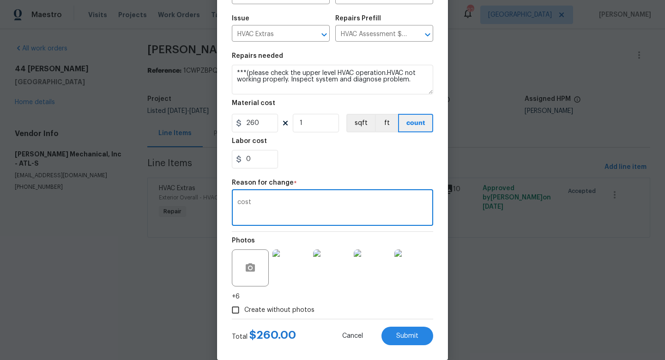
scroll to position [105, 0]
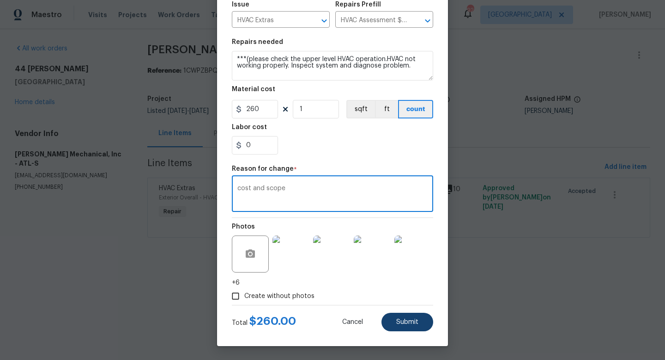
type textarea "cost and scope"
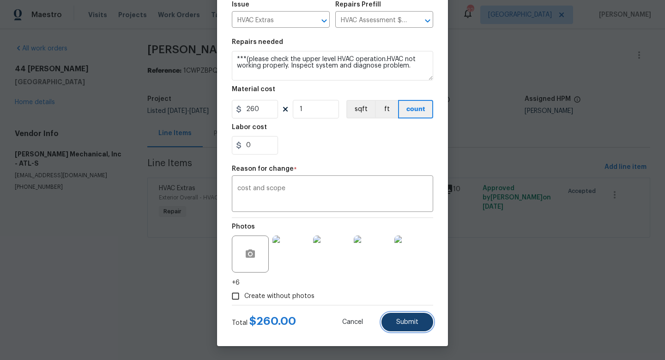
click at [415, 321] on span "Submit" at bounding box center [408, 321] width 22 height 7
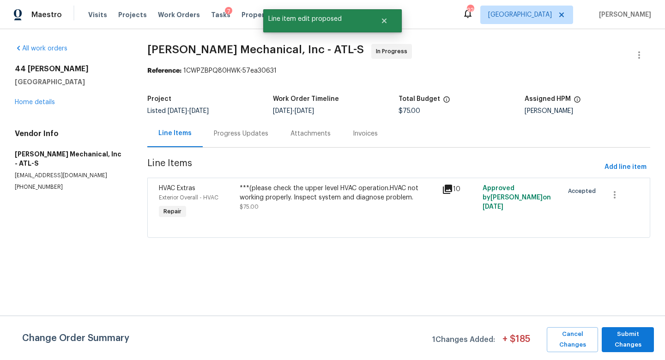
scroll to position [0, 0]
click at [617, 331] on span "Submit Changes" at bounding box center [628, 339] width 43 height 21
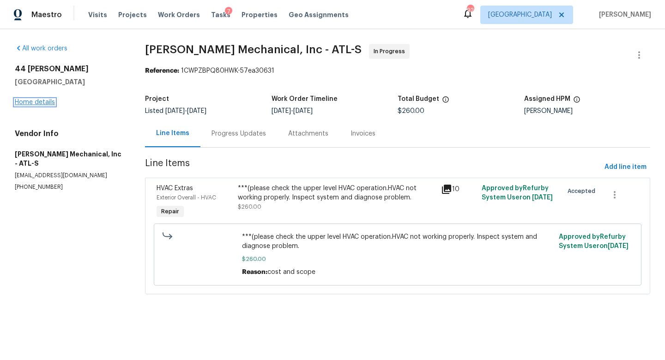
click at [41, 103] on link "Home details" at bounding box center [35, 102] width 40 height 6
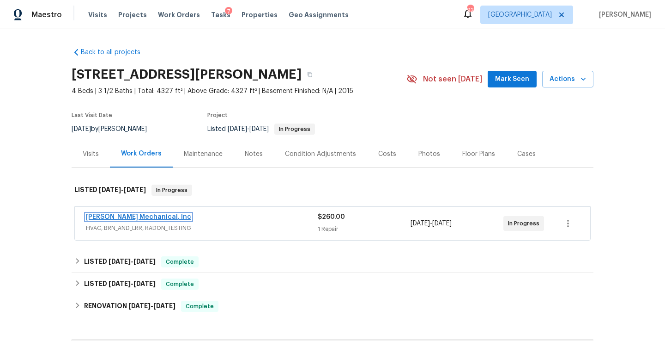
click at [155, 220] on link "JH Martin Mechanical, Inc" at bounding box center [138, 217] width 105 height 6
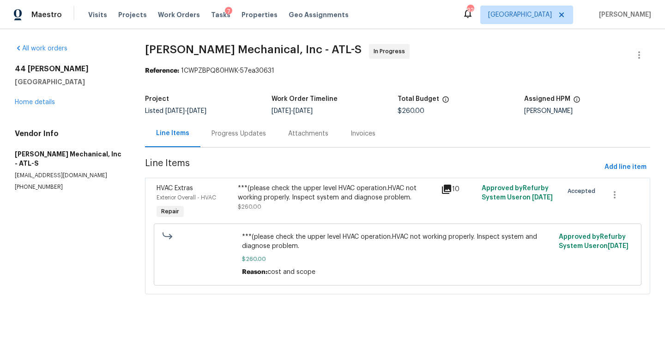
click at [238, 135] on div "Progress Updates" at bounding box center [239, 133] width 55 height 9
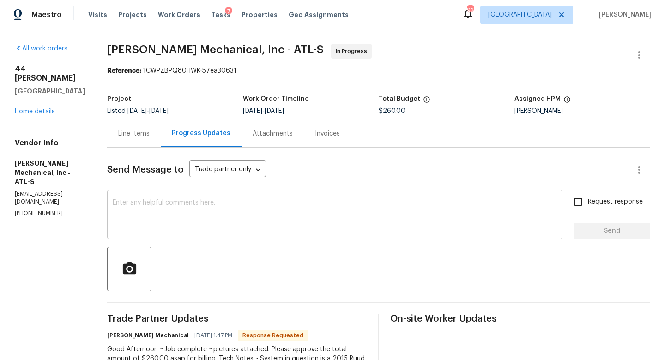
click at [221, 208] on textarea at bounding box center [335, 215] width 445 height 32
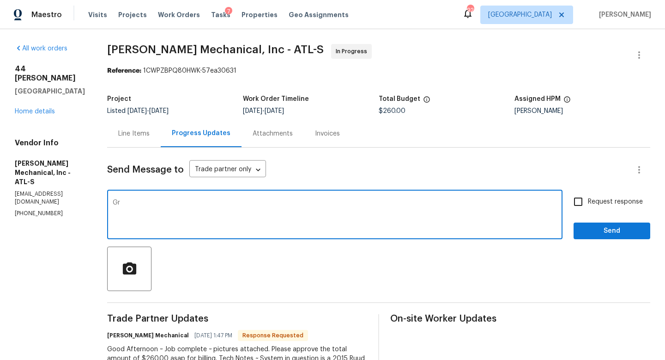
type textarea "G"
type textarea "Thank you! Cost has been updated. Please push to Qc."
click at [580, 204] on input "Request response" at bounding box center [578, 201] width 19 height 19
checkbox input "true"
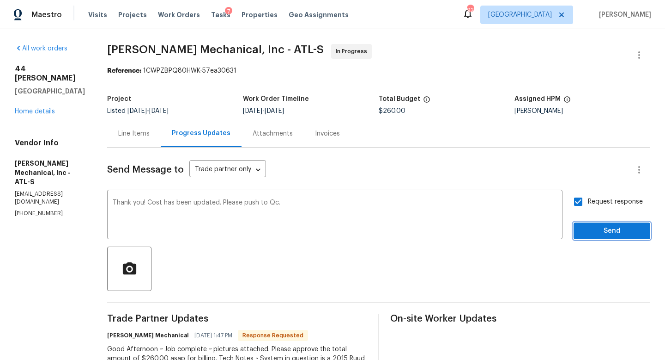
click at [586, 233] on span "Send" at bounding box center [612, 231] width 62 height 12
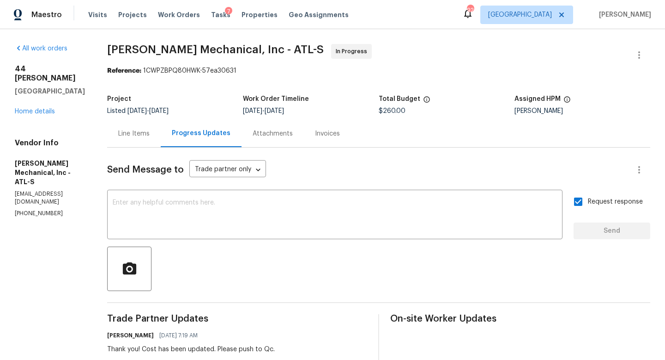
click at [86, 12] on div "Maestro Visits Projects Work Orders Tasks 7 Properties Geo Assignments" at bounding box center [180, 15] width 360 height 18
click at [94, 22] on div "Visits Projects Work Orders Tasks 7 Properties Geo Assignments" at bounding box center [224, 15] width 272 height 18
click at [94, 16] on span "Visits" at bounding box center [97, 14] width 19 height 9
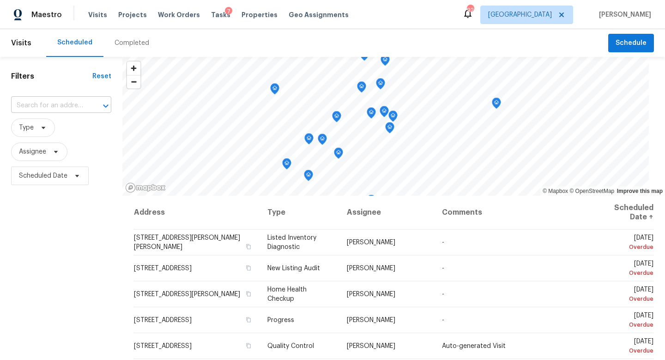
click at [31, 102] on input "text" at bounding box center [48, 105] width 74 height 14
type input "121 north"
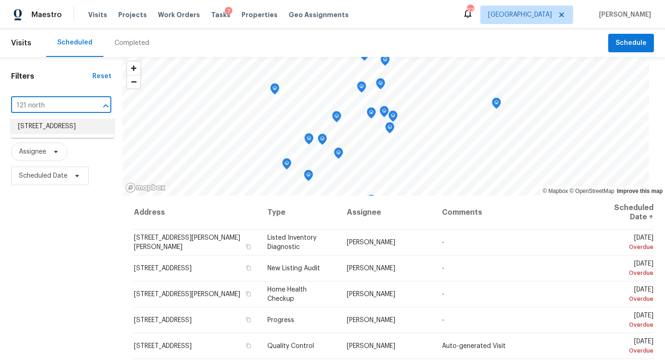
click at [30, 133] on li "121 Northwoods Rd, Sharpsburg, GA 30277" at bounding box center [63, 126] width 104 height 15
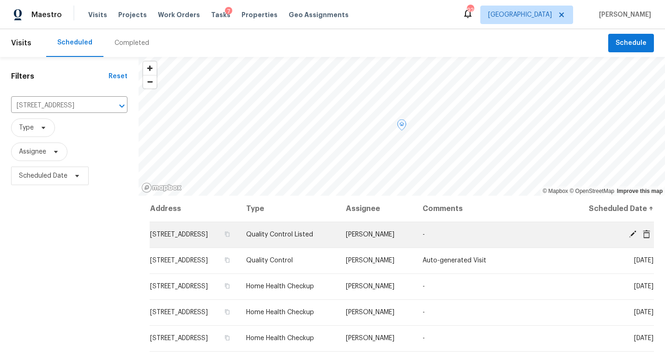
click at [631, 238] on icon at bounding box center [633, 234] width 8 height 8
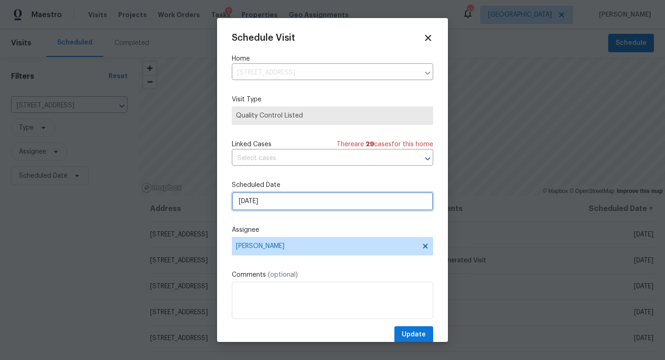
click at [291, 202] on input "10/2/2025" at bounding box center [332, 201] width 201 height 18
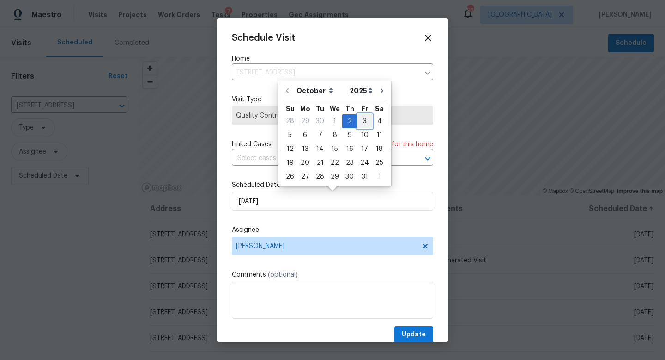
click at [360, 122] on div "3" at bounding box center [364, 121] width 15 height 13
type input "10/3/2025"
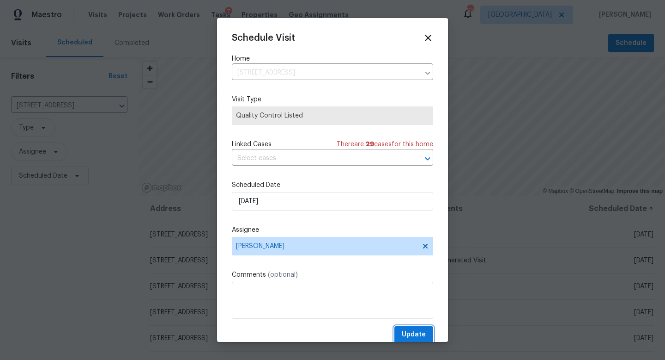
click at [412, 334] on span "Update" at bounding box center [414, 335] width 24 height 12
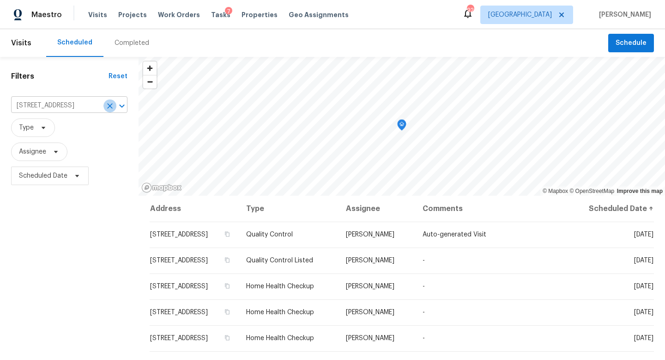
click at [107, 111] on button "Clear" at bounding box center [110, 105] width 13 height 13
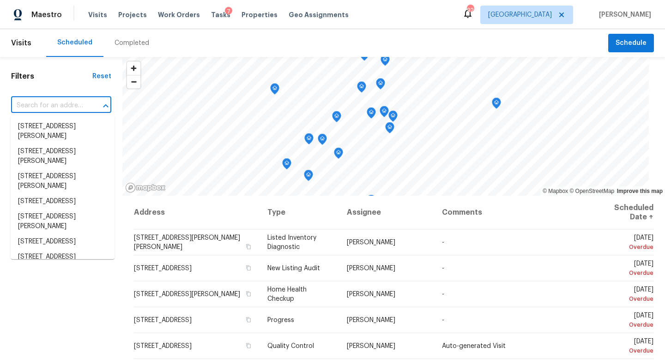
click at [49, 103] on input "text" at bounding box center [48, 105] width 74 height 14
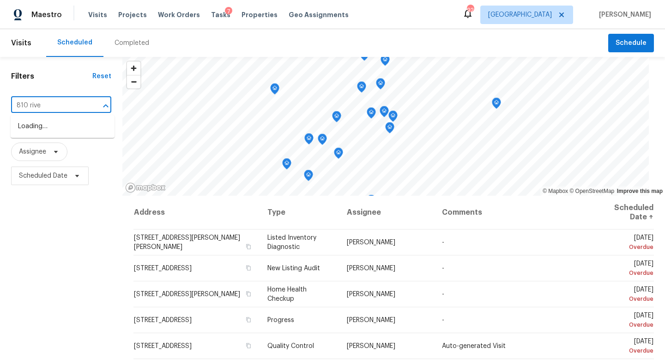
type input "810 river"
click at [40, 165] on li "810 River Valley Dr, Jonesboro, GA 30238" at bounding box center [63, 156] width 104 height 15
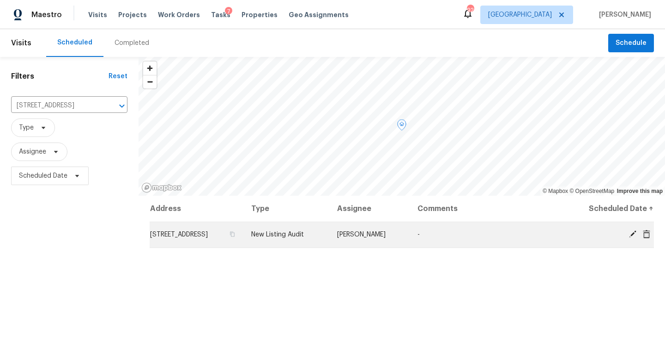
click at [634, 233] on icon at bounding box center [632, 233] width 7 height 7
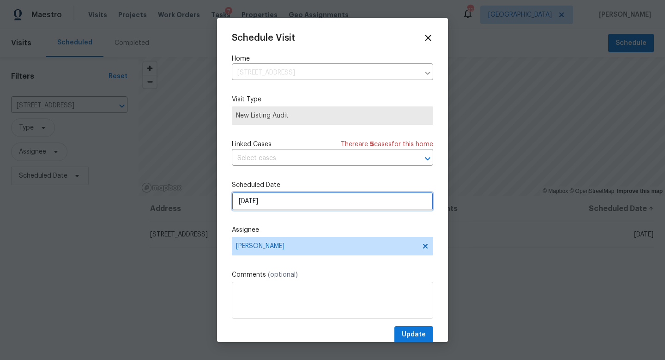
click at [276, 201] on input "10/2/2025" at bounding box center [332, 201] width 201 height 18
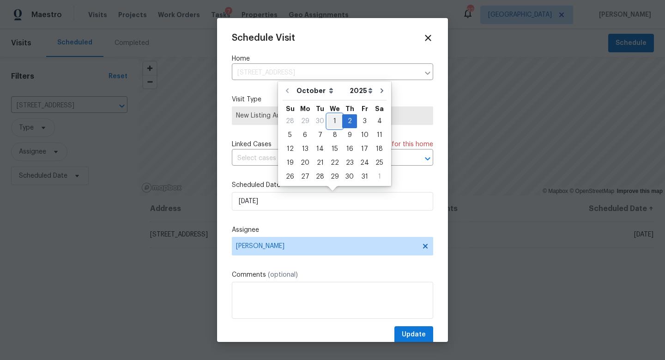
click at [333, 123] on div "1" at bounding box center [335, 121] width 15 height 13
type input "10/1/2025"
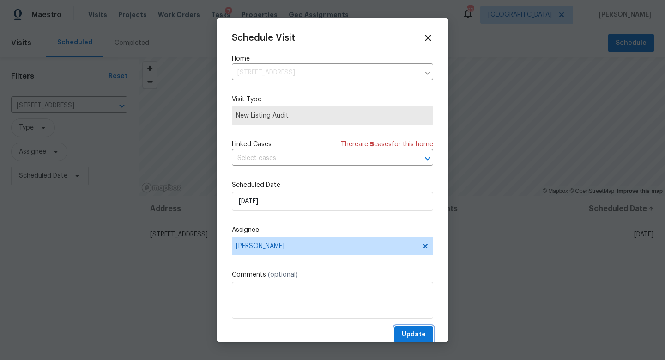
click at [408, 334] on span "Update" at bounding box center [414, 335] width 24 height 12
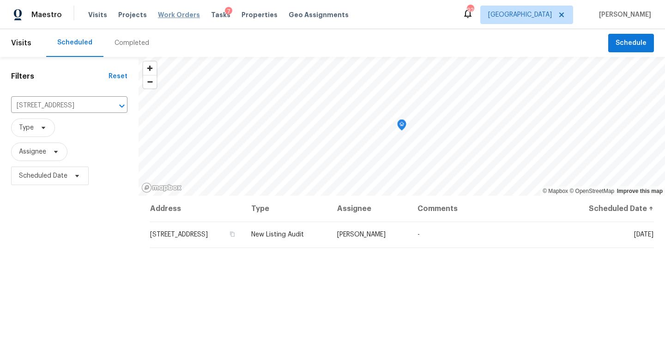
click at [185, 16] on span "Work Orders" at bounding box center [179, 14] width 42 height 9
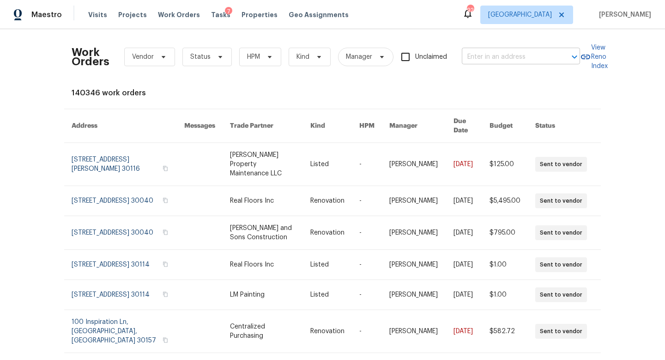
click at [500, 54] on input "text" at bounding box center [508, 57] width 92 height 14
type input "4469"
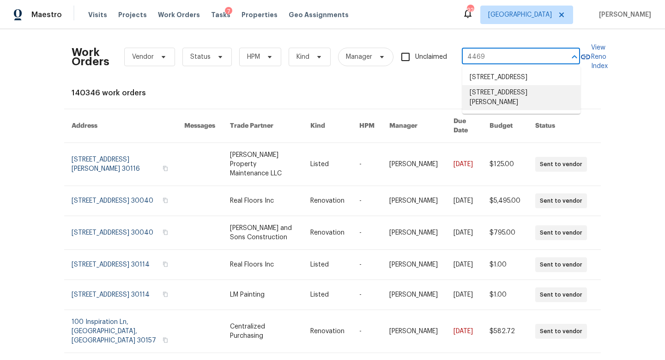
click at [511, 110] on li "4469 White Hill Pl, Douglasville, GA 30135" at bounding box center [522, 97] width 118 height 25
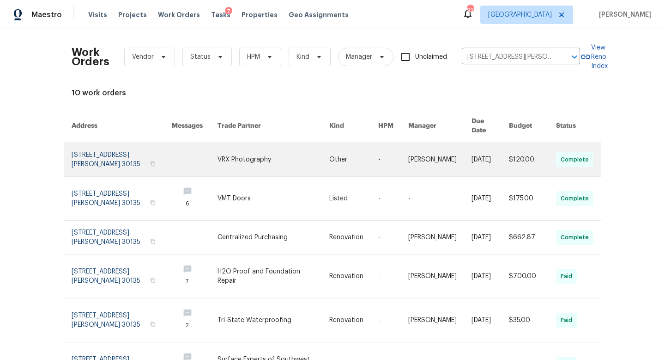
click at [95, 143] on link at bounding box center [122, 159] width 100 height 33
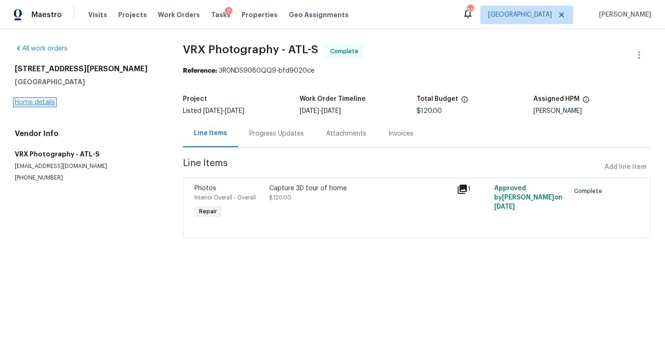
click at [42, 103] on link "Home details" at bounding box center [35, 102] width 40 height 6
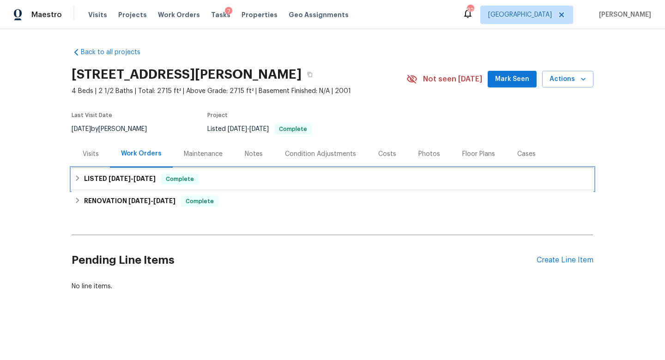
click at [142, 177] on span "9/25/25" at bounding box center [145, 178] width 22 height 6
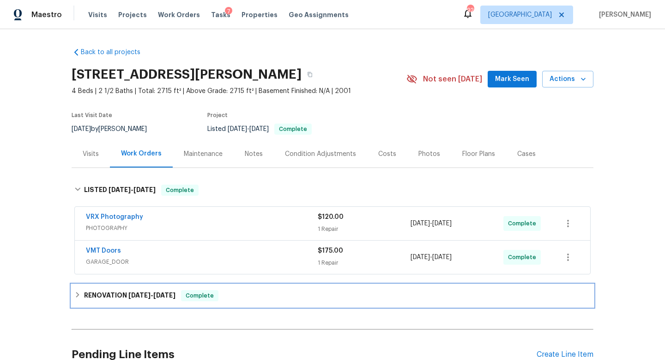
click at [164, 293] on span "9/18/25" at bounding box center [164, 295] width 22 height 6
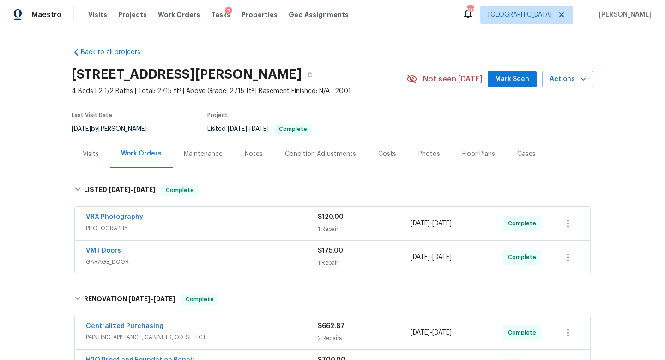
click at [171, 9] on div "Visits Projects Work Orders Tasks 7 Properties Geo Assignments" at bounding box center [224, 15] width 272 height 18
click at [172, 16] on span "Work Orders" at bounding box center [179, 14] width 42 height 9
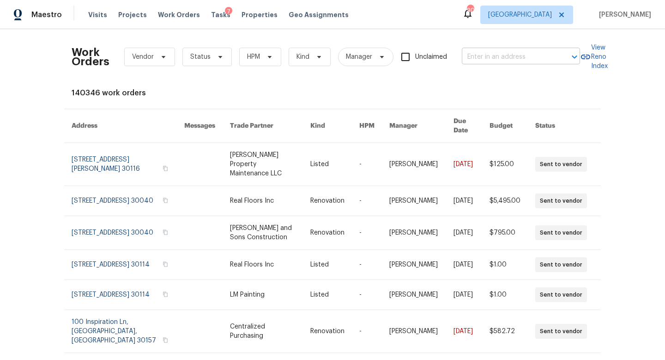
click at [510, 59] on input "text" at bounding box center [508, 57] width 92 height 14
type input "68 vale"
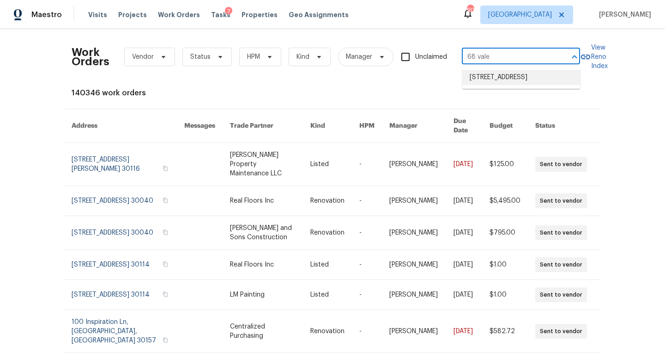
click at [518, 83] on li "68 Vale Pt, Newnan, GA 30265" at bounding box center [522, 77] width 118 height 15
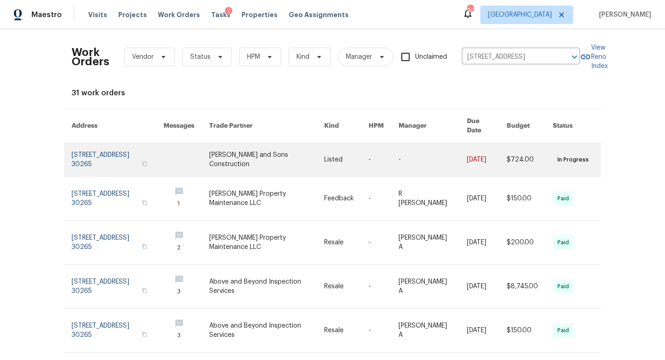
click at [317, 143] on td "Listed" at bounding box center [339, 160] width 44 height 34
click at [269, 152] on link at bounding box center [266, 159] width 115 height 33
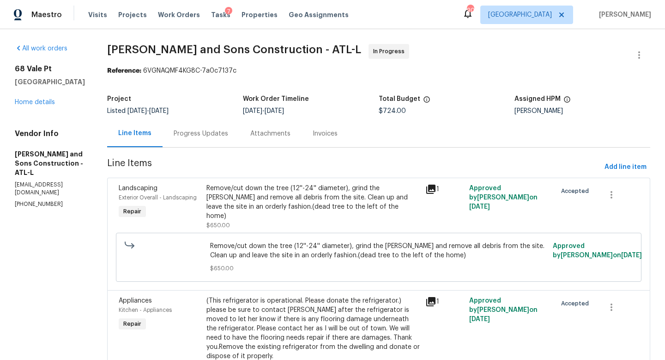
click at [191, 138] on div "Progress Updates" at bounding box center [201, 133] width 55 height 9
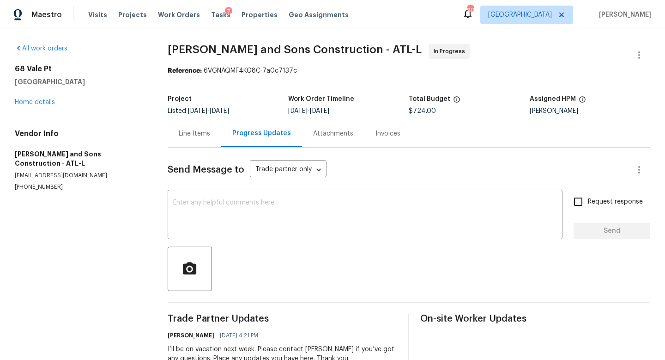
scroll to position [29, 0]
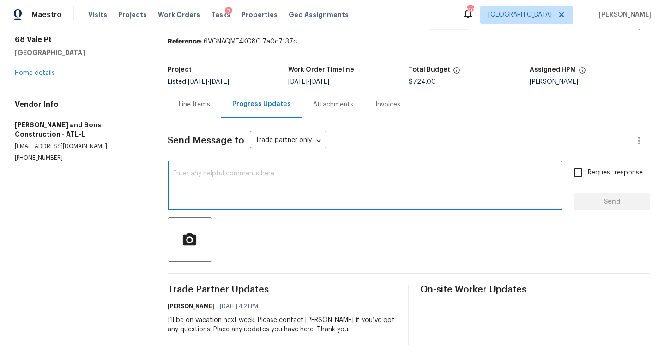
click at [240, 179] on textarea at bounding box center [365, 186] width 384 height 32
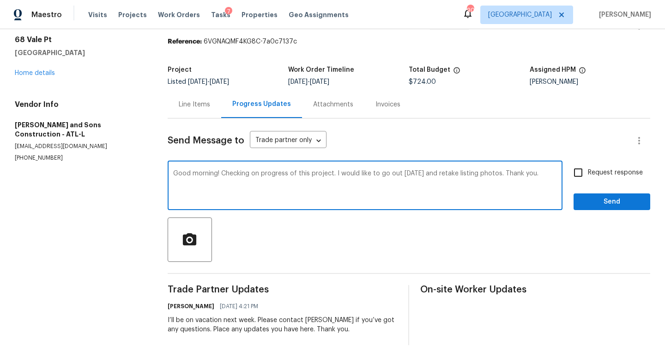
type textarea "Good morning! Checking on progress of this project. I would like to go out toda…"
click at [582, 174] on input "Request response" at bounding box center [578, 172] width 19 height 19
checkbox input "true"
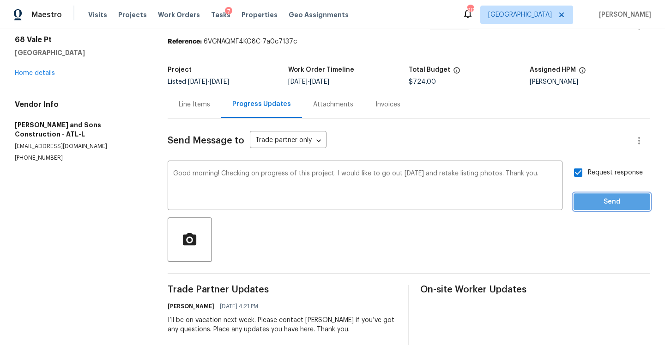
click at [589, 202] on span "Send" at bounding box center [612, 202] width 62 height 12
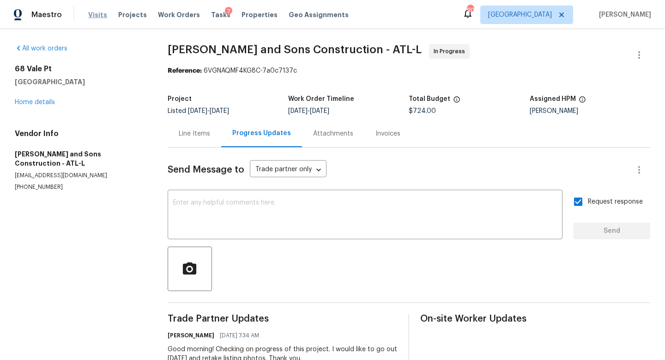
click at [89, 13] on span "Visits" at bounding box center [97, 14] width 19 height 9
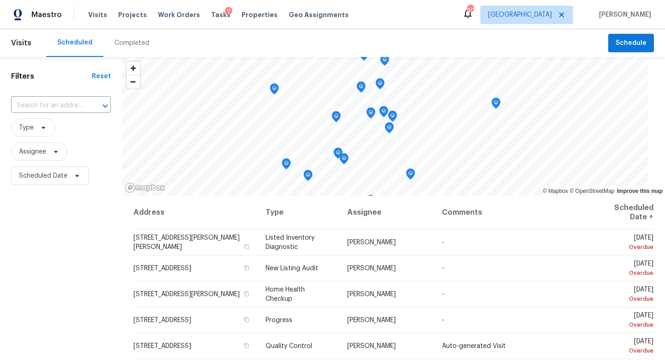
click at [130, 42] on div "Completed" at bounding box center [132, 42] width 35 height 9
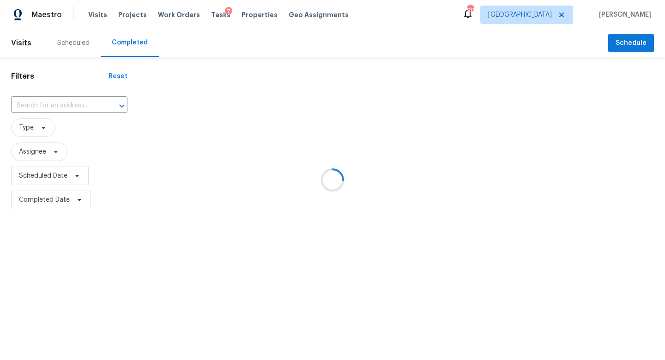
click at [49, 104] on div at bounding box center [332, 180] width 665 height 360
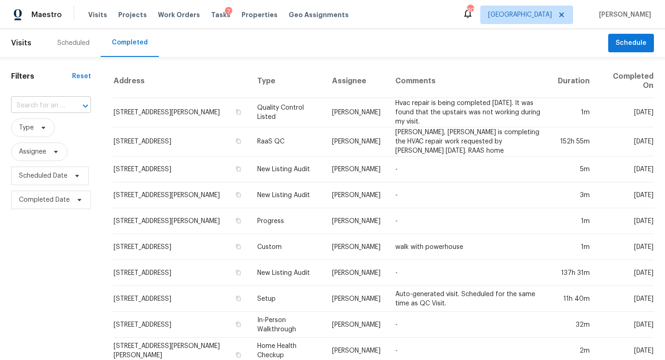
click at [39, 107] on input "text" at bounding box center [38, 105] width 54 height 14
paste input "1592 Ferno Dr NW, Atlanta, GA 30318"
type input "1592 Ferno Dr NW, Atlanta, GA 30318"
click at [61, 126] on li "1592 Ferno Dr NW, Atlanta, GA 30318" at bounding box center [52, 126] width 83 height 15
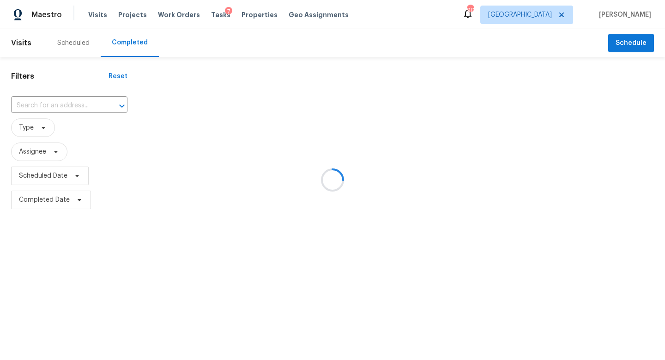
type input "1592 Ferno Dr NW, Atlanta, GA 30318"
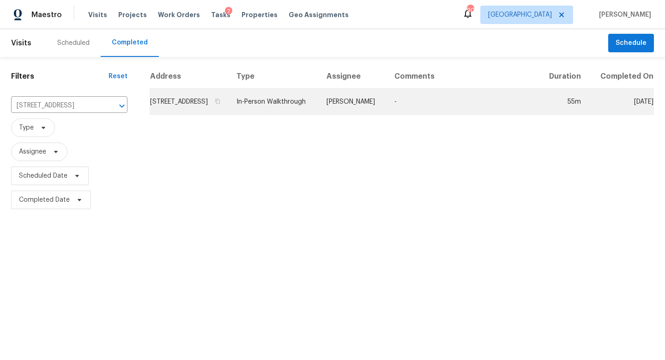
click at [201, 101] on td "1592 Ferno Dr NW, Atlanta, GA 30318" at bounding box center [189, 102] width 79 height 26
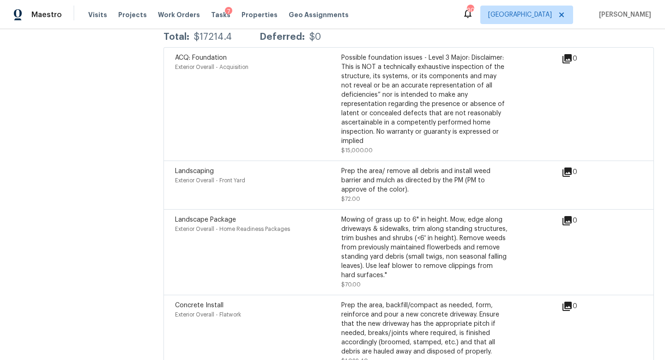
scroll to position [2454, 0]
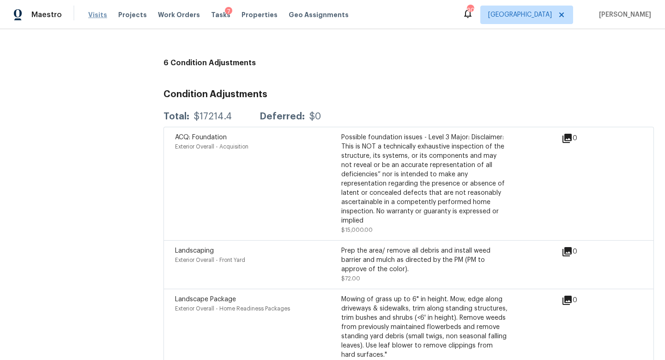
click at [94, 14] on span "Visits" at bounding box center [97, 14] width 19 height 9
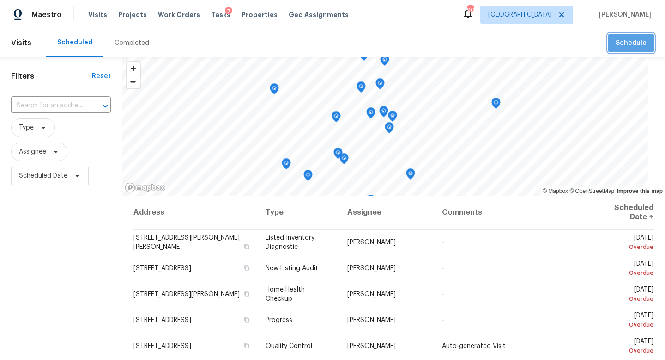
click at [634, 46] on span "Schedule" at bounding box center [631, 43] width 31 height 12
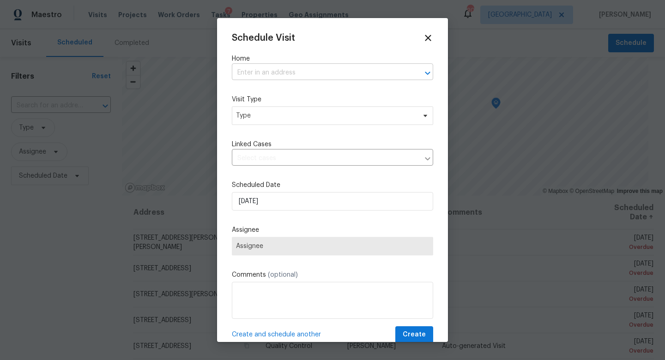
click at [358, 74] on input "text" at bounding box center [320, 73] width 176 height 14
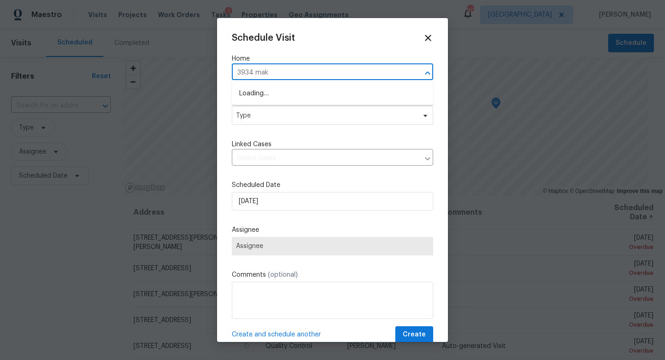
type input "3934 make"
click at [342, 90] on li "3934 Makeover Ct, Atlanta, GA 30349" at bounding box center [332, 93] width 201 height 15
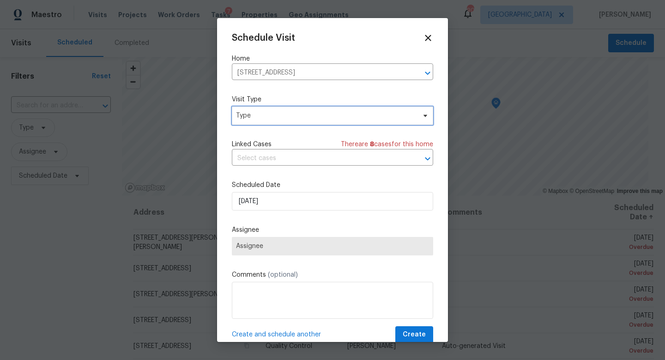
click at [295, 119] on span "Type" at bounding box center [326, 115] width 180 height 9
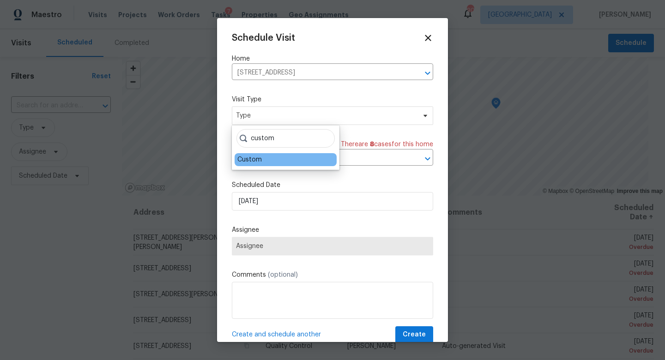
type input "custom"
click at [256, 158] on div "Custom" at bounding box center [250, 159] width 24 height 9
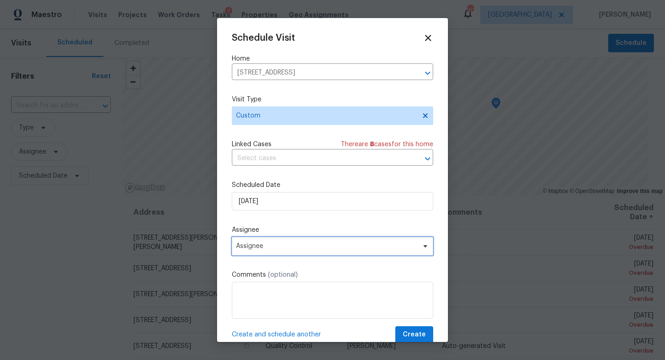
click at [260, 250] on span "Assignee" at bounding box center [332, 246] width 201 height 18
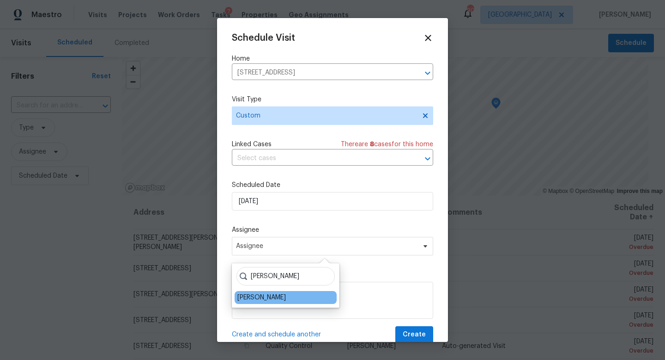
type input "cynthia"
click at [262, 297] on div "[PERSON_NAME]" at bounding box center [262, 297] width 49 height 9
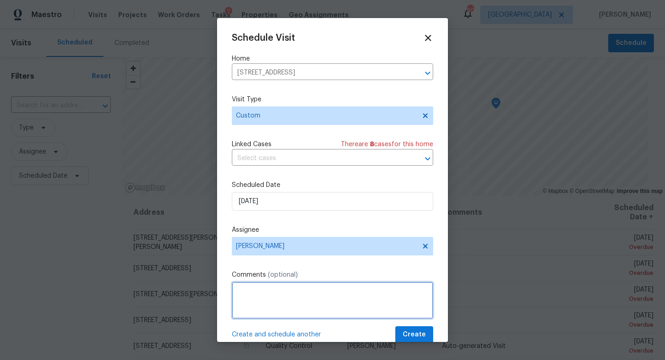
click at [262, 297] on textarea at bounding box center [332, 299] width 201 height 37
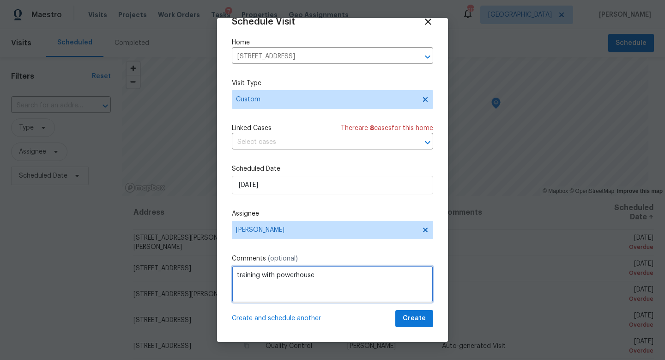
type textarea "training with powerhouse"
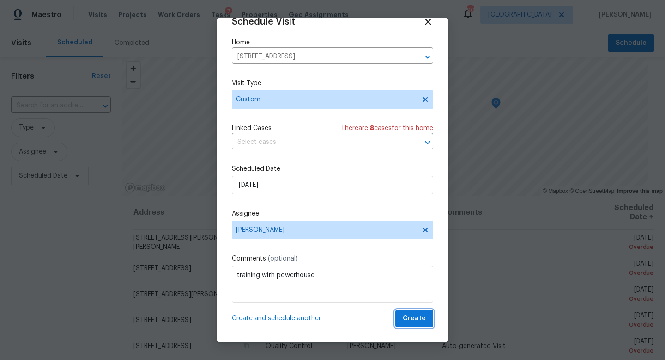
click at [415, 314] on span "Create" at bounding box center [414, 318] width 23 height 12
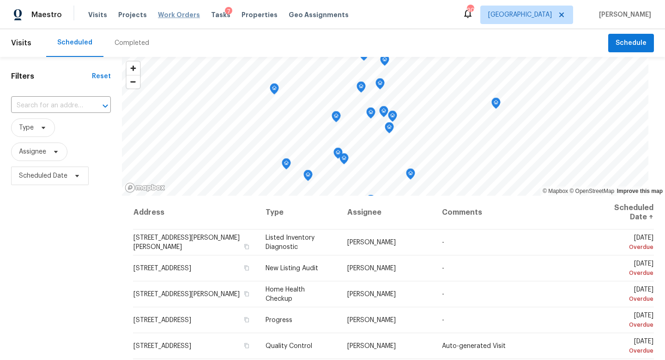
click at [179, 16] on span "Work Orders" at bounding box center [179, 14] width 42 height 9
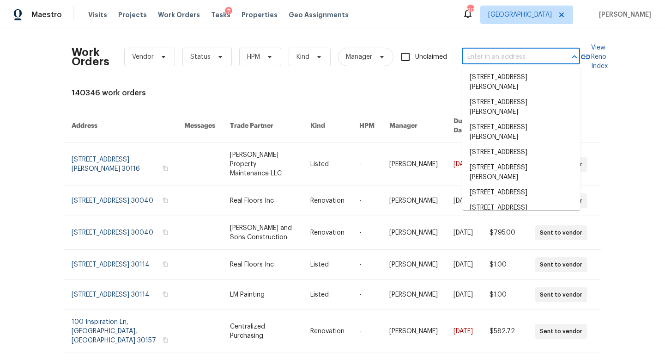
click at [501, 58] on input "text" at bounding box center [508, 57] width 92 height 14
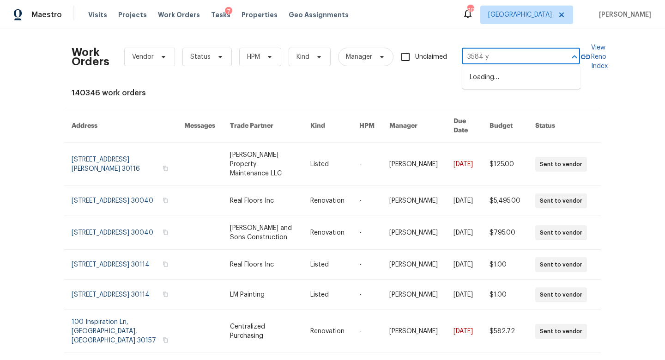
type input "3584 yo"
click at [511, 80] on li "3584 Yoko Ln, Douglasville, GA 30135" at bounding box center [522, 82] width 118 height 25
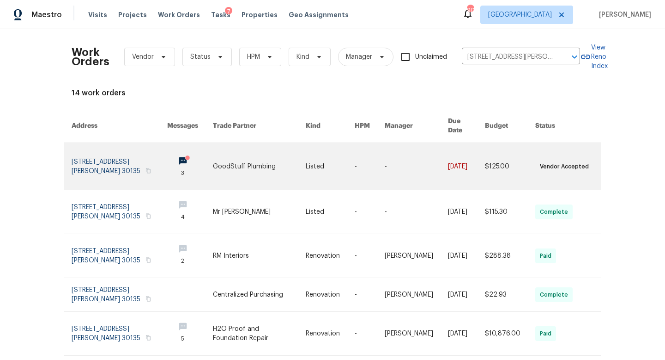
click at [129, 167] on link at bounding box center [120, 166] width 96 height 47
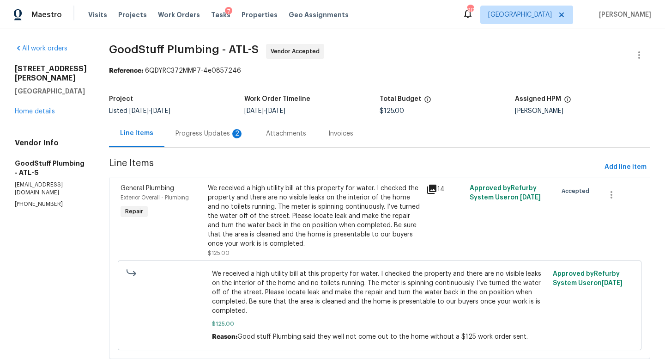
click at [234, 145] on div "Progress Updates 2" at bounding box center [210, 133] width 91 height 27
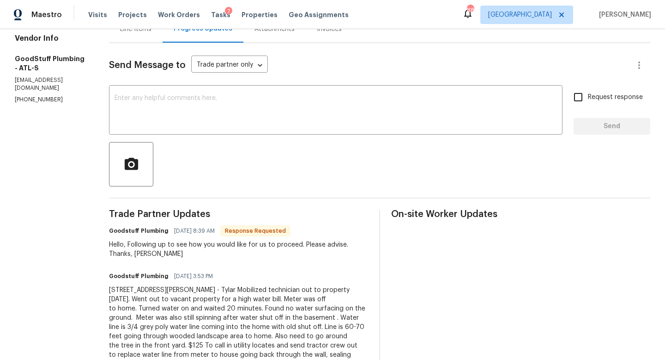
scroll to position [66, 0]
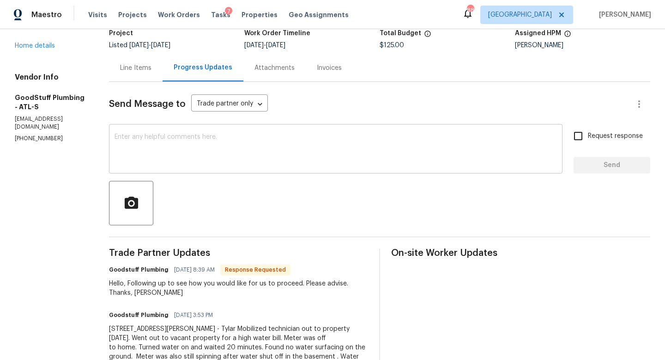
click at [203, 140] on textarea at bounding box center [336, 150] width 443 height 32
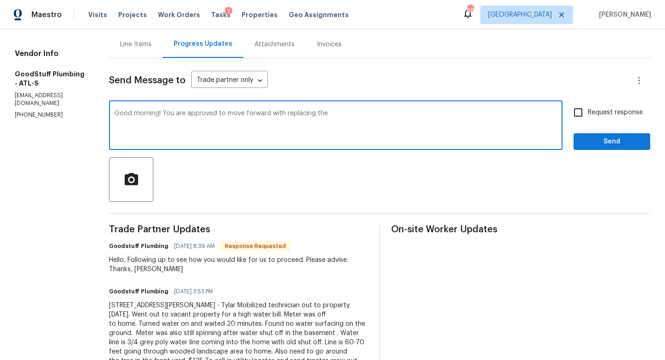
scroll to position [86, 0]
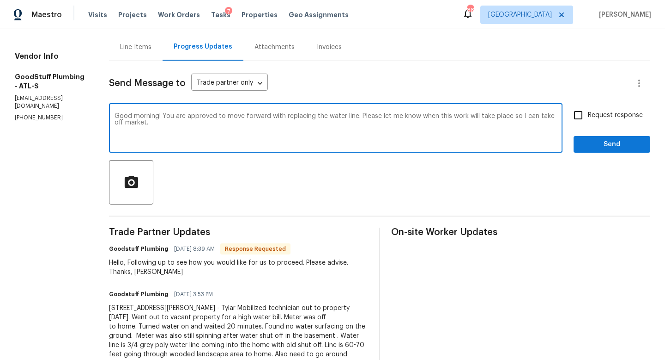
type textarea "Good morning! You are approved to move forward with replacing the water line. P…"
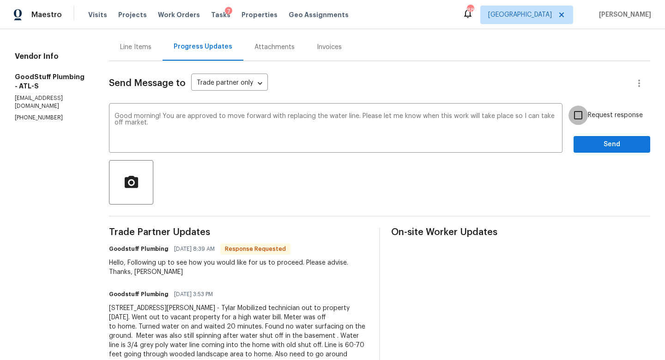
click at [578, 116] on input "Request response" at bounding box center [578, 114] width 19 height 19
checkbox input "true"
click at [602, 134] on div "Request response Send" at bounding box center [612, 128] width 77 height 47
click at [600, 145] on span "Send" at bounding box center [612, 145] width 62 height 12
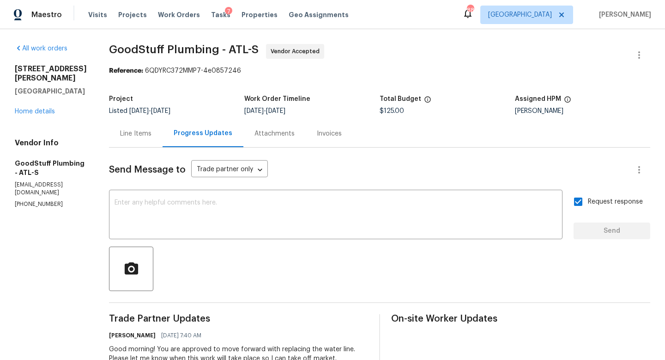
click at [152, 134] on div "Line Items" at bounding box center [135, 133] width 31 height 9
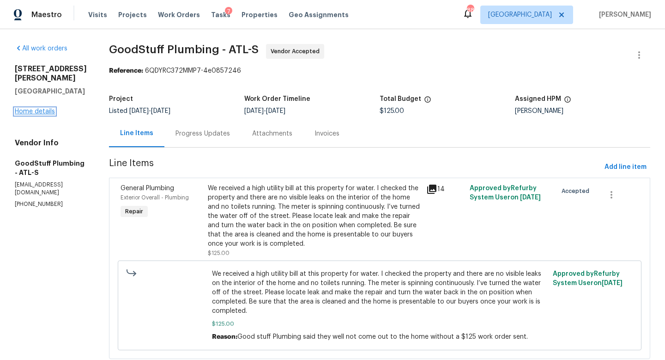
click at [30, 108] on link "Home details" at bounding box center [35, 111] width 40 height 6
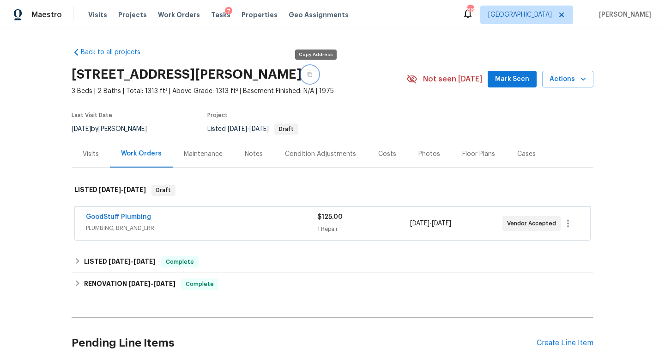
click at [317, 77] on button "button" at bounding box center [310, 74] width 17 height 17
click at [91, 13] on span "Visits" at bounding box center [97, 14] width 19 height 9
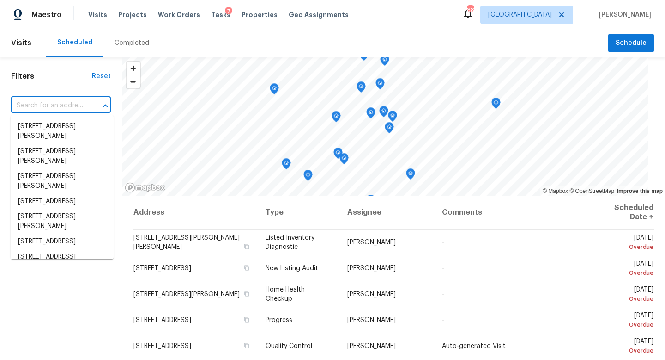
click at [55, 104] on input "text" at bounding box center [48, 105] width 74 height 14
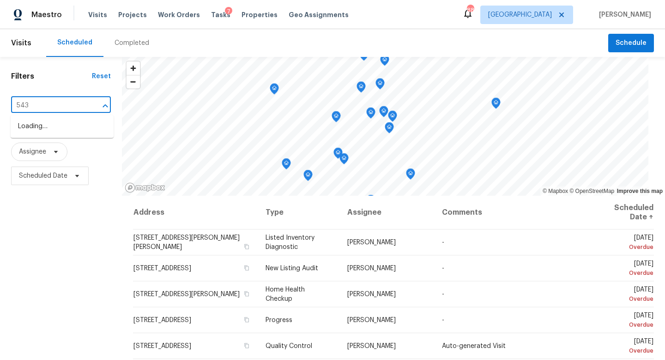
type input "5431"
click at [45, 174] on li "5431 Village Green Sq, Norcross, GA 30093" at bounding box center [62, 166] width 103 height 15
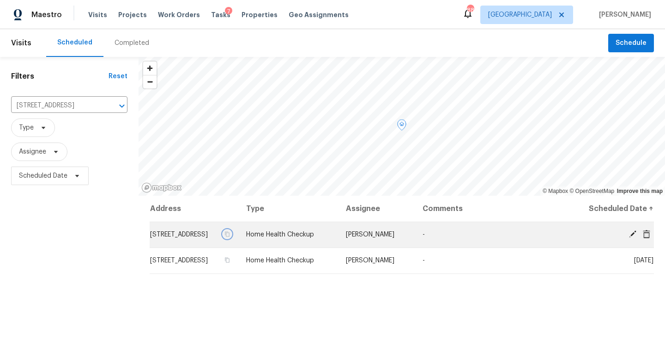
click at [230, 237] on icon "button" at bounding box center [228, 234] width 6 height 6
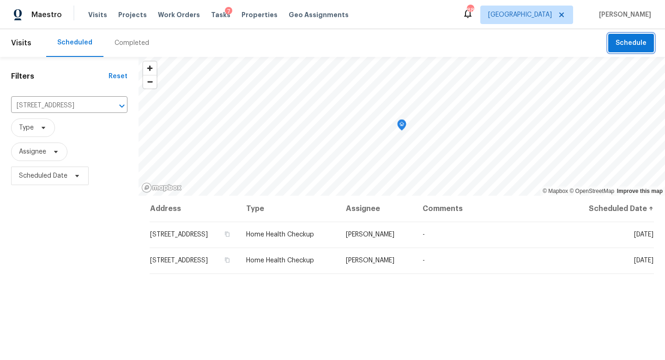
click at [629, 41] on span "Schedule" at bounding box center [631, 43] width 31 height 12
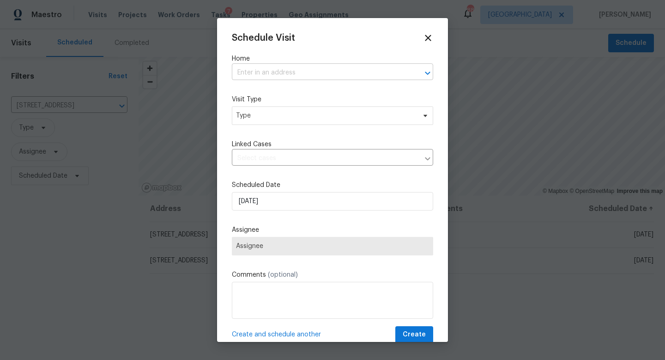
click at [262, 75] on input "text" at bounding box center [320, 73] width 176 height 14
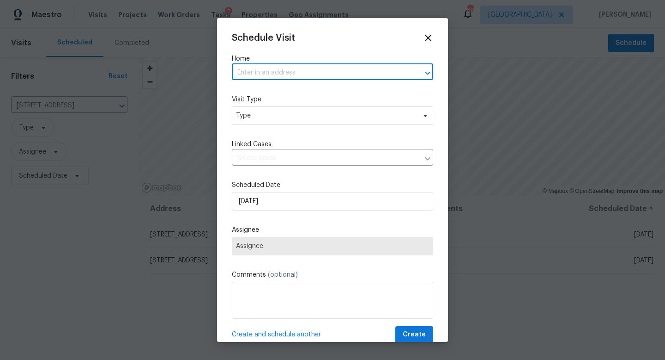
paste input "5431 Village Green Sq, Norcross, GA 30093"
type input "5431 Village Green Sq, Norcross, GA 30093"
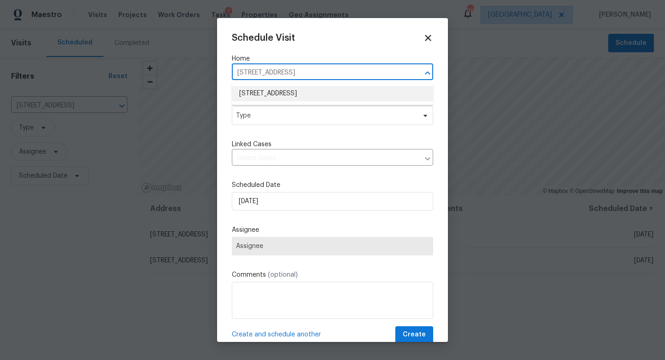
click at [276, 97] on li "5431 Village Green Sq, Norcross, GA 30093" at bounding box center [332, 93] width 201 height 15
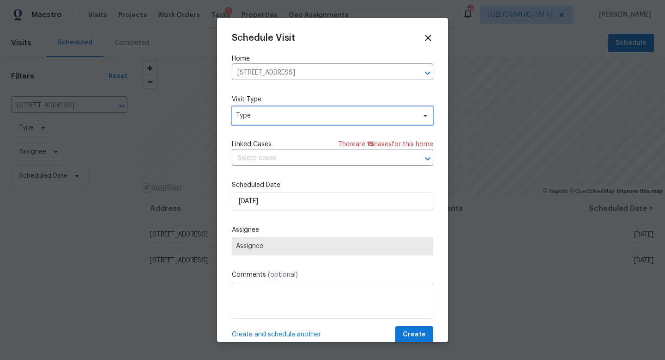
click at [275, 115] on span "Type" at bounding box center [326, 115] width 180 height 9
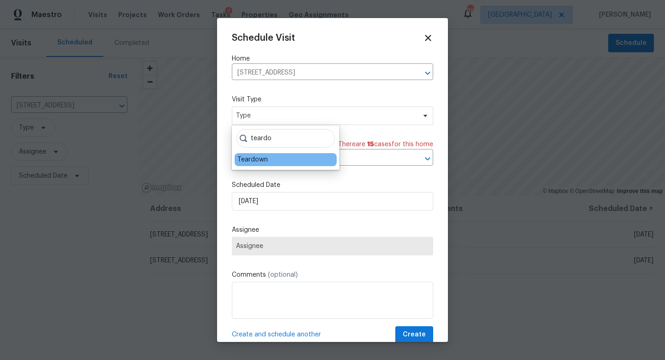
type input "teardo"
click at [253, 164] on div "Teardown" at bounding box center [286, 159] width 102 height 13
click at [254, 159] on div "Teardown" at bounding box center [253, 159] width 31 height 9
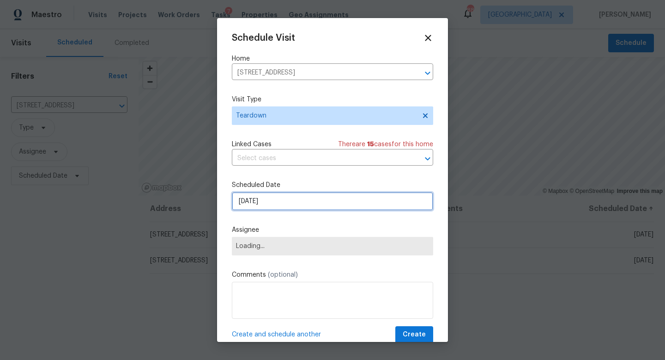
click at [267, 210] on input "10/1/2025" at bounding box center [332, 201] width 201 height 18
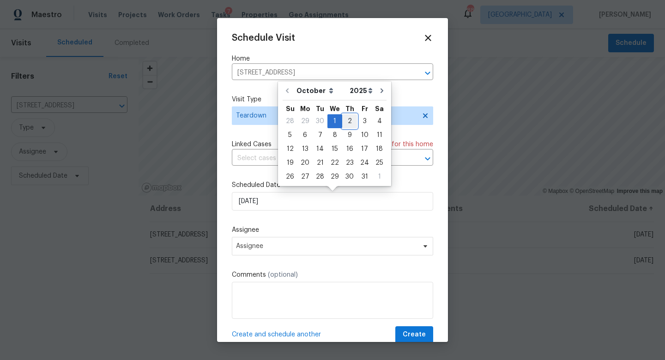
click at [347, 118] on div "2" at bounding box center [349, 121] width 15 height 13
type input "10/2/2025"
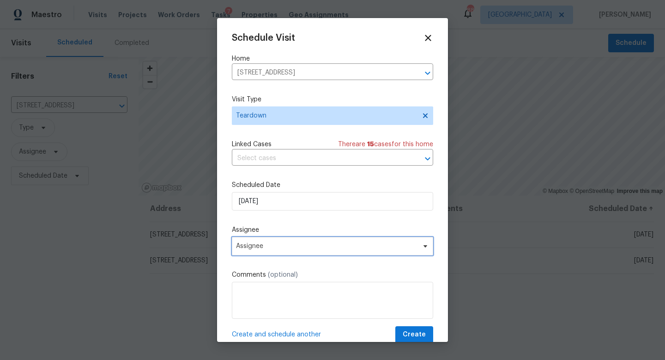
click at [278, 249] on span "Assignee" at bounding box center [326, 245] width 181 height 7
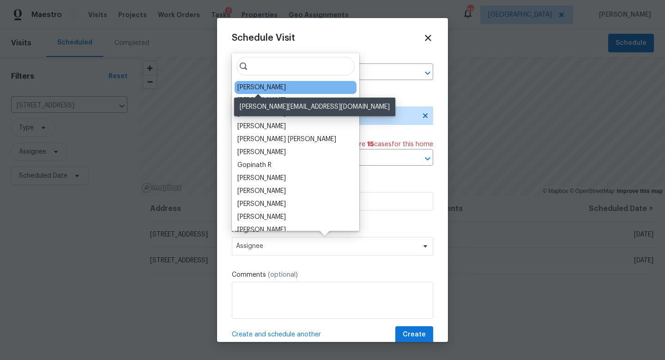
click at [272, 88] on div "[PERSON_NAME]" at bounding box center [262, 87] width 49 height 9
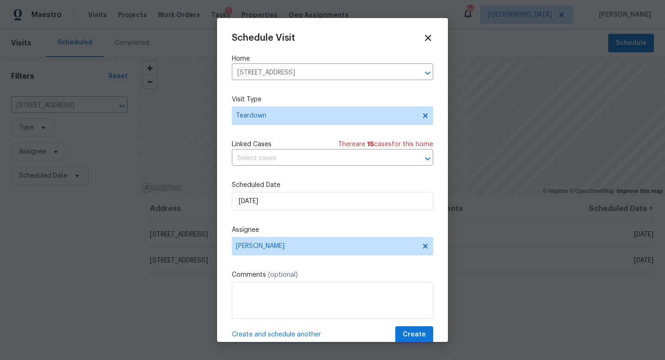
click at [261, 336] on span "Create and schedule another" at bounding box center [276, 334] width 89 height 9
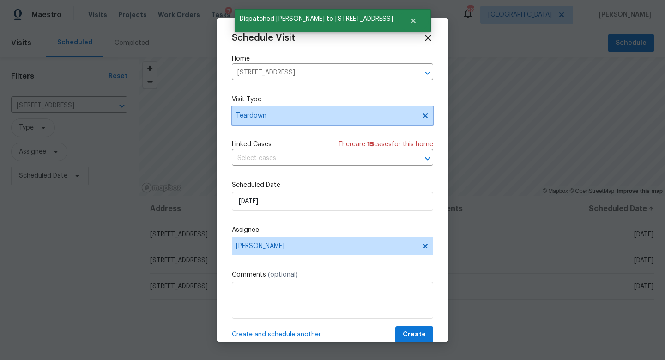
click at [280, 113] on span "Teardown" at bounding box center [326, 115] width 180 height 9
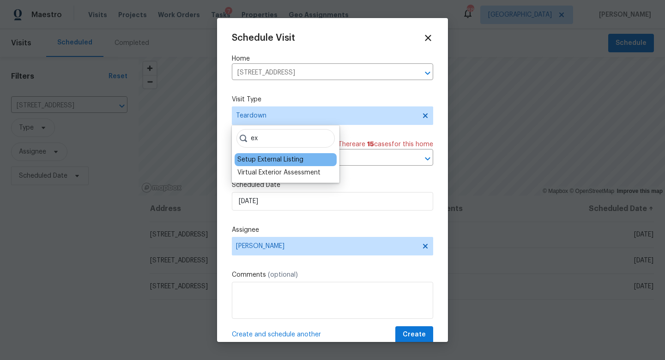
type input "ex"
click at [274, 157] on div "Setup External Listing" at bounding box center [271, 159] width 66 height 9
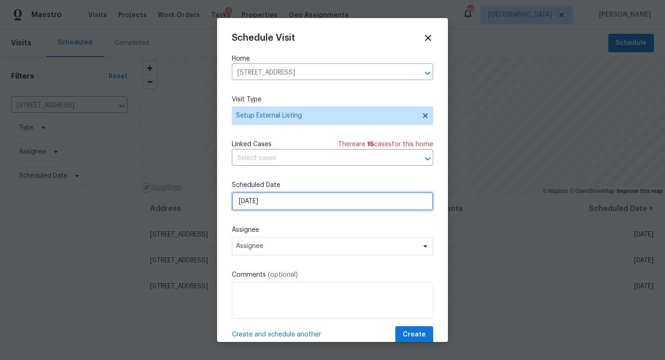
click at [274, 197] on input "10/2/2025" at bounding box center [332, 201] width 201 height 18
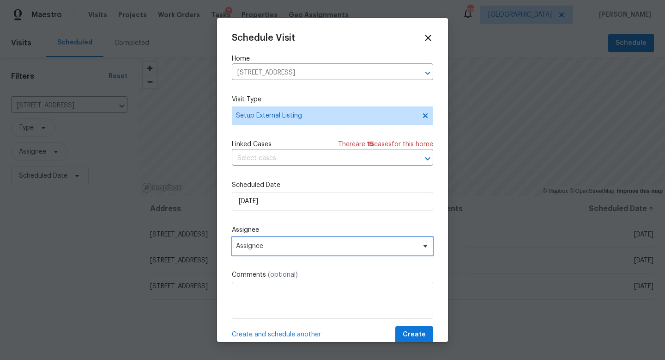
click at [268, 245] on span "Assignee" at bounding box center [326, 245] width 181 height 7
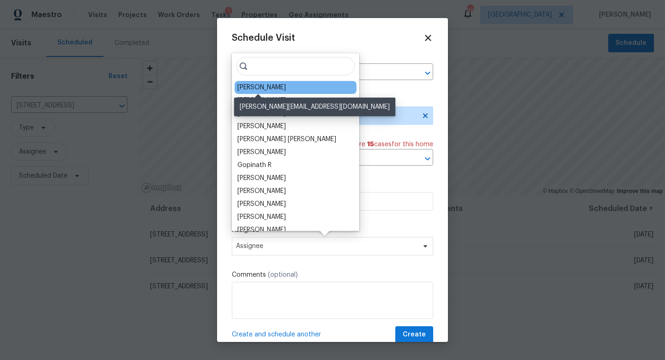
click at [271, 85] on div "[PERSON_NAME]" at bounding box center [262, 87] width 49 height 9
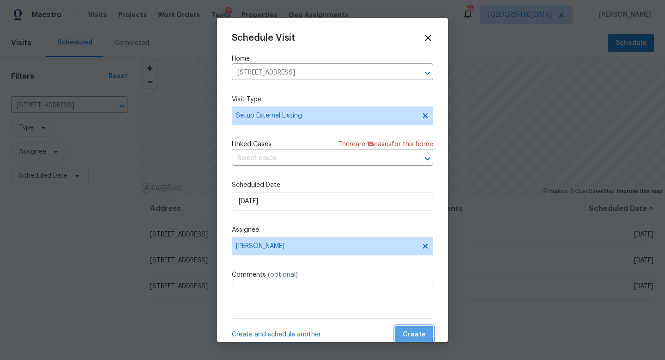
click at [408, 334] on span "Create" at bounding box center [414, 335] width 23 height 12
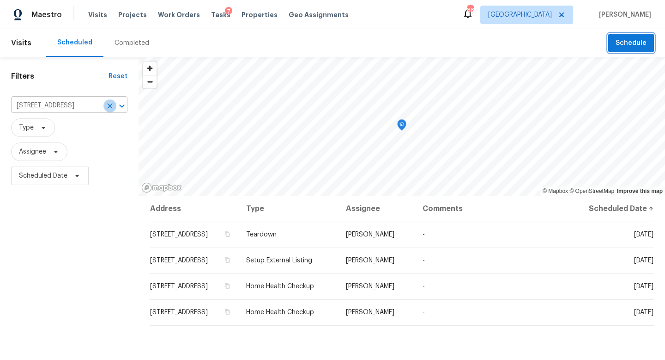
click at [109, 104] on icon "Clear" at bounding box center [110, 106] width 6 height 6
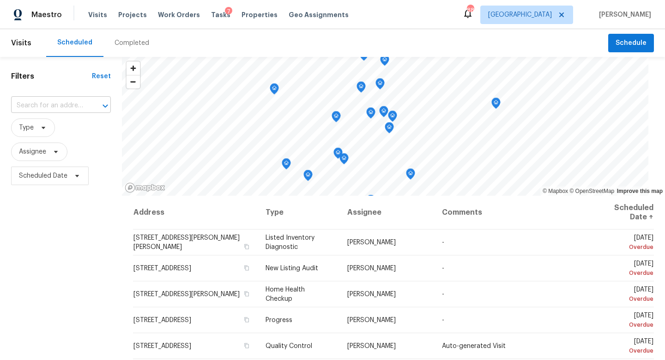
click at [52, 102] on input "text" at bounding box center [48, 105] width 74 height 14
type input "309 quai"
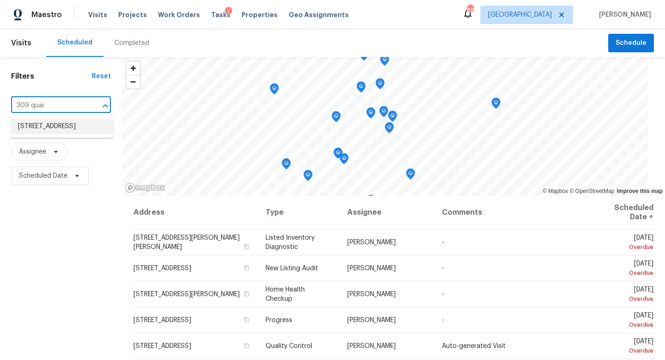
click at [40, 134] on li "309 Quail Run, Roswell, GA 30076" at bounding box center [62, 126] width 103 height 15
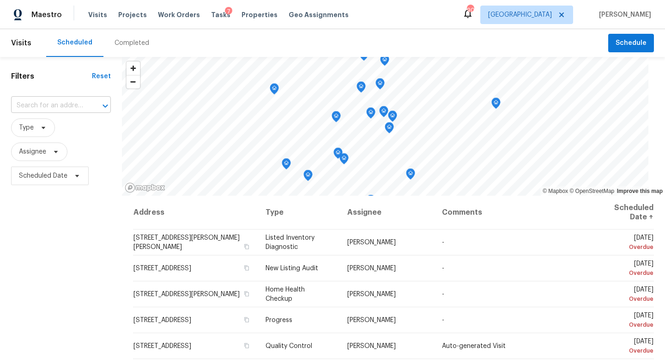
click at [70, 103] on input "text" at bounding box center [48, 105] width 74 height 14
type input "309 quail"
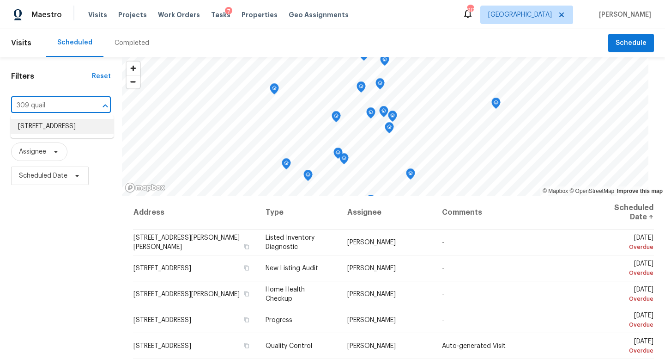
click at [69, 127] on li "[STREET_ADDRESS]" at bounding box center [62, 126] width 103 height 15
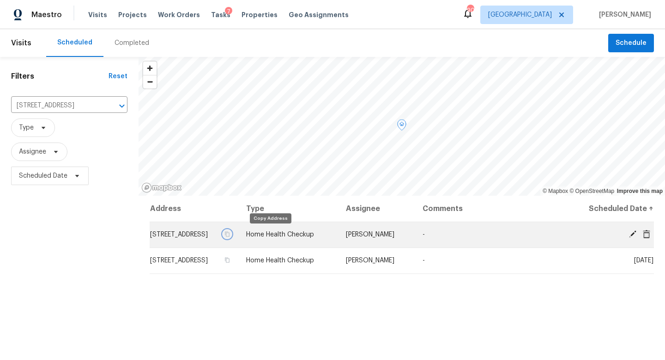
click at [230, 235] on icon "button" at bounding box center [228, 234] width 6 height 6
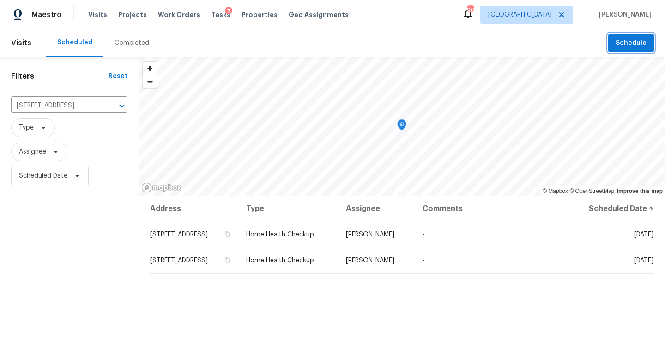
click at [615, 47] on button "Schedule" at bounding box center [632, 43] width 46 height 19
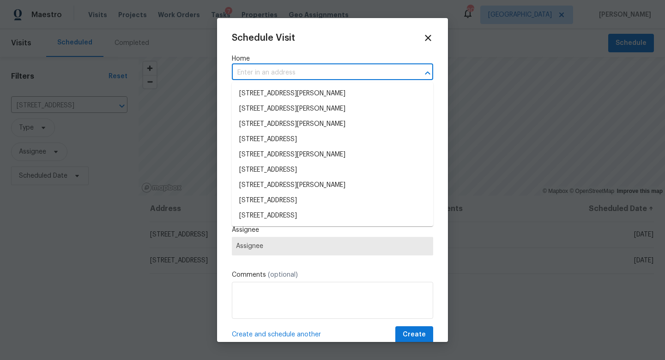
click at [250, 77] on input "text" at bounding box center [320, 73] width 176 height 14
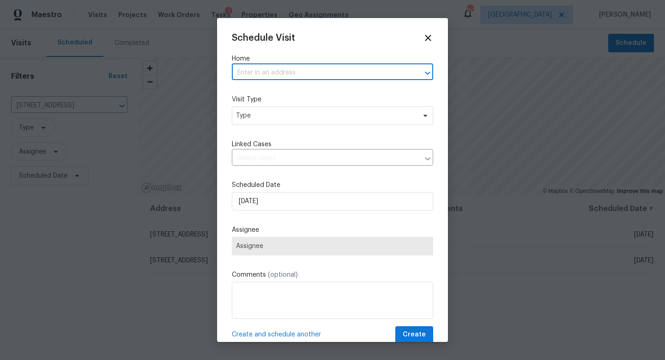
paste input "[STREET_ADDRESS]"
type input "[STREET_ADDRESS]"
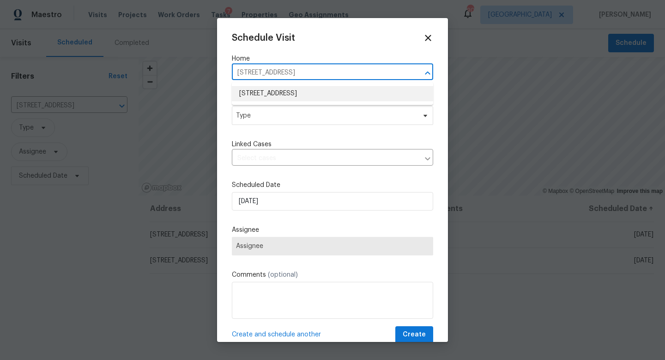
click at [281, 93] on li "[STREET_ADDRESS]" at bounding box center [332, 93] width 201 height 15
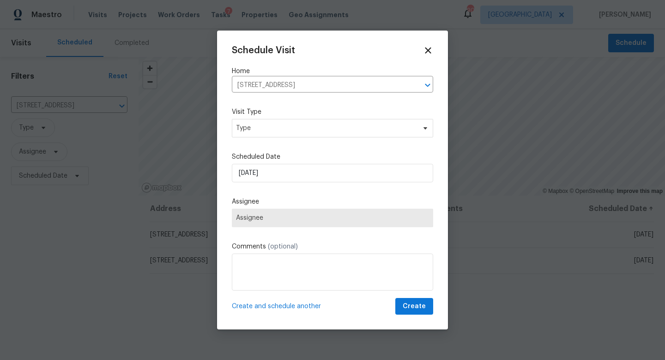
click at [273, 117] on div "Visit Type Type" at bounding box center [332, 122] width 201 height 30
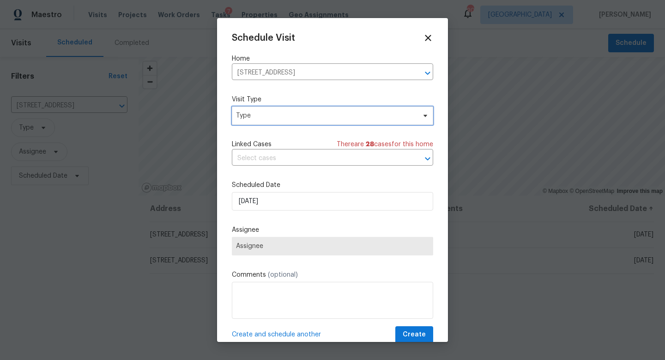
click at [264, 122] on span "Type" at bounding box center [332, 115] width 201 height 18
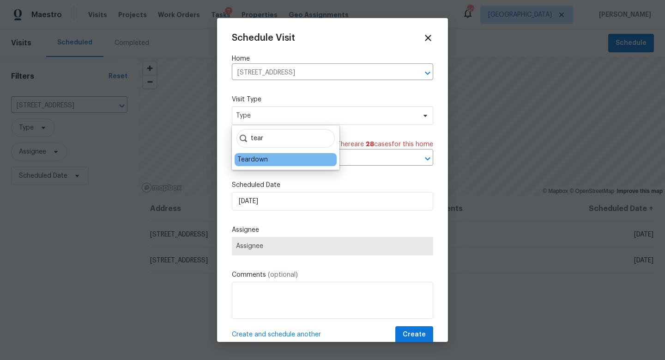
type input "tear"
click at [258, 158] on div "Teardown" at bounding box center [253, 159] width 31 height 9
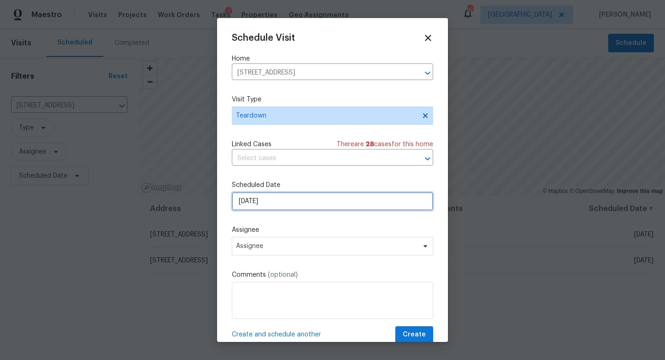
click at [265, 195] on input "[DATE]" at bounding box center [332, 201] width 201 height 18
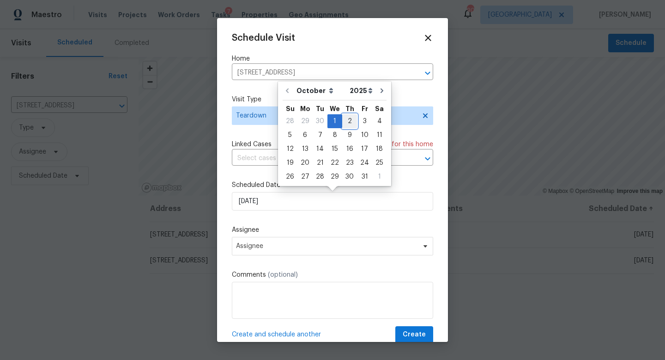
click at [343, 121] on div "2" at bounding box center [349, 121] width 15 height 13
type input "[DATE]"
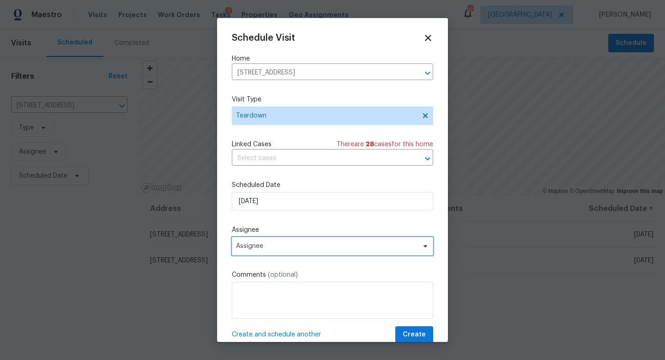
click at [266, 250] on span "Assignee" at bounding box center [332, 246] width 201 height 18
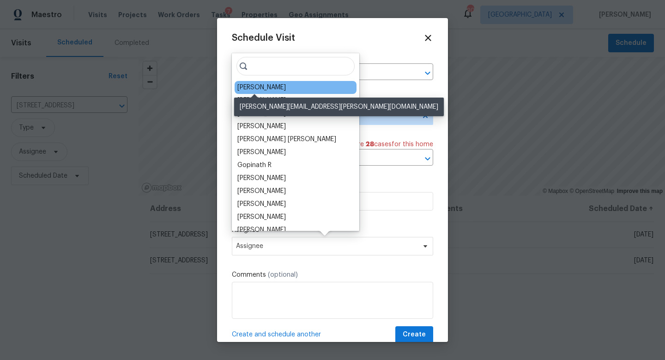
click at [268, 87] on div "[PERSON_NAME]" at bounding box center [262, 87] width 49 height 9
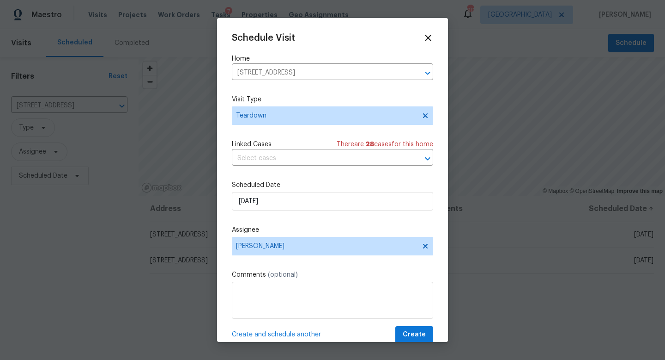
click at [310, 332] on span "Create and schedule another" at bounding box center [276, 334] width 89 height 9
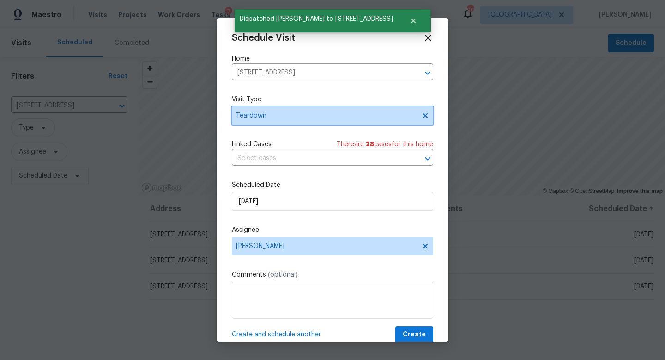
click at [286, 114] on span "Teardown" at bounding box center [326, 115] width 180 height 9
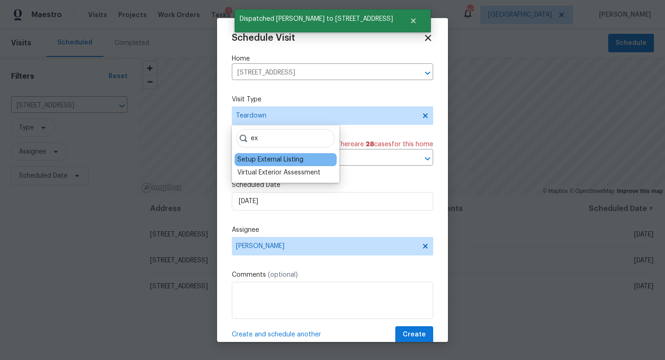
type input "ex"
click at [278, 161] on div "Setup External Listing" at bounding box center [271, 159] width 66 height 9
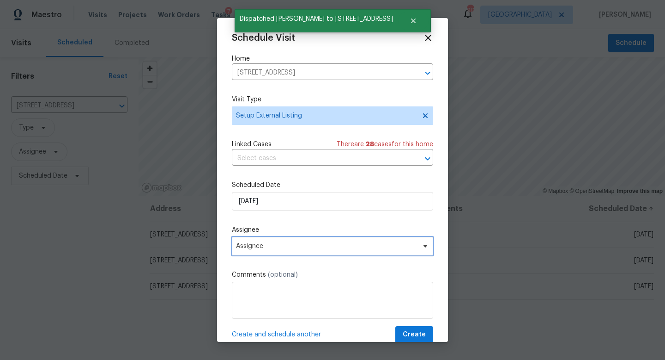
click at [262, 252] on span "Assignee" at bounding box center [332, 246] width 201 height 18
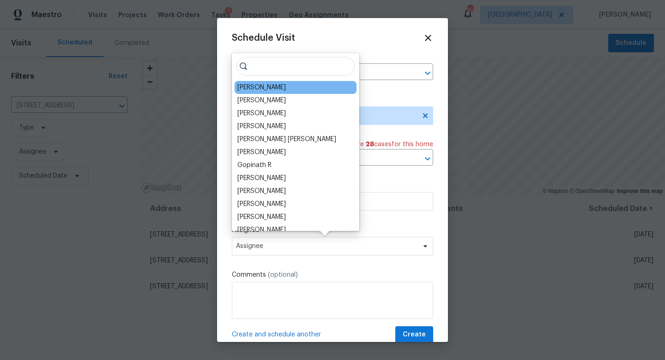
click at [258, 83] on div "[PERSON_NAME]" at bounding box center [262, 87] width 49 height 9
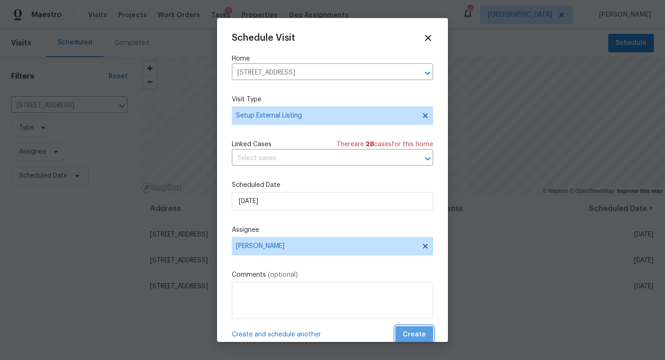
click at [415, 331] on span "Create" at bounding box center [414, 335] width 23 height 12
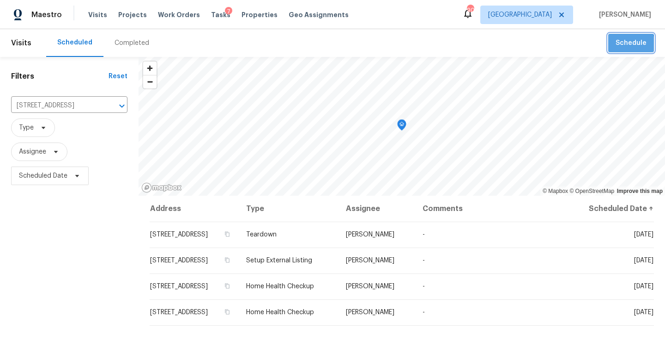
click at [613, 48] on button "Schedule" at bounding box center [632, 43] width 46 height 19
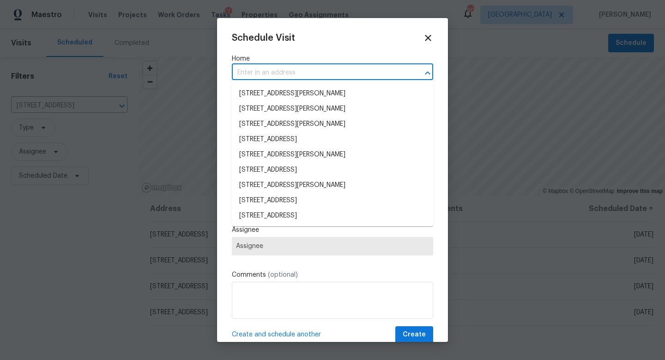
click at [325, 72] on input "text" at bounding box center [320, 73] width 176 height 14
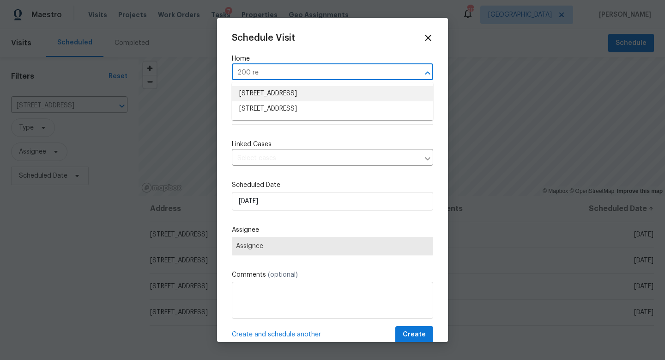
type input "200 re"
paste input "[STREET_ADDRESS]"
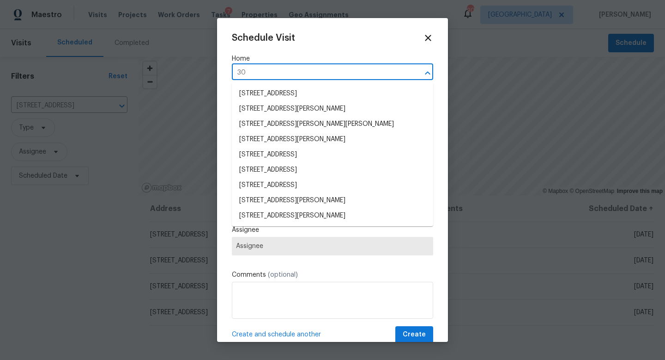
type input "3"
type input "ren"
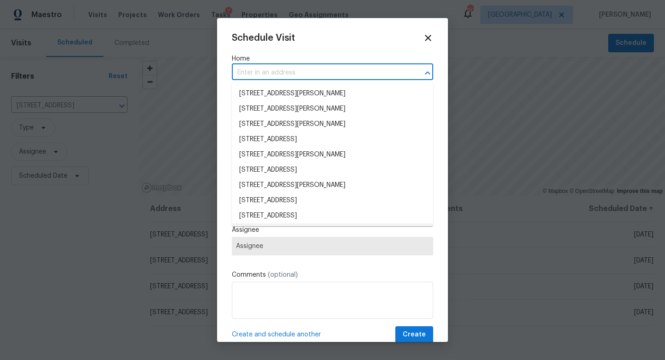
scroll to position [12, 0]
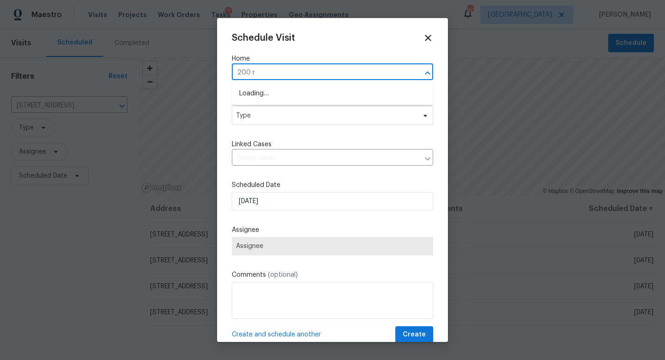
type input "200 re"
click at [248, 92] on li "[STREET_ADDRESS]" at bounding box center [332, 93] width 201 height 15
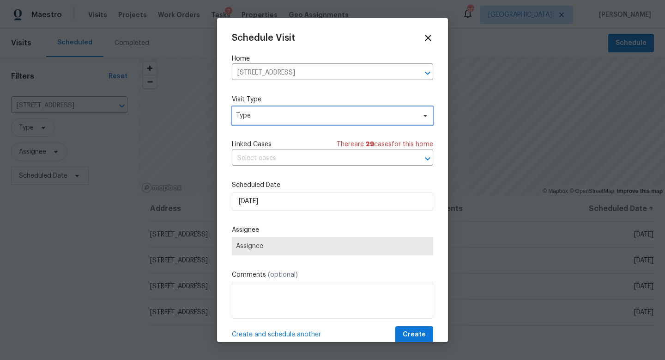
click at [262, 118] on span "Type" at bounding box center [326, 115] width 180 height 9
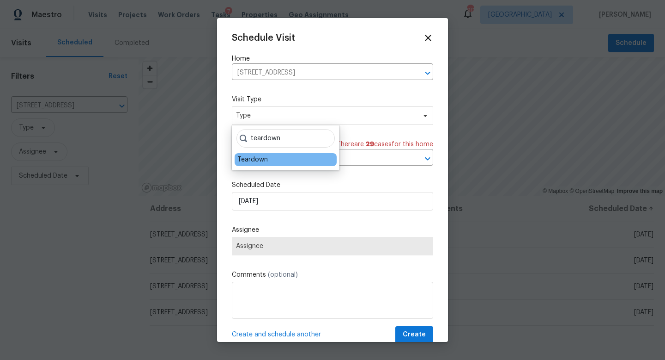
type input "teardown"
click at [255, 158] on div "Teardown" at bounding box center [253, 159] width 31 height 9
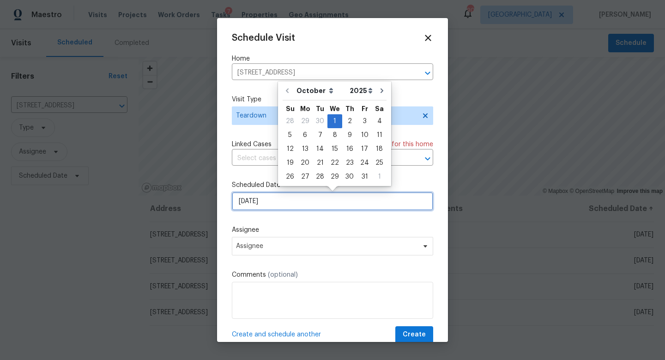
click at [259, 199] on input "[DATE]" at bounding box center [332, 201] width 201 height 18
click at [350, 120] on div "2" at bounding box center [349, 121] width 15 height 13
type input "[DATE]"
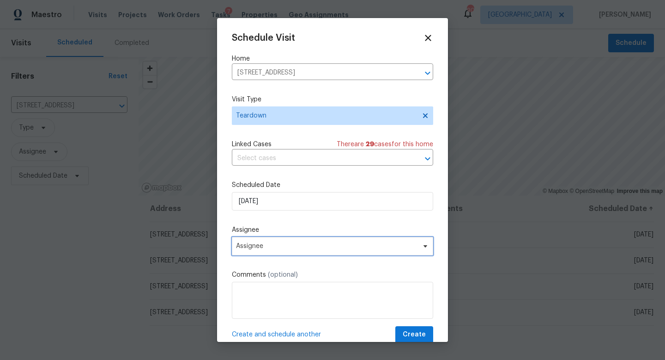
click at [274, 246] on span "Assignee" at bounding box center [326, 245] width 181 height 7
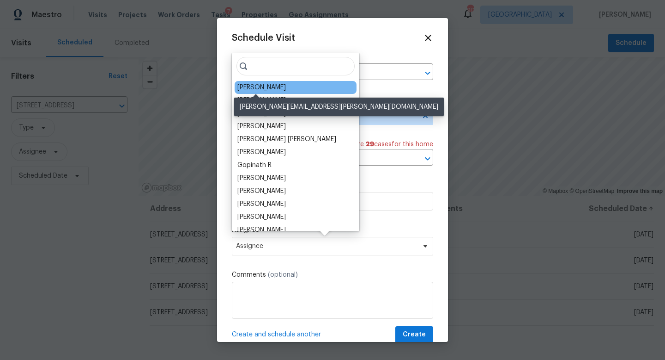
click at [253, 84] on div "[PERSON_NAME]" at bounding box center [262, 87] width 49 height 9
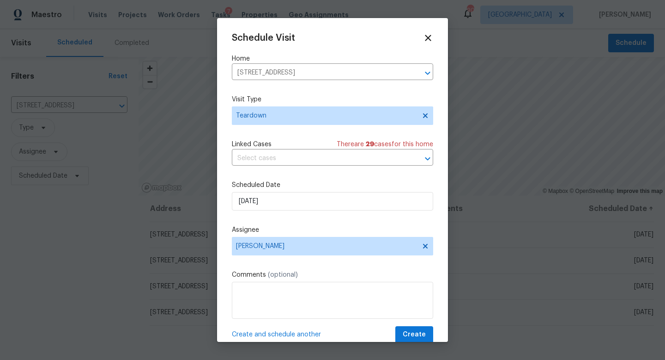
click at [260, 335] on span "Create and schedule another" at bounding box center [276, 334] width 89 height 9
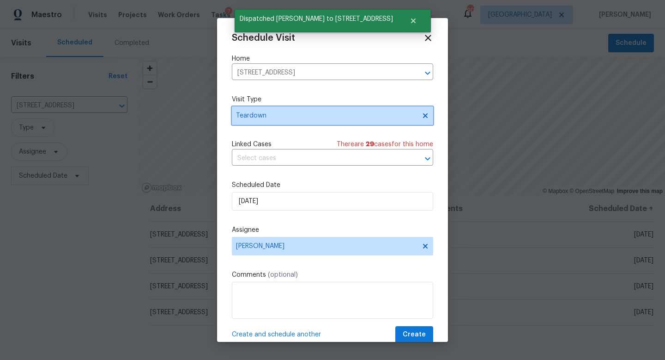
click at [269, 119] on span "Teardown" at bounding box center [326, 115] width 180 height 9
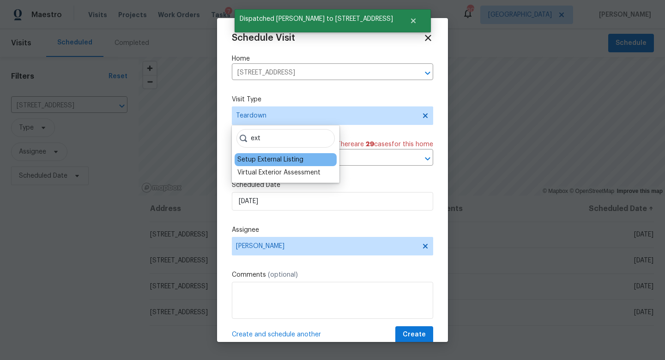
type input "ext"
click at [267, 157] on div "Setup External Listing" at bounding box center [271, 159] width 66 height 9
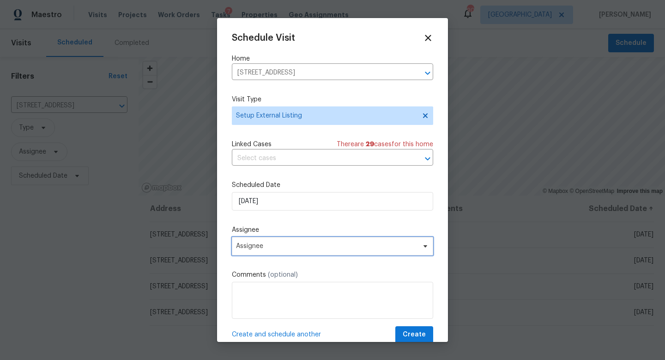
click at [259, 249] on span "Assignee" at bounding box center [326, 245] width 181 height 7
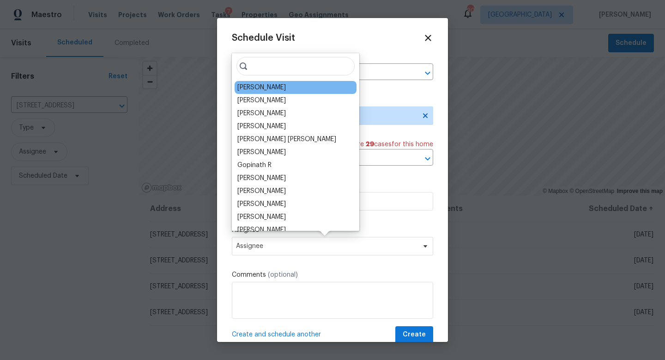
click at [277, 87] on div "[PERSON_NAME]" at bounding box center [296, 87] width 122 height 13
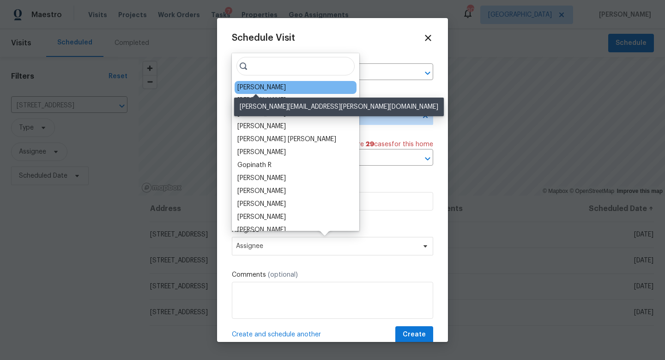
click at [263, 84] on div "[PERSON_NAME]" at bounding box center [262, 87] width 49 height 9
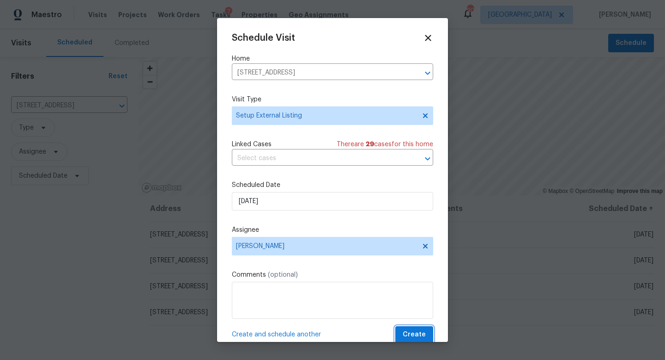
click at [406, 338] on span "Create" at bounding box center [414, 335] width 23 height 12
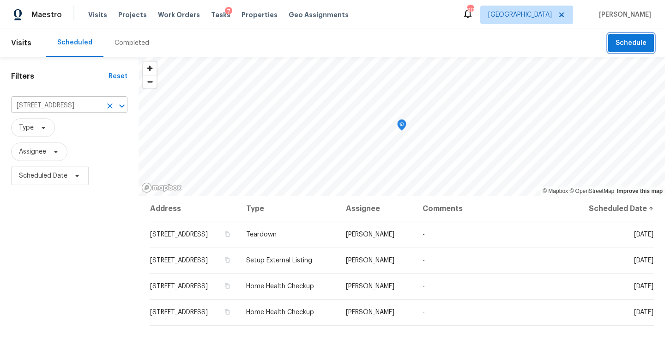
click at [110, 106] on icon "Clear" at bounding box center [110, 106] width 6 height 6
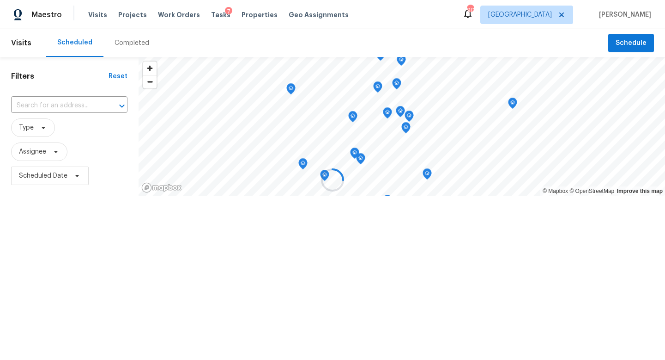
click at [73, 104] on input "text" at bounding box center [56, 105] width 91 height 14
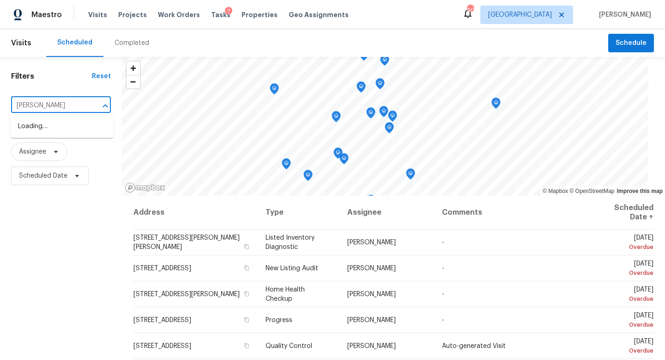
type input "[PERSON_NAME]"
click at [70, 129] on li "[STREET_ADDRESS][PERSON_NAME]" at bounding box center [62, 131] width 103 height 25
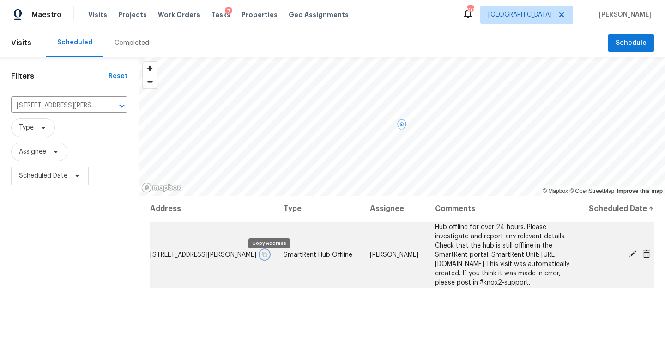
click at [268, 257] on icon "button" at bounding box center [265, 254] width 6 height 6
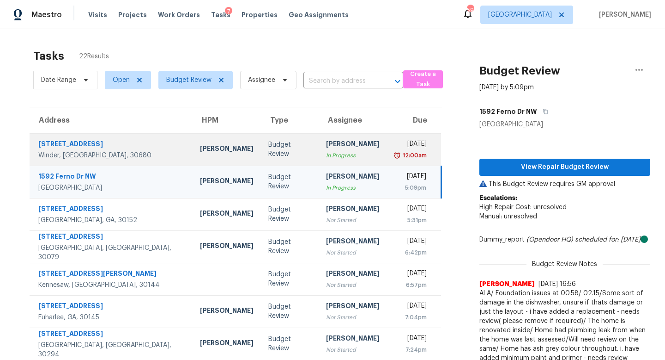
scroll to position [122, 0]
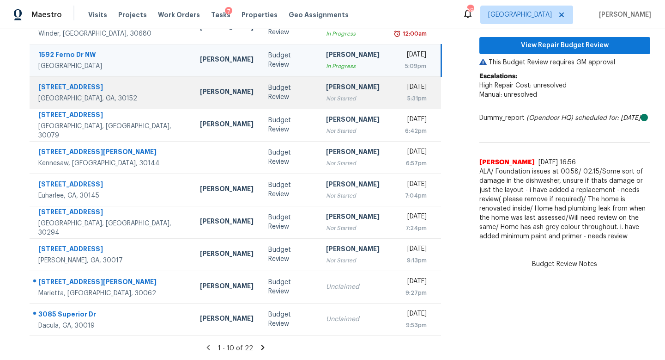
click at [326, 92] on div "[PERSON_NAME]" at bounding box center [353, 88] width 54 height 12
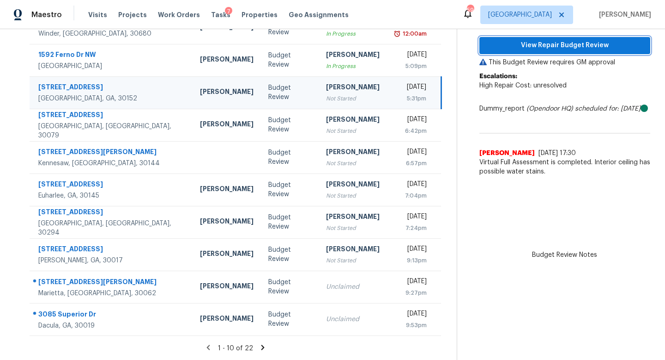
click at [512, 45] on span "View Repair Budget Review" at bounding box center [565, 46] width 156 height 12
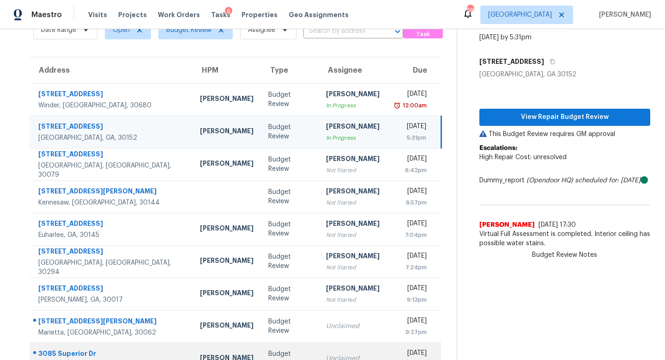
scroll to position [48, 0]
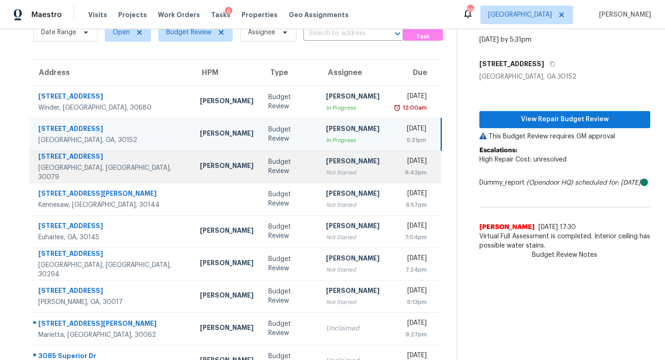
click at [326, 161] on div "[PERSON_NAME]" at bounding box center [353, 162] width 54 height 12
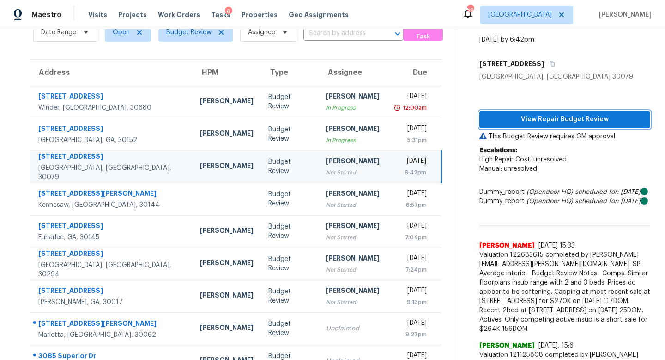
click at [593, 120] on span "View Repair Budget Review" at bounding box center [565, 120] width 156 height 12
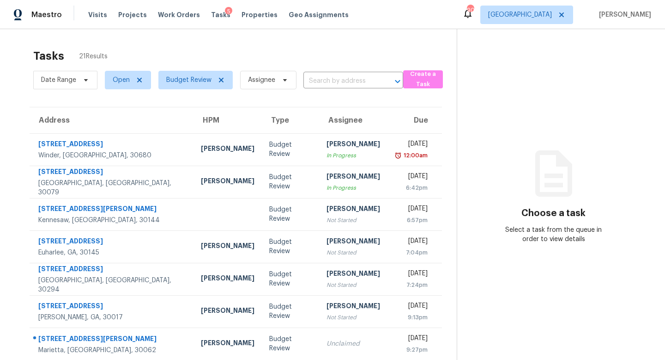
scroll to position [122, 0]
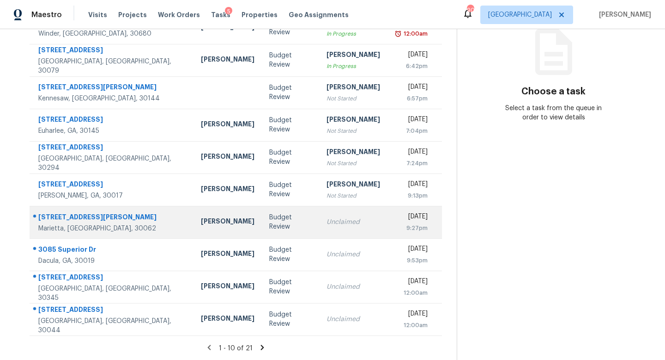
click at [327, 220] on div "Unclaimed" at bounding box center [354, 221] width 54 height 9
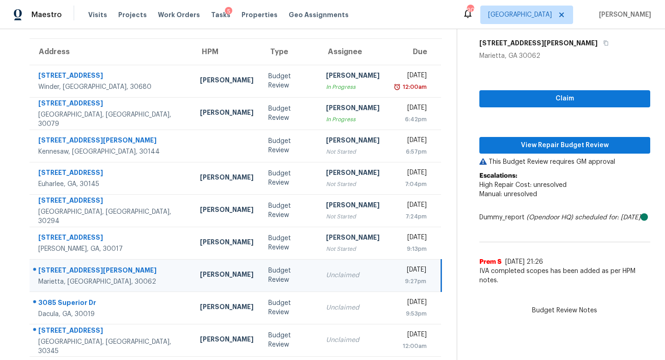
scroll to position [67, 0]
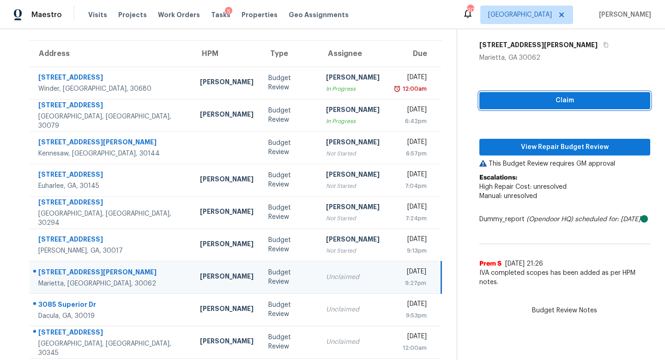
click at [534, 102] on span "Claim" at bounding box center [565, 101] width 156 height 12
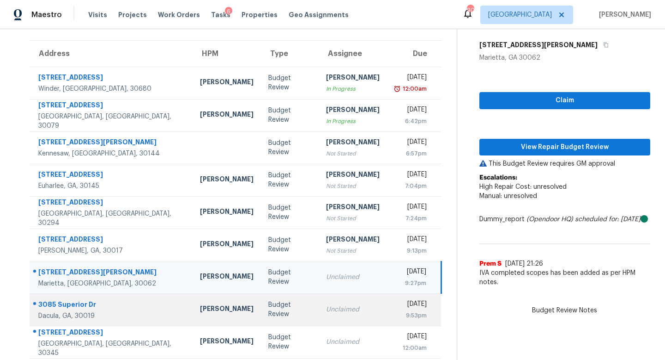
click at [350, 300] on td "Unclaimed" at bounding box center [353, 309] width 68 height 32
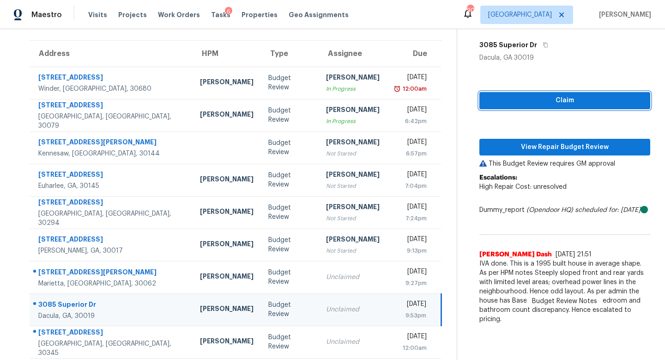
click at [512, 100] on span "Claim" at bounding box center [565, 101] width 156 height 12
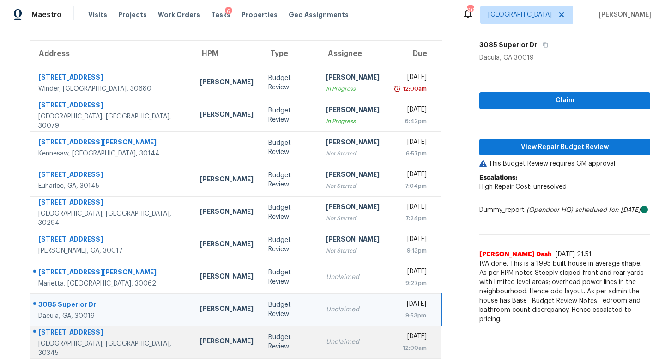
click at [334, 330] on td "Unclaimed" at bounding box center [353, 341] width 68 height 32
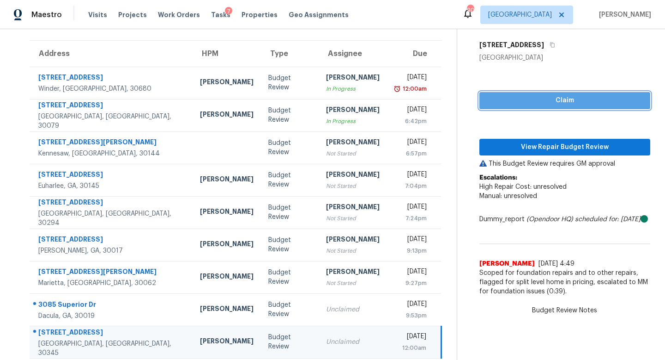
click at [507, 100] on span "Claim" at bounding box center [565, 101] width 156 height 12
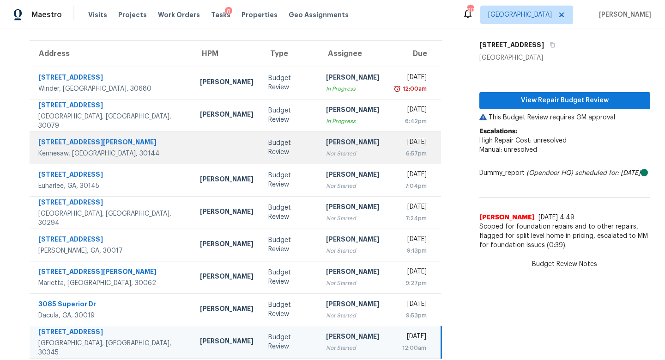
click at [326, 154] on div "Not Started" at bounding box center [353, 153] width 54 height 9
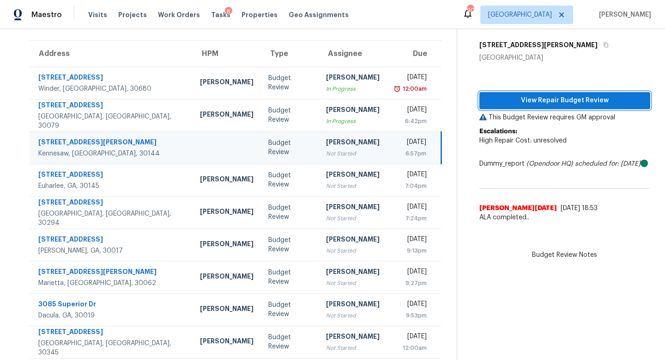
click at [531, 104] on span "View Repair Budget Review" at bounding box center [565, 101] width 156 height 12
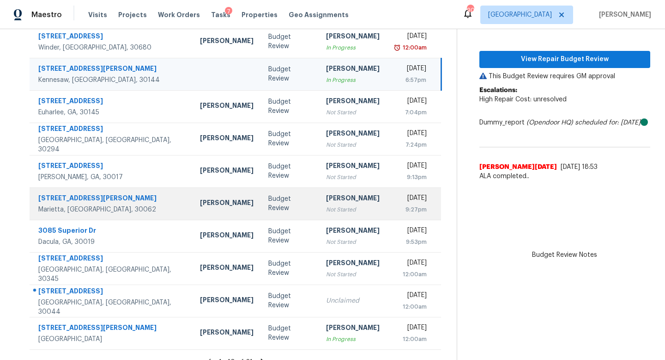
scroll to position [122, 0]
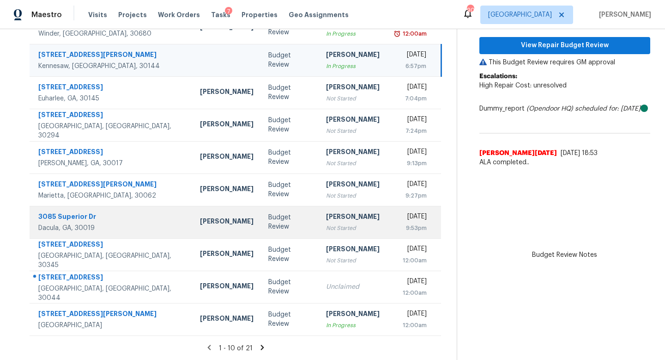
click at [387, 234] on td "[DATE] 9:53pm" at bounding box center [414, 222] width 54 height 32
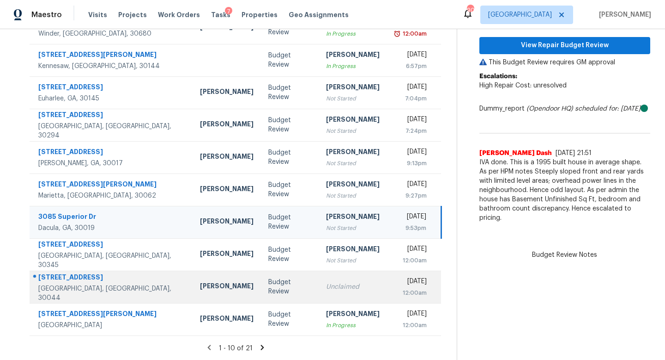
click at [395, 288] on div "12:00am" at bounding box center [411, 292] width 32 height 9
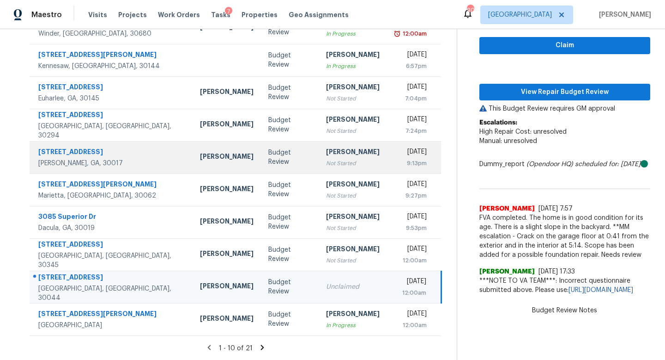
click at [395, 164] on div "9:13pm" at bounding box center [411, 163] width 32 height 9
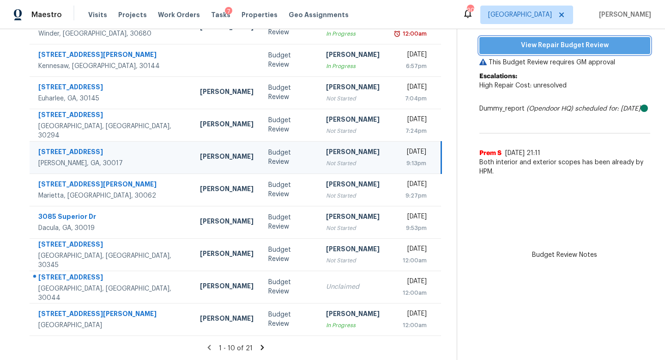
click at [493, 48] on span "View Repair Budget Review" at bounding box center [565, 46] width 156 height 12
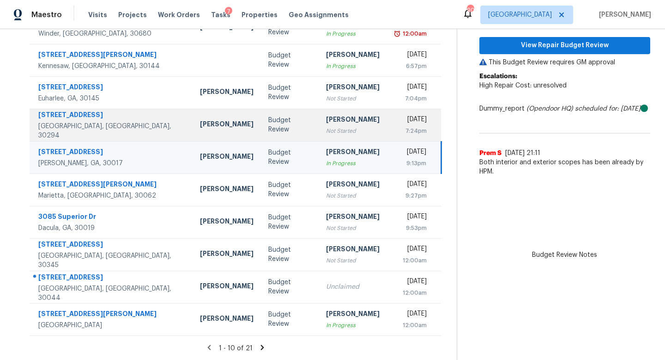
click at [326, 126] on div "Not Started" at bounding box center [353, 130] width 54 height 9
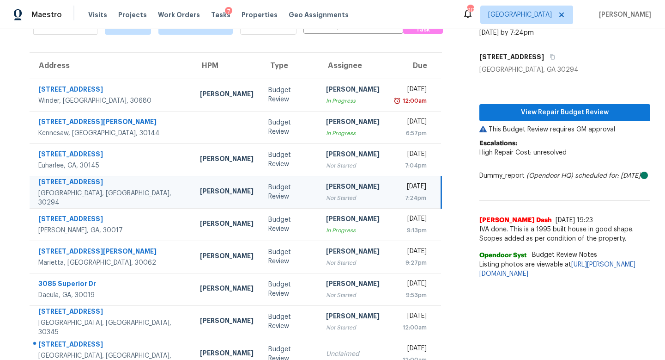
scroll to position [54, 0]
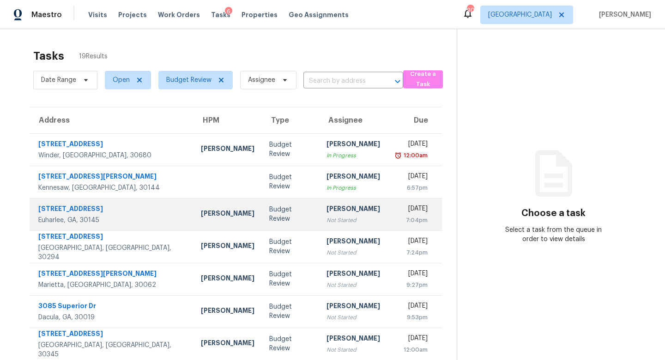
click at [327, 212] on div "[PERSON_NAME]" at bounding box center [354, 210] width 54 height 12
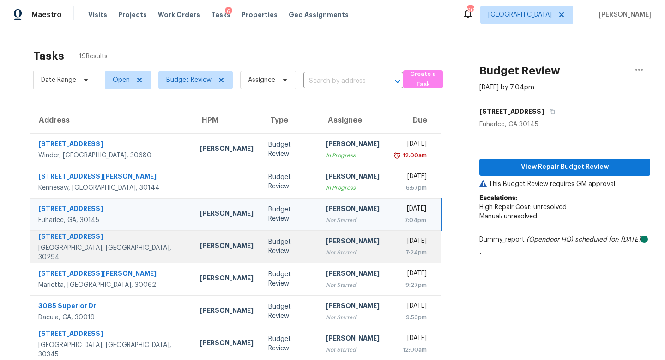
click at [326, 248] on div "Not Started" at bounding box center [353, 252] width 54 height 9
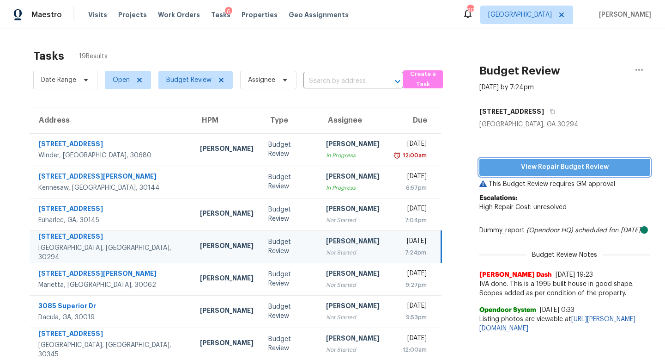
click at [559, 161] on button "View Repair Budget Review" at bounding box center [565, 167] width 171 height 17
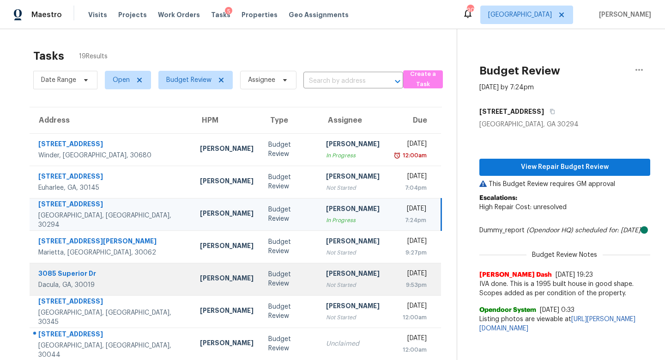
scroll to position [122, 0]
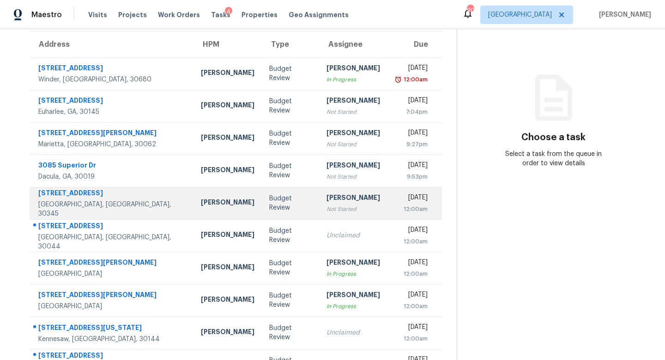
scroll to position [67, 0]
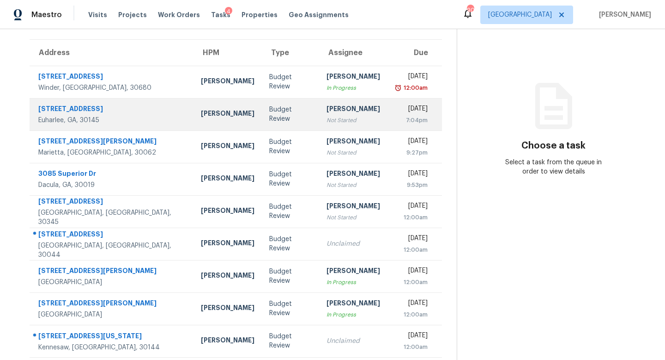
click at [319, 127] on td "[PERSON_NAME] Not Started" at bounding box center [353, 114] width 68 height 32
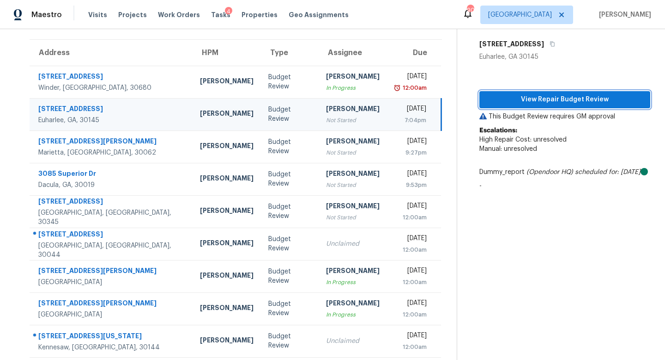
click at [533, 98] on span "View Repair Budget Review" at bounding box center [565, 100] width 156 height 12
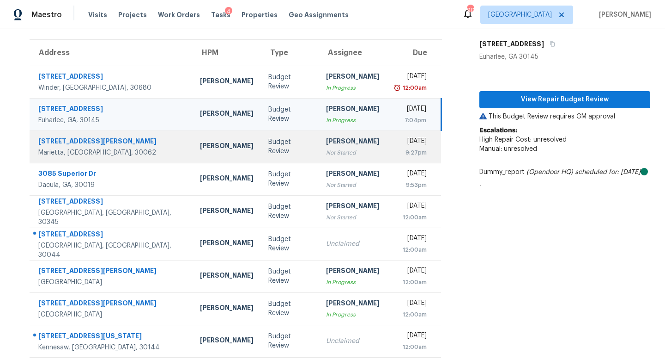
click at [326, 150] on div "Not Started" at bounding box center [353, 152] width 54 height 9
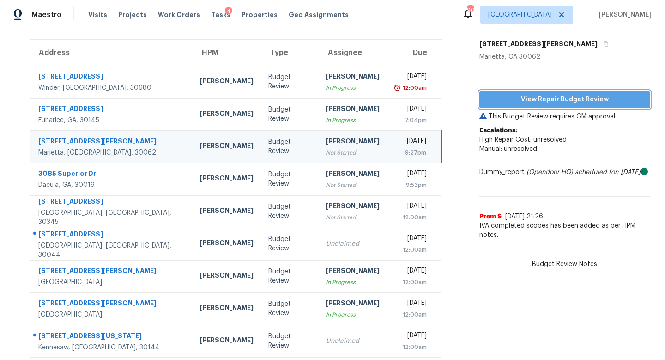
click at [518, 102] on span "View Repair Budget Review" at bounding box center [565, 100] width 156 height 12
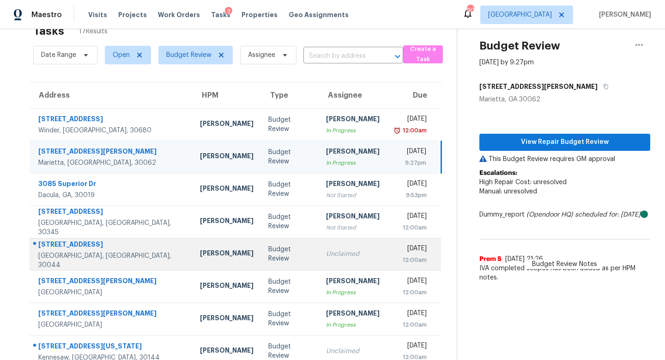
scroll to position [122, 0]
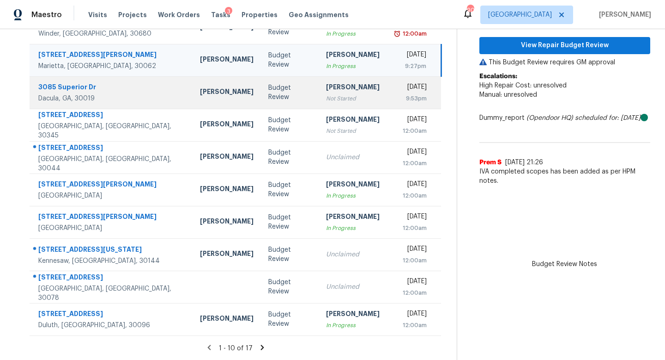
click at [326, 98] on div "Not Started" at bounding box center [353, 98] width 54 height 9
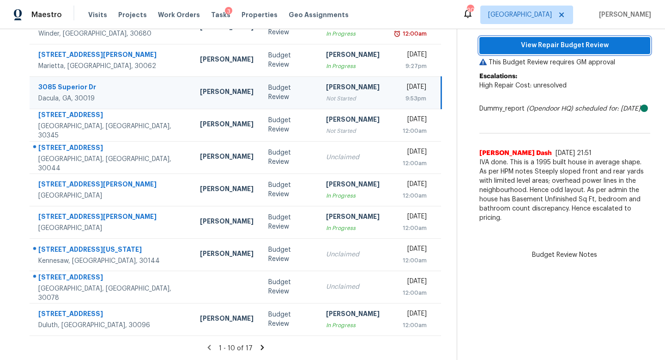
click at [502, 44] on span "View Repair Budget Review" at bounding box center [565, 46] width 156 height 12
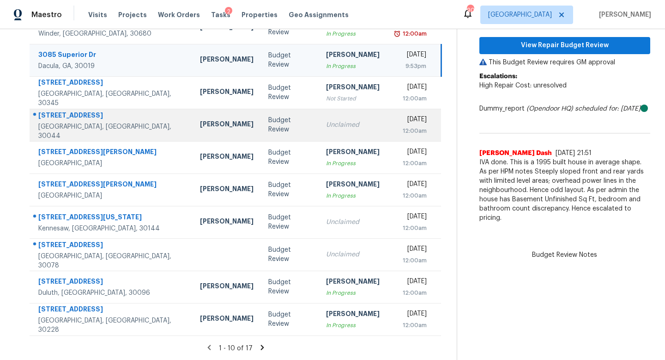
click at [326, 127] on div "Unclaimed" at bounding box center [353, 124] width 54 height 9
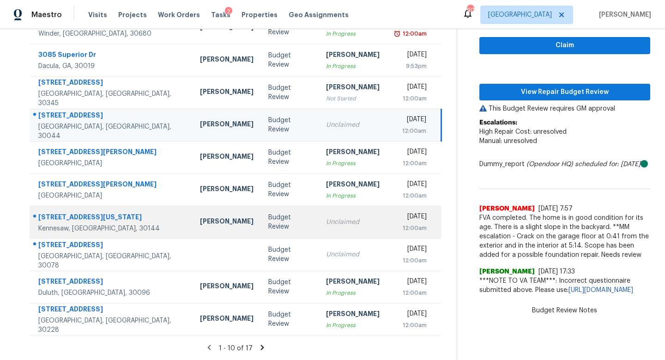
click at [319, 218] on td "Unclaimed" at bounding box center [353, 222] width 68 height 32
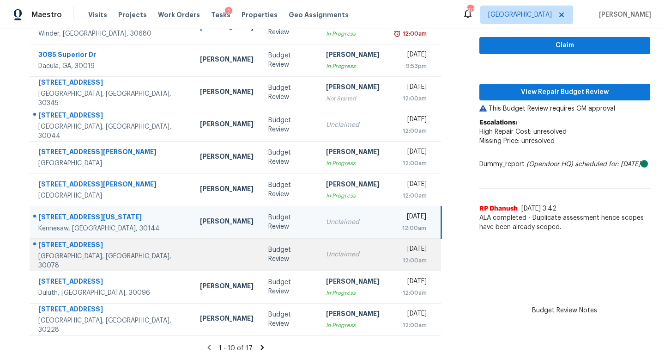
click at [269, 261] on td "Budget Review" at bounding box center [290, 254] width 58 height 32
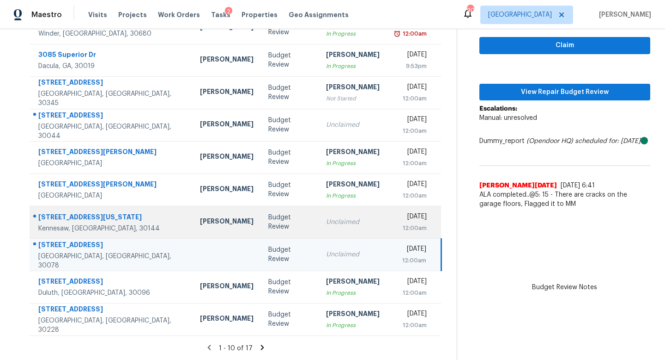
click at [269, 217] on td "Budget Review" at bounding box center [290, 222] width 58 height 32
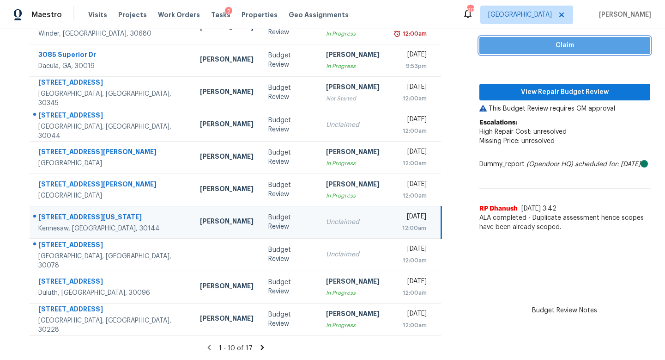
click at [510, 45] on span "Claim" at bounding box center [565, 46] width 156 height 12
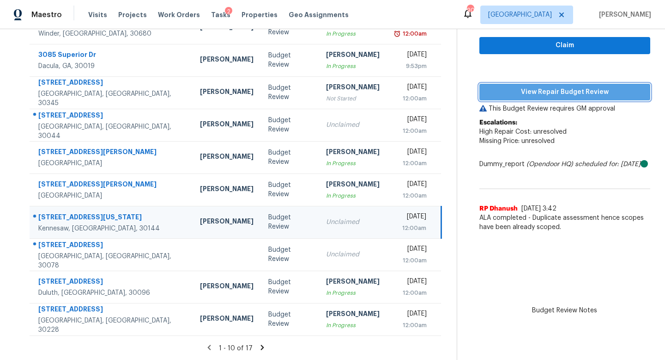
click at [549, 96] on span "View Repair Budget Review" at bounding box center [565, 92] width 156 height 12
